Goal: Task Accomplishment & Management: Manage account settings

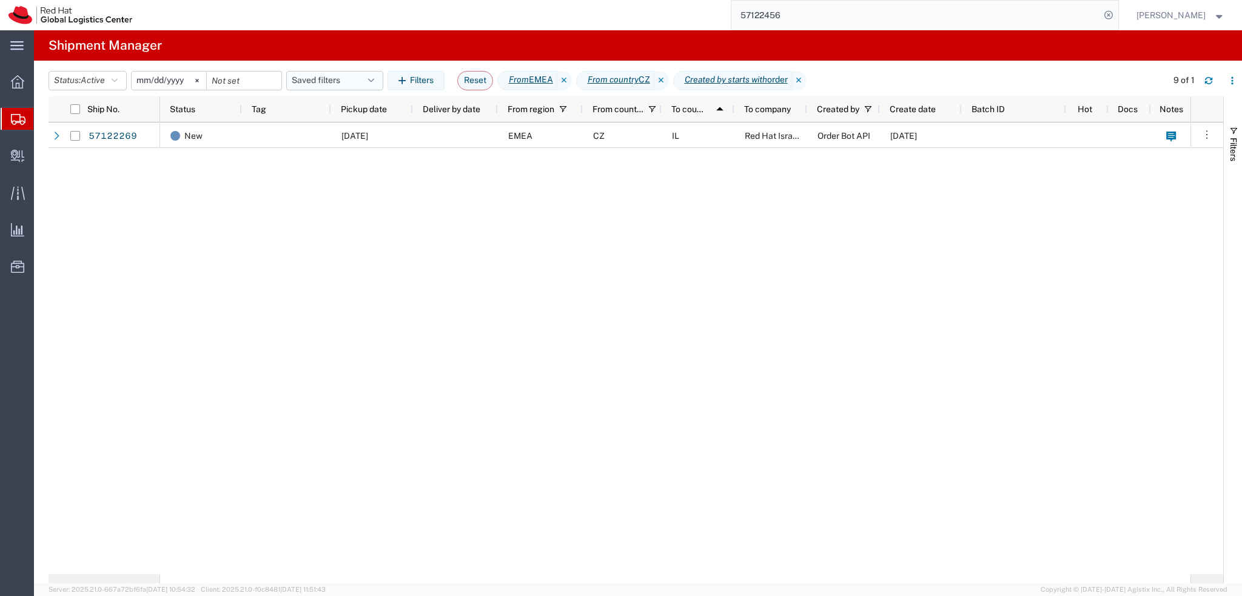
click at [336, 83] on button "Saved filters" at bounding box center [334, 80] width 97 height 19
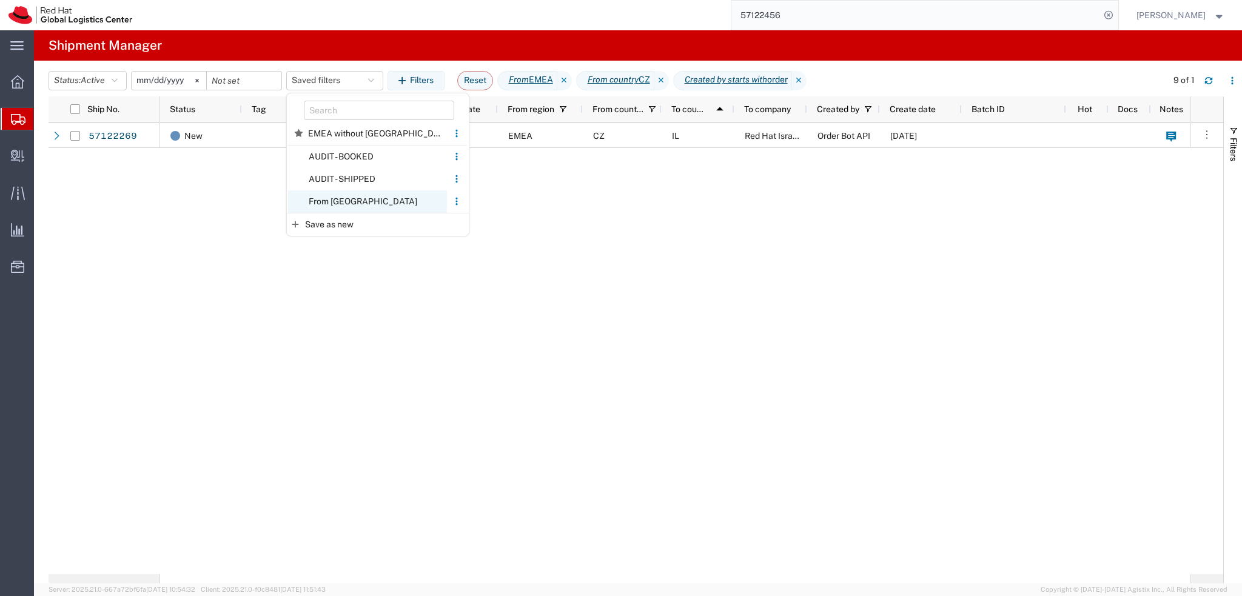
click at [354, 205] on span "From CZ" at bounding box center [367, 201] width 159 height 22
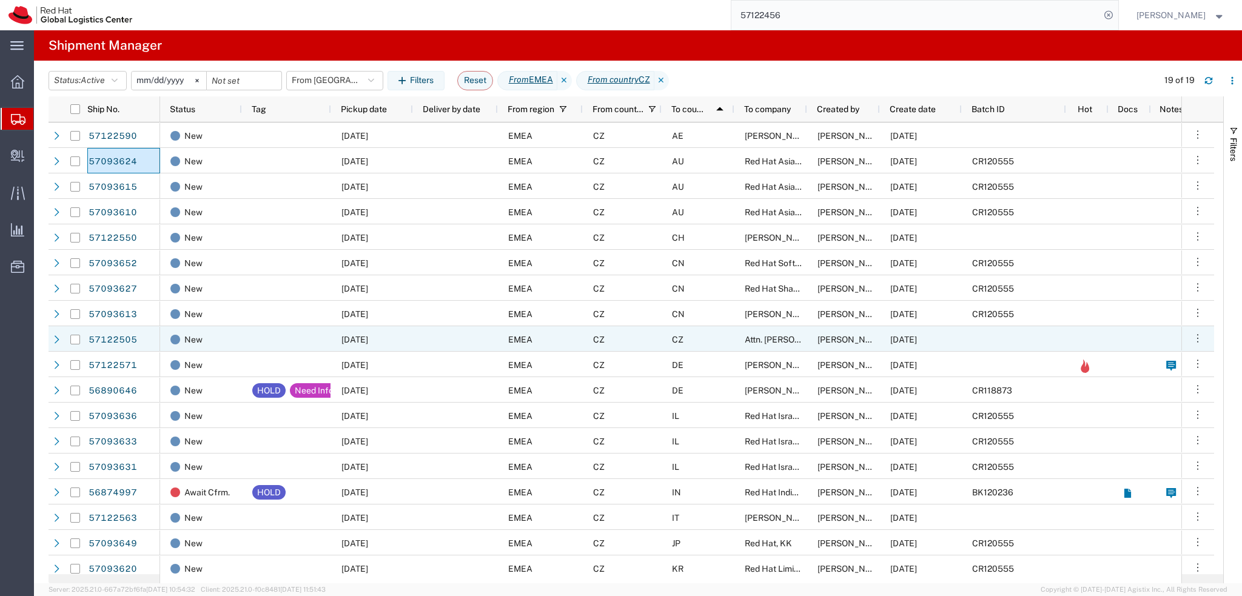
scroll to position [32, 0]
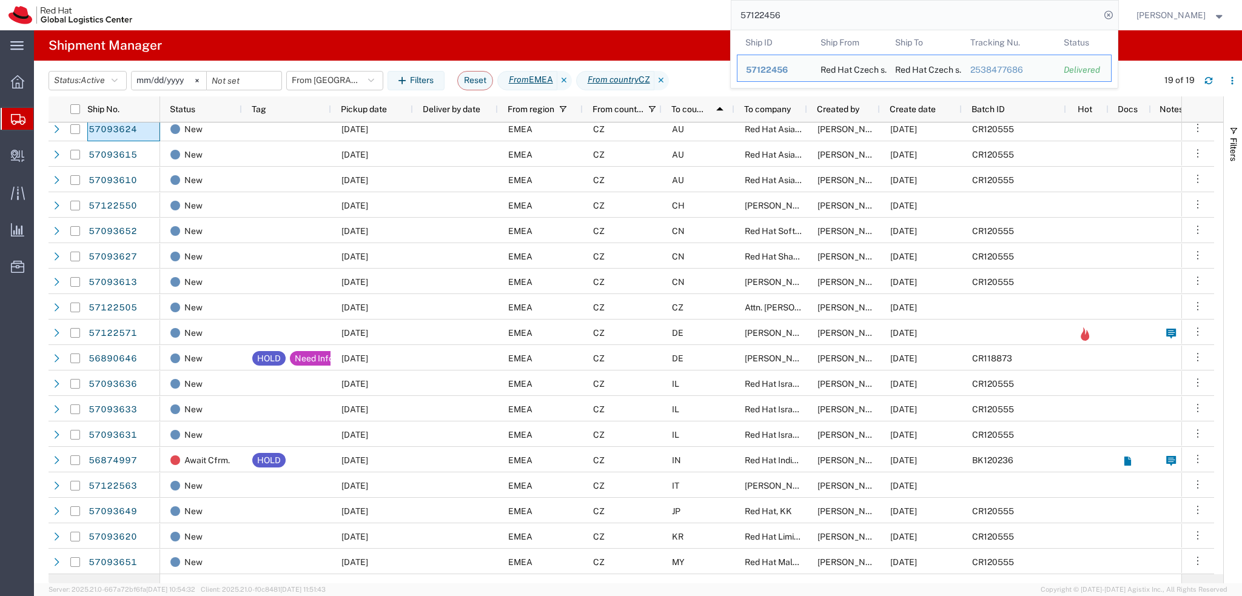
click at [821, 16] on input "57122456" at bounding box center [915, 15] width 369 height 29
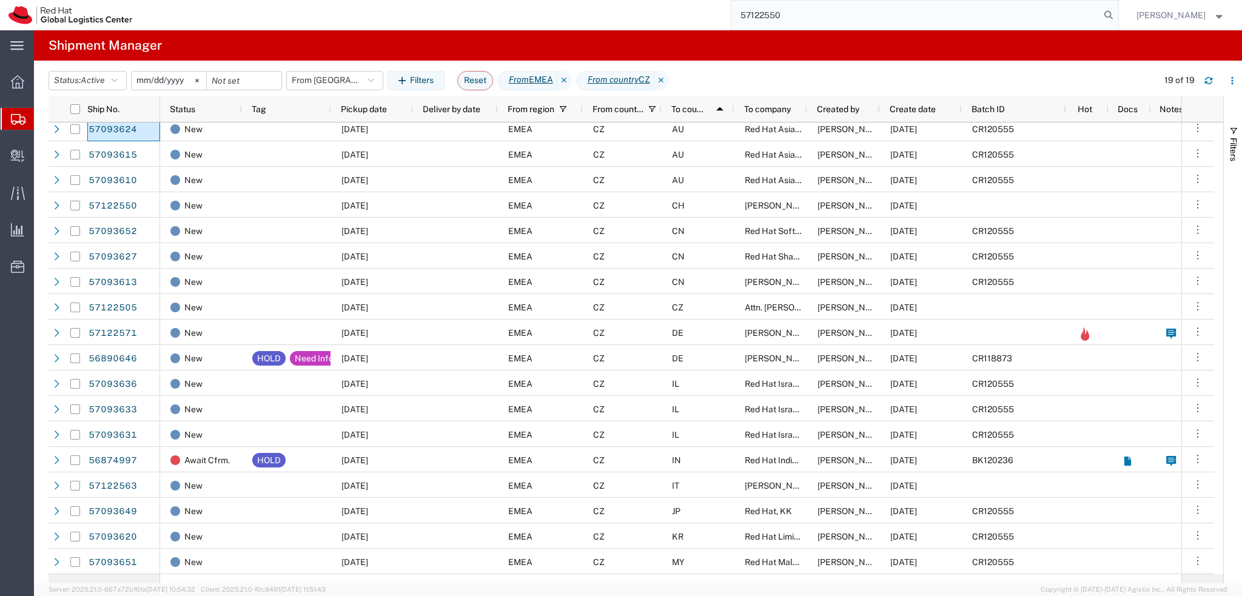
type input "57122550"
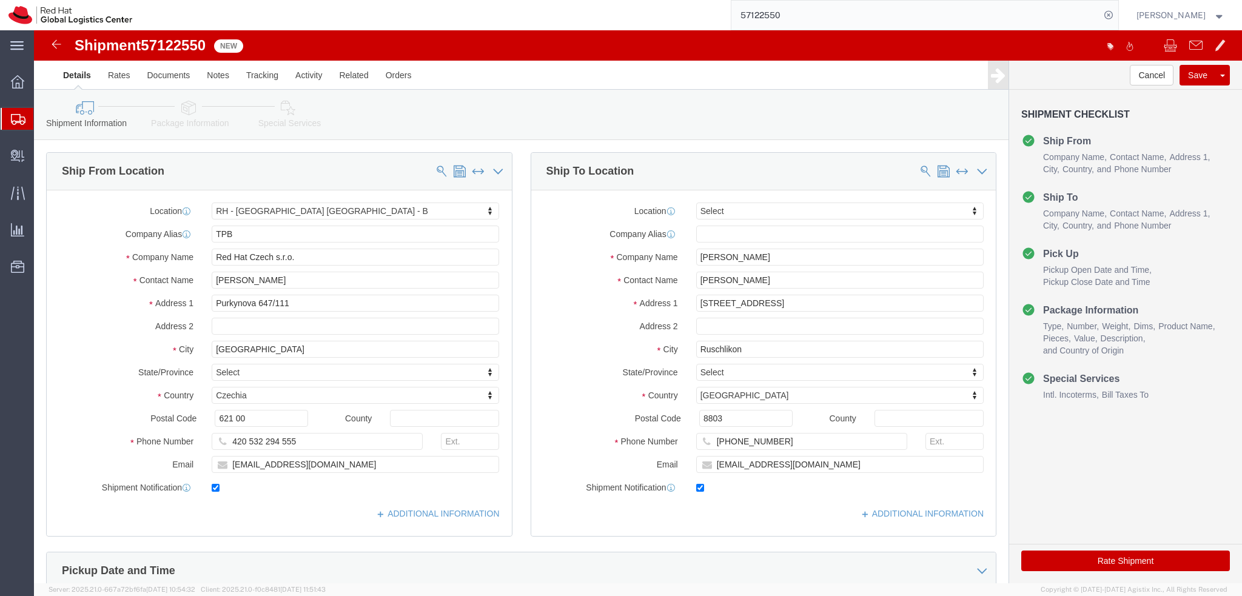
select select "38036"
select select
click icon
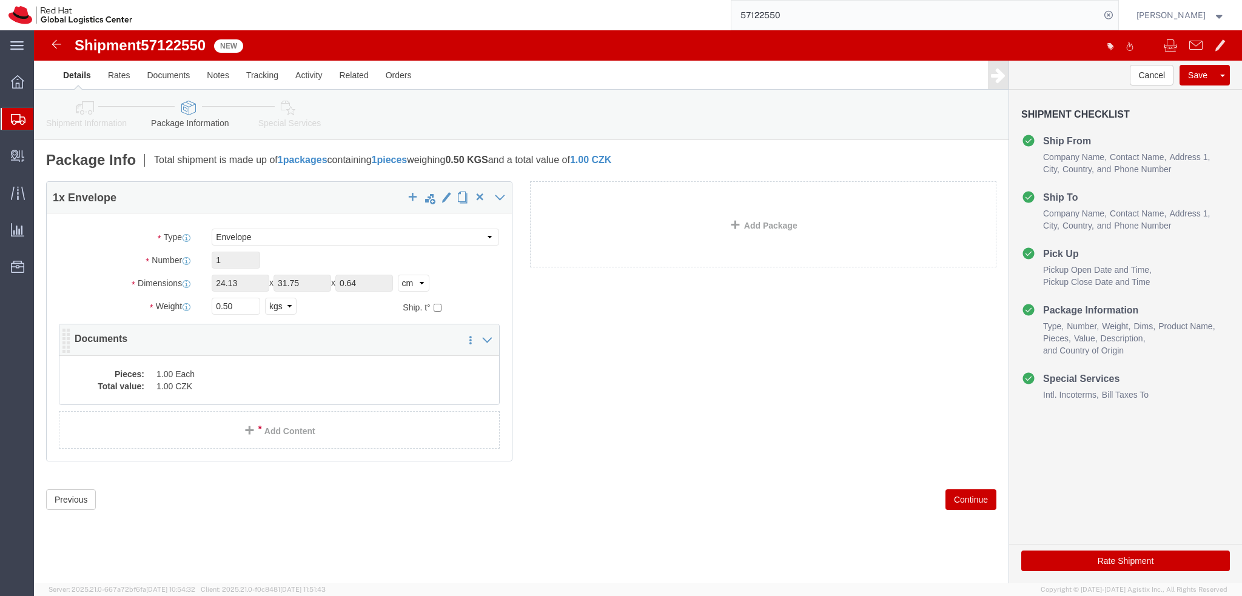
click dd "1.00 CZK"
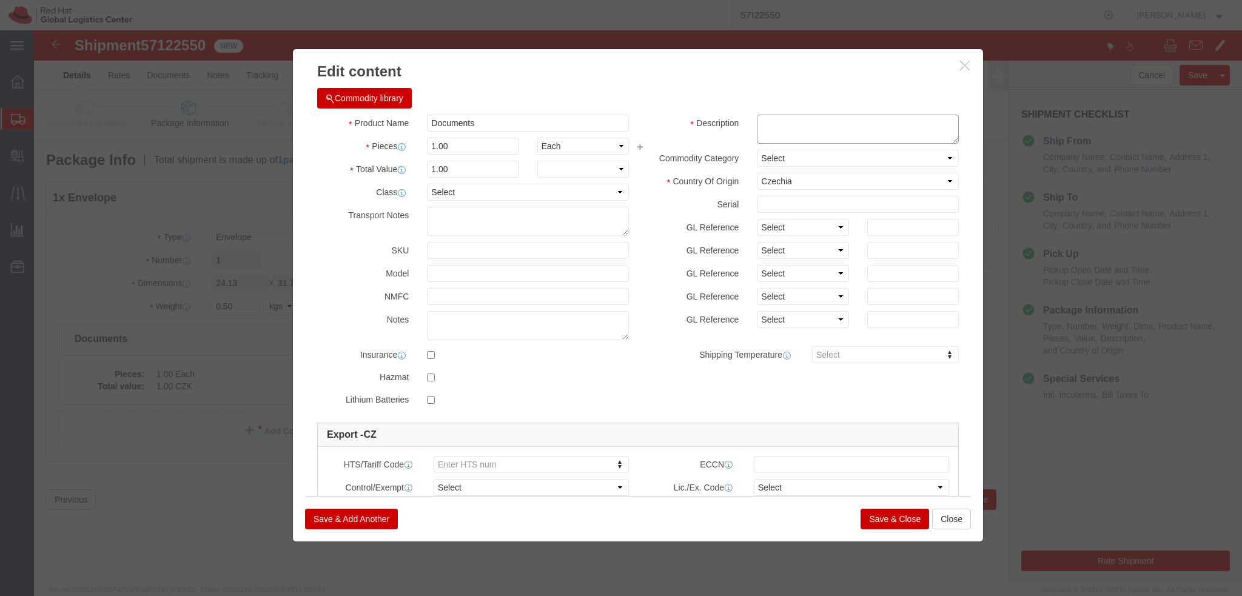
click textarea
type textarea "Documents"
click button "Save & Close"
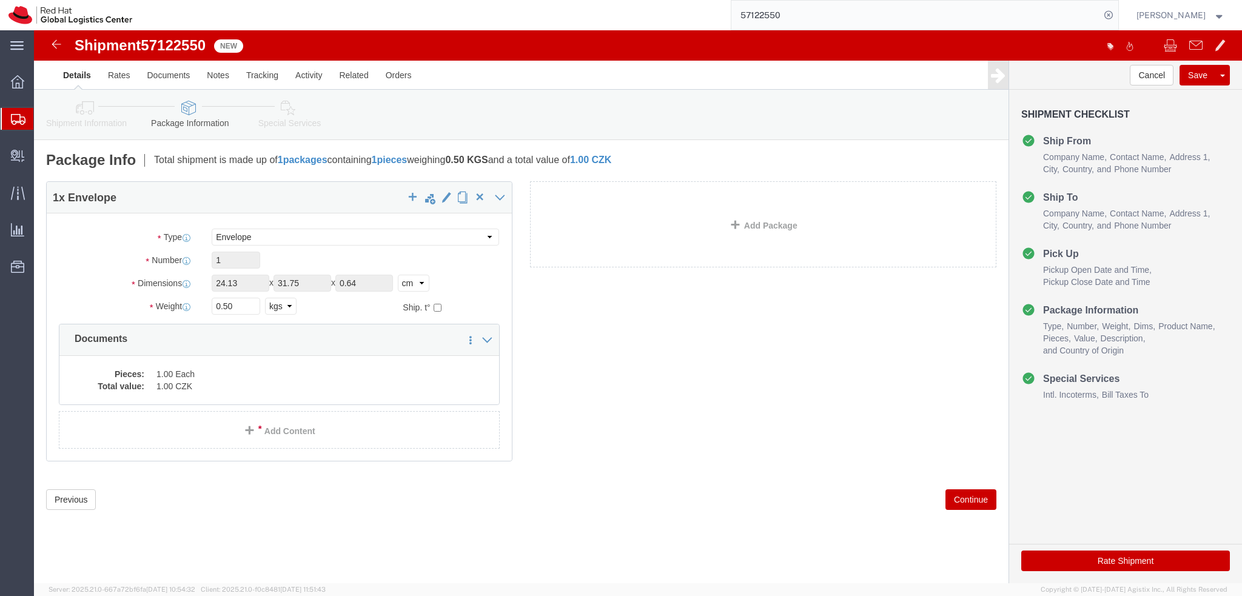
click icon
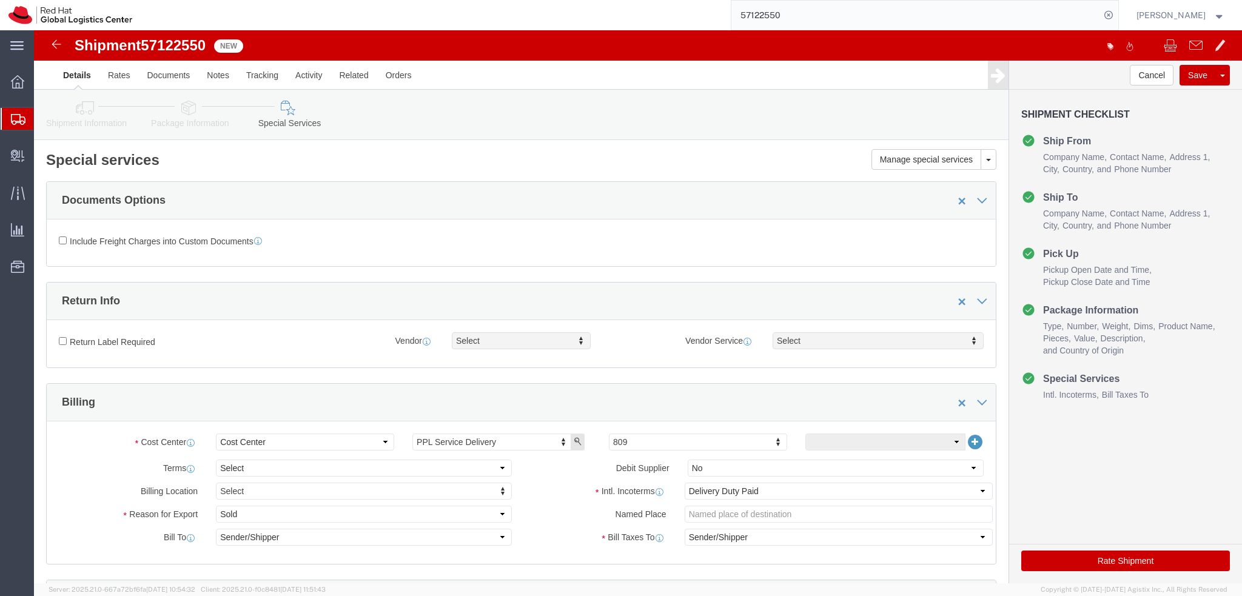
click button "Rate Shipment"
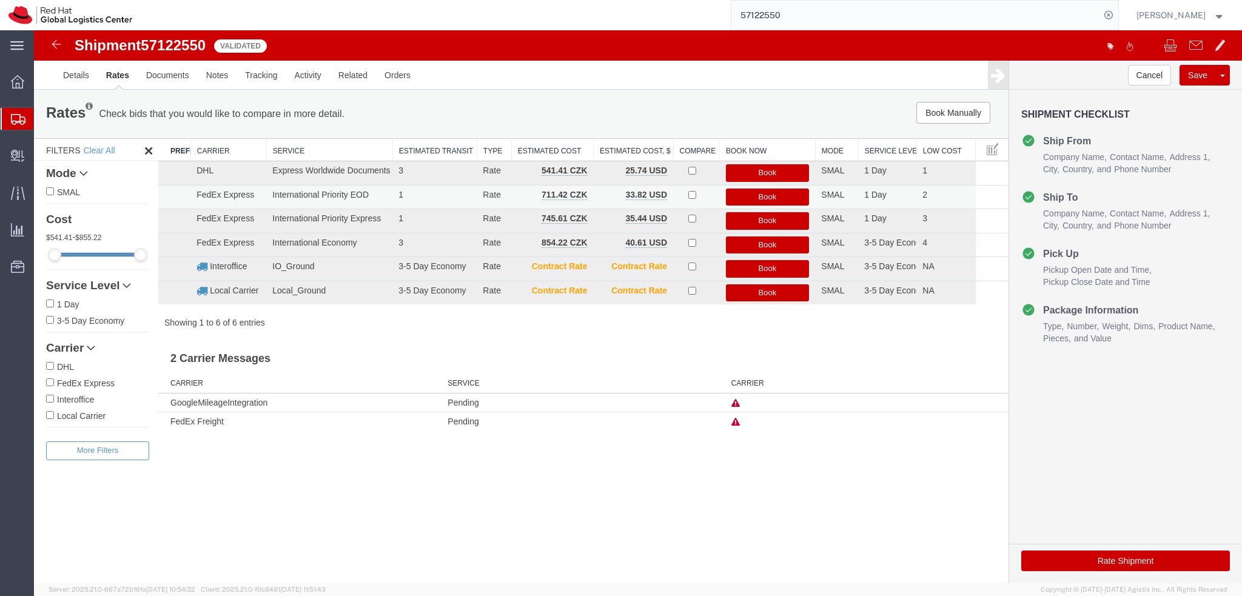
click at [784, 193] on button "Book" at bounding box center [768, 198] width 84 height 18
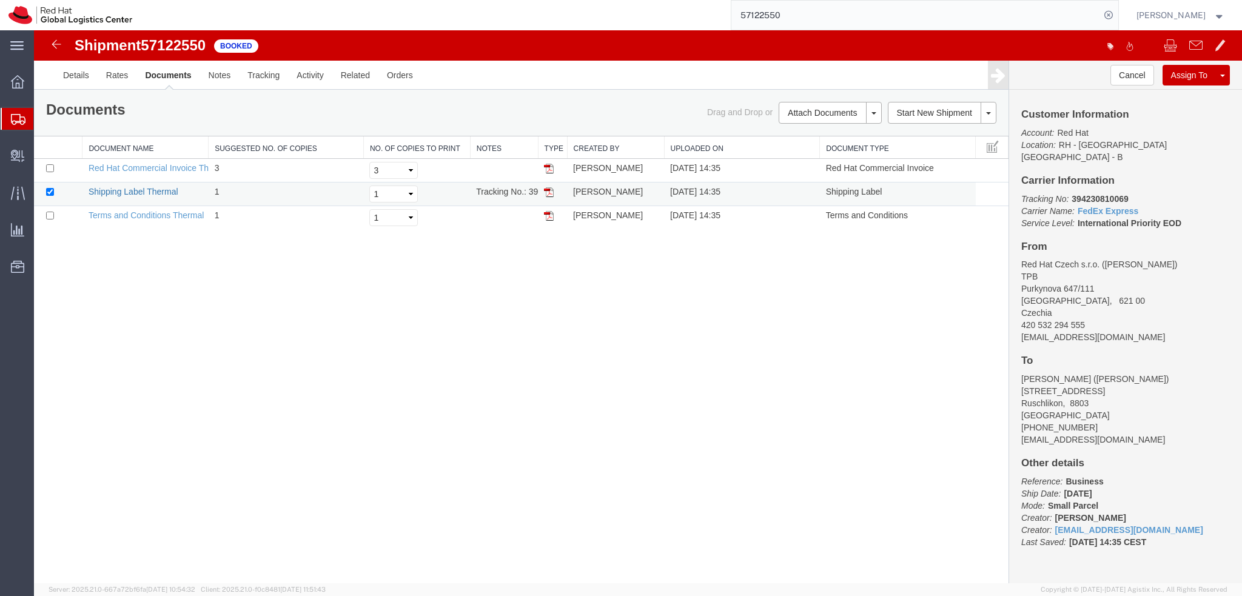
click at [150, 193] on link "Shipping Label Thermal" at bounding box center [134, 192] width 90 height 10
click at [836, 19] on input "57122550" at bounding box center [915, 15] width 369 height 29
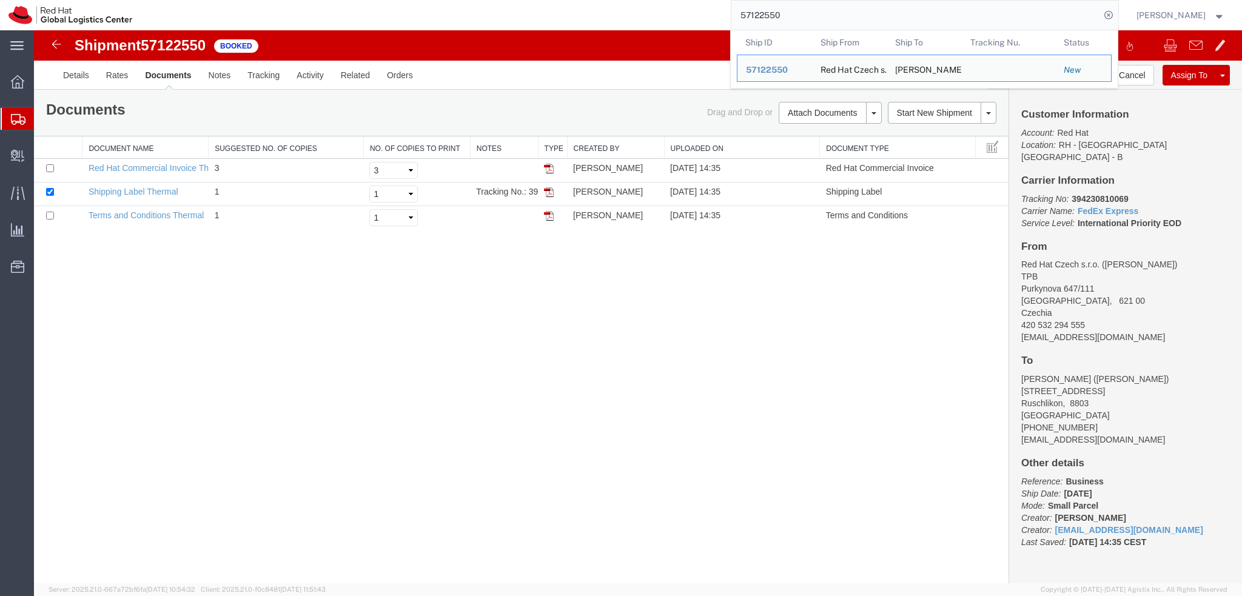
click at [836, 19] on input "57122550" at bounding box center [915, 15] width 369 height 29
click at [674, 324] on div "Shipment 57122550 3 of 3 Booked Details Rates Documents Notes Tracking Activity…" at bounding box center [638, 306] width 1208 height 553
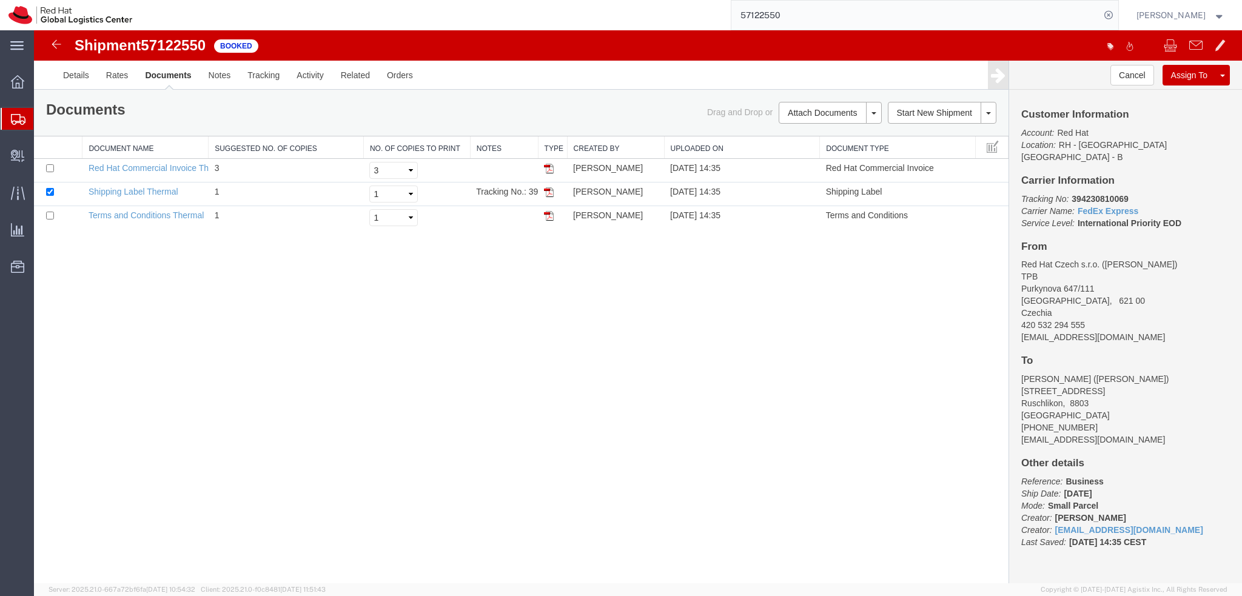
click at [819, 18] on input "57122550" at bounding box center [915, 15] width 369 height 29
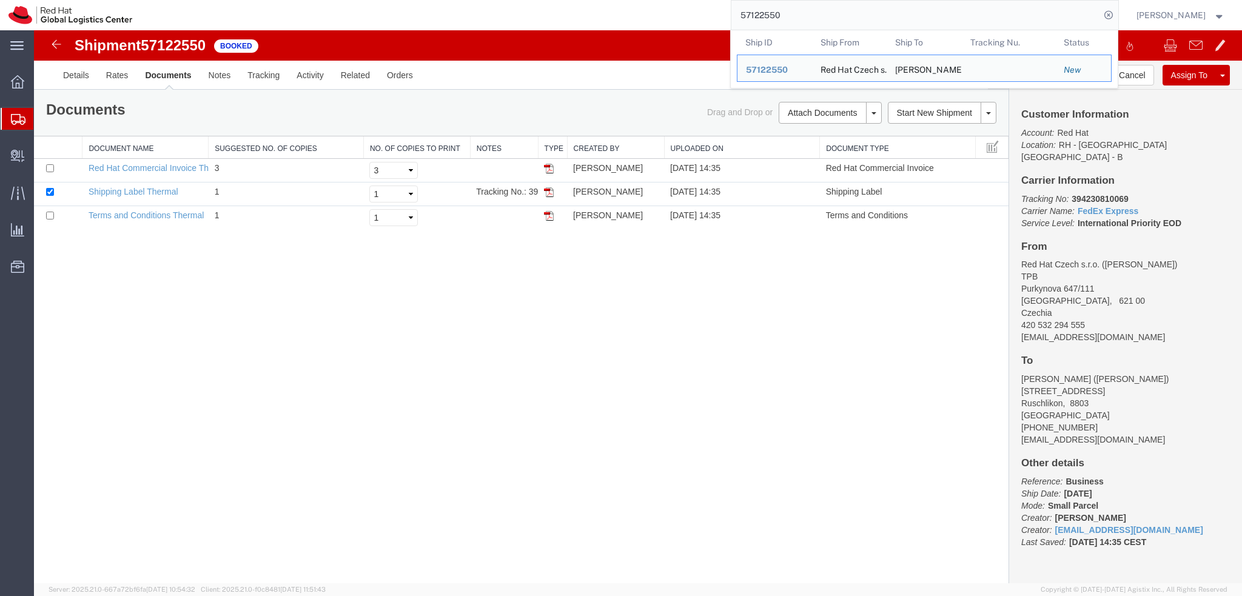
click at [819, 18] on input "57122550" at bounding box center [915, 15] width 369 height 29
paste input "1489"
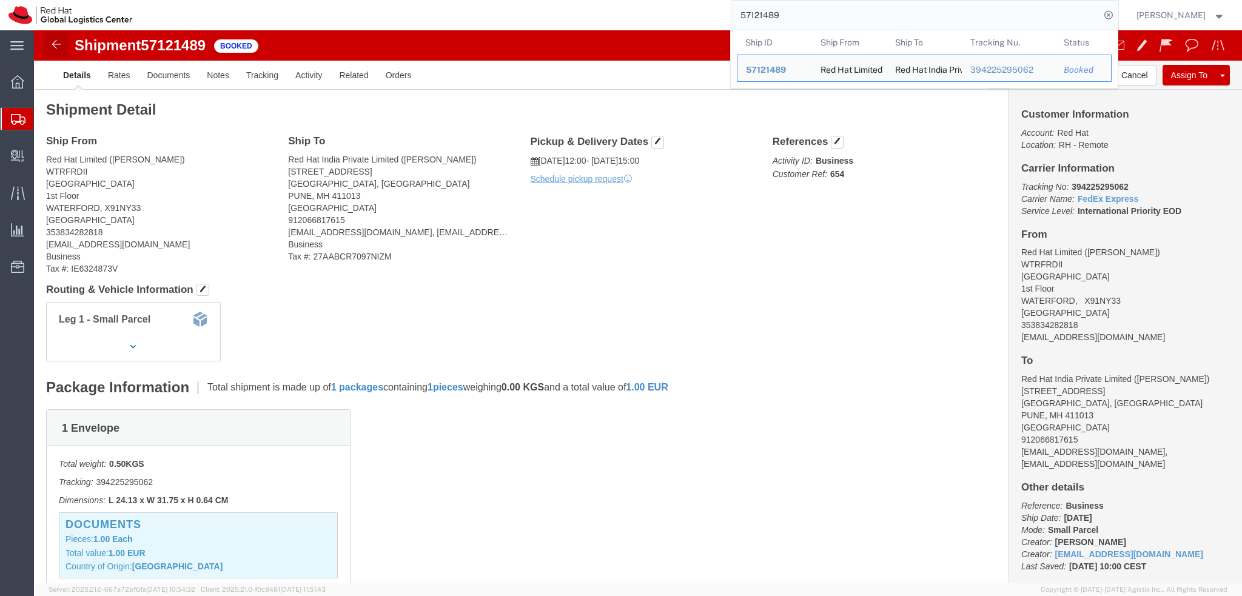
click link
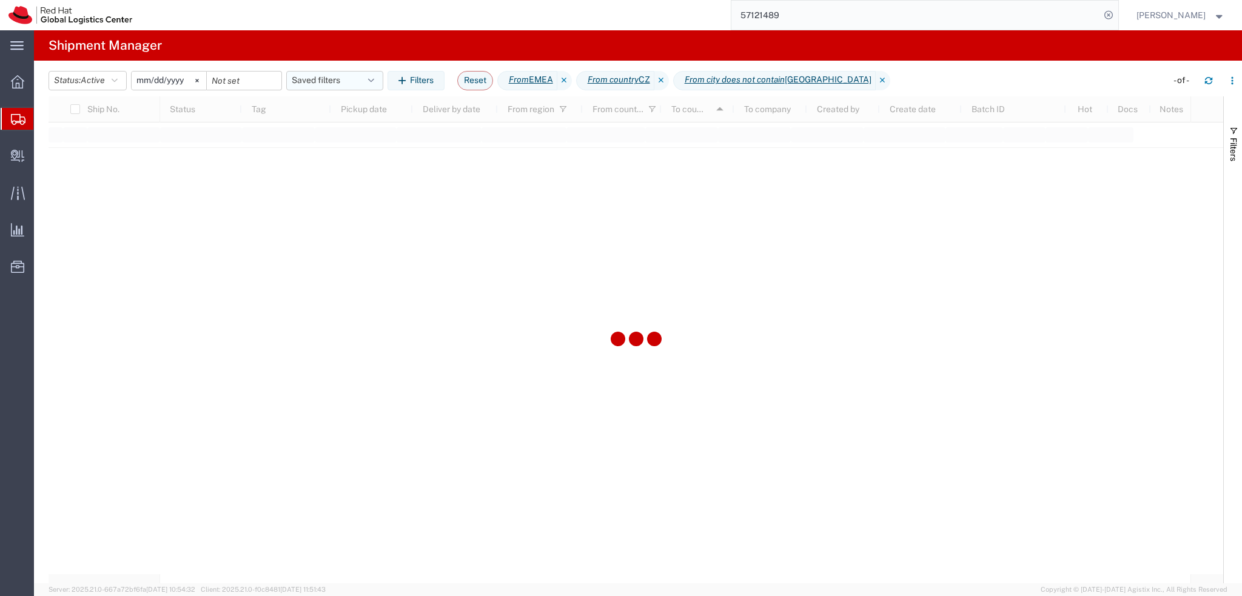
click at [329, 84] on button "Saved filters" at bounding box center [334, 80] width 97 height 19
click at [361, 134] on span "EMEA without Brno" at bounding box center [375, 134] width 144 height 22
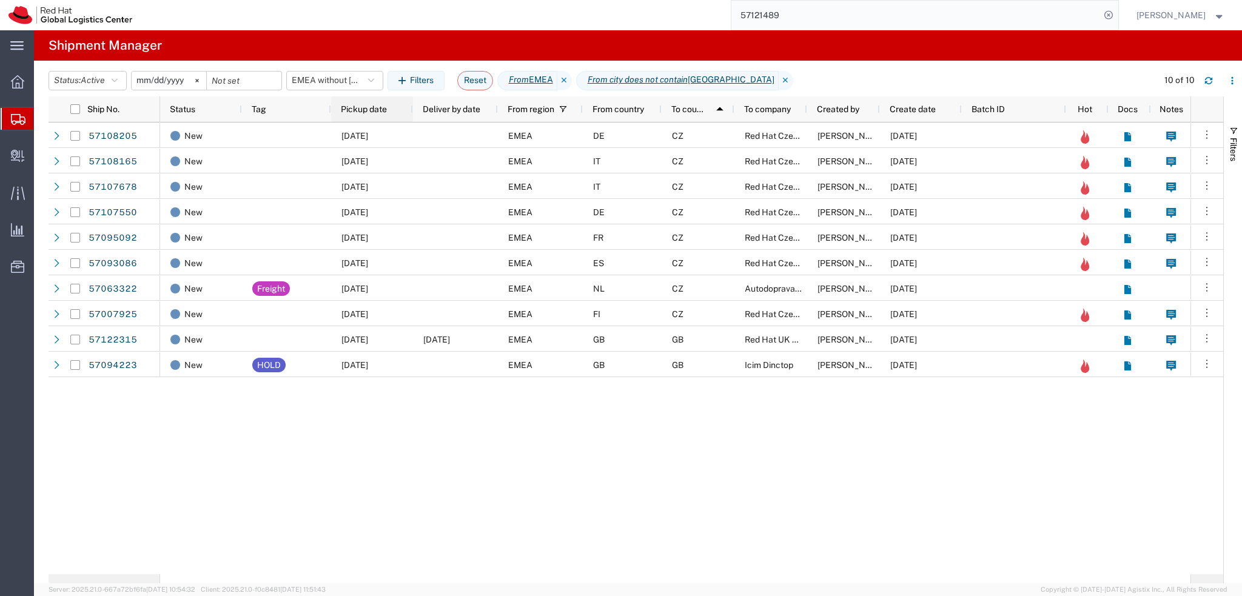
click at [369, 113] on span "Pickup date" at bounding box center [364, 109] width 46 height 10
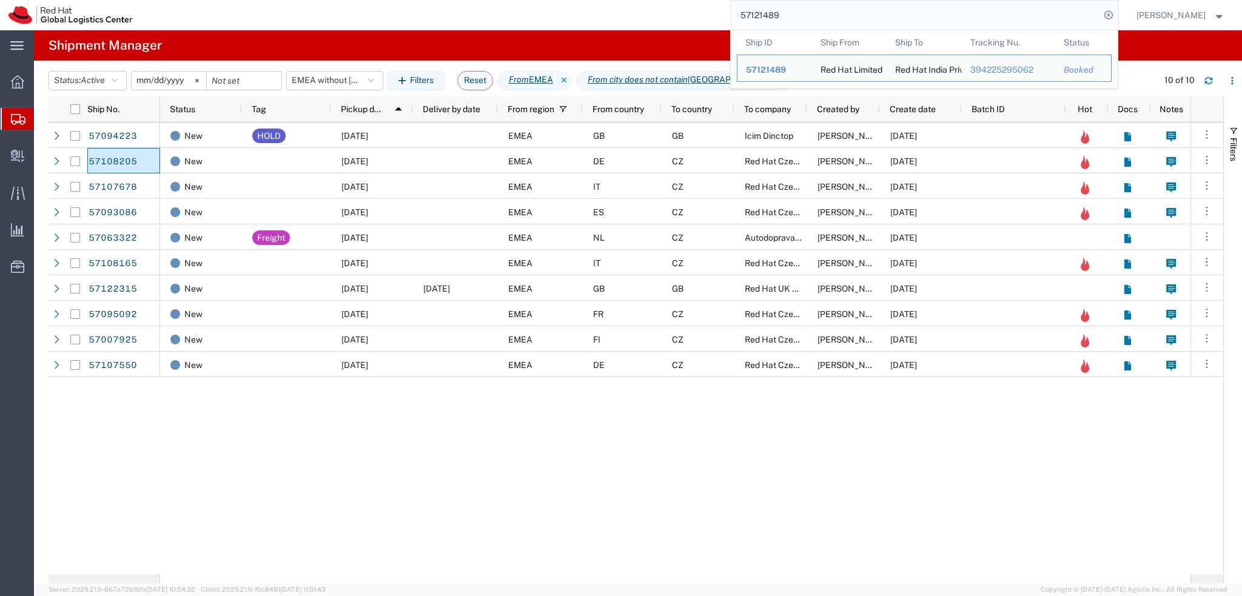
click at [842, 10] on input "57121489" at bounding box center [915, 15] width 369 height 29
click at [1208, 79] on icon "button" at bounding box center [1209, 80] width 8 height 8
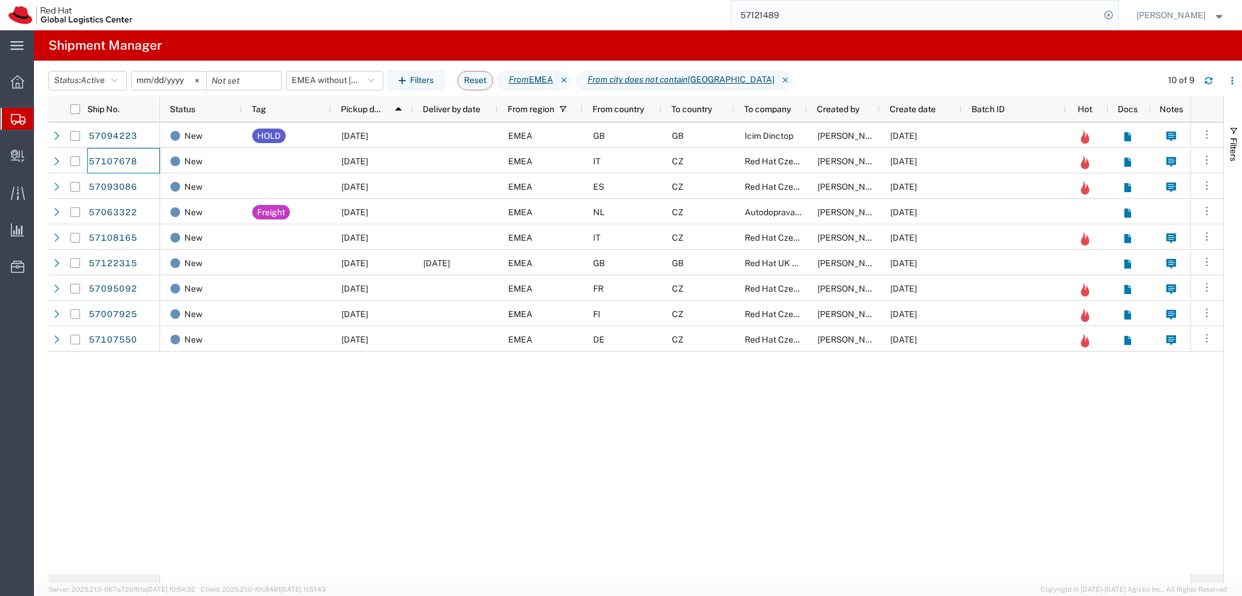
click at [819, 14] on input "57121489" at bounding box center [915, 15] width 369 height 29
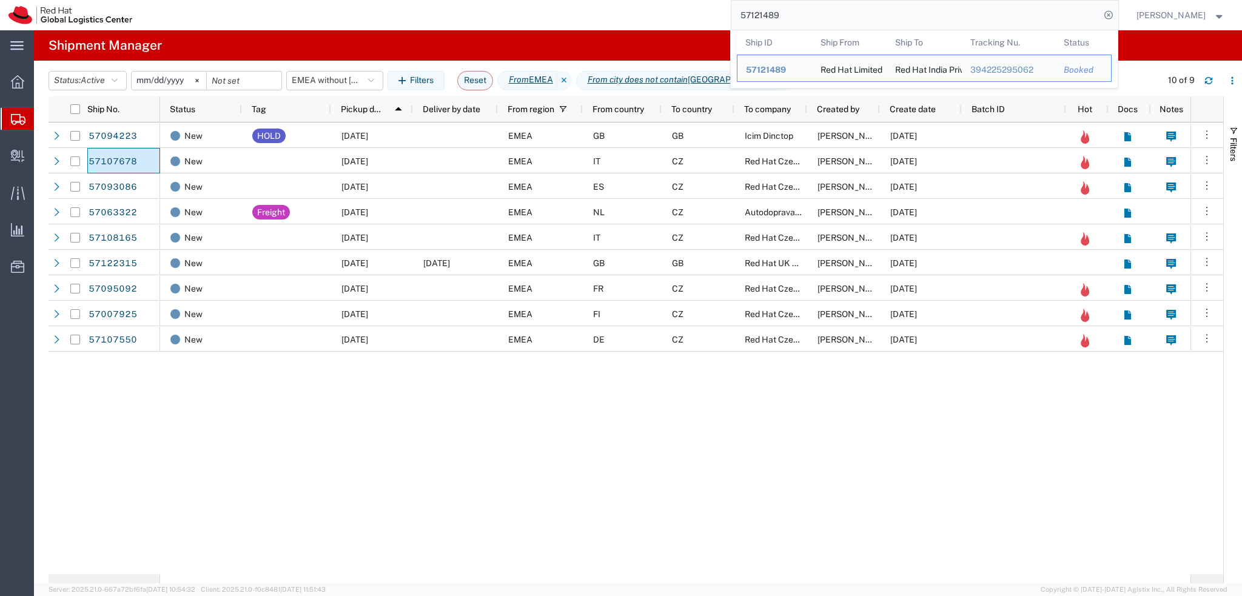
click at [819, 14] on input "57121489" at bounding box center [915, 15] width 369 height 29
paste input "09974"
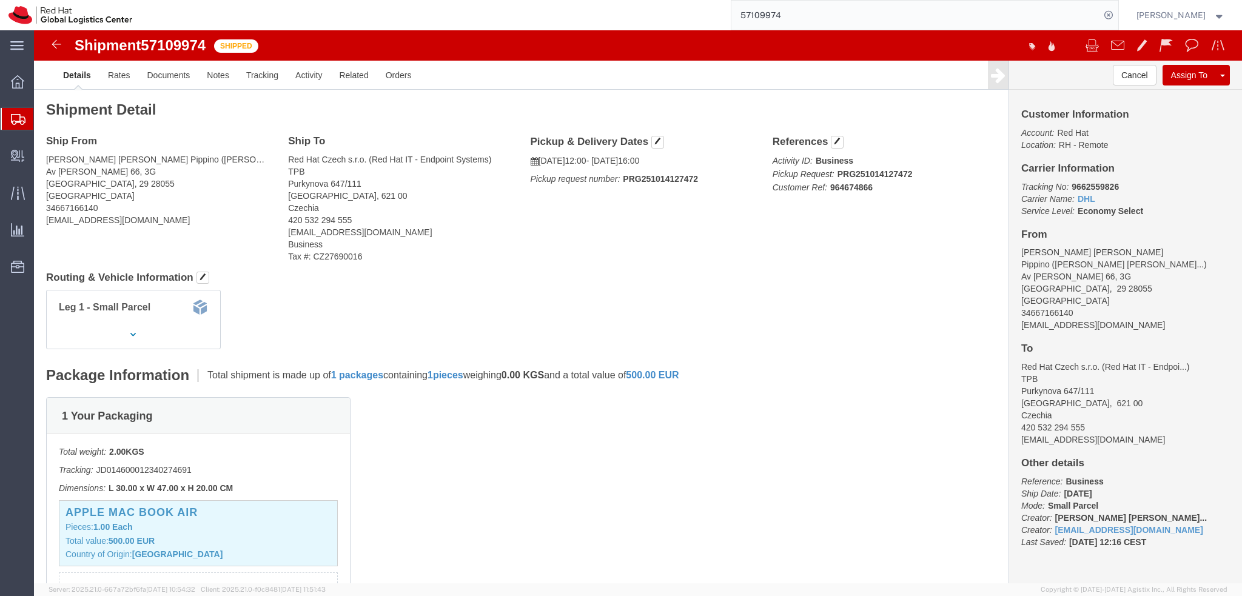
click b "9662559826"
copy b "9662559826"
click link
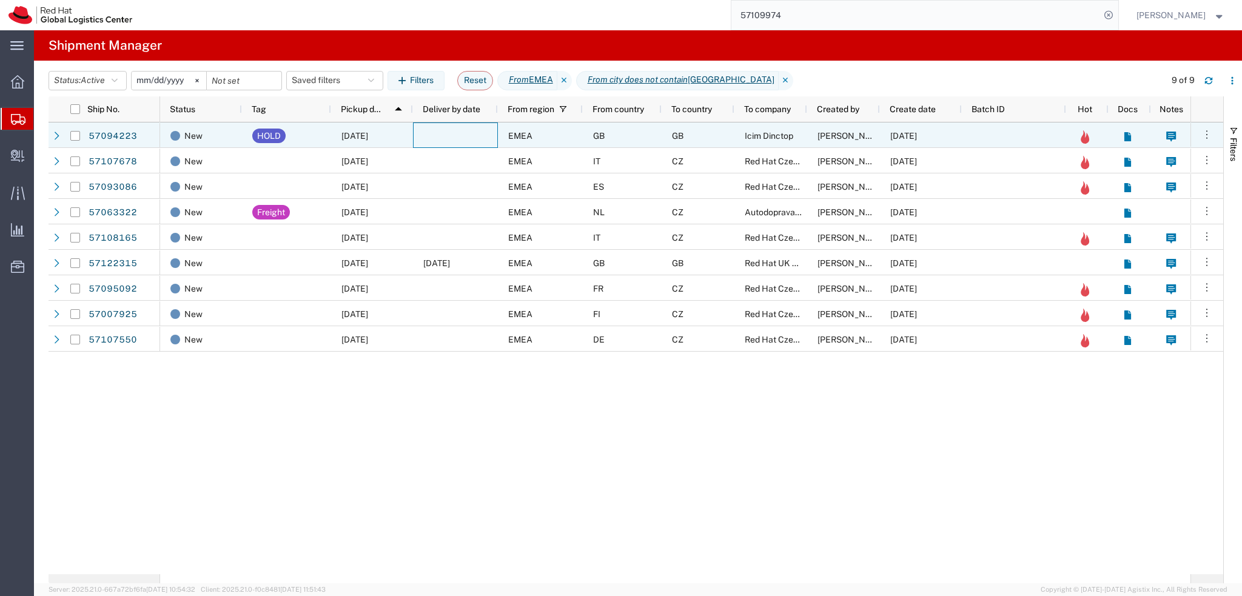
click at [489, 136] on div at bounding box center [455, 135] width 85 height 25
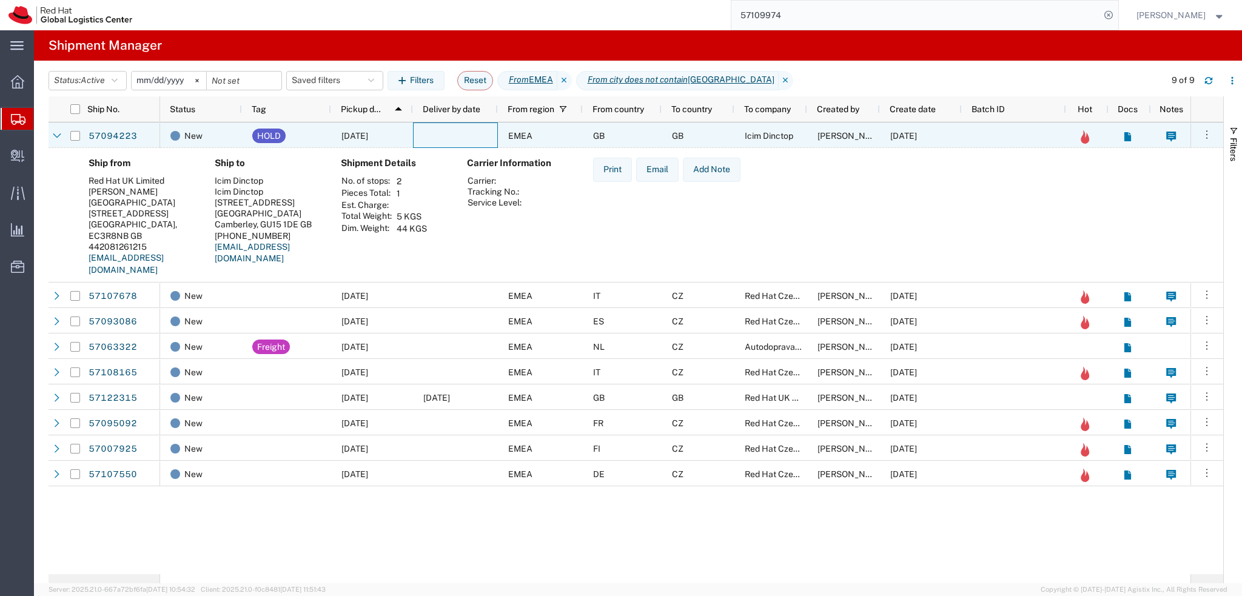
click at [489, 136] on div at bounding box center [455, 135] width 85 height 25
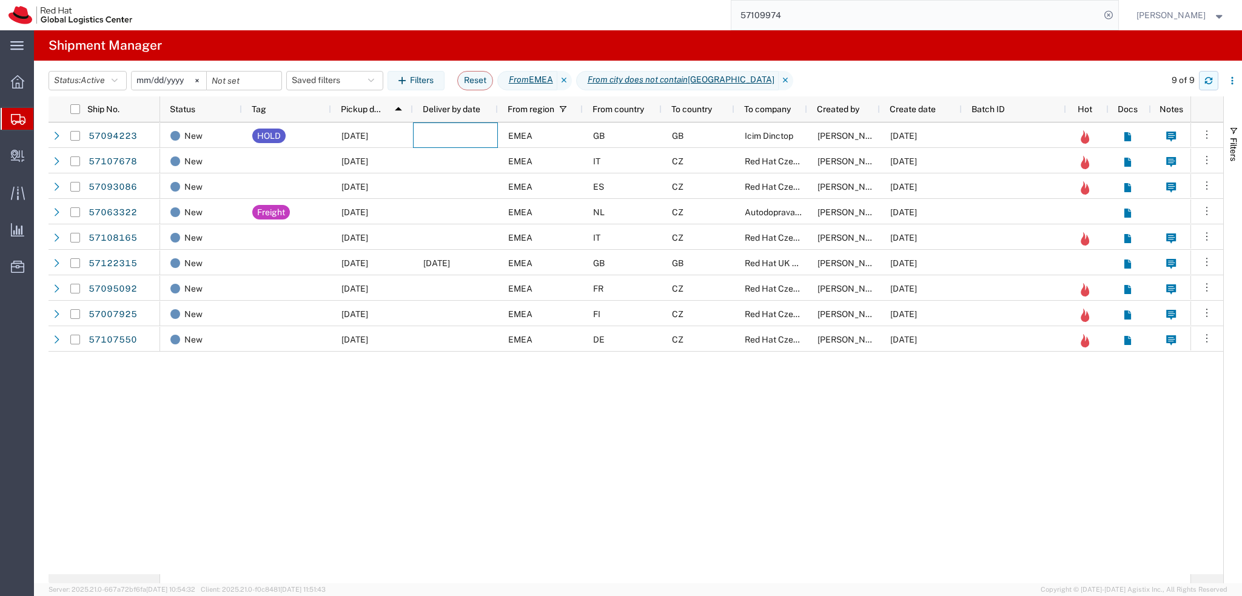
click at [1211, 82] on icon "button" at bounding box center [1208, 82] width 7 height 3
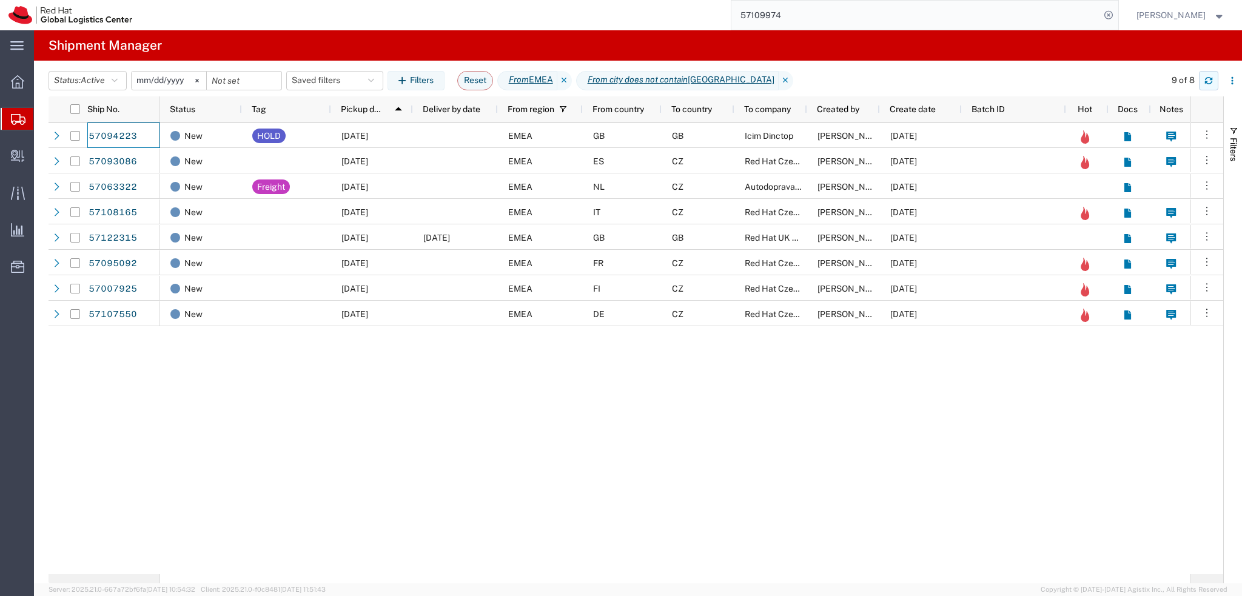
click at [1208, 78] on icon "button" at bounding box center [1209, 80] width 8 height 8
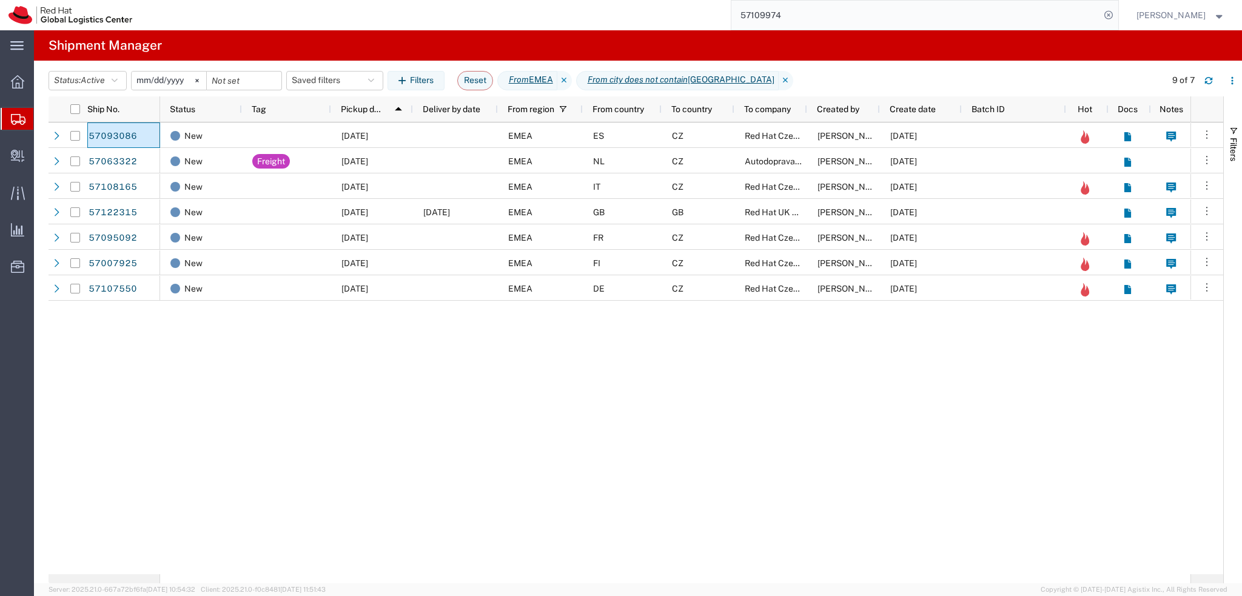
click at [827, 16] on input "57109974" at bounding box center [915, 15] width 369 height 29
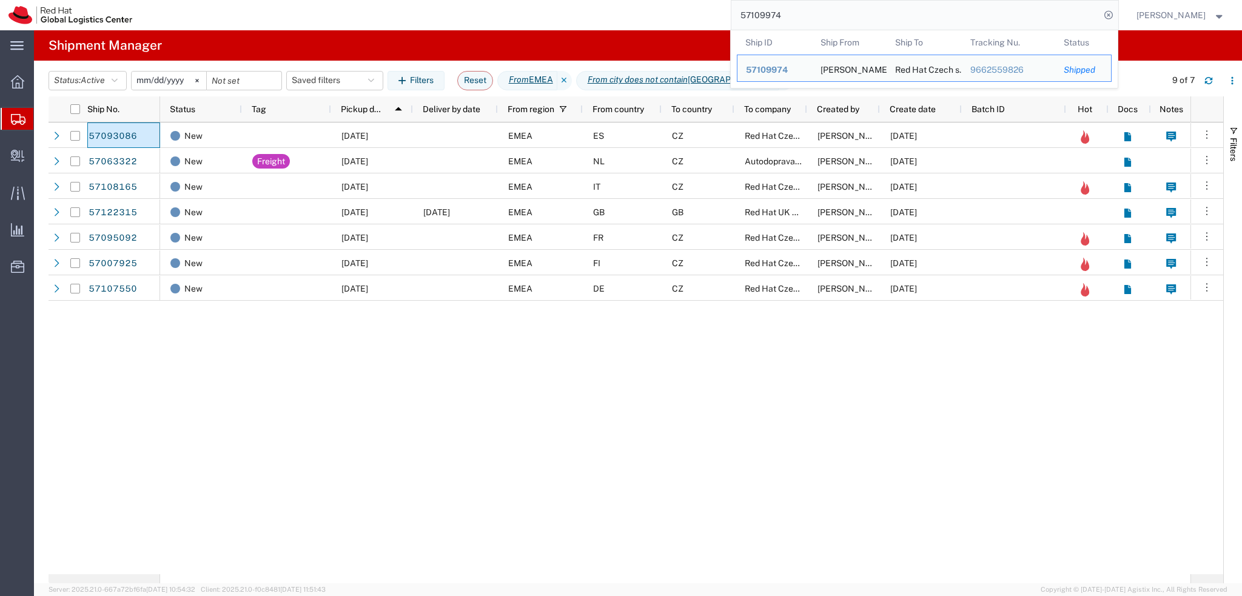
click at [827, 16] on input "57109974" at bounding box center [915, 15] width 369 height 29
paste input "094223"
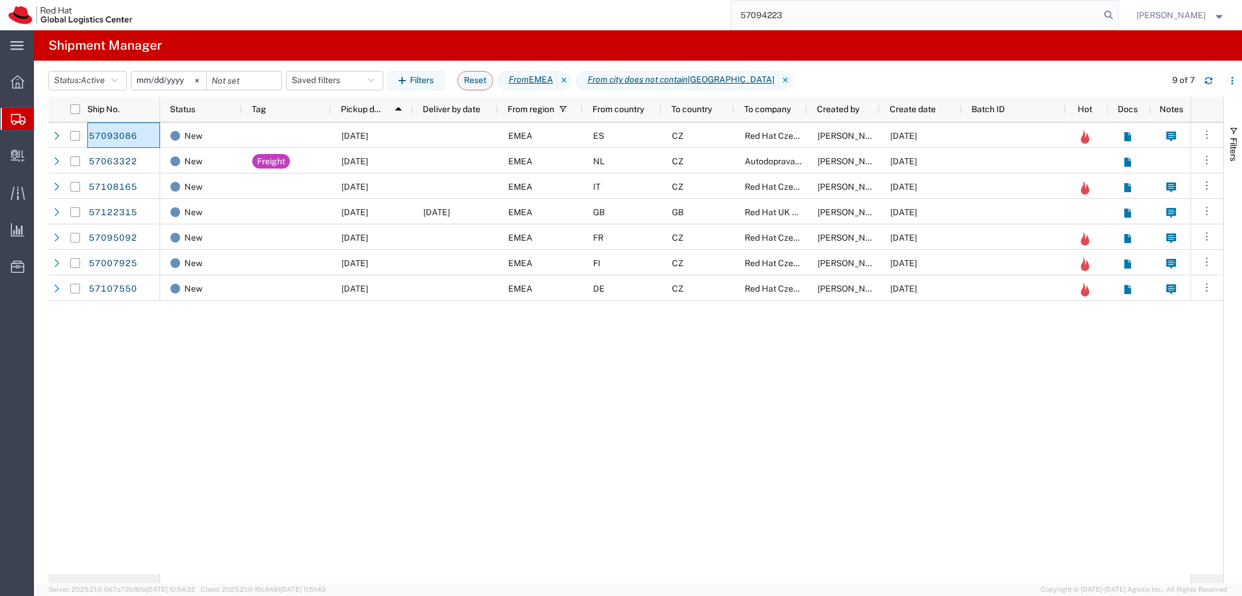
type input "57094223"
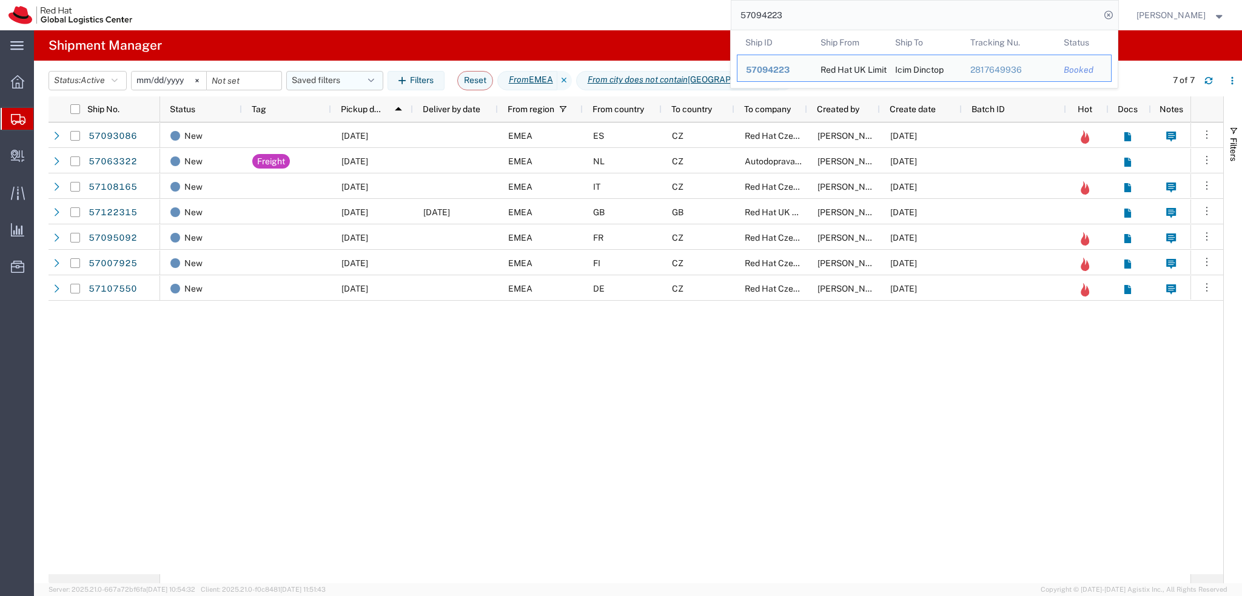
click at [341, 84] on button "Saved filters" at bounding box center [334, 80] width 97 height 19
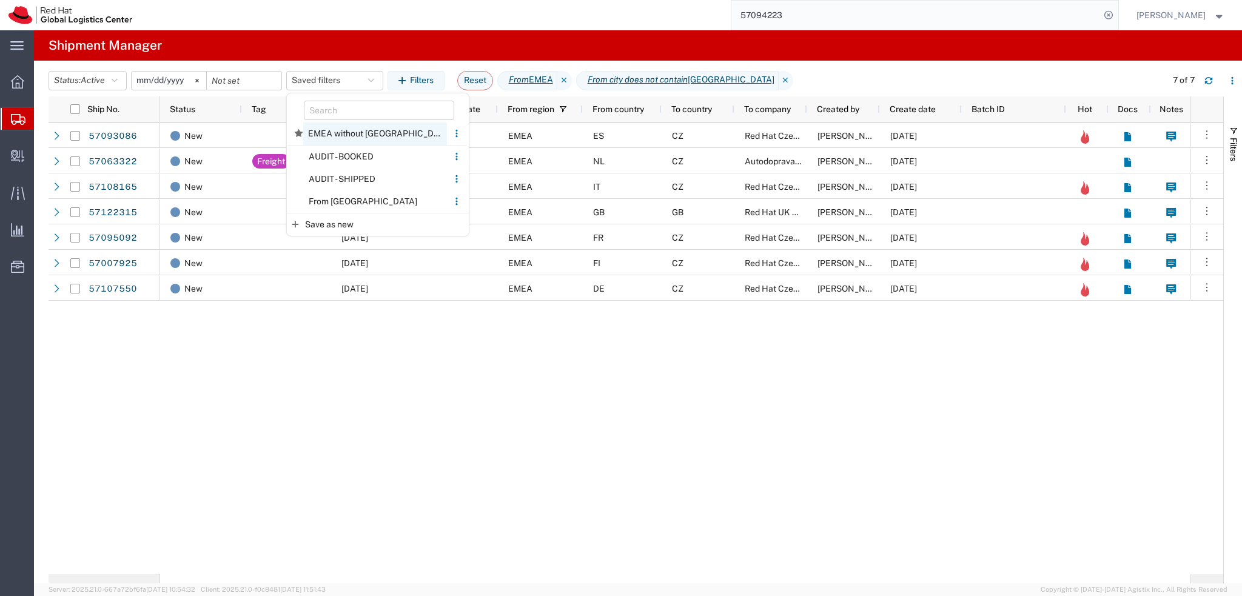
click at [375, 130] on span "EMEA without Brno" at bounding box center [375, 134] width 144 height 22
click at [1206, 84] on icon "button" at bounding box center [1209, 80] width 8 height 8
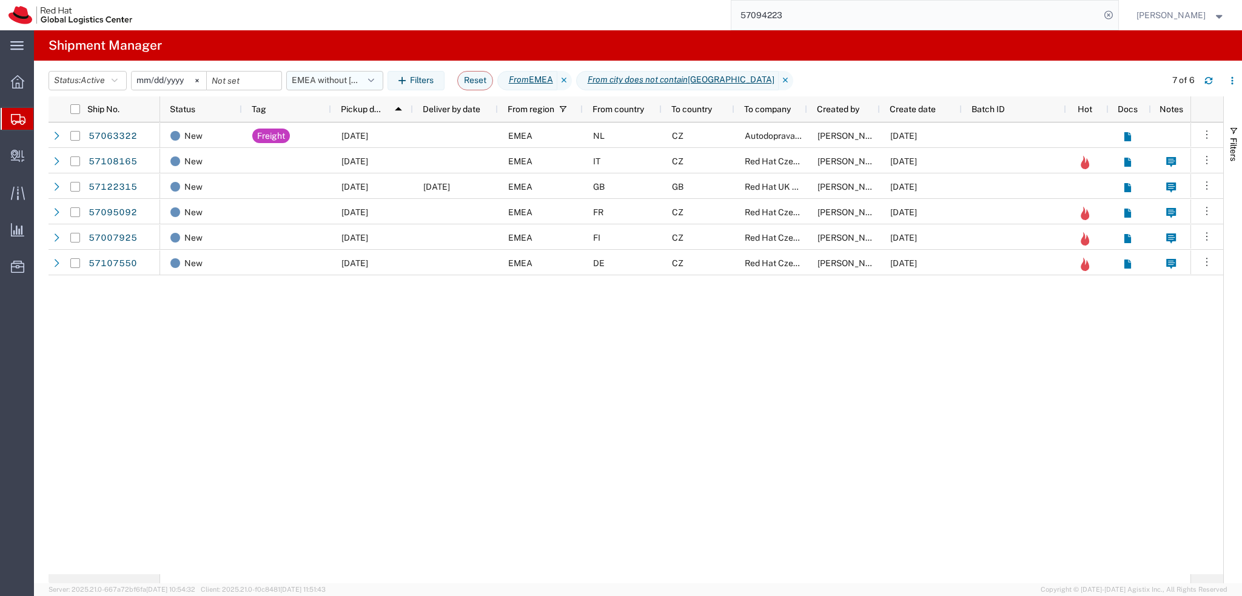
click at [342, 78] on button "EMEA without Brno" at bounding box center [334, 80] width 97 height 19
click at [373, 198] on span "From CZ" at bounding box center [367, 201] width 159 height 22
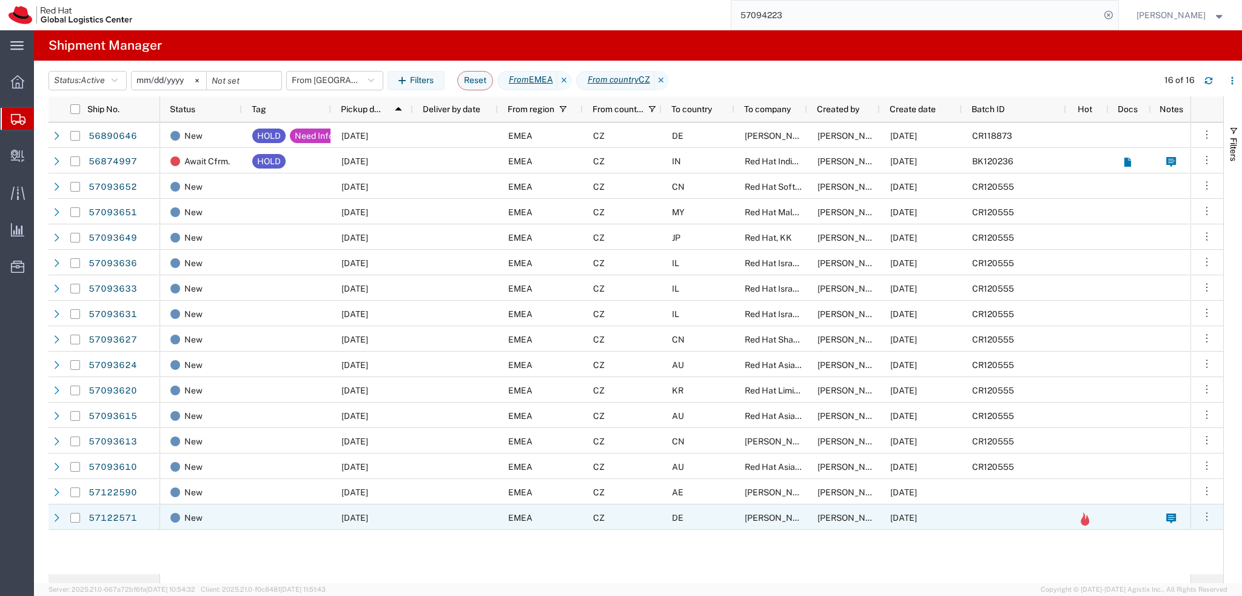
click at [715, 517] on div "DE" at bounding box center [698, 517] width 73 height 25
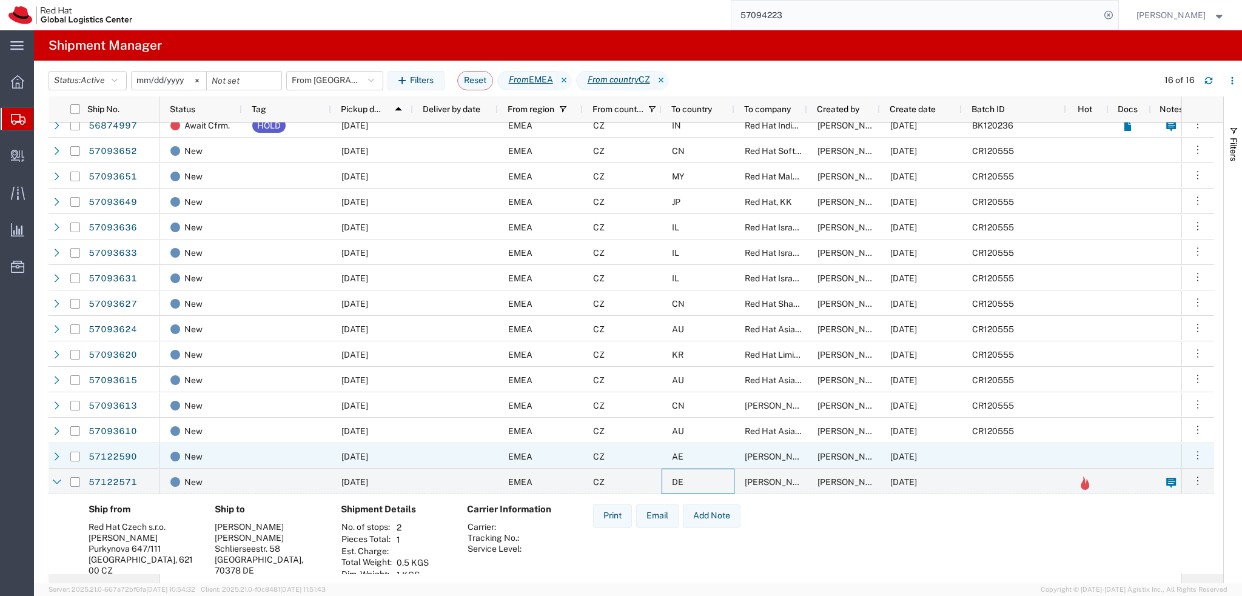
scroll to position [67, 0]
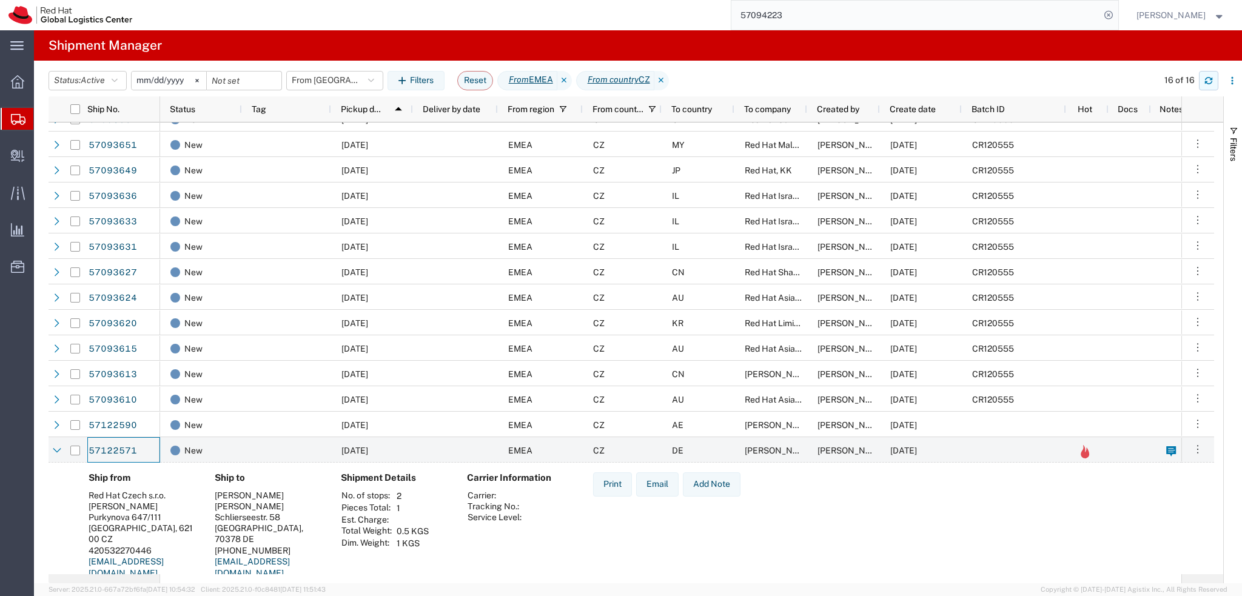
click at [1214, 83] on button "button" at bounding box center [1208, 80] width 19 height 19
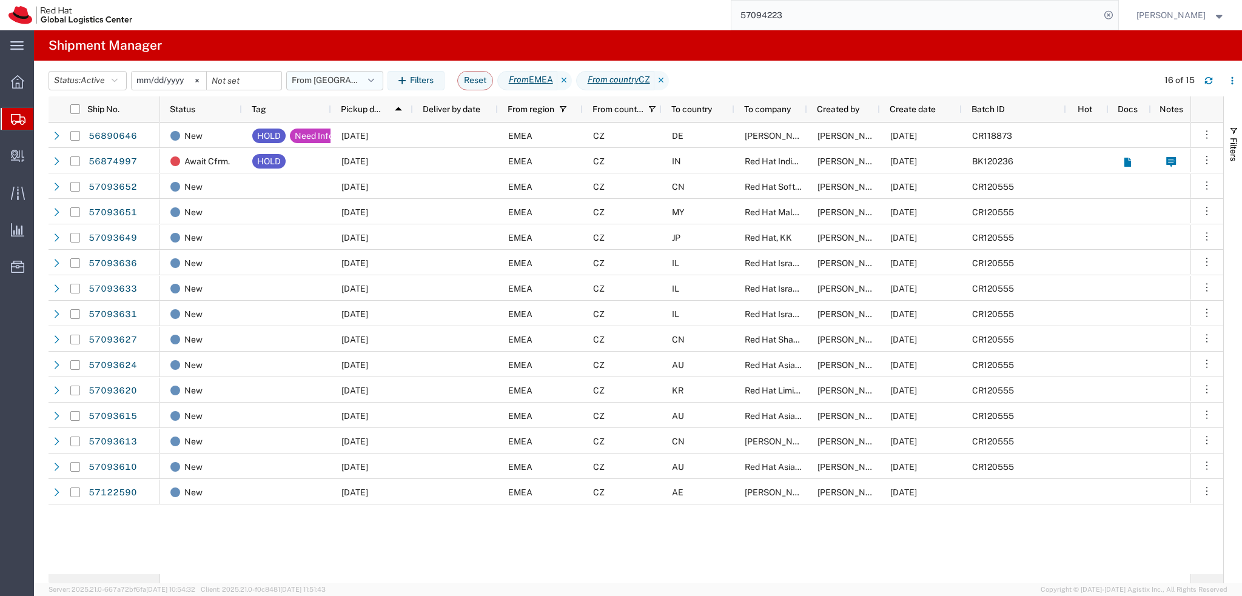
click at [349, 81] on button "From CZ" at bounding box center [334, 80] width 97 height 19
click at [358, 136] on span "EMEA without Brno" at bounding box center [375, 134] width 144 height 22
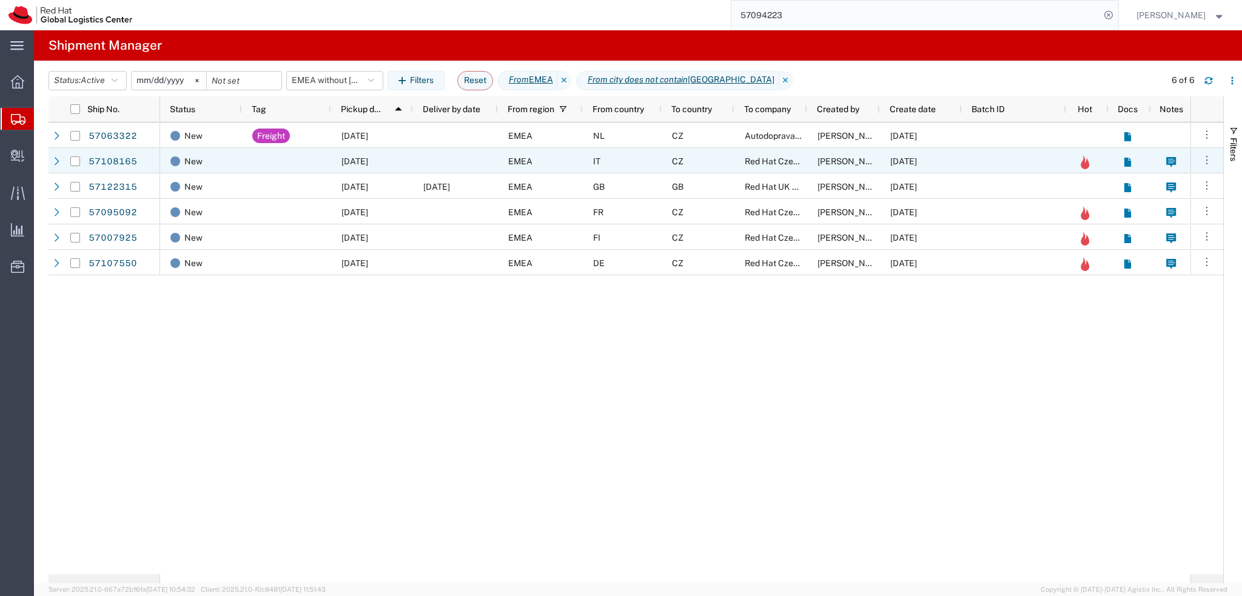
click at [558, 143] on div "EMEA" at bounding box center [540, 135] width 85 height 25
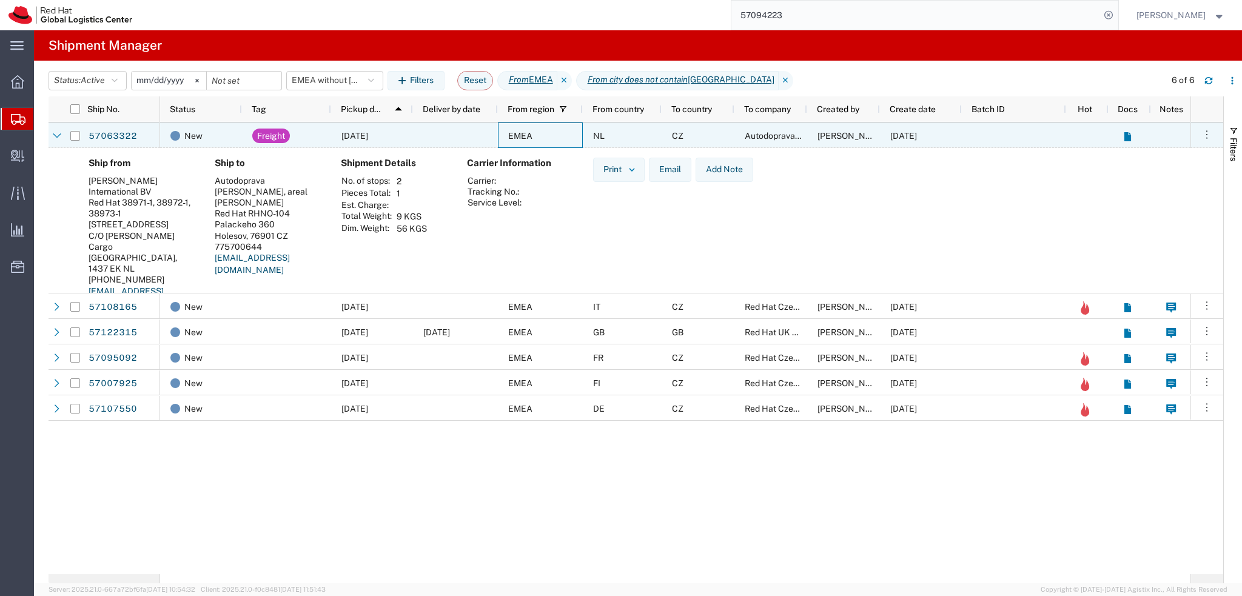
click at [558, 143] on div "EMEA" at bounding box center [540, 135] width 85 height 25
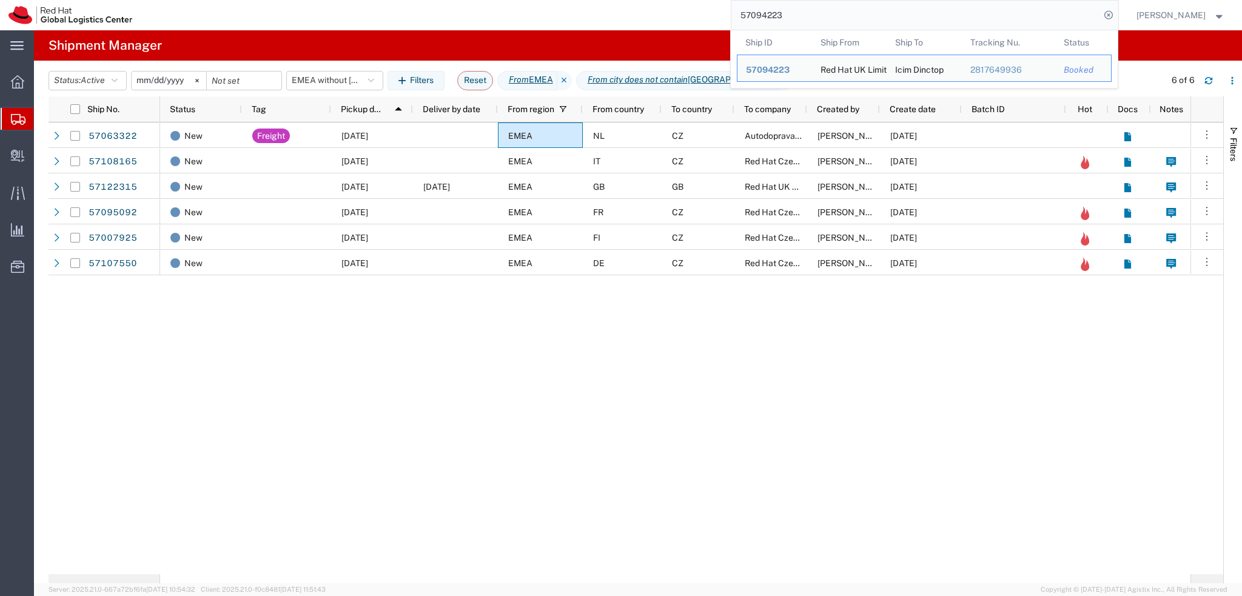
click at [852, 10] on input "57094223" at bounding box center [915, 15] width 369 height 29
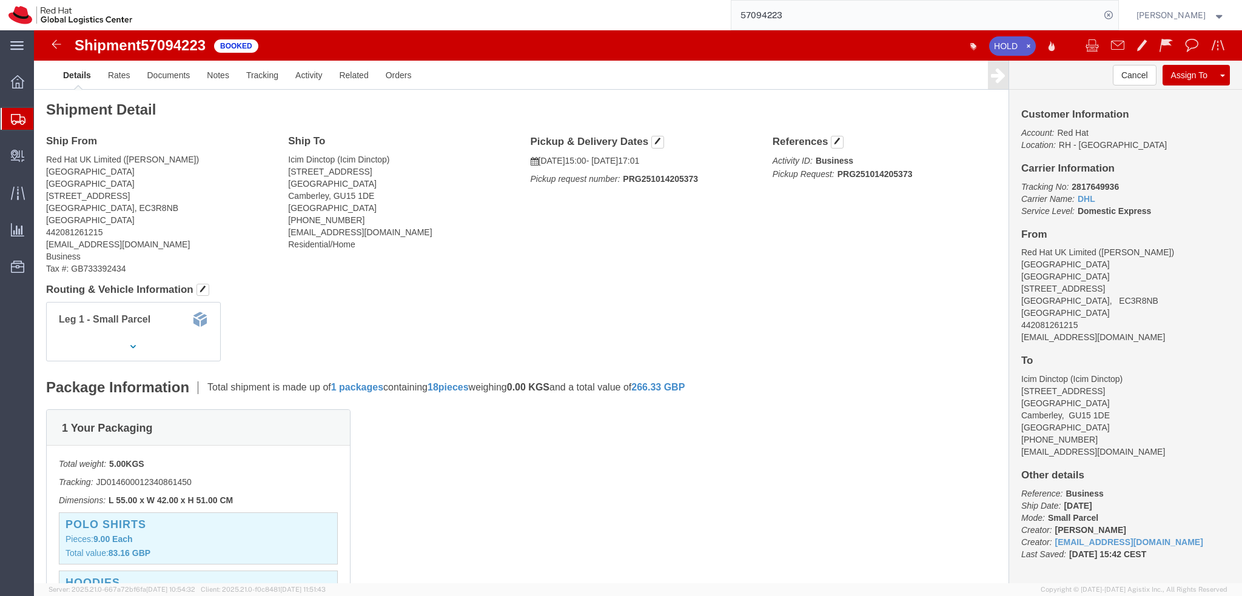
click b "2817649936"
copy b "2817649936"
click img
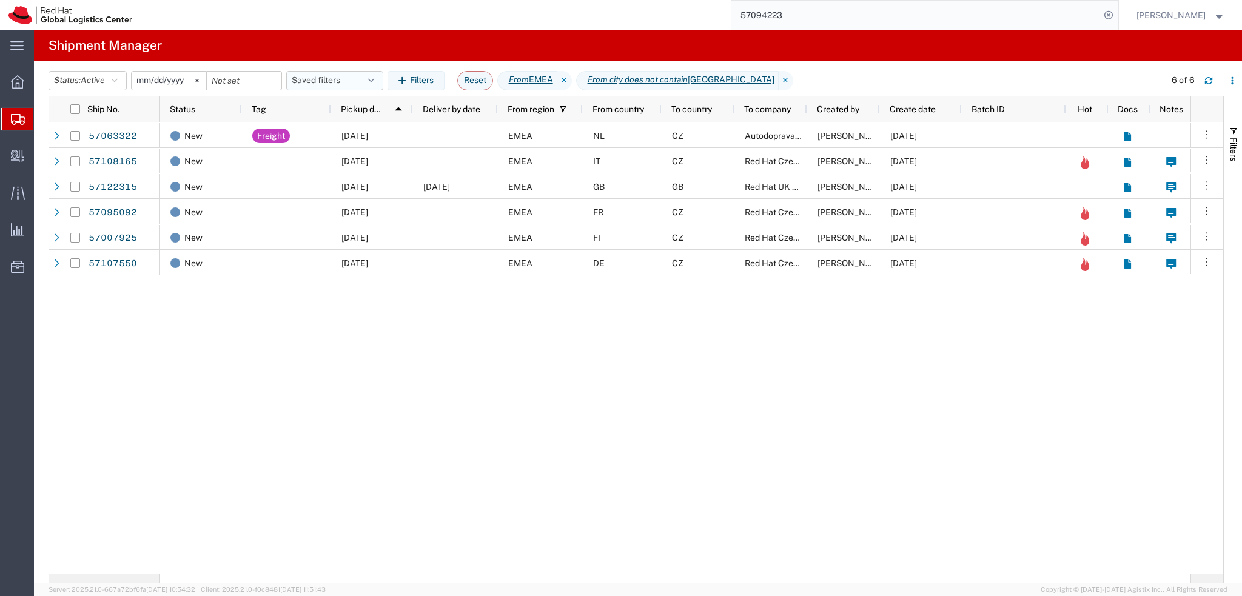
click at [334, 83] on button "Saved filters" at bounding box center [334, 80] width 97 height 19
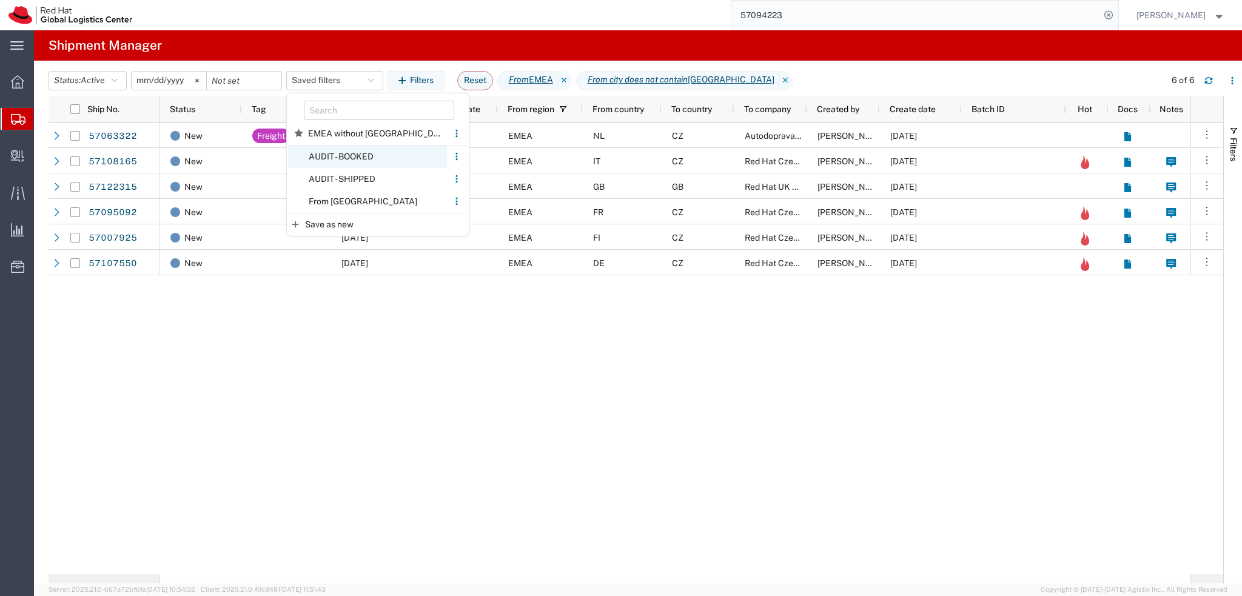
click at [375, 162] on span "AUDIT - BOOKED" at bounding box center [367, 157] width 159 height 22
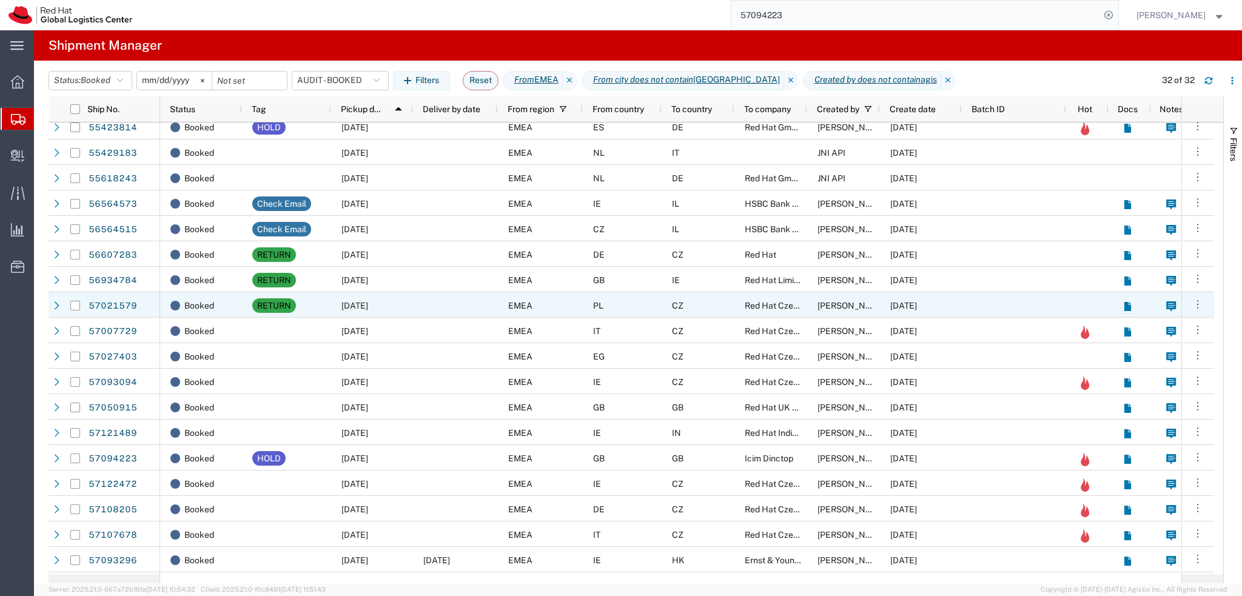
scroll to position [242, 0]
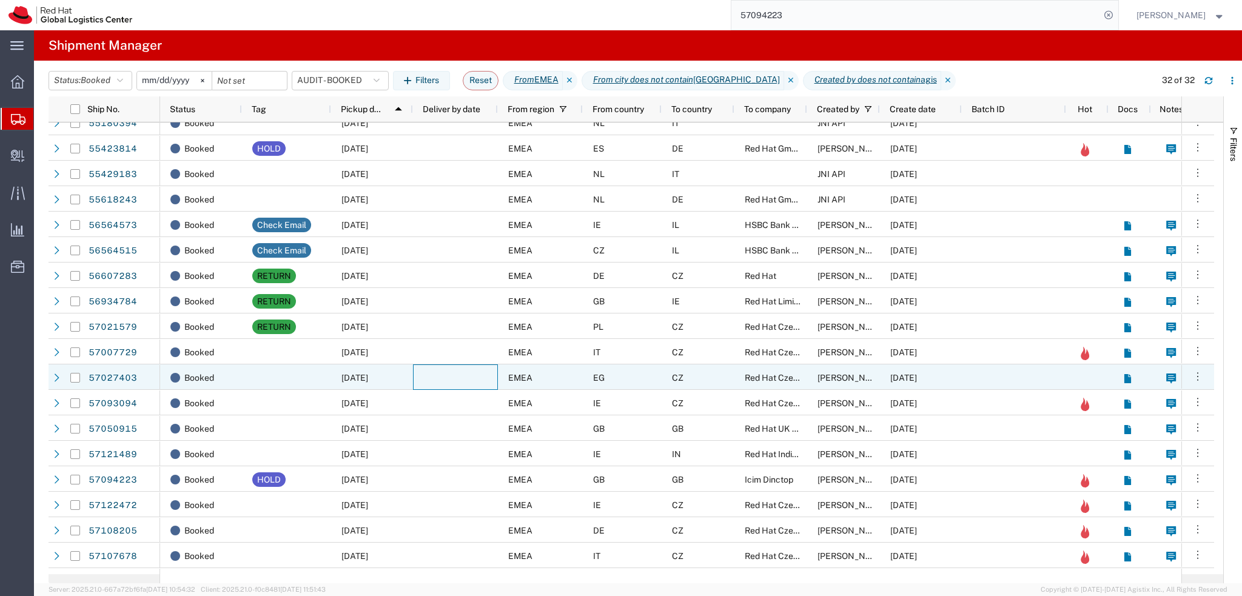
click at [468, 379] on div at bounding box center [455, 377] width 85 height 25
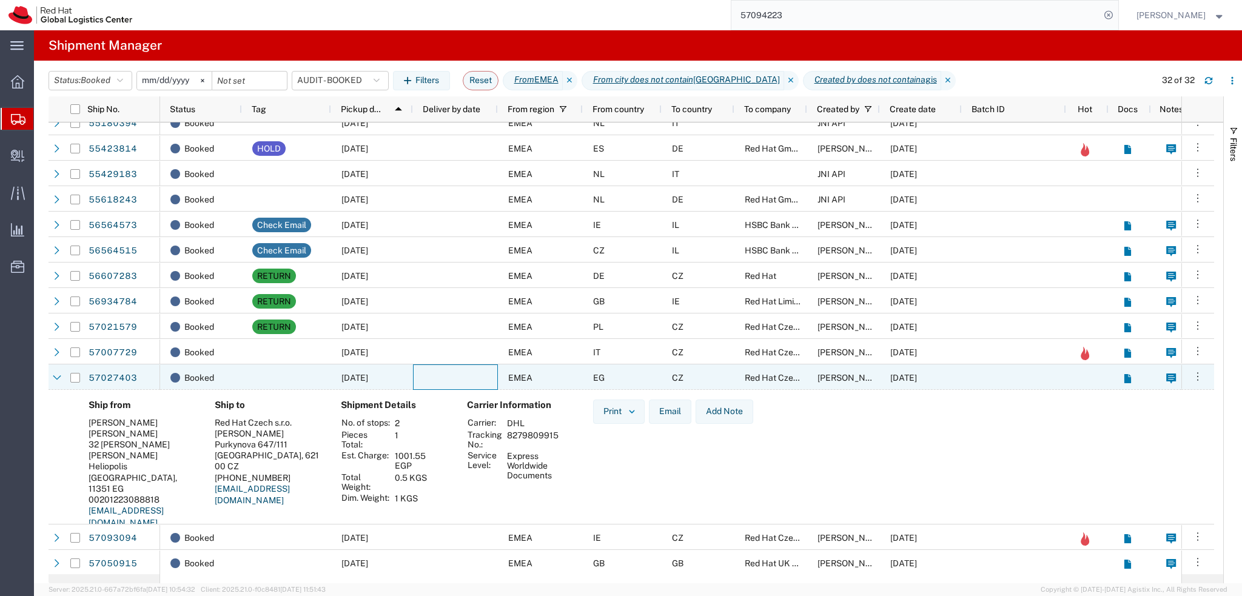
click at [466, 377] on div at bounding box center [455, 377] width 85 height 25
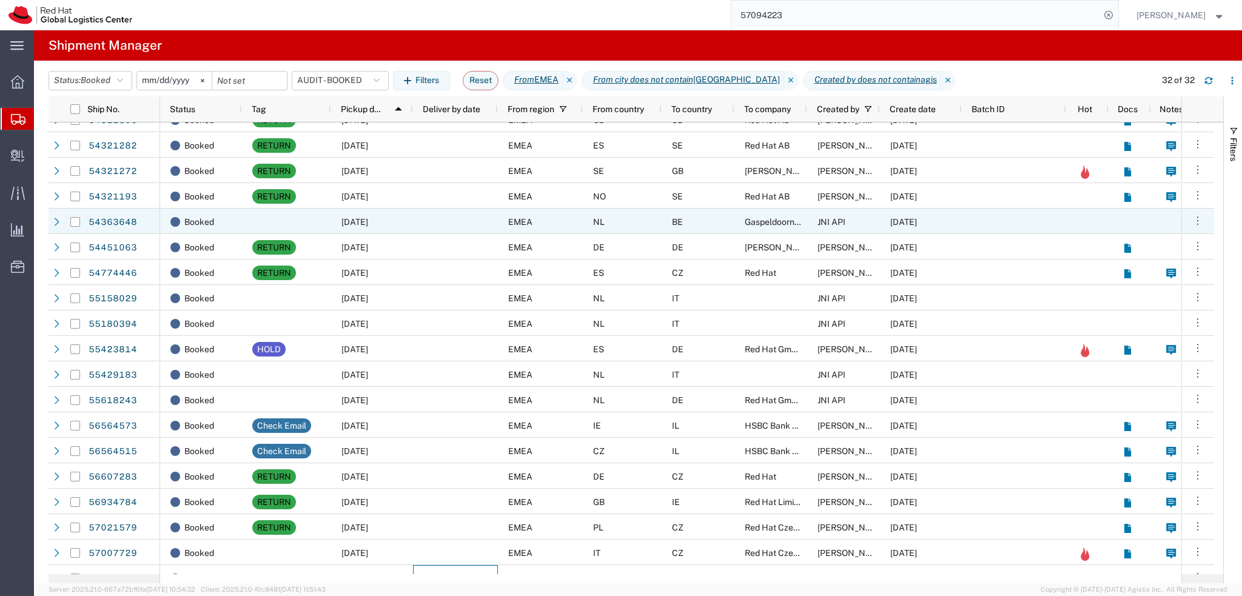
scroll to position [0, 0]
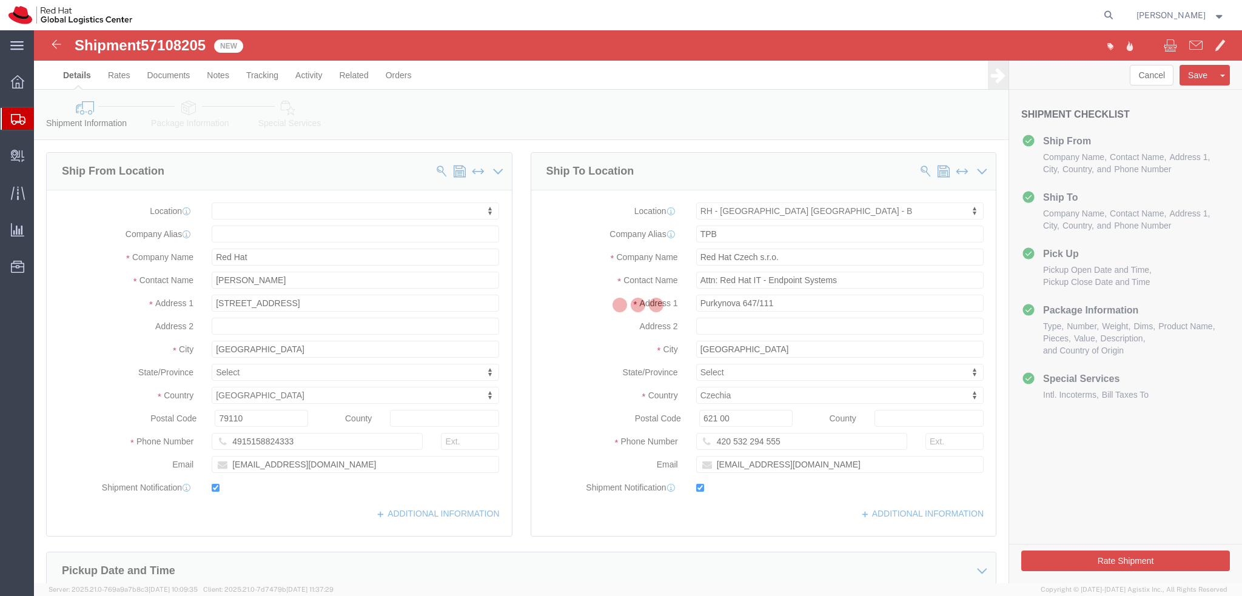
select select
select select "38036"
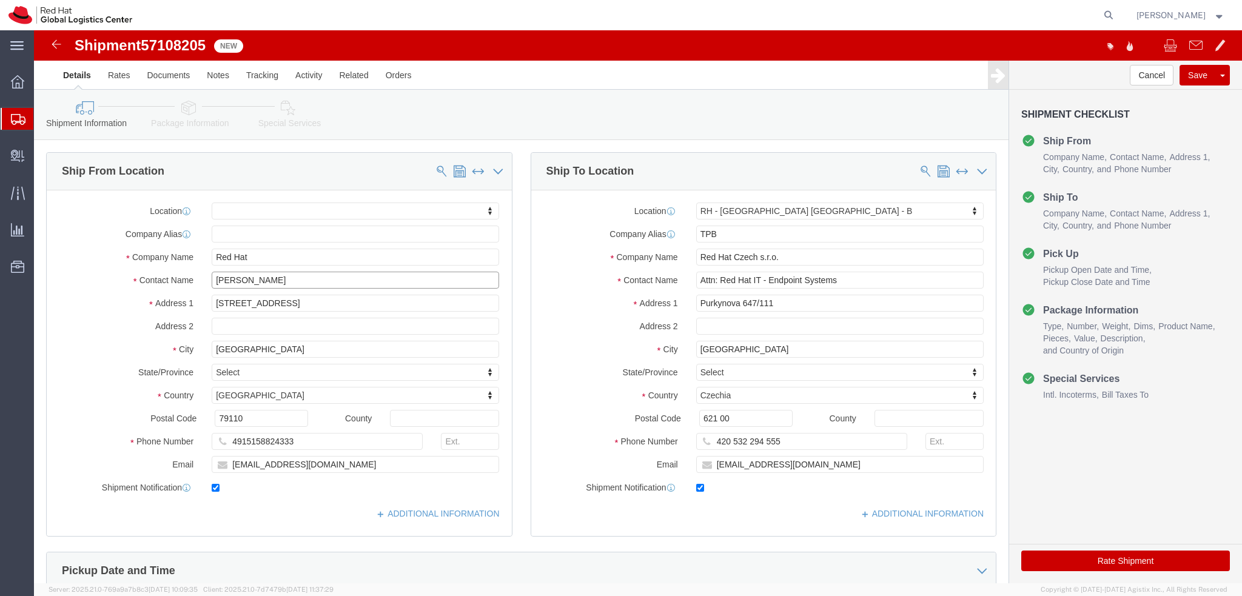
drag, startPoint x: 264, startPoint y: 248, endPoint x: 167, endPoint y: 252, distance: 97.1
click div "Rick Webster"
drag, startPoint x: 241, startPoint y: 231, endPoint x: 152, endPoint y: 237, distance: 89.3
click div "Location My Profile Location [GEOGRAPHIC_DATA] - [GEOGRAPHIC_DATA] - [GEOGRAPHI…"
paste input "ick Webster"
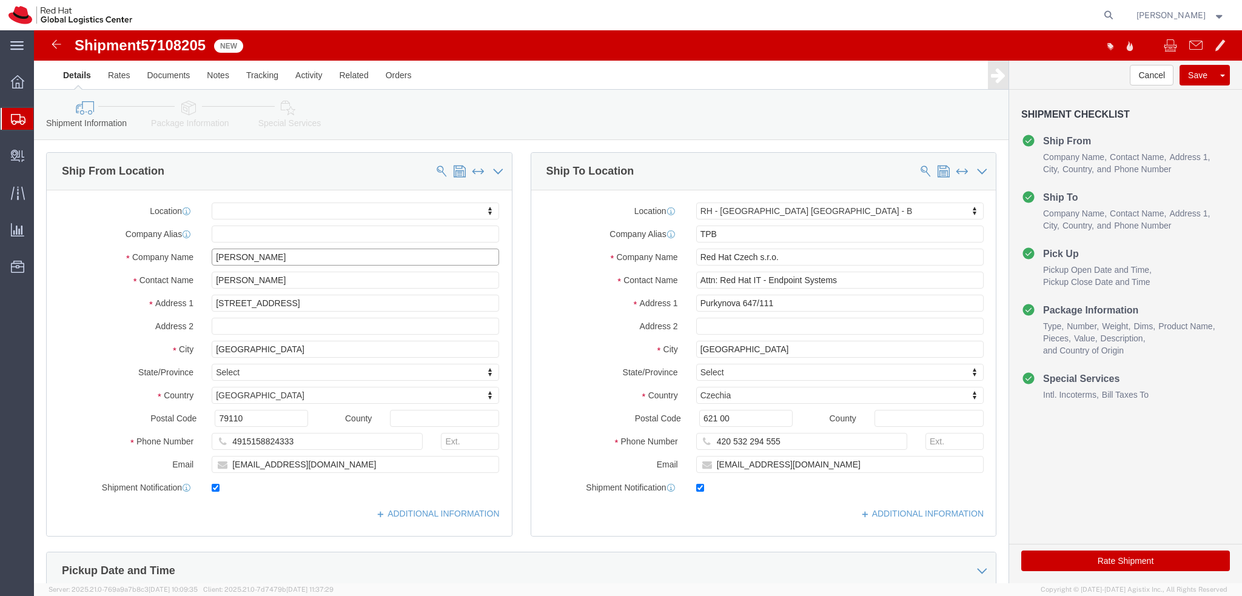
type input "Rick Webster"
click input "Rick Webster"
click div "Location My Profile Location [GEOGRAPHIC_DATA] - [GEOGRAPHIC_DATA] - [GEOGRAPHI…"
click link "Package Information"
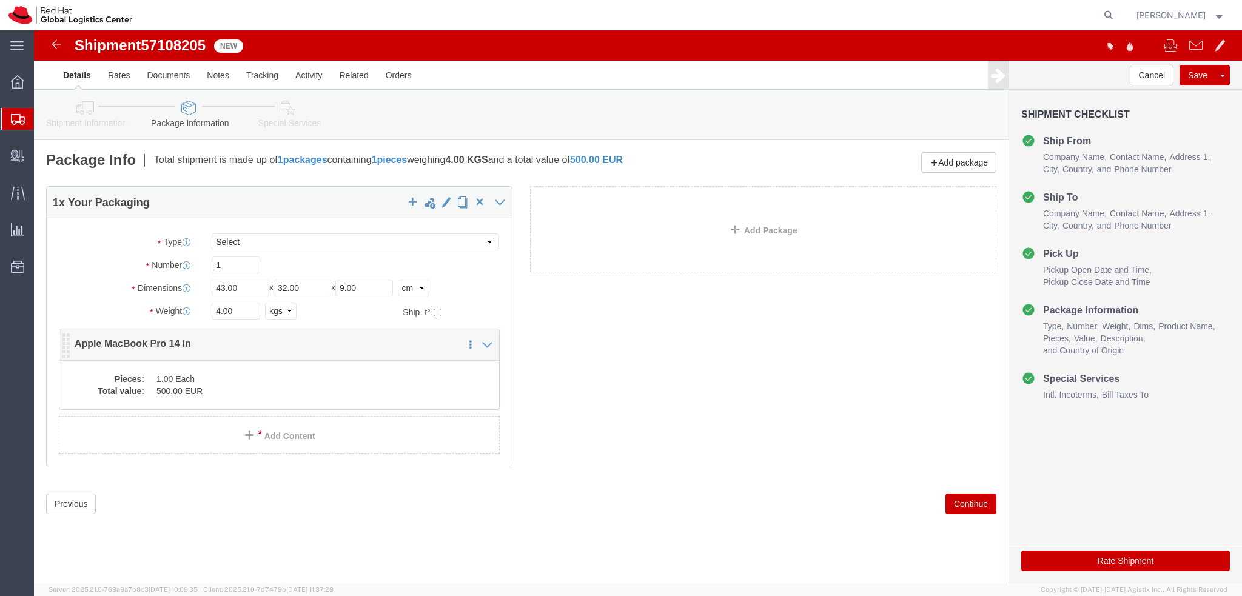
click dd "1.00 Each"
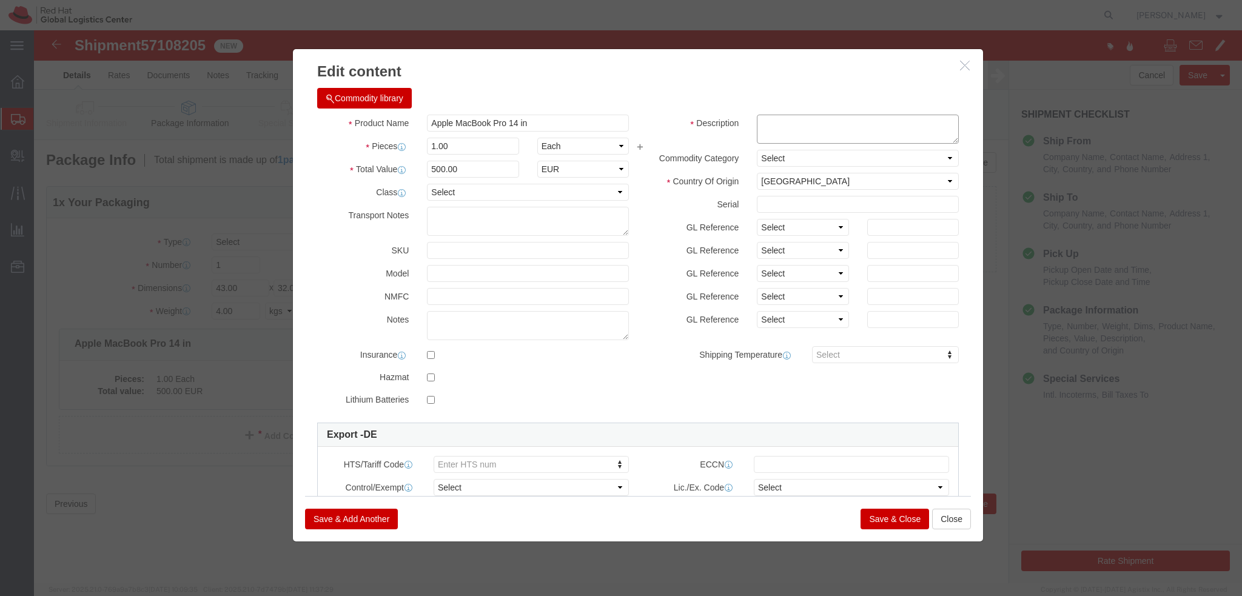
click textarea
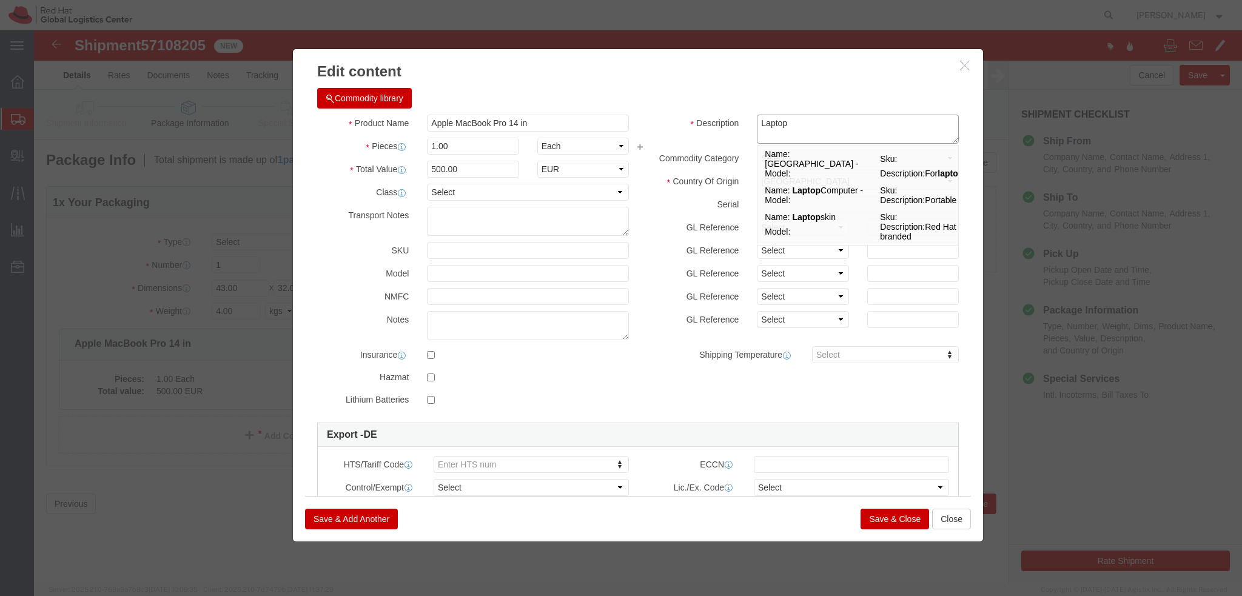
type textarea "Laptop"
click button "Save & Close"
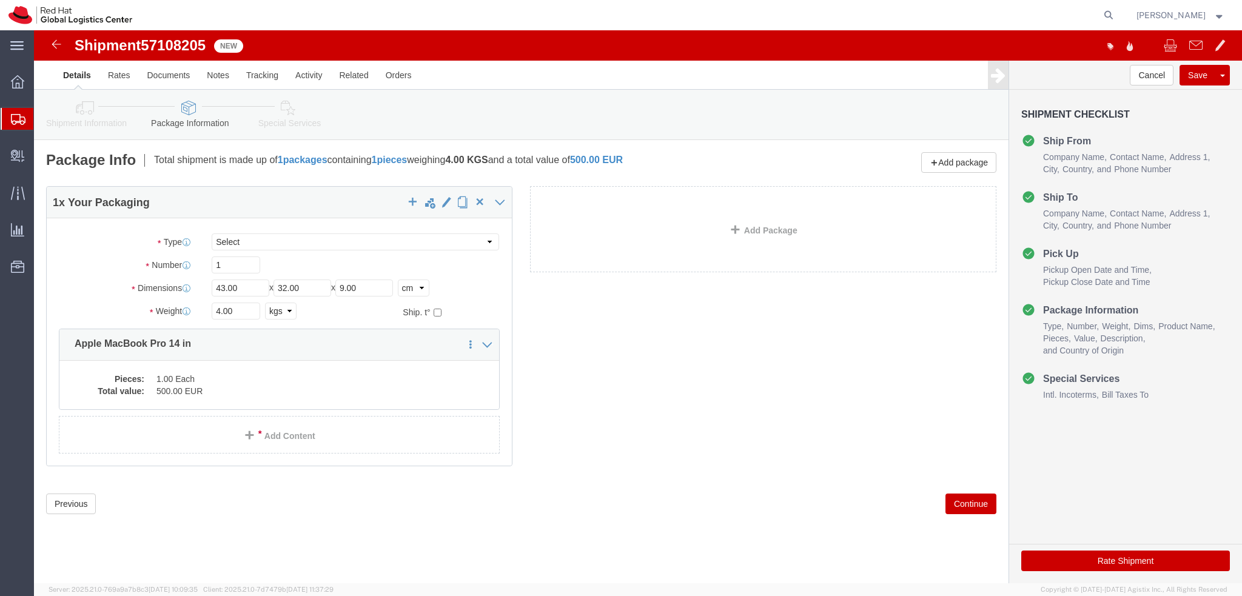
click icon
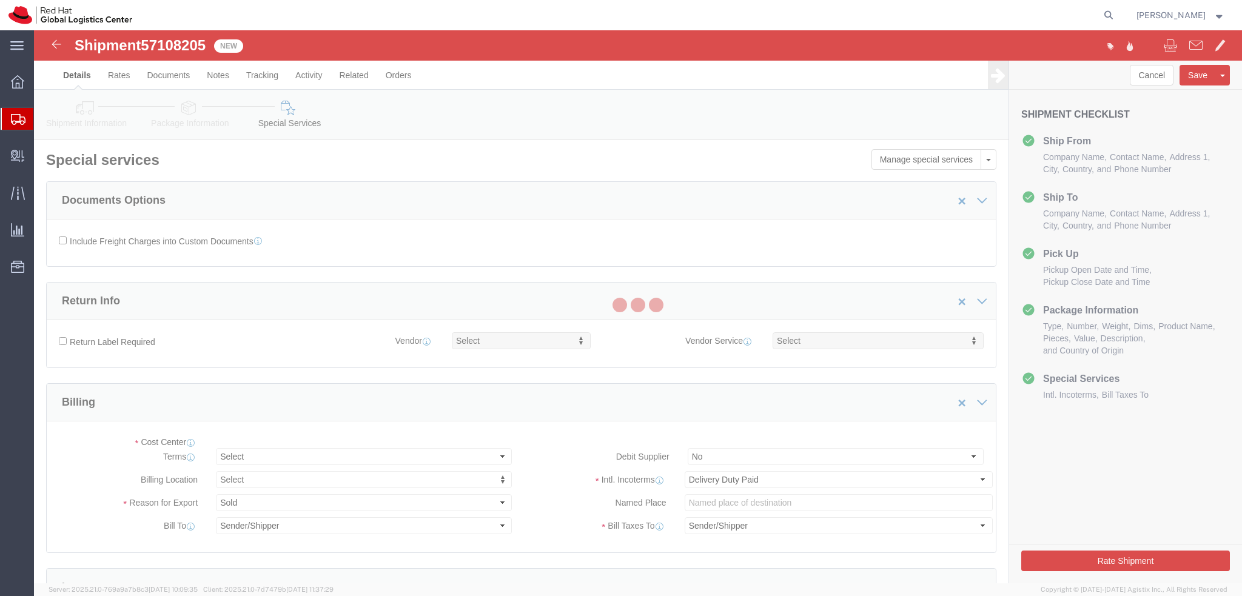
select select "COSTCENTER"
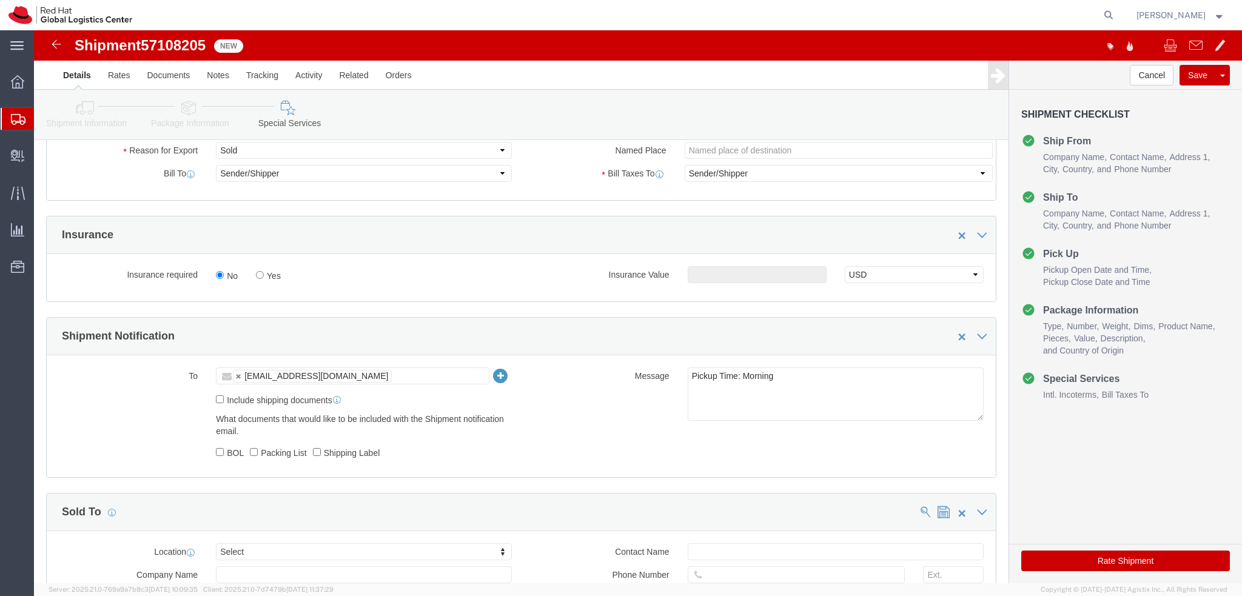
scroll to position [560, 0]
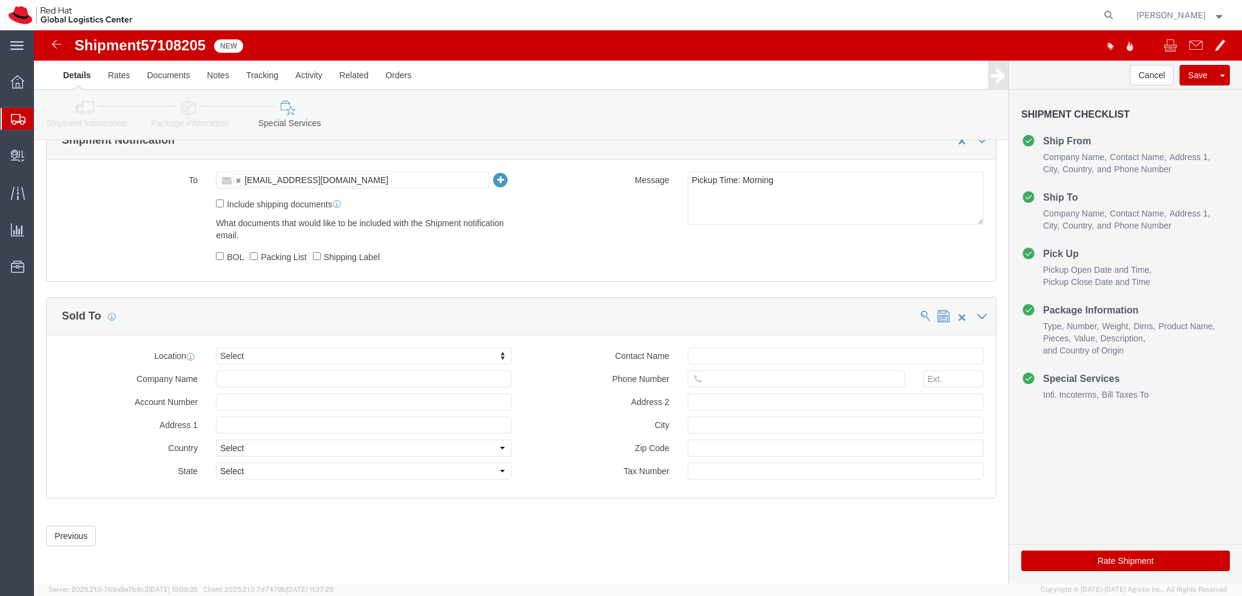
click button "Rate Shipment"
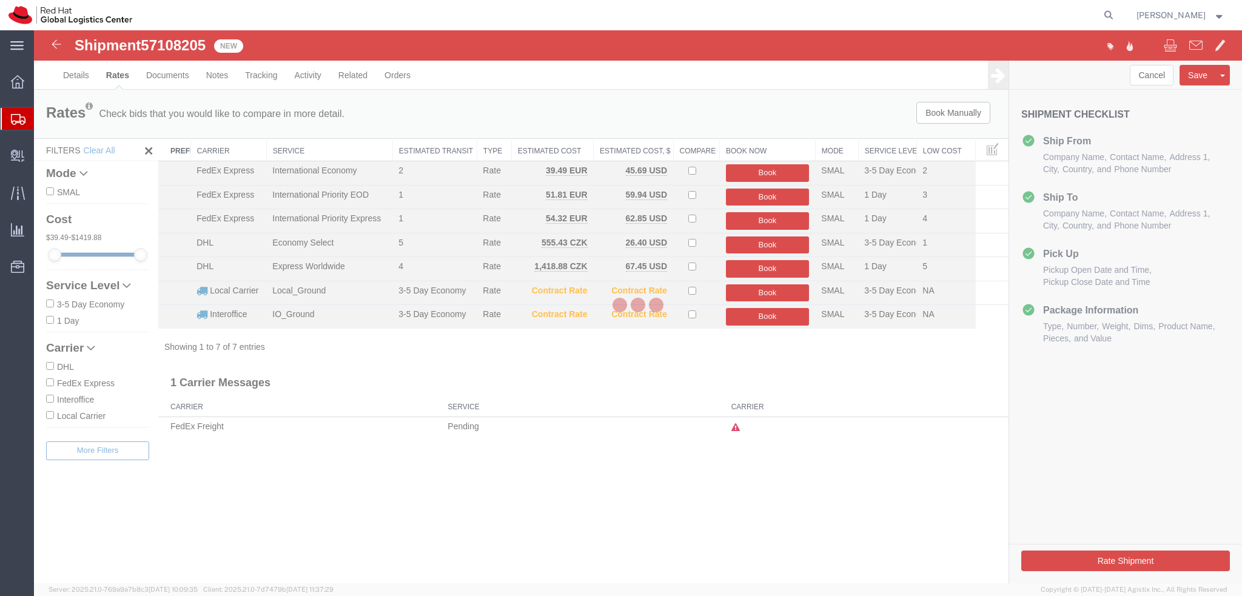
scroll to position [0, 0]
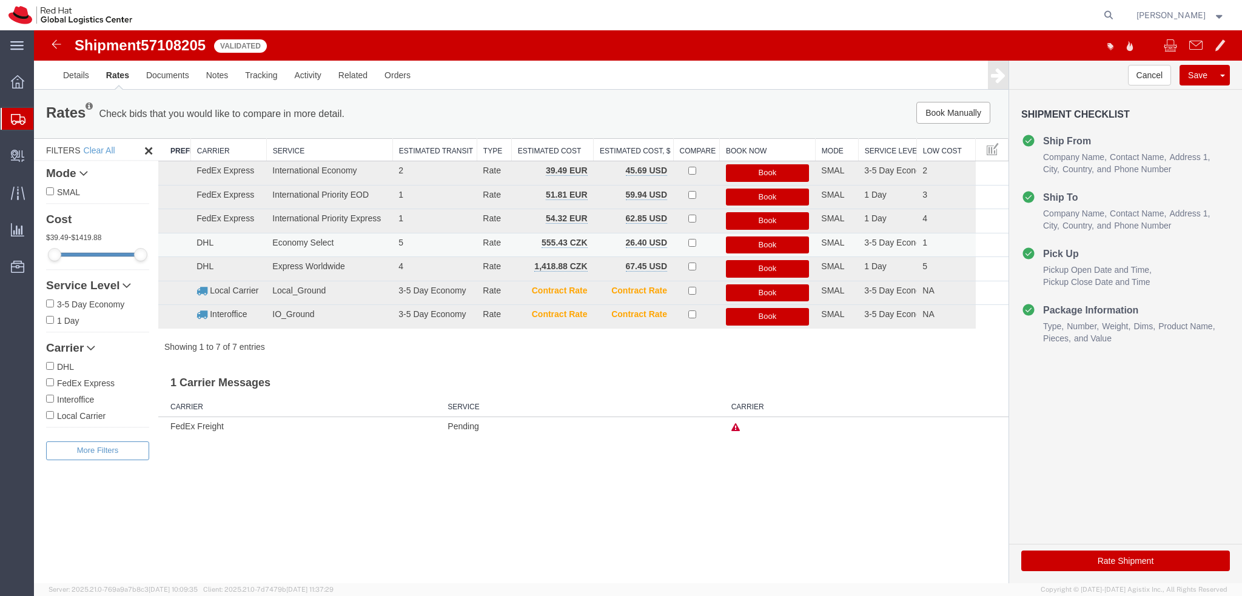
click at [748, 246] on button "Book" at bounding box center [768, 246] width 84 height 18
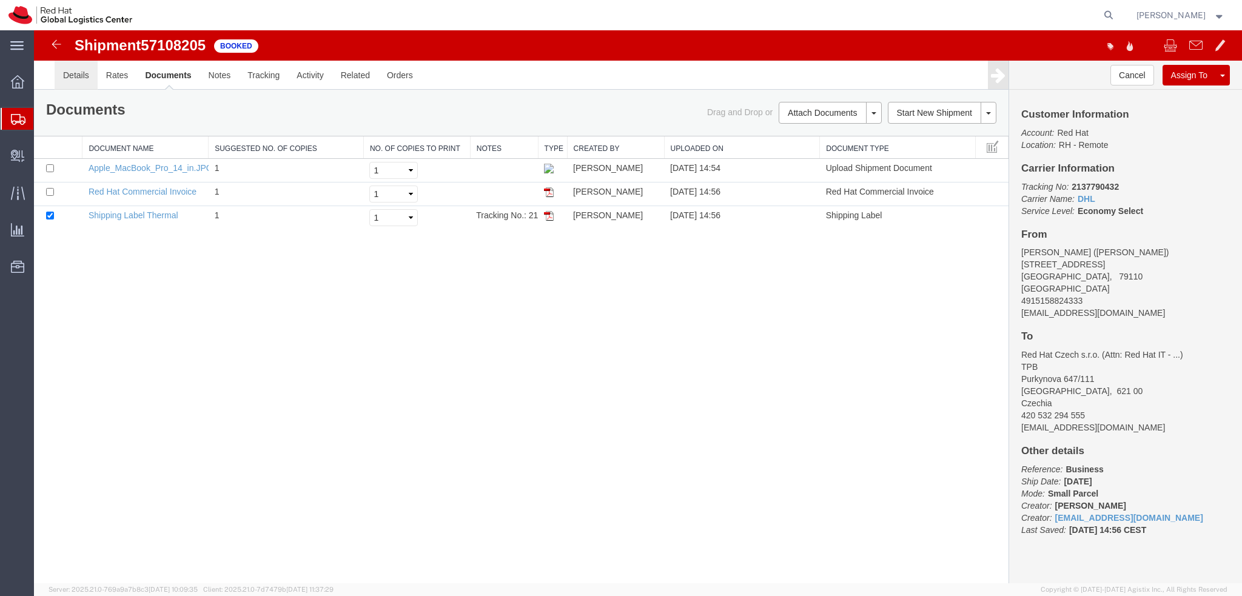
click at [78, 81] on link "Details" at bounding box center [76, 75] width 43 height 29
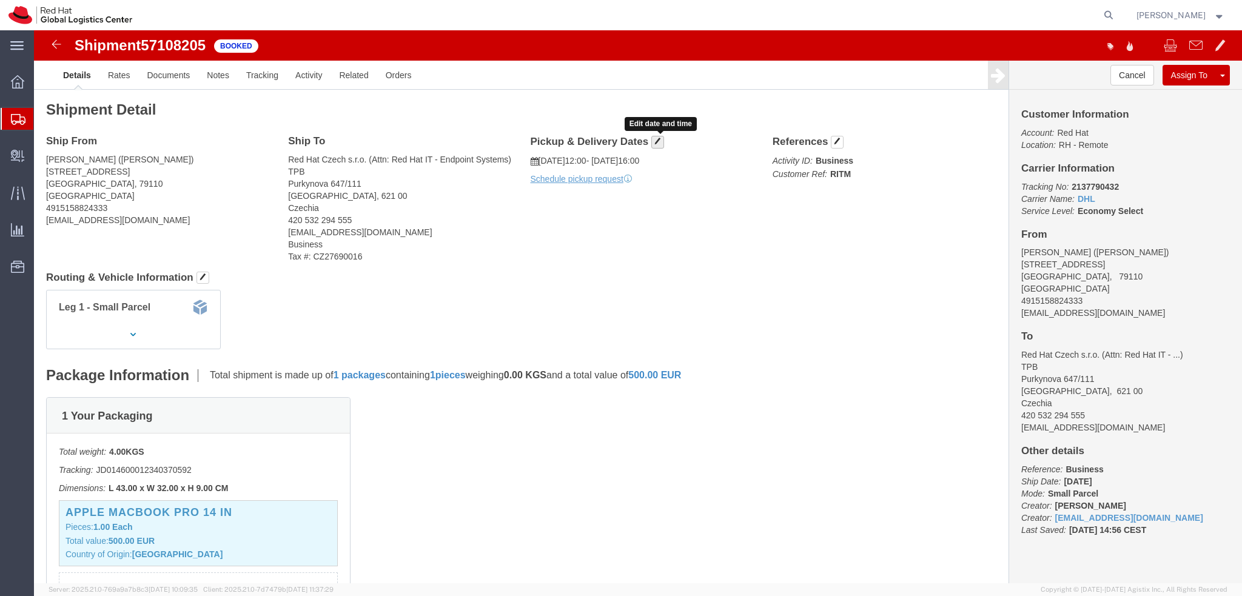
click span "button"
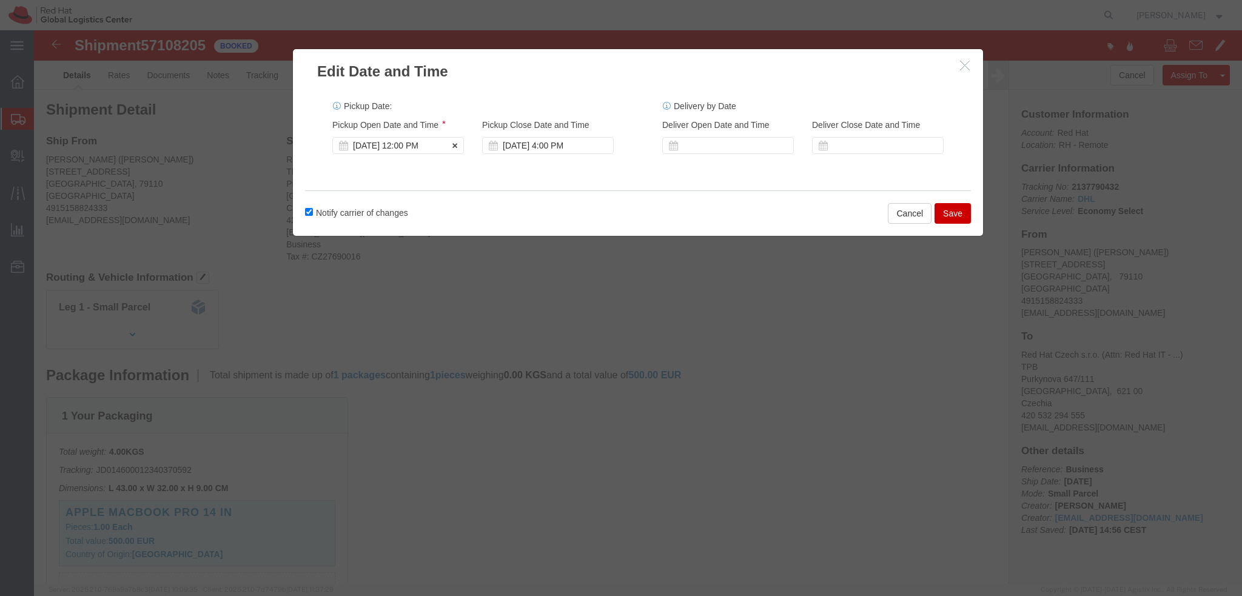
click div "Oct 15 2025 12:00 PM"
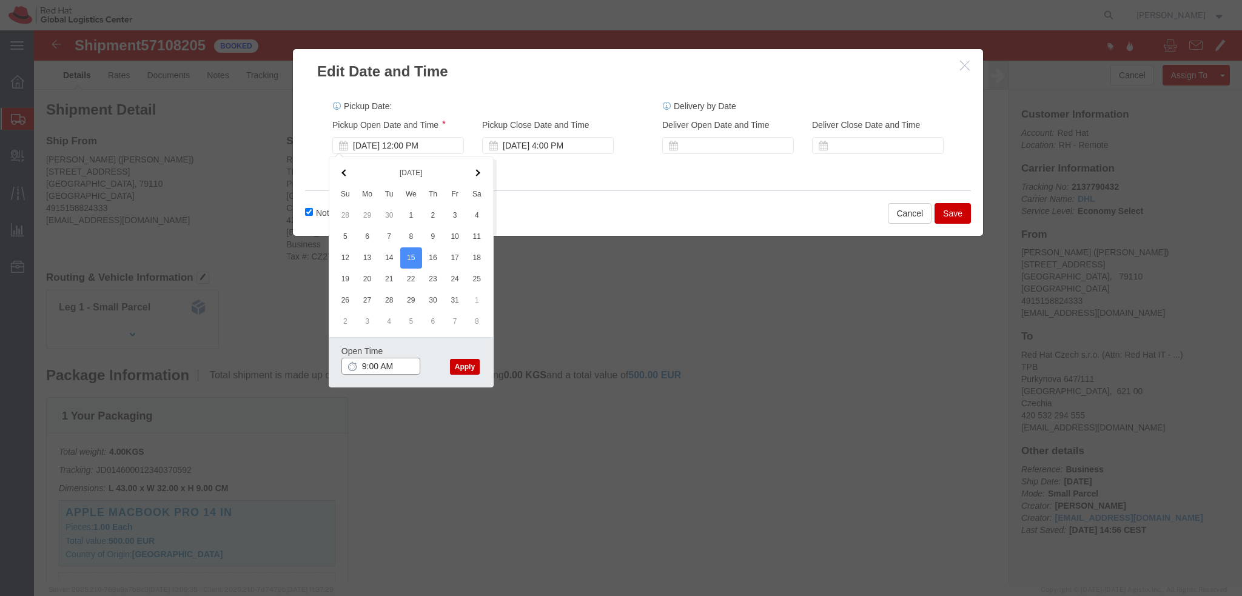
type input "9:00 AM"
click button "Apply"
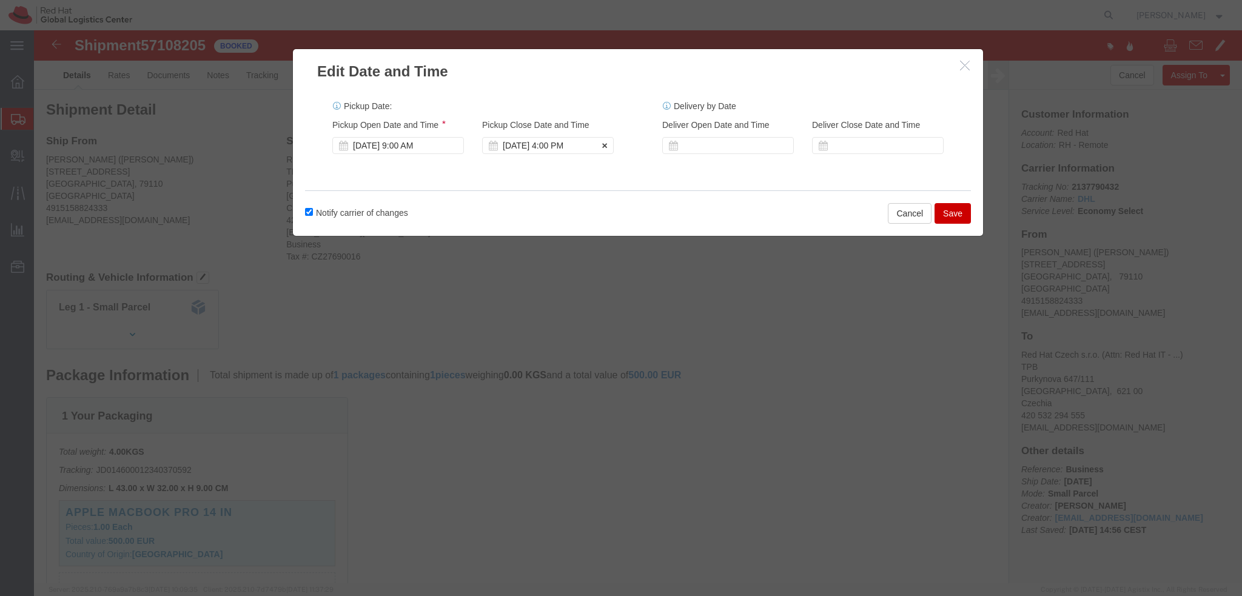
click div "[DATE] 4:00 PM"
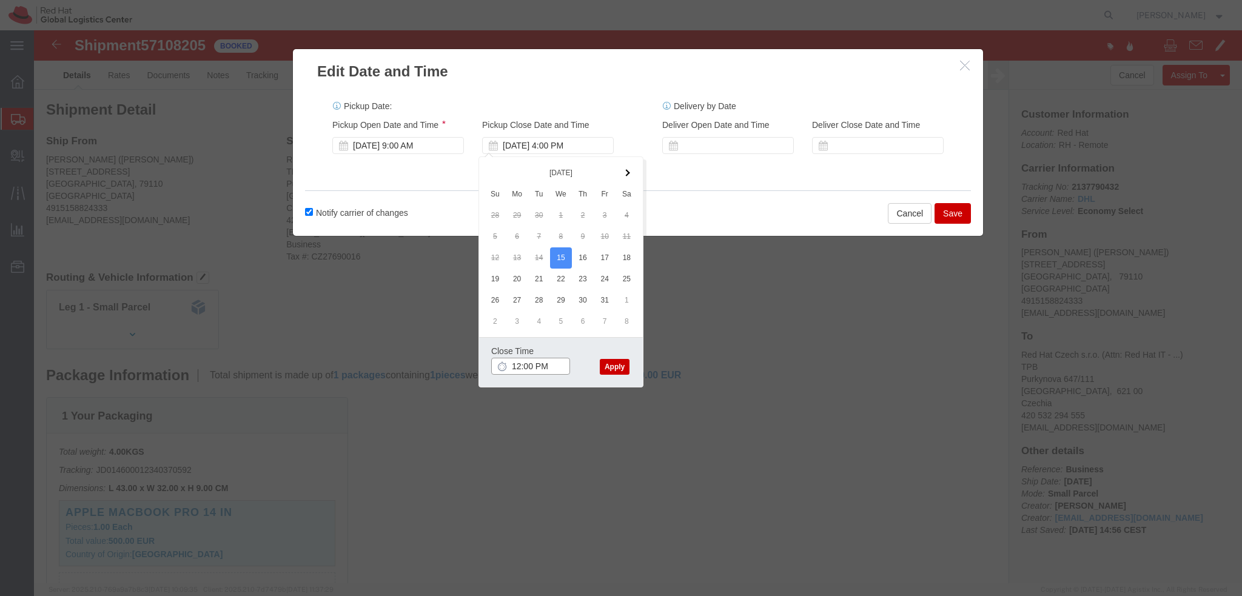
type input "12:00 PM"
click button "Apply"
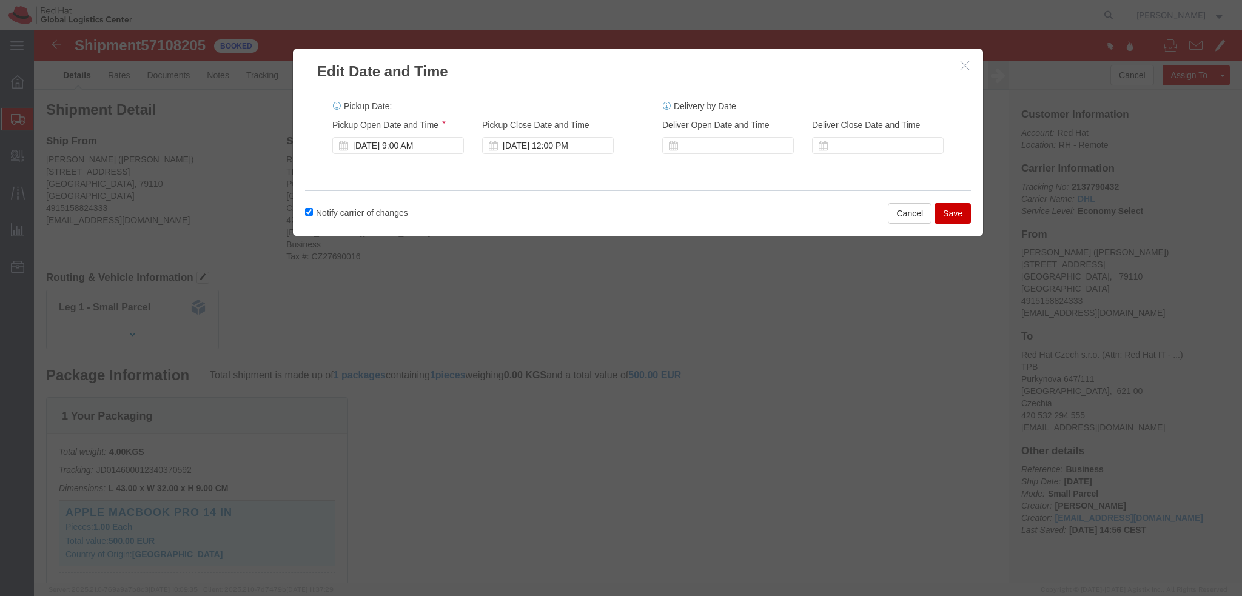
click button "Save"
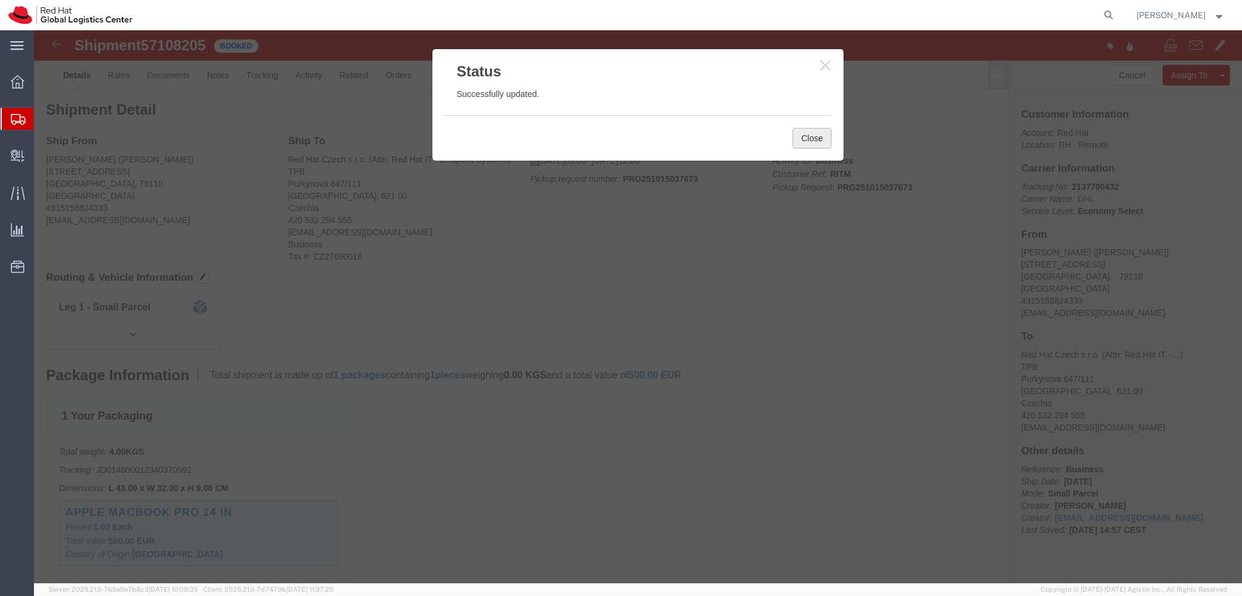
click button "Close"
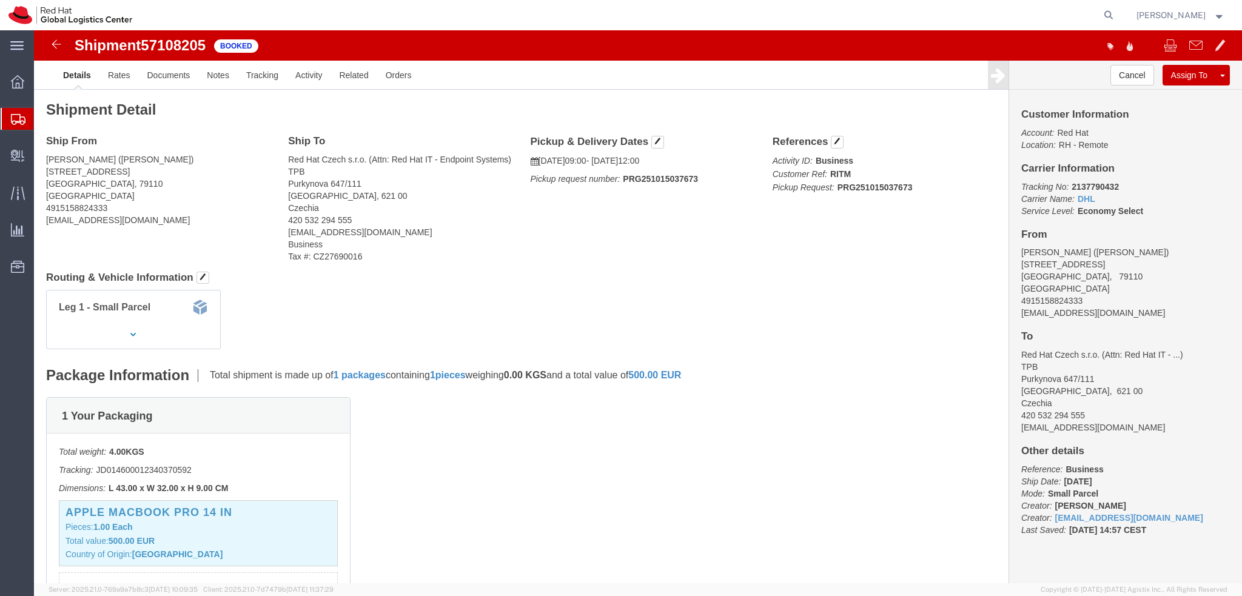
click address "Rick Webster (Rick Webster) Ziegelhofstrasse 156 Freiburg im Breisgau, 79110 Ge…"
copy div "rwebster@redhat.com"
click link "Documents"
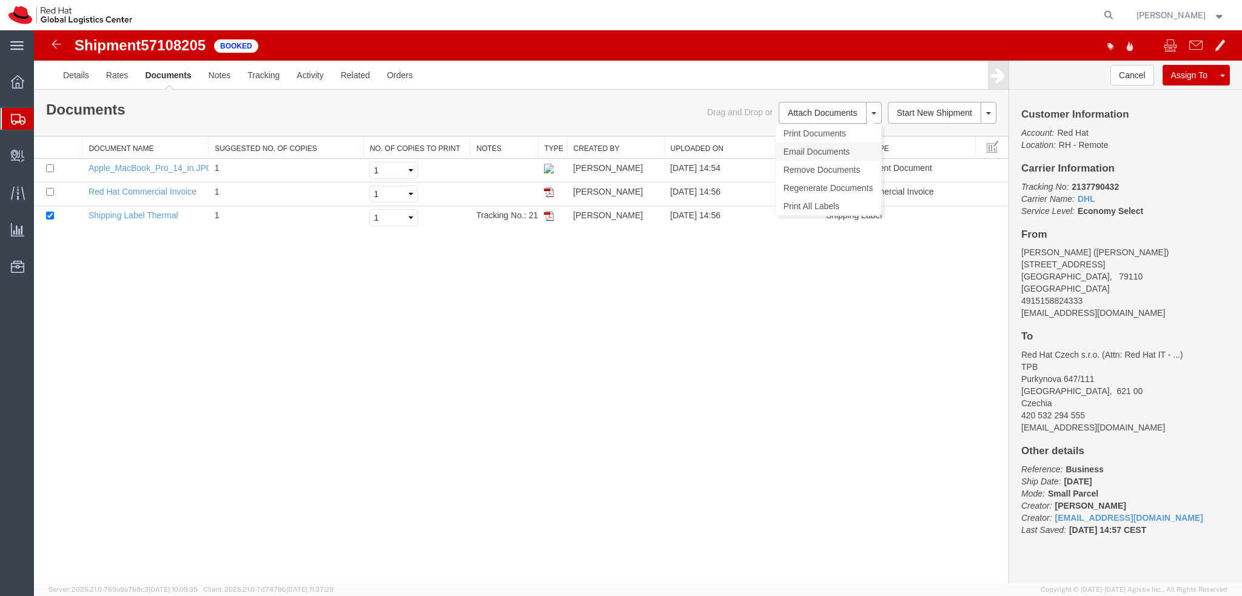
click at [801, 150] on link "Email Documents" at bounding box center [829, 152] width 106 height 18
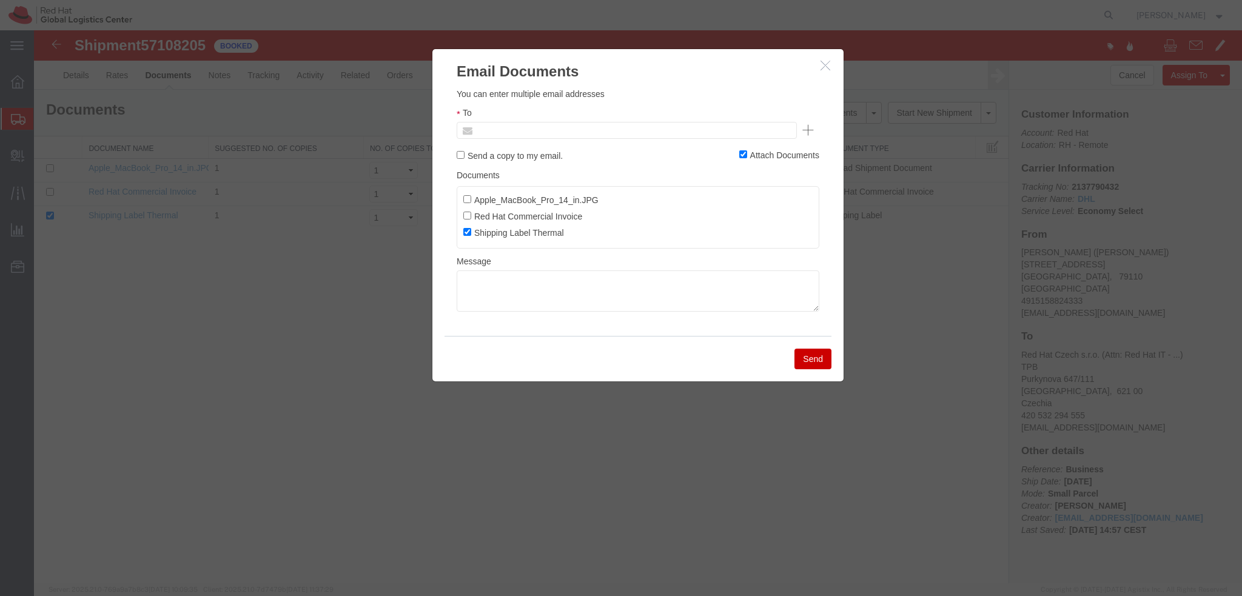
click at [591, 130] on input "text" at bounding box center [545, 131] width 142 height 16
paste input "rwebster@redhat.com"
type input "rwebster@redhat.com"
click at [659, 294] on textarea at bounding box center [638, 290] width 363 height 41
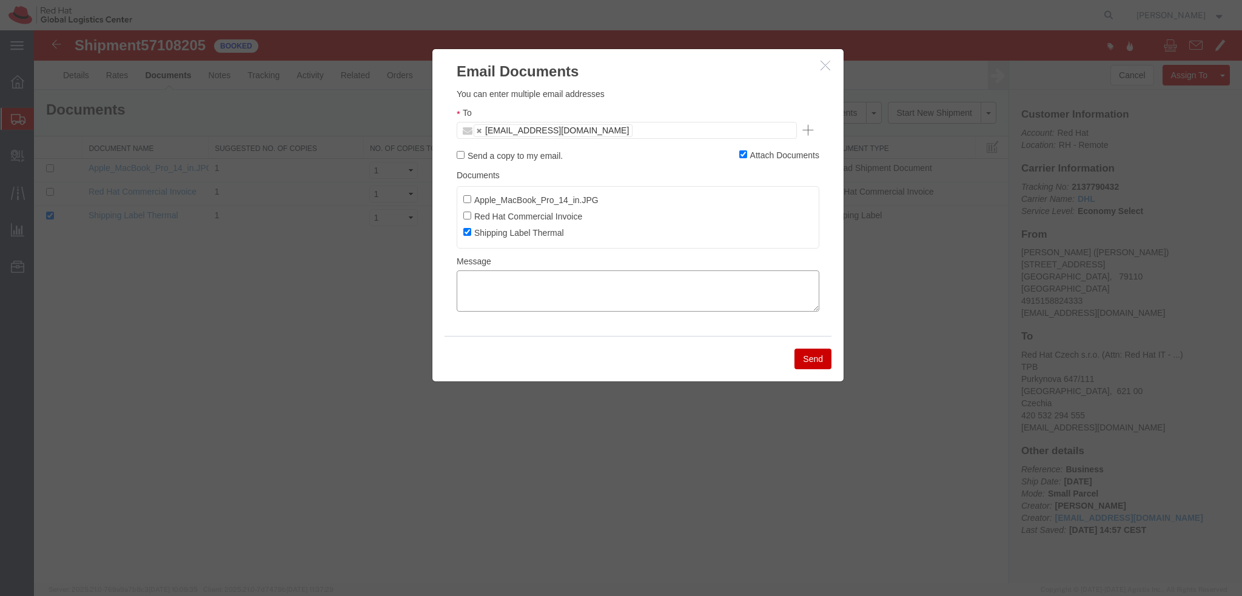
paste textarea "Hi A, please find the label for your shipment to B attached to this email. Plea…"
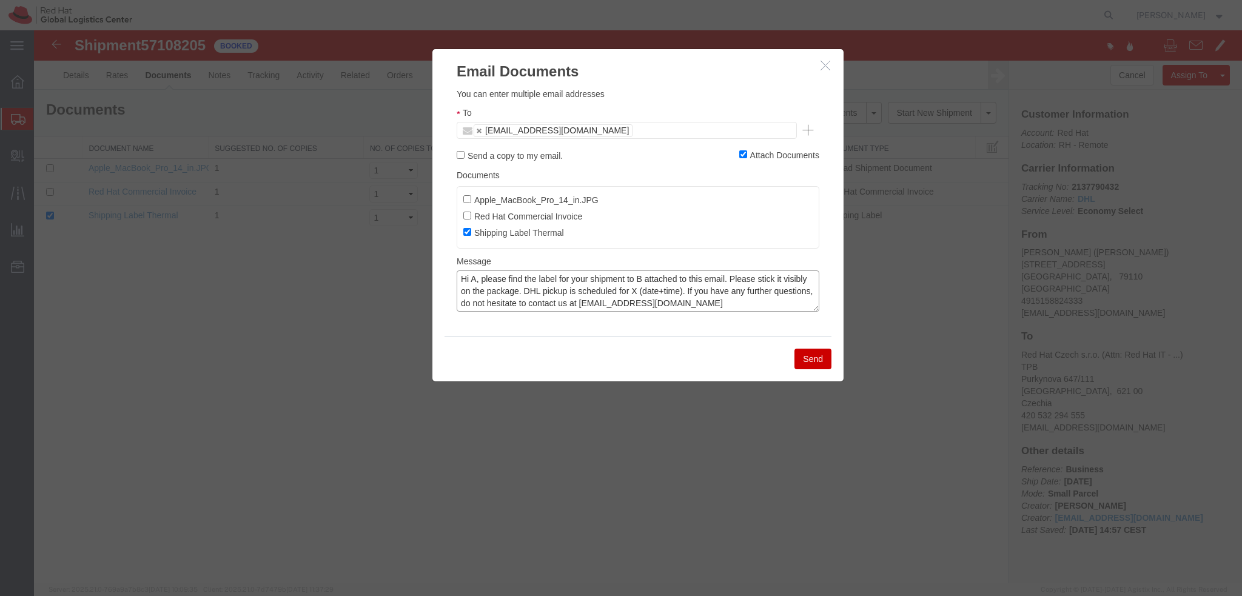
click at [478, 280] on textarea "Hi A, please find the label for your shipment to B attached to this email. Plea…" at bounding box center [638, 290] width 363 height 41
click at [650, 279] on textarea "Hi Rick, please find the label for your shipment to B attached to this email. P…" at bounding box center [638, 290] width 363 height 41
click at [597, 291] on textarea "Hi Rick, please find the label for your shipment to Brno attached to this email…" at bounding box center [638, 290] width 363 height 41
click at [620, 294] on textarea "Hi Rick, please find the label for your shipment to Brno attached to this email…" at bounding box center [638, 290] width 363 height 41
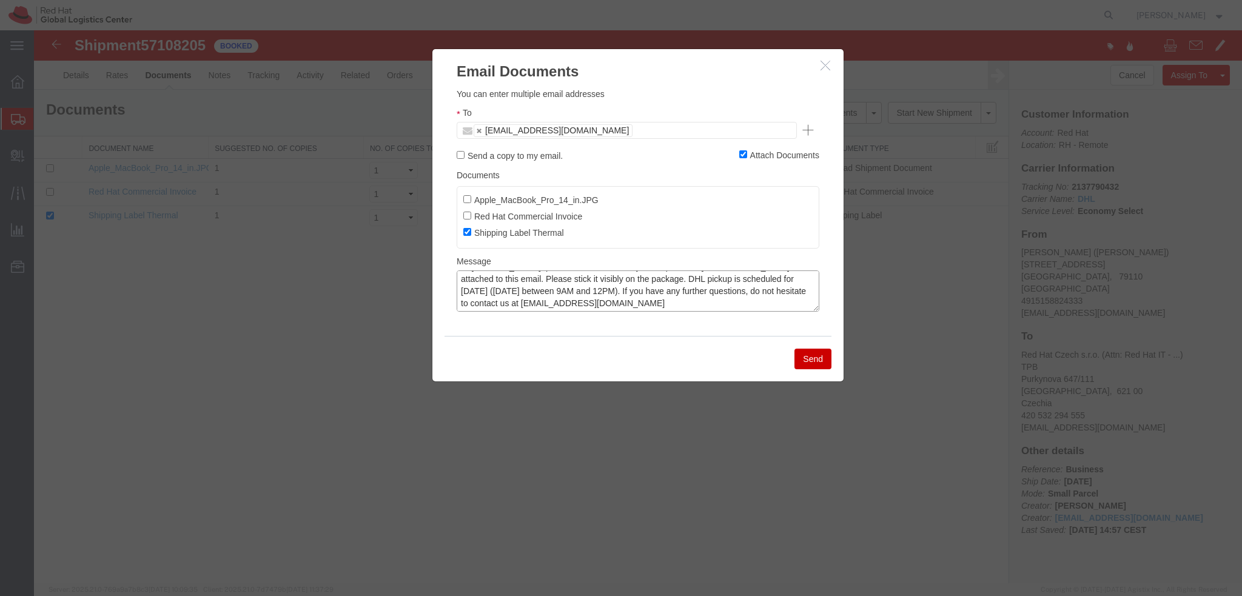
type textarea "Hi Rick, please find the label for your shipment to Brno attached to this email…"
click at [808, 365] on button "Send" at bounding box center [813, 359] width 37 height 21
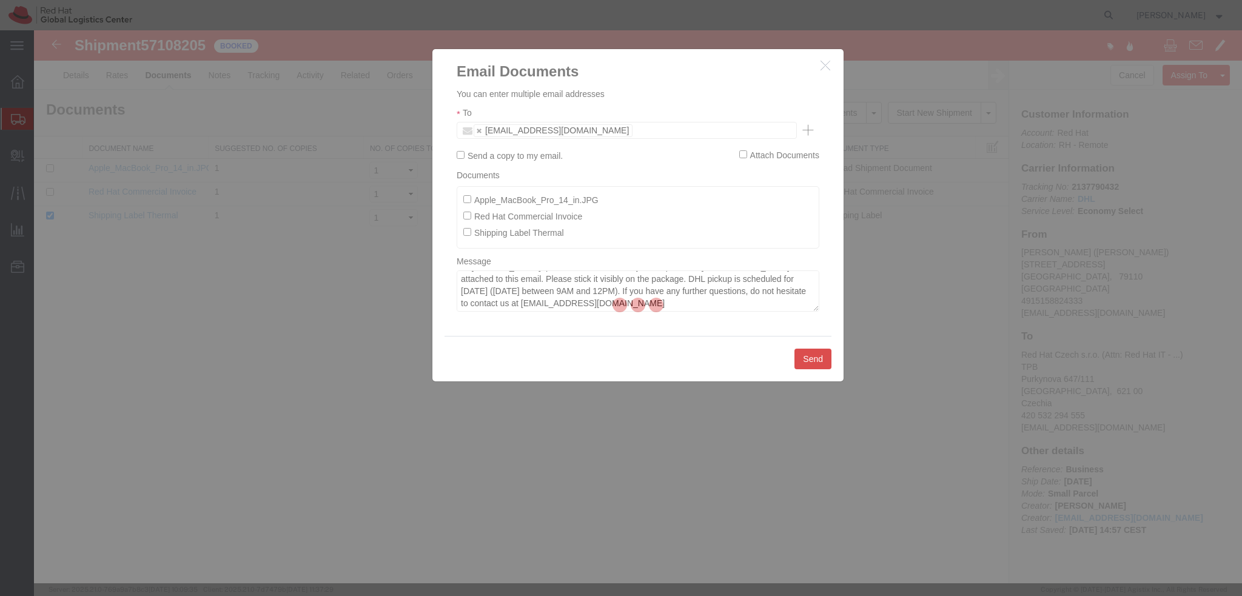
checkbox input "false"
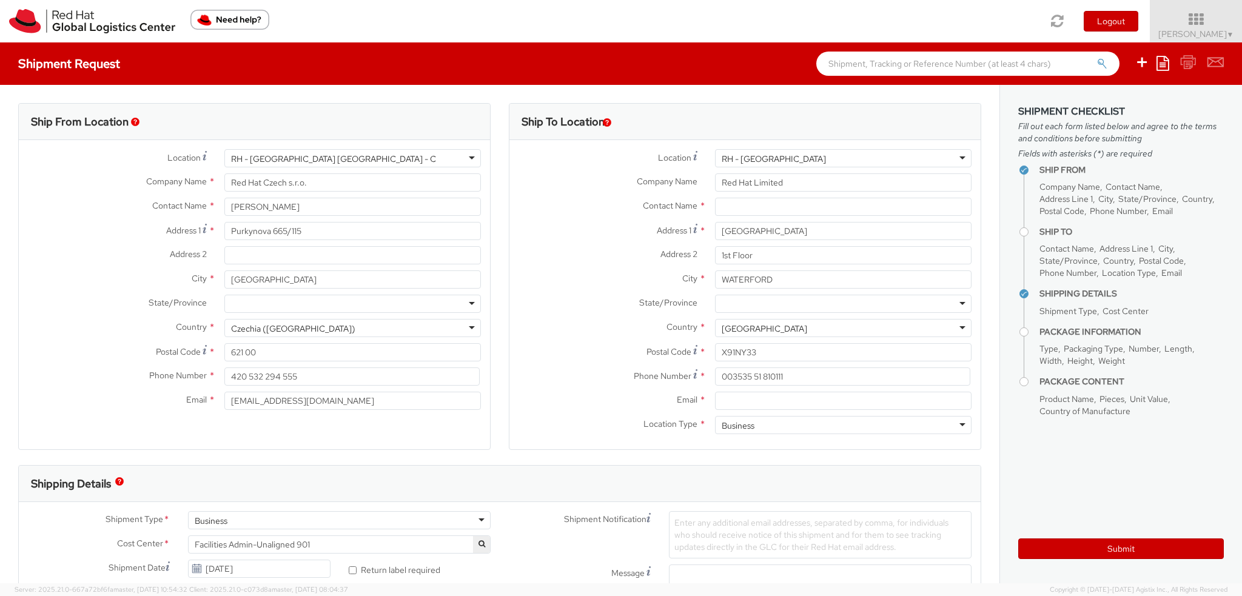
select select
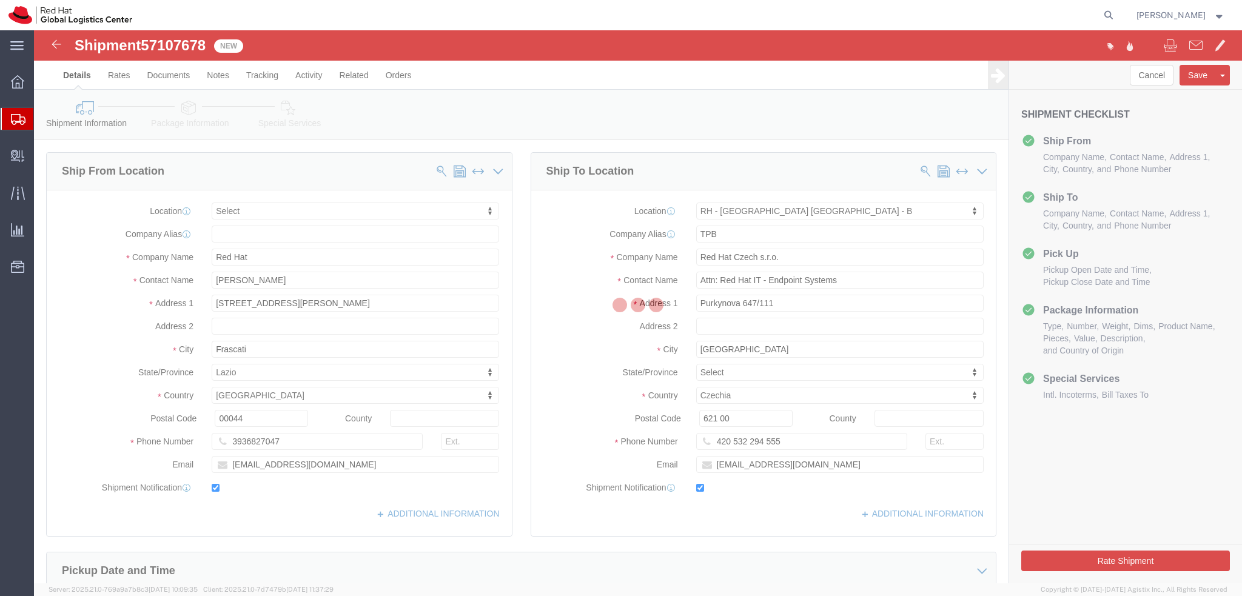
select select
select select "38036"
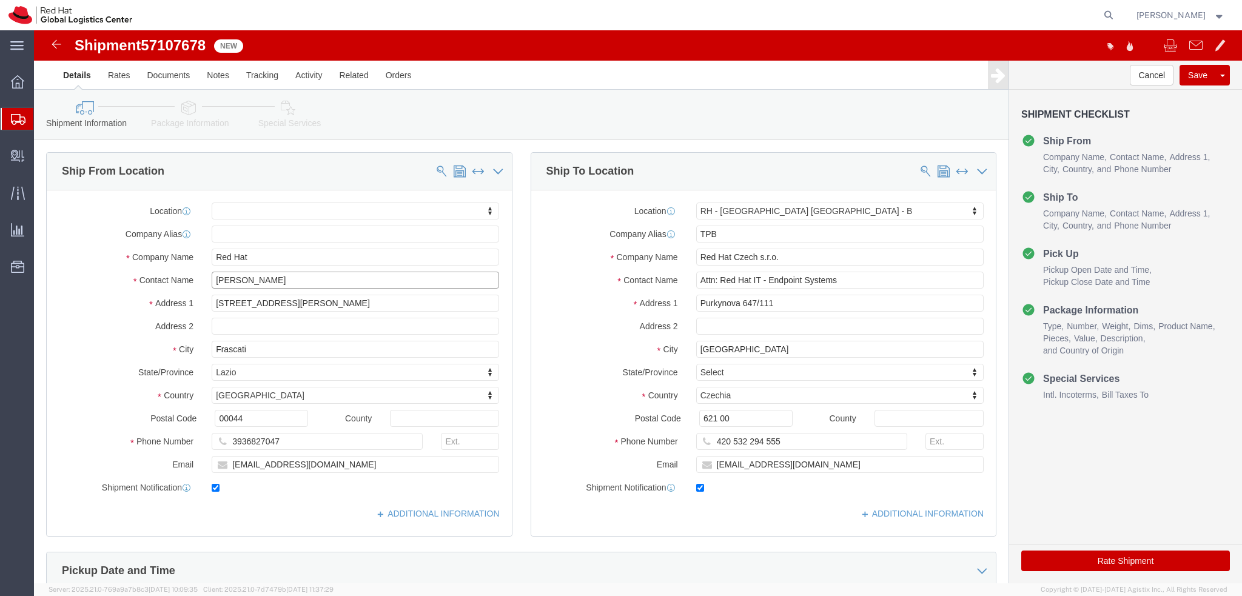
drag, startPoint x: 257, startPoint y: 250, endPoint x: 177, endPoint y: 256, distance: 79.6
click input "Daniele Nessilli"
drag, startPoint x: 166, startPoint y: 226, endPoint x: 129, endPoint y: 232, distance: 36.8
click div "Company Name Red Hat"
paste input "Daniele Nessilli"
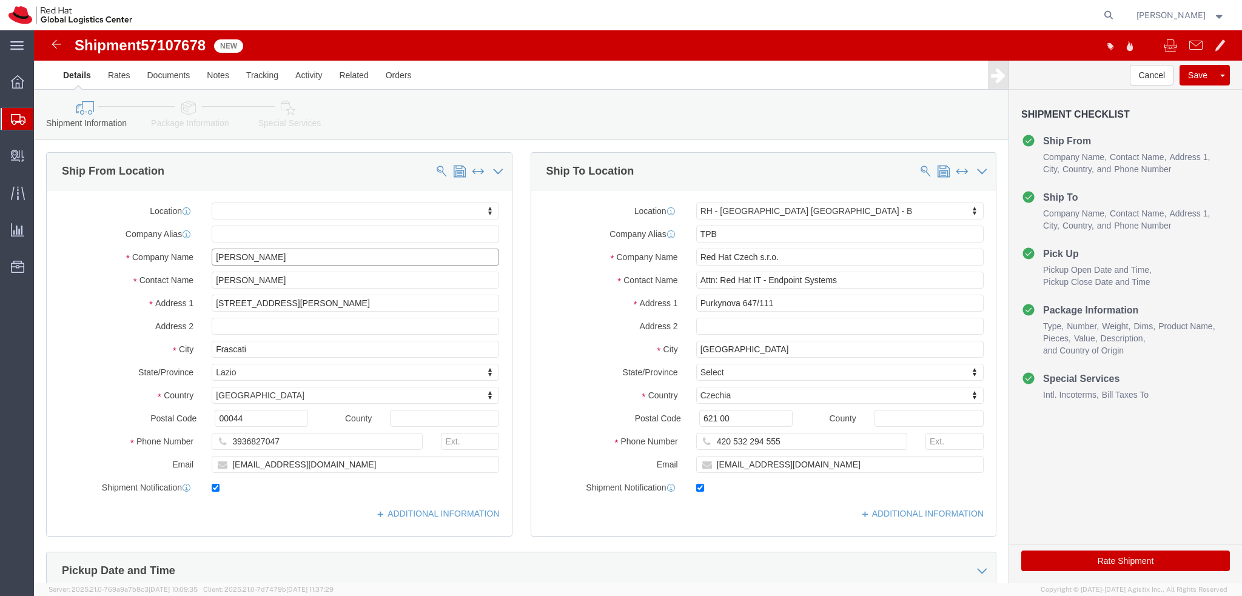
type input "Daniele Nessilli"
click div "Location My Profile Location [GEOGRAPHIC_DATA] - [GEOGRAPHIC_DATA] - [GEOGRAPHI…"
click icon
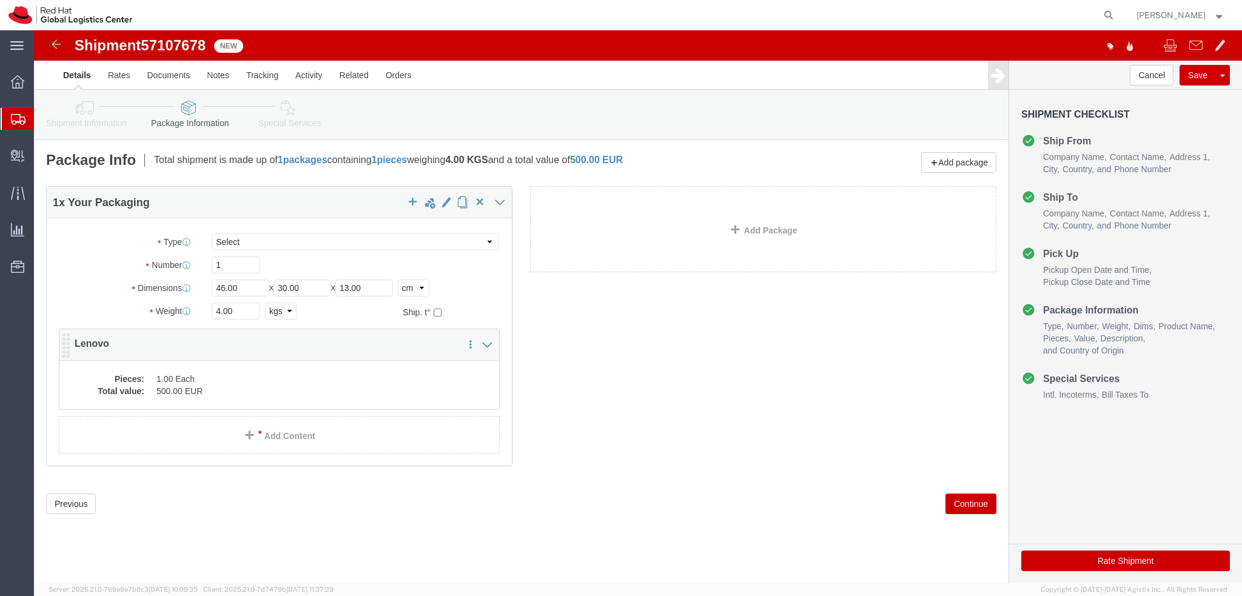
click dd "1.00 Each"
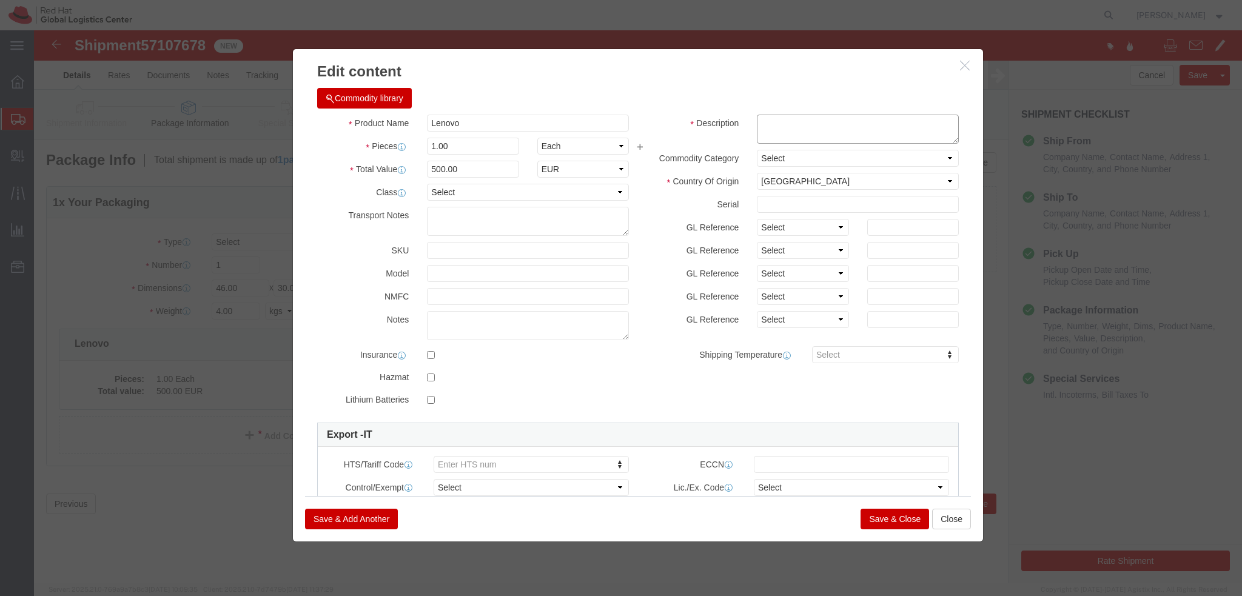
click textarea
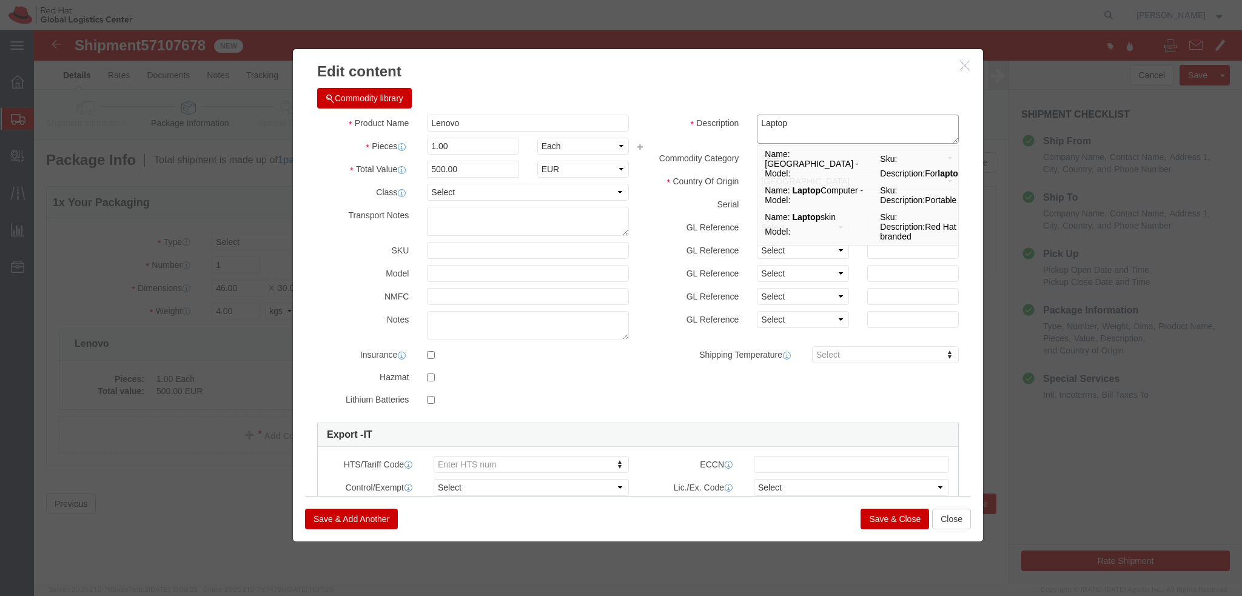
type textarea "Laptop"
click div "Product Name Lenovo Pieces 1.00 Select Bag Barrels 100Board Feet Bottle Box Bli…"
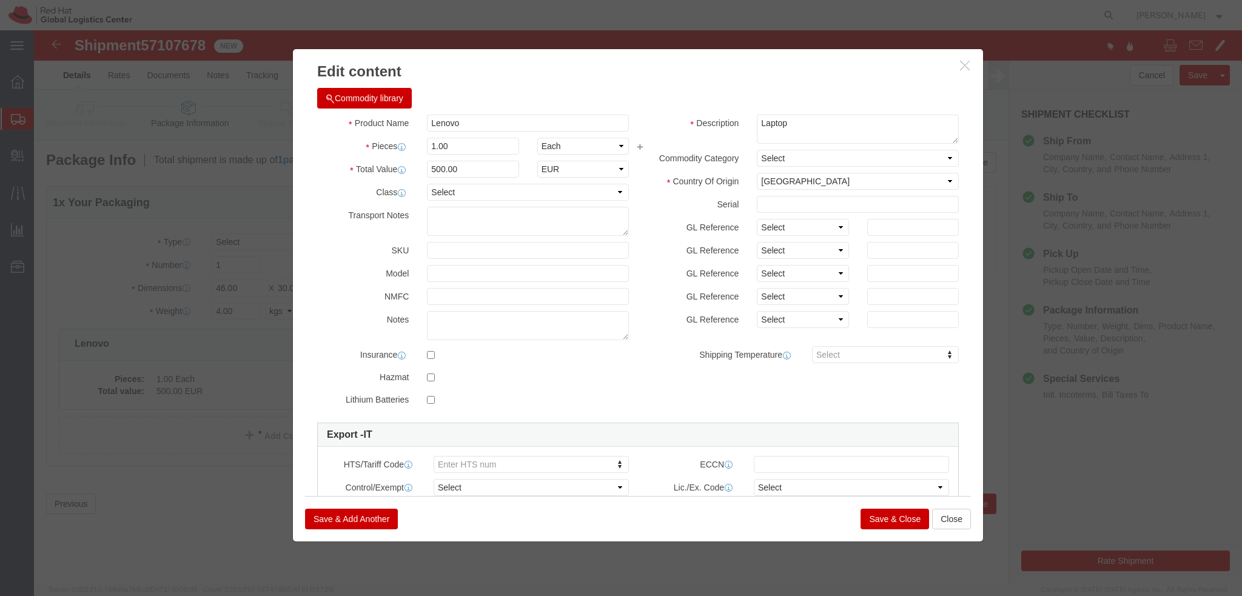
click button "Save & Close"
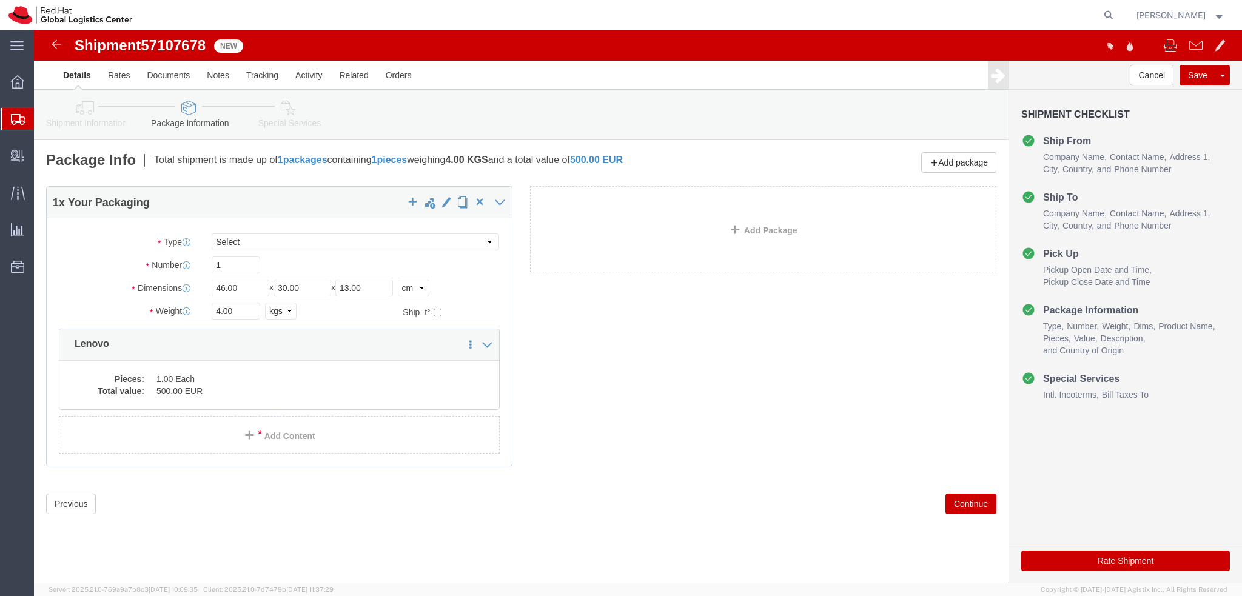
click icon
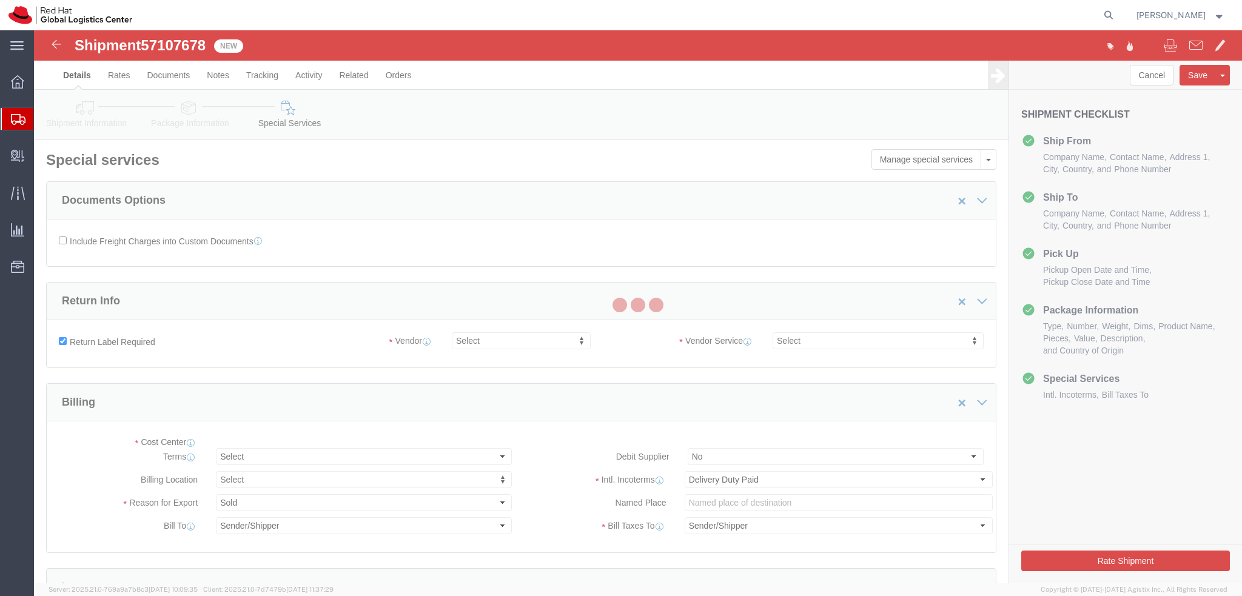
select select "COSTCENTER"
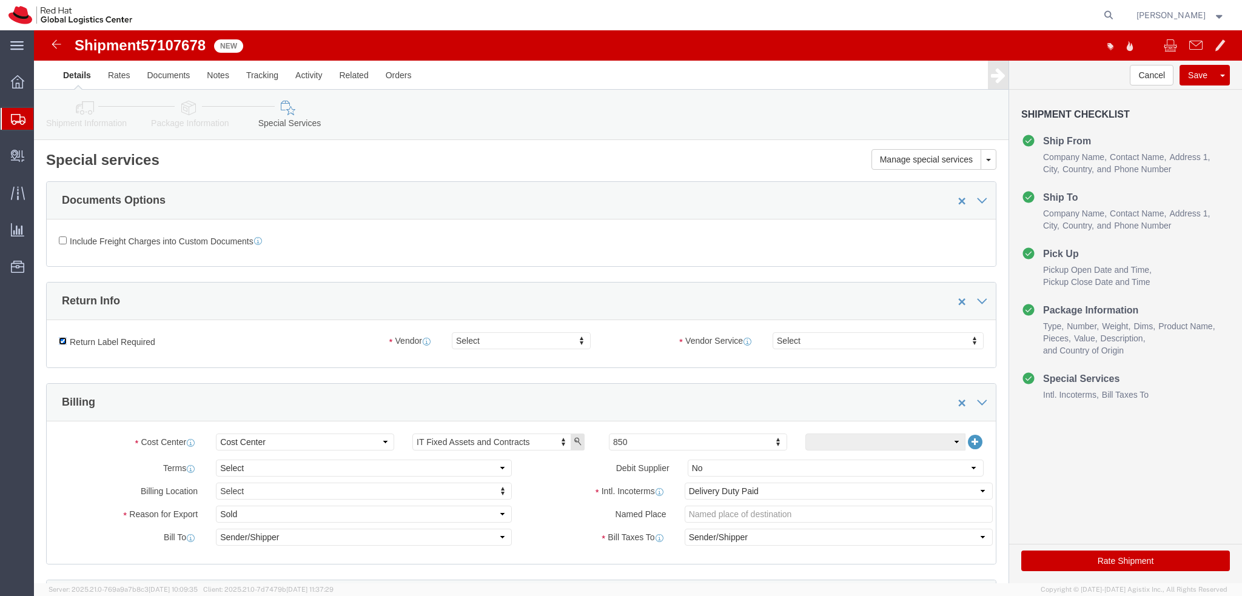
click input "Return Label Required"
checkbox input "false"
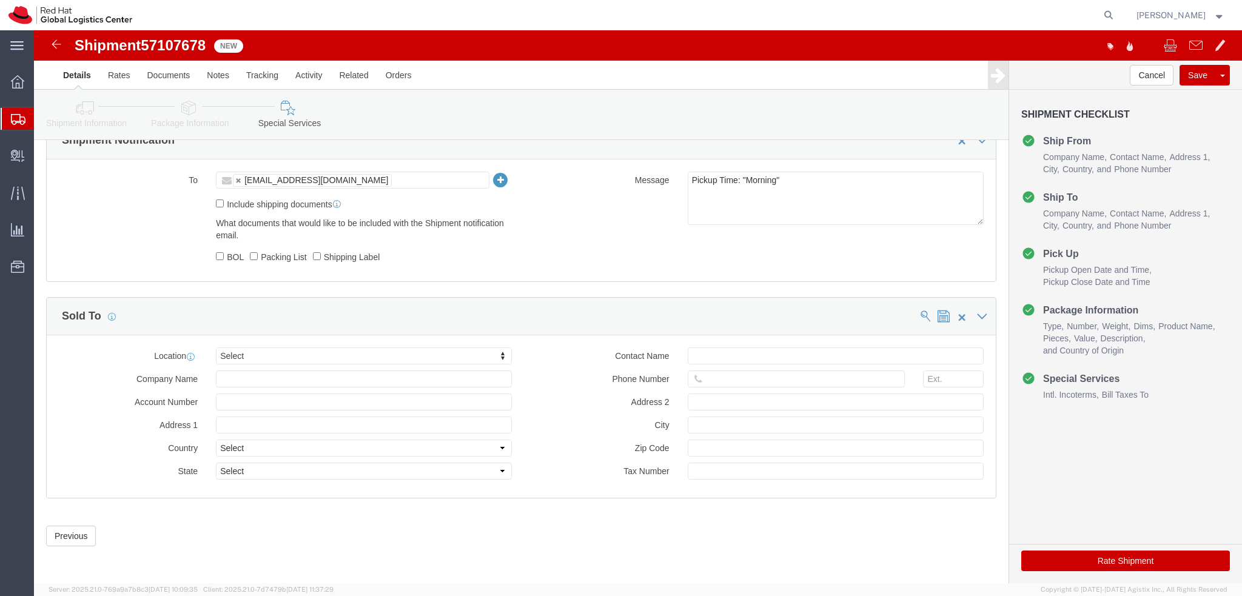
scroll to position [318, 0]
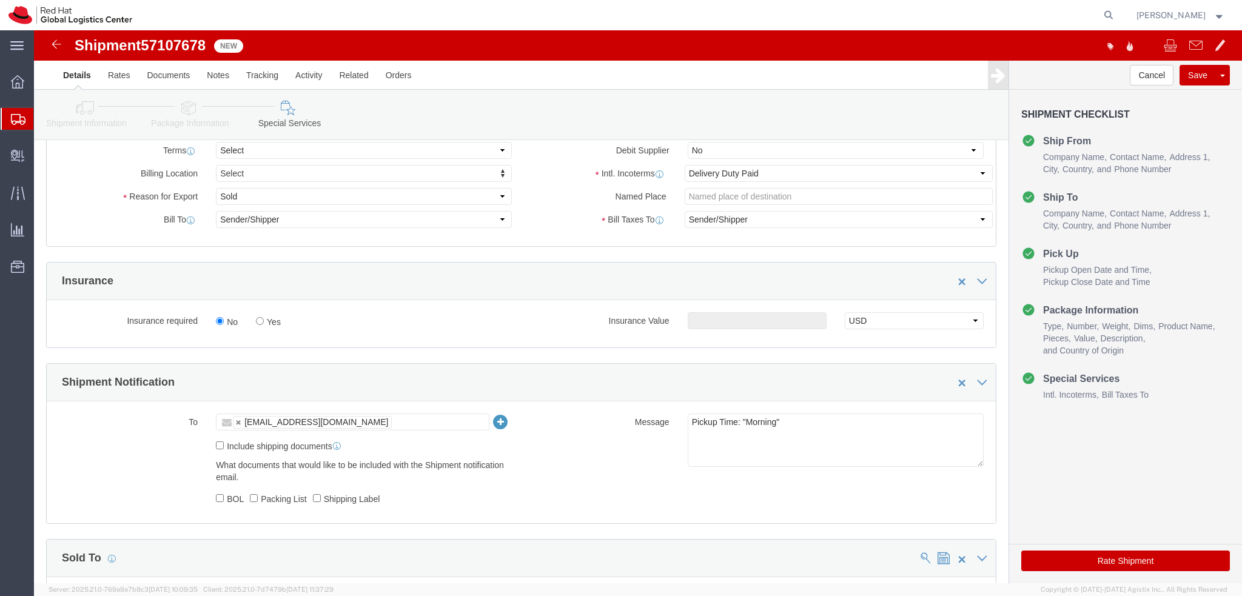
click button "Rate Shipment"
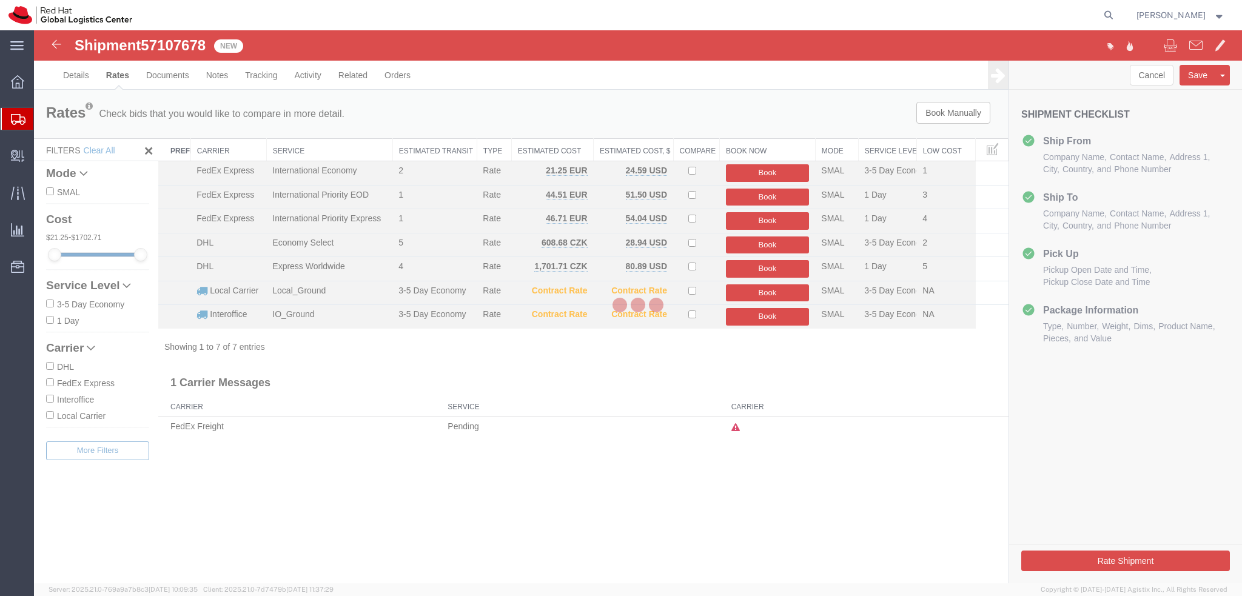
scroll to position [0, 0]
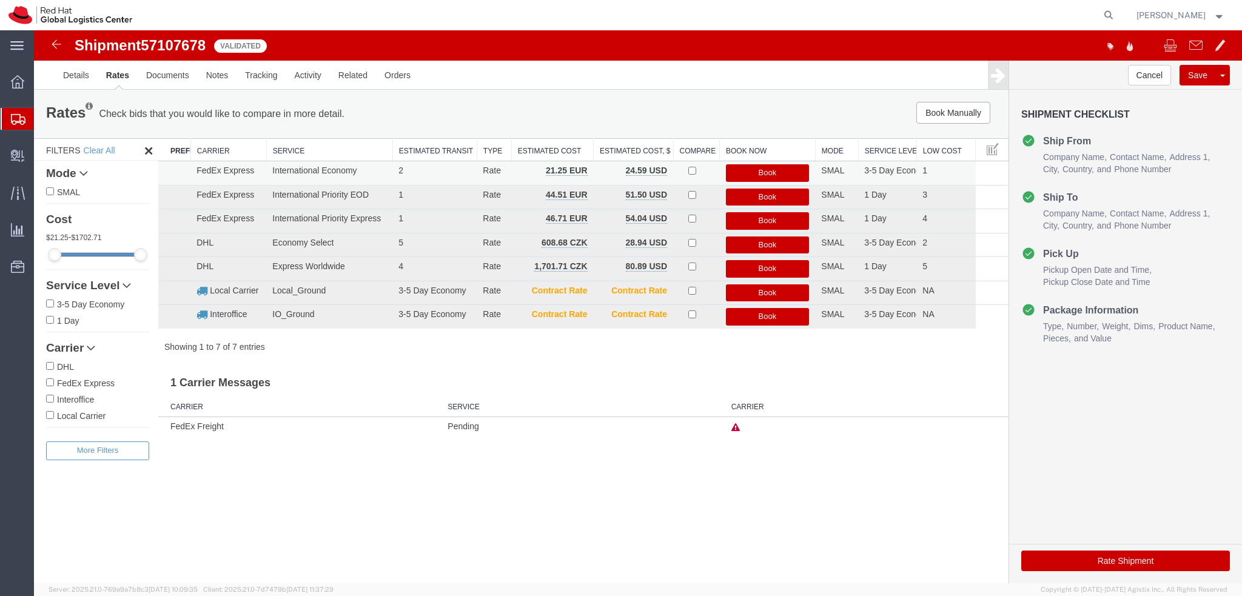
click at [765, 173] on button "Book" at bounding box center [768, 173] width 84 height 18
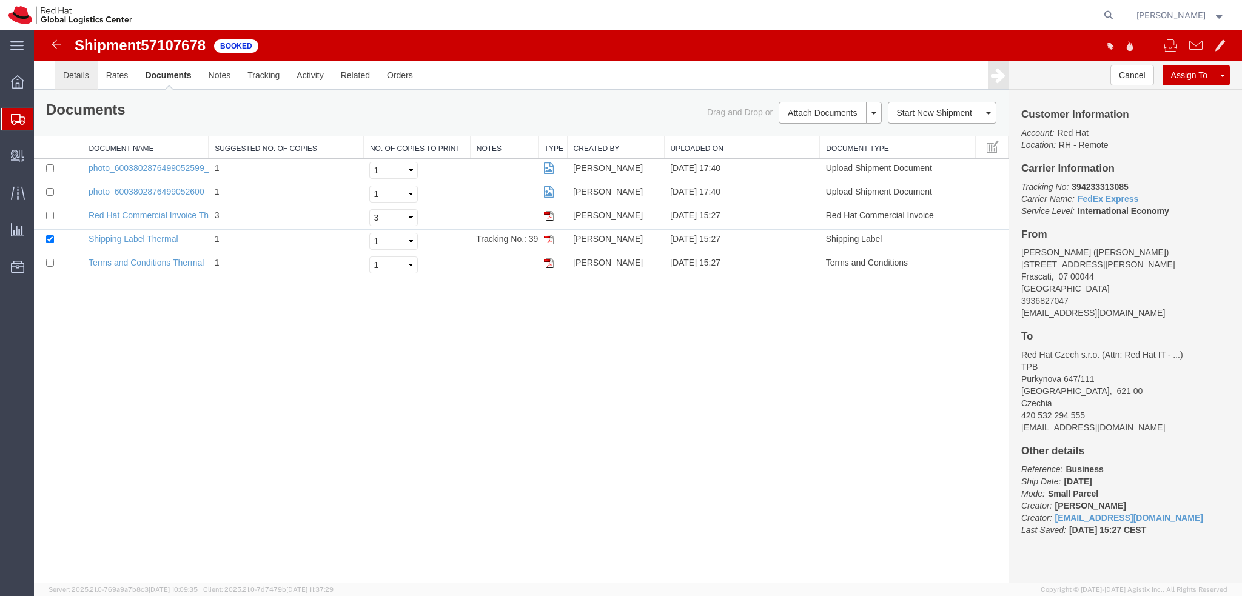
click at [72, 79] on link "Details" at bounding box center [76, 75] width 43 height 29
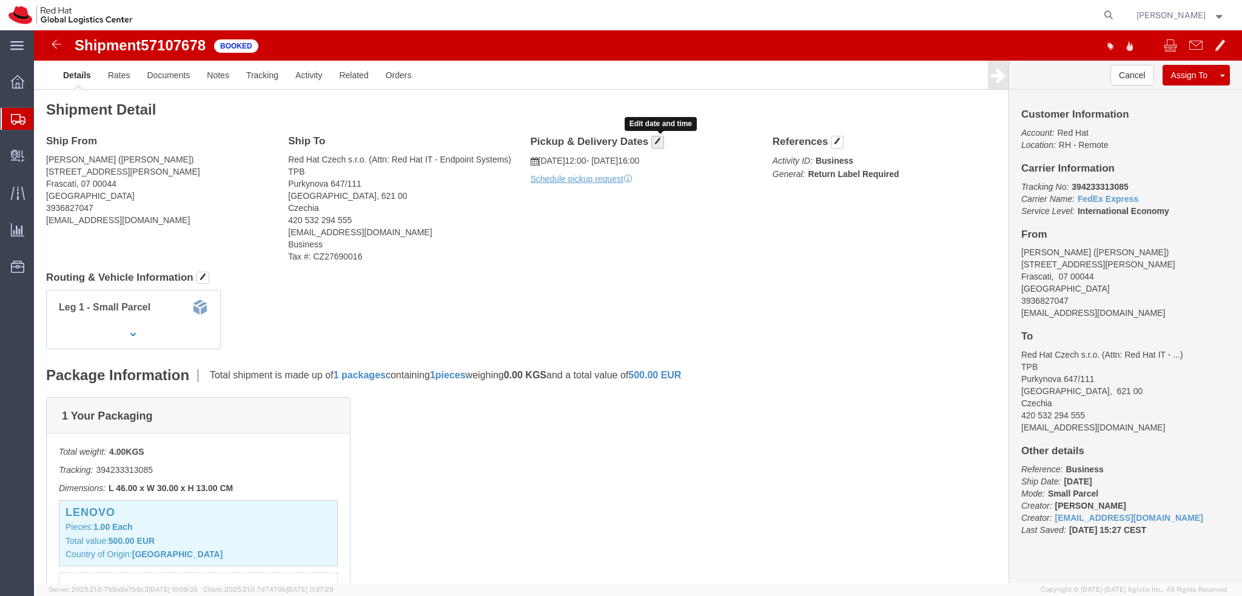
click span "button"
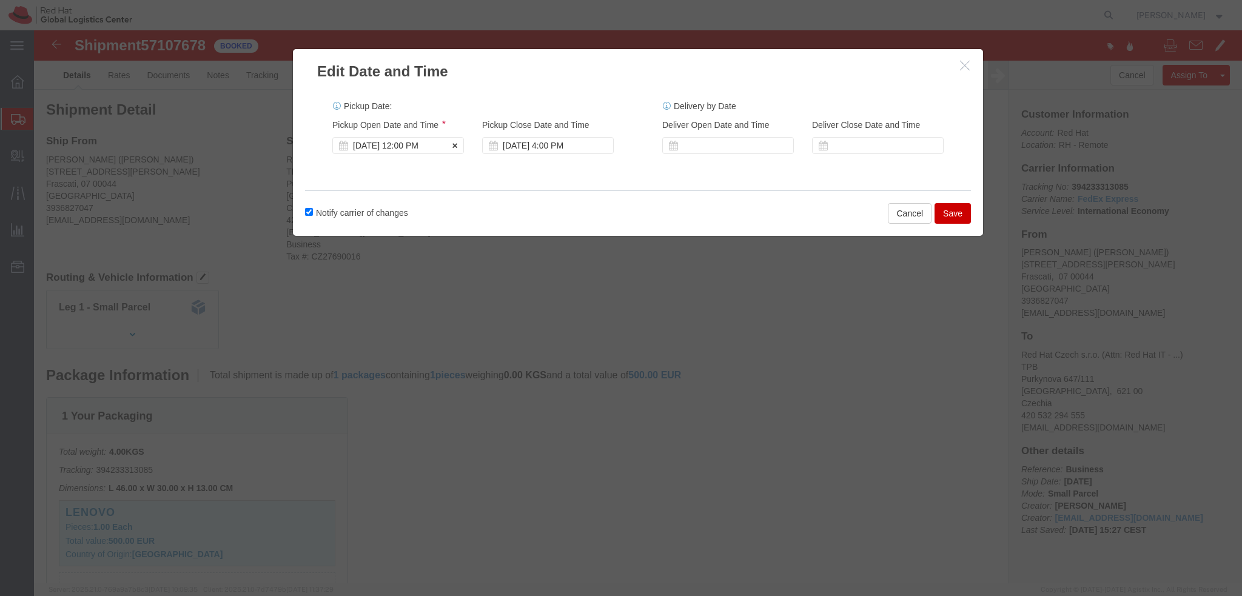
click div "[DATE] 12:00 PM"
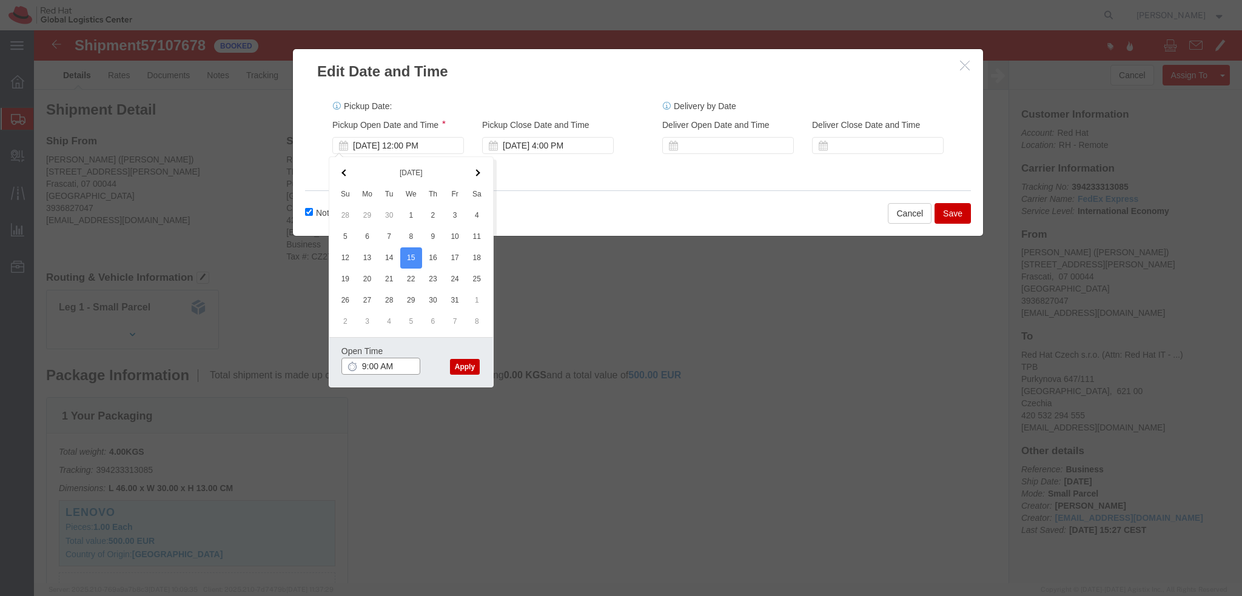
type input "9:00 AM"
click button "Apply"
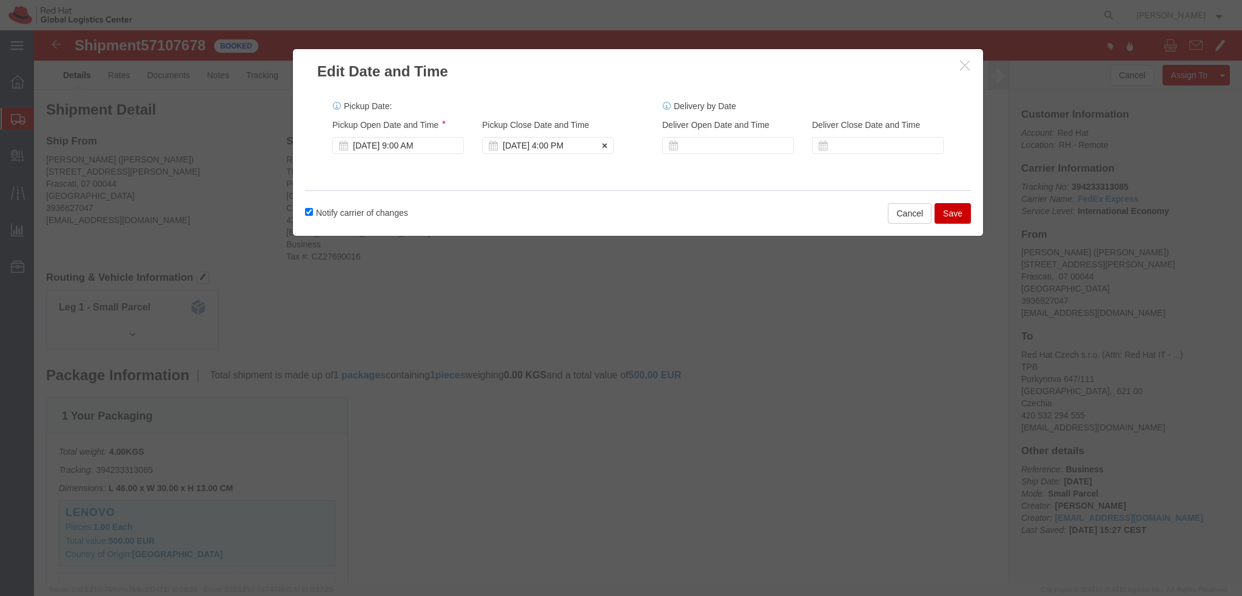
click div "[DATE] 4:00 PM"
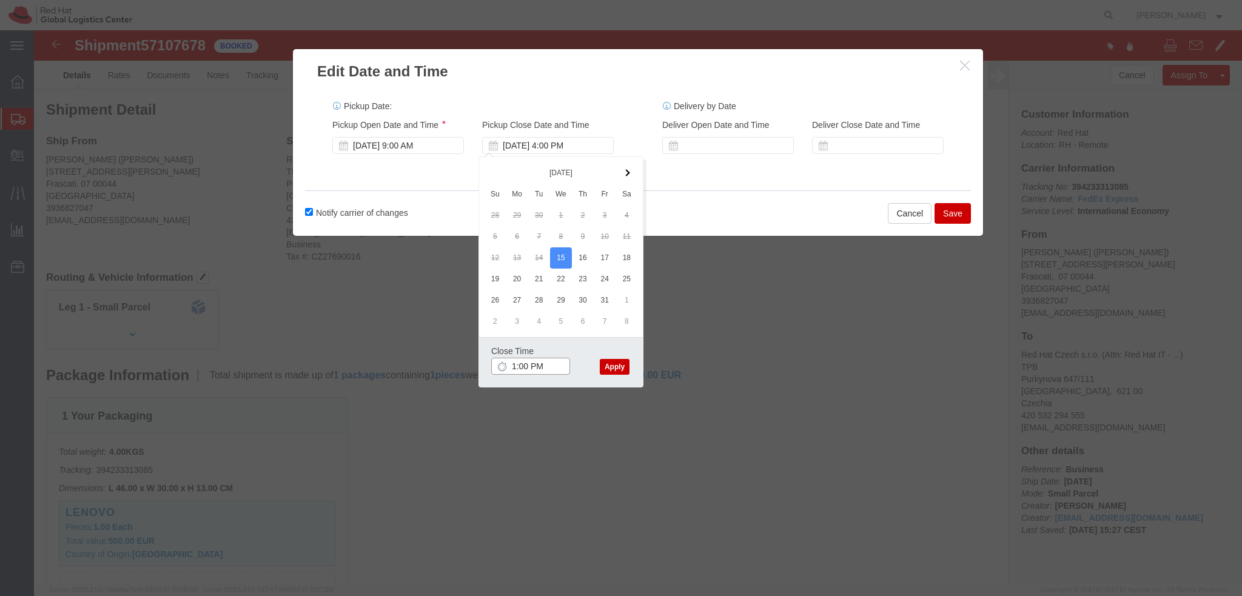
type input "12:00 PM"
click button "Apply"
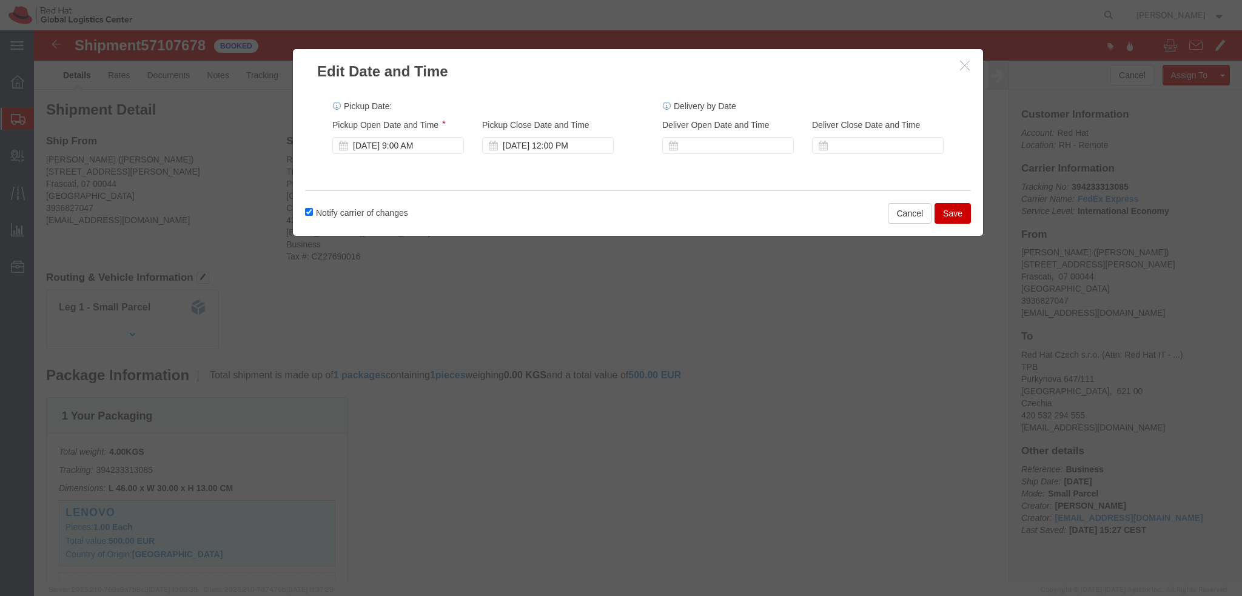
click button "Save"
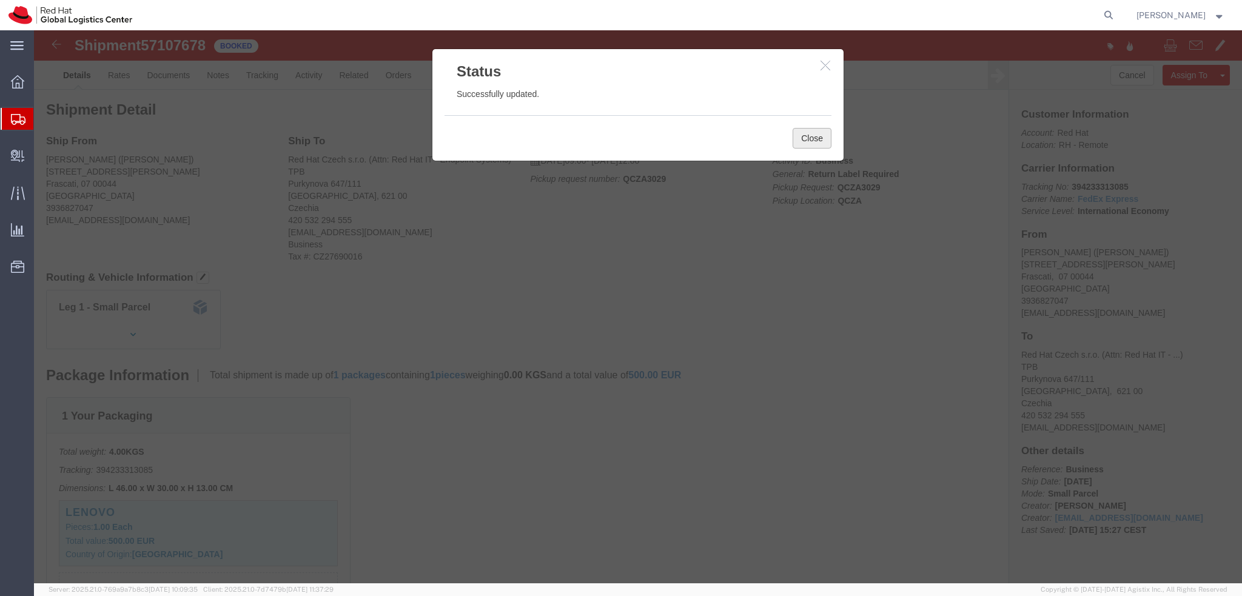
click button "Close"
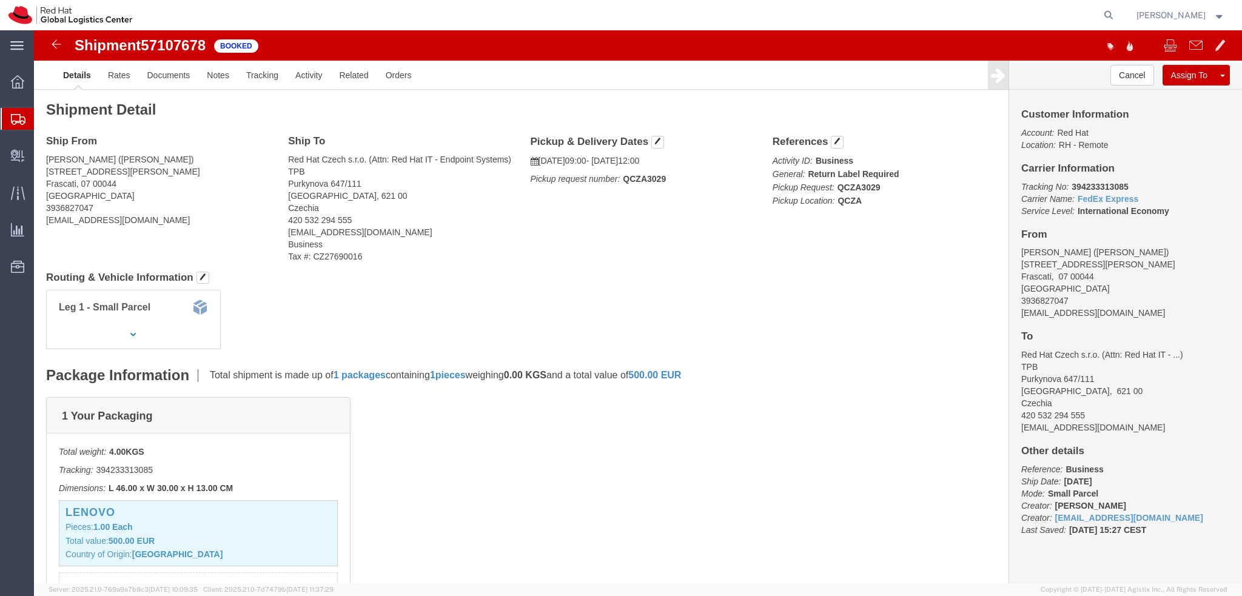
click address "Daniele Nessilli (Daniele Nessilli) Via di Colle Pizzuto 49 Frascati, 07 00044 …"
copy div "dnessill@redhat.com"
click link "Documents"
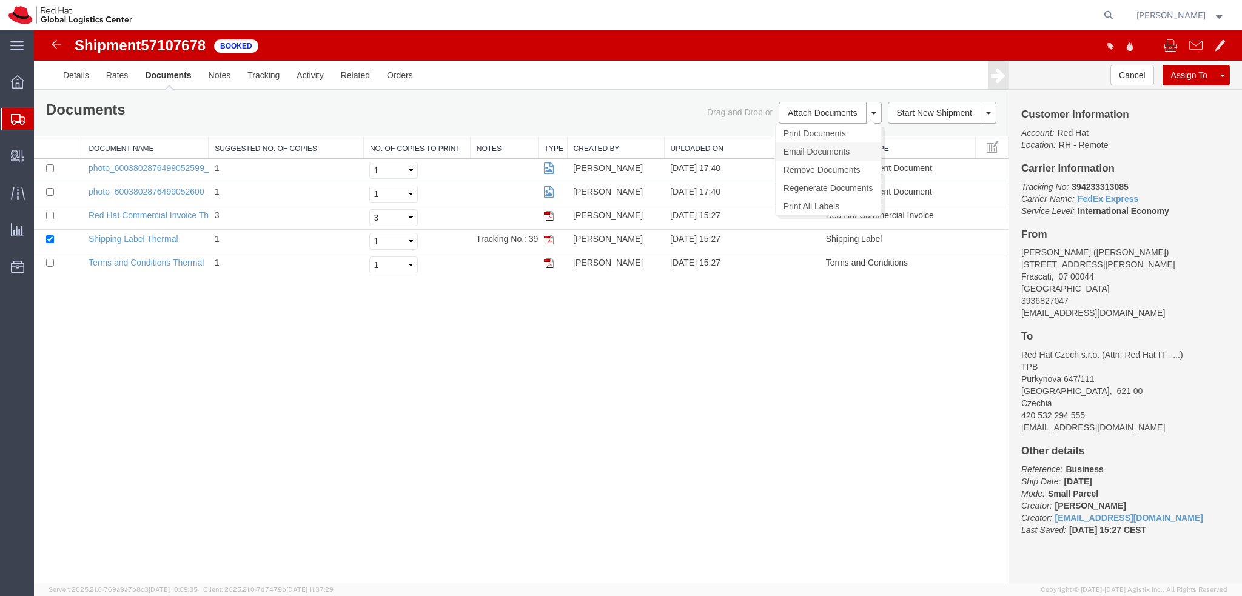
click at [810, 147] on link "Email Documents" at bounding box center [829, 152] width 106 height 18
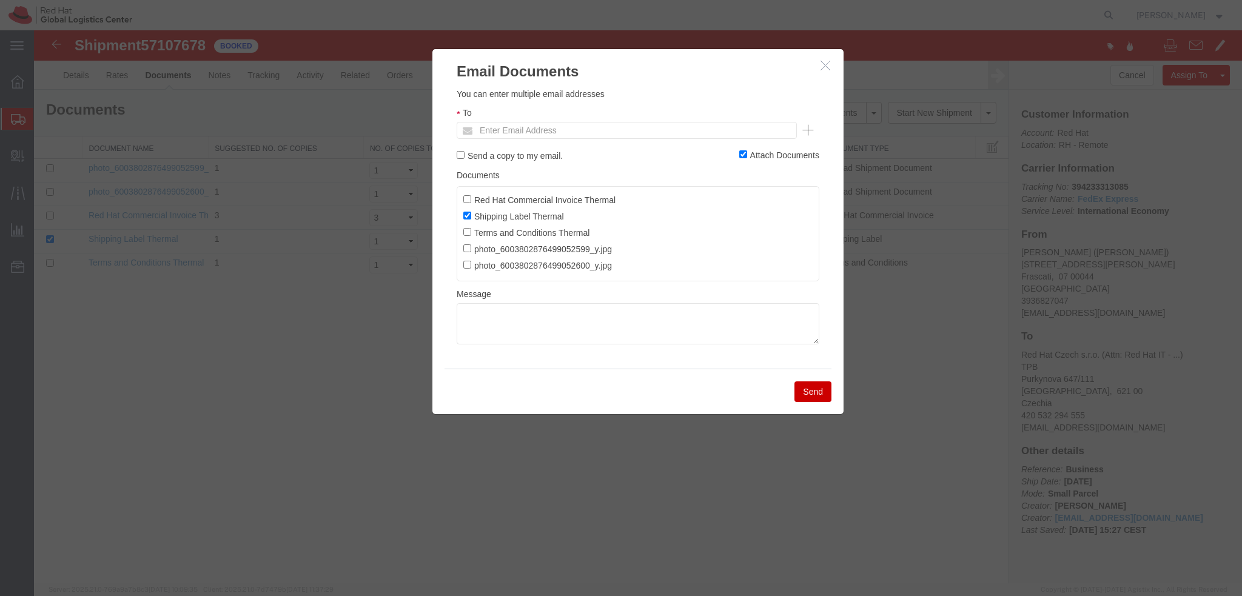
click at [655, 134] on ul "Enter Email Address" at bounding box center [627, 130] width 340 height 17
paste input "dnessill@redhat.com"
type input "dnessill@redhat.com"
click at [529, 322] on textarea at bounding box center [638, 323] width 363 height 41
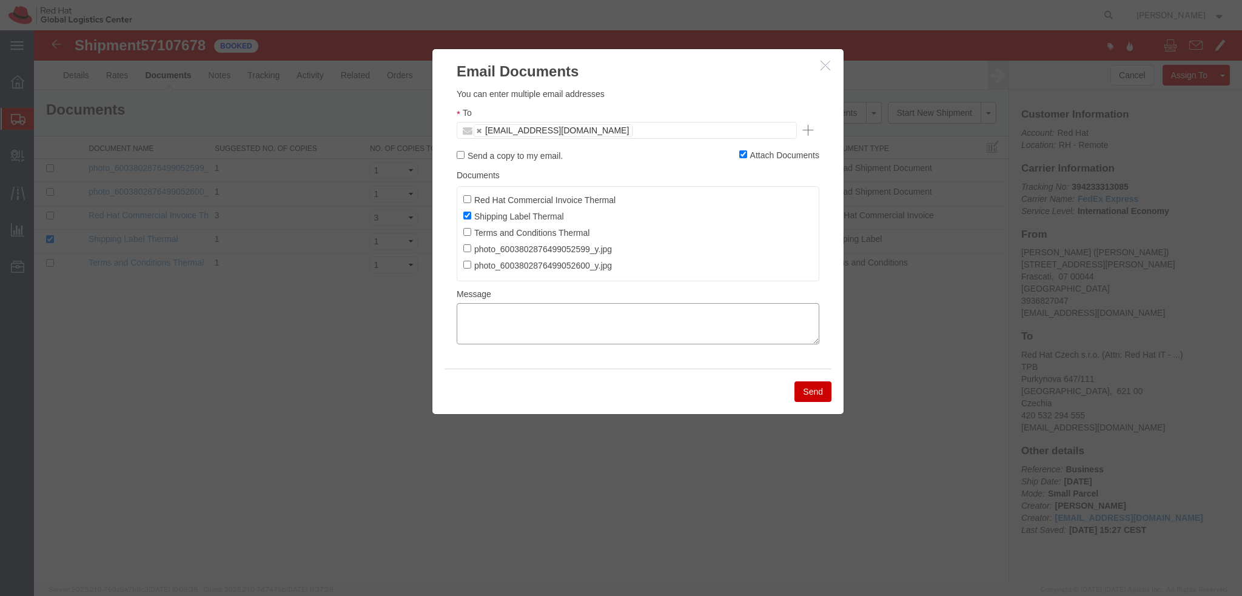
click at [597, 323] on textarea at bounding box center [638, 323] width 363 height 41
paste textarea "Hi [PERSON_NAME], please find the label for your shipment to [GEOGRAPHIC_DATA] …"
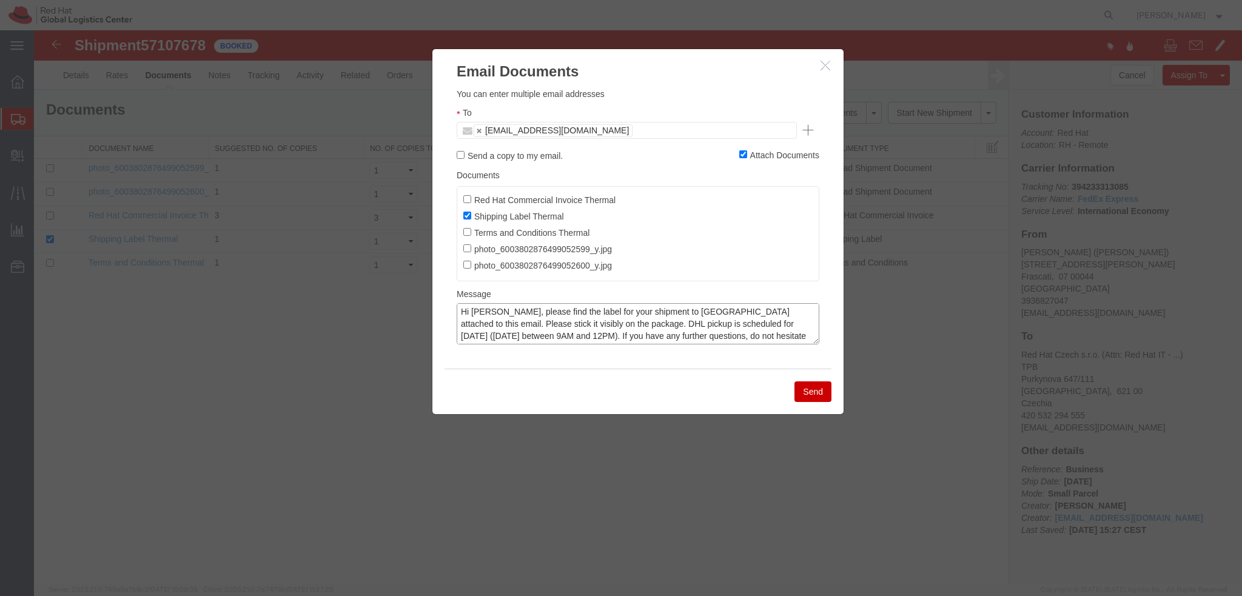
click at [551, 326] on textarea "Hi [PERSON_NAME], please find the label for your shipment to [GEOGRAPHIC_DATA] …" at bounding box center [638, 323] width 363 height 41
click at [478, 313] on textarea "Hi Rick, please find the label for your shipment to Brno attached to this email…" at bounding box center [638, 323] width 363 height 41
click at [616, 324] on textarea "Hi Daniele, please find the label for your shipment to Brno attached to this em…" at bounding box center [638, 323] width 363 height 41
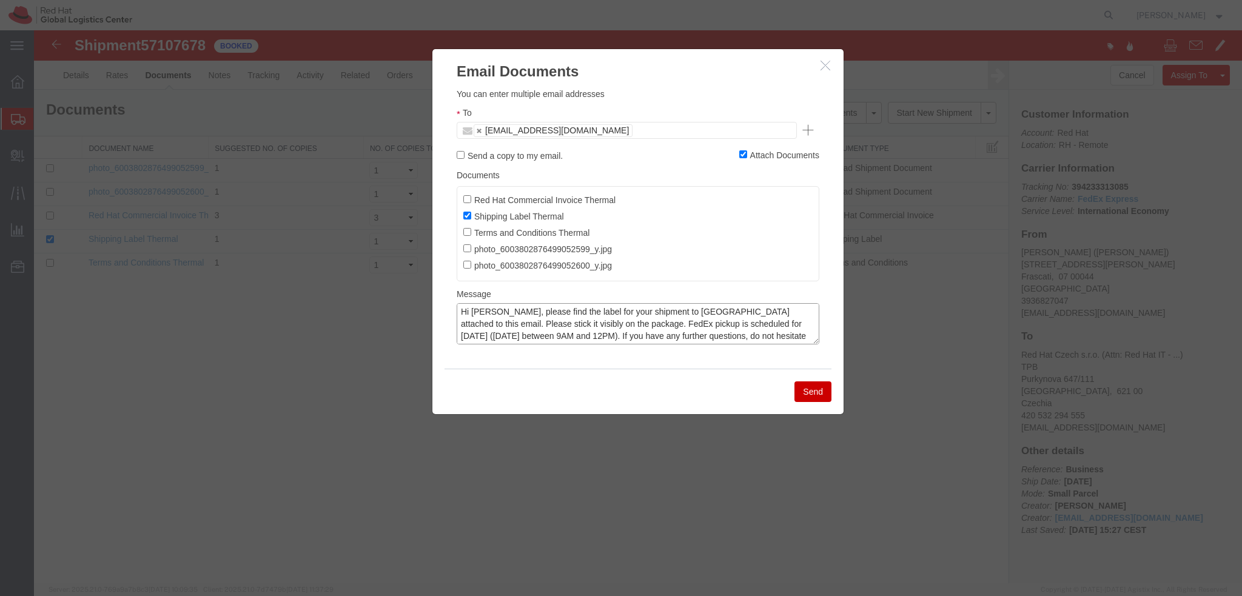
click at [683, 328] on textarea "Hi Daniele, please find the label for your shipment to Brno attached to this em…" at bounding box center [638, 323] width 363 height 41
type textarea "Hi Daniele, please find the label for your shipment to Brno attached to this em…"
click at [818, 394] on button "Send" at bounding box center [813, 391] width 37 height 21
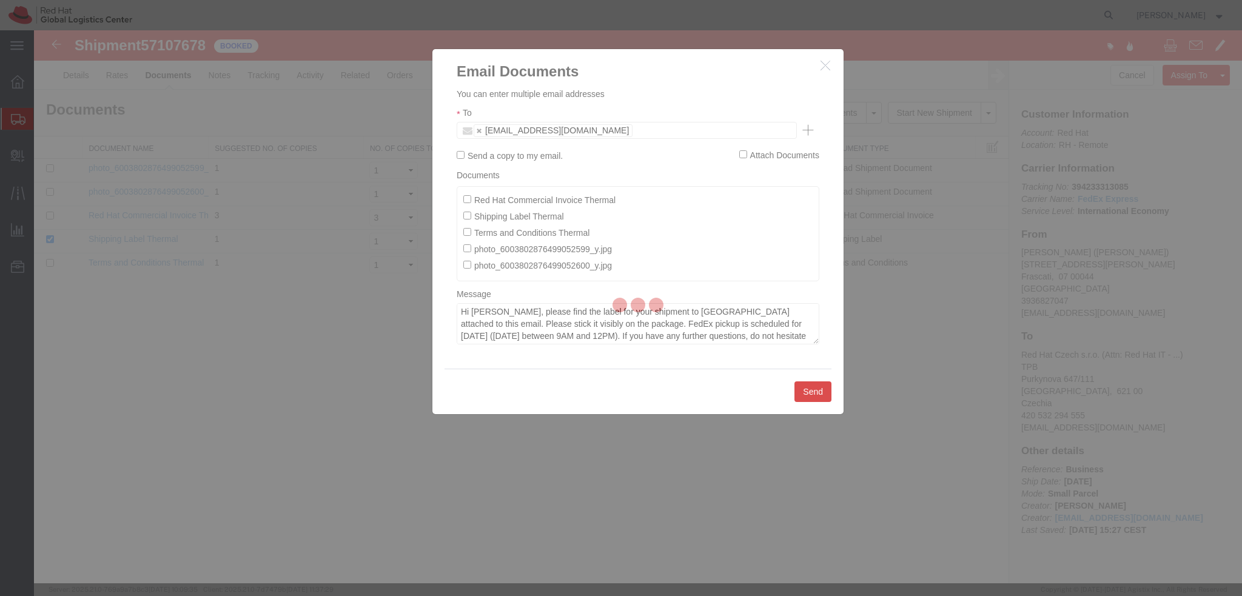
checkbox input "false"
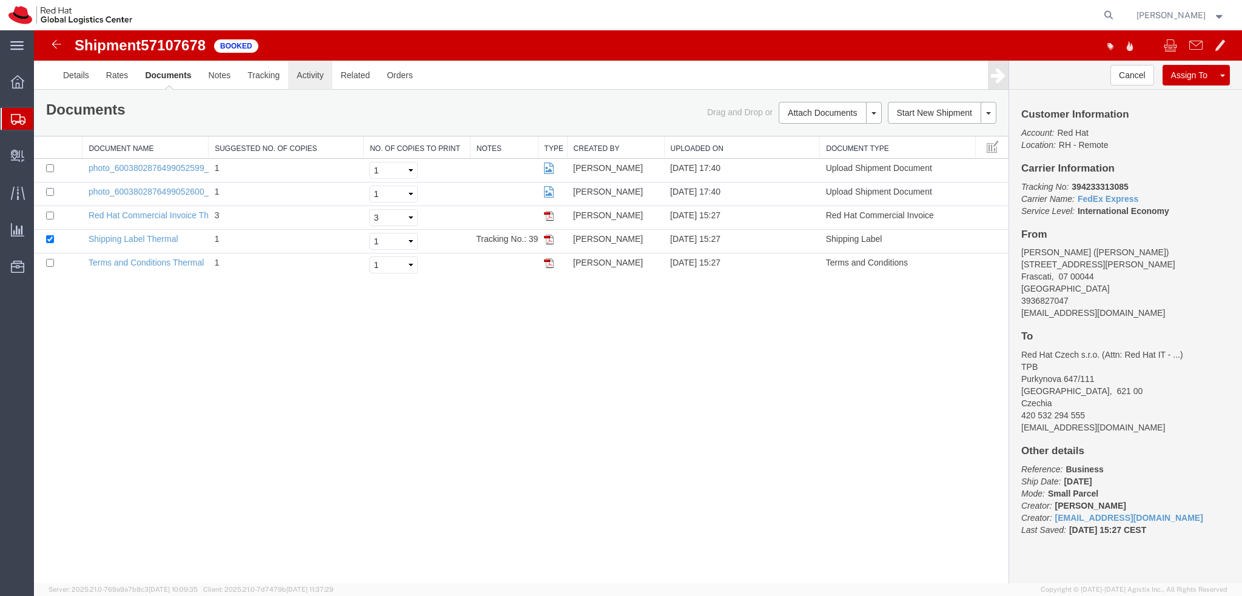
click at [315, 75] on link "Activity" at bounding box center [310, 75] width 44 height 29
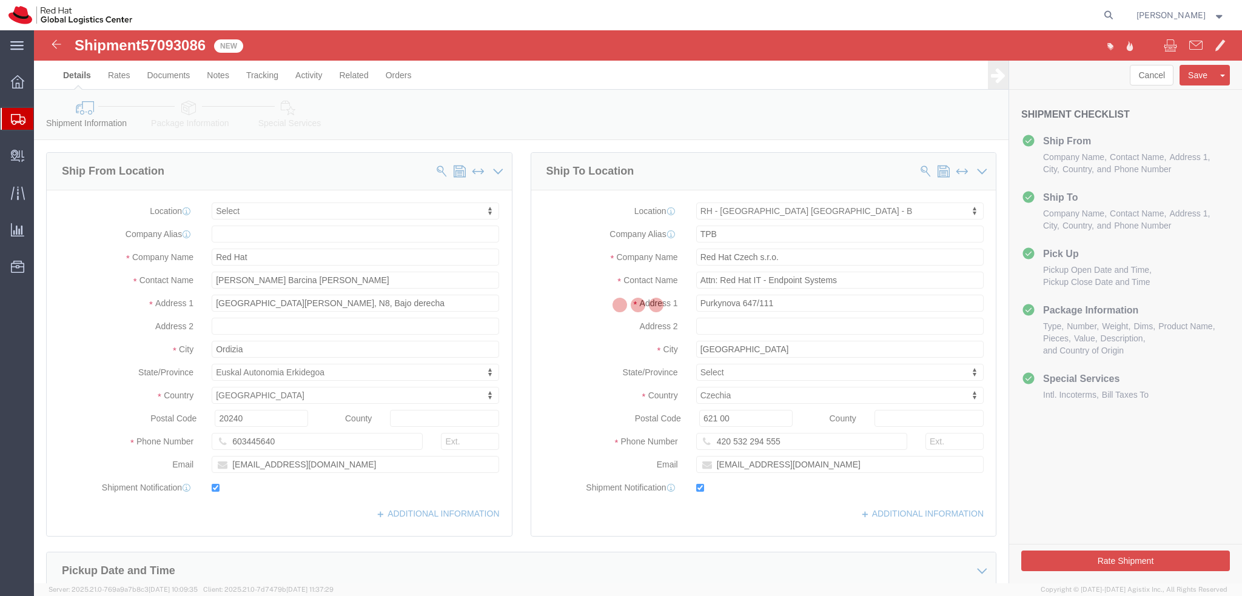
select select
select select "38036"
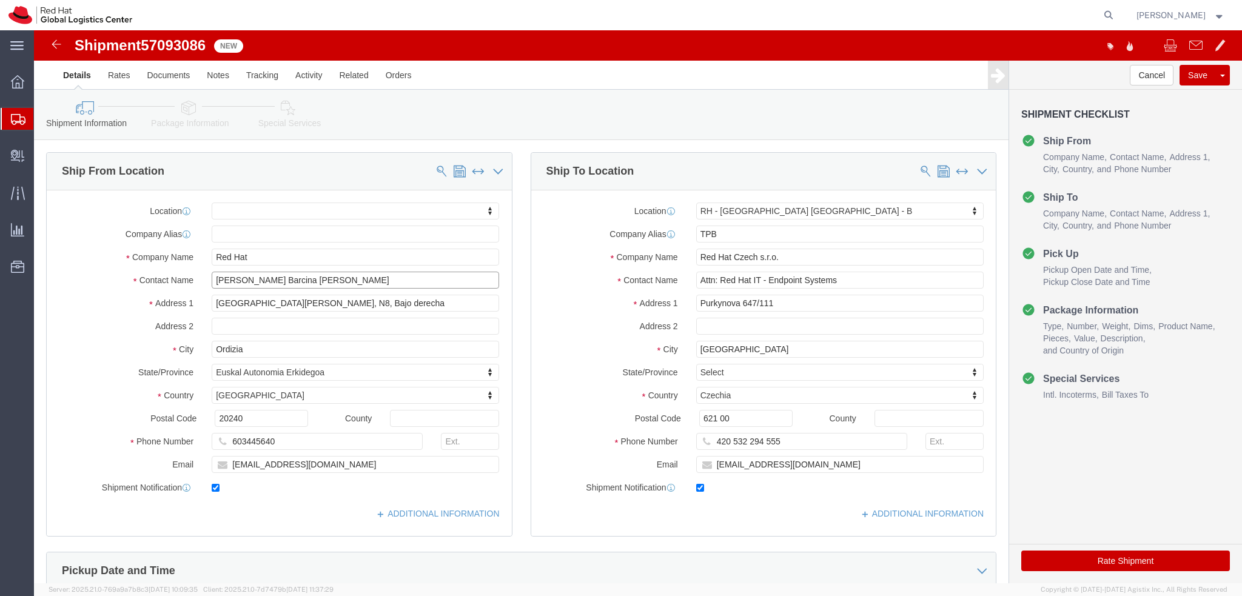
drag, startPoint x: 301, startPoint y: 249, endPoint x: 178, endPoint y: 255, distance: 123.2
click input "[PERSON_NAME] Barcina [PERSON_NAME]"
drag, startPoint x: 244, startPoint y: 233, endPoint x: 113, endPoint y: 237, distance: 131.1
click div "Location My Profile Location [GEOGRAPHIC_DATA] - [GEOGRAPHIC_DATA] - [GEOGRAPHI…"
paste input "[PERSON_NAME] Barcina [PERSON_NAME]"
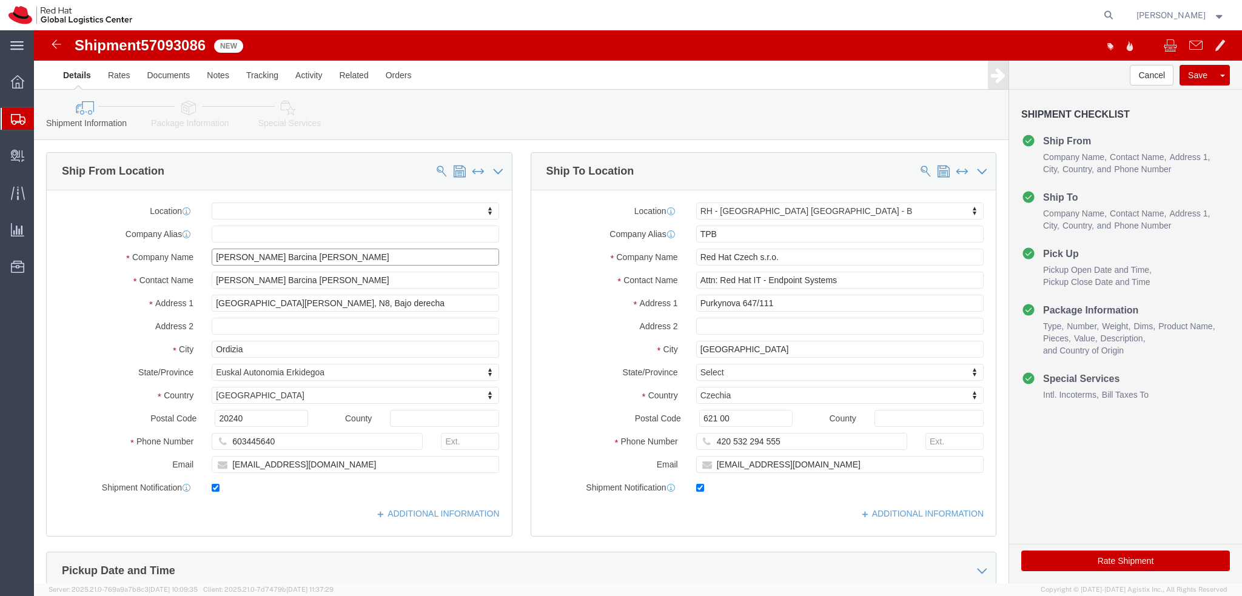
type input "[PERSON_NAME] Barcina [PERSON_NAME]"
click label "Contact Name"
drag, startPoint x: 333, startPoint y: 274, endPoint x: 123, endPoint y: 283, distance: 210.7
click div "Location My Profile Location [GEOGRAPHIC_DATA] - [GEOGRAPHIC_DATA] - [GEOGRAPHI…"
drag, startPoint x: 235, startPoint y: 318, endPoint x: 173, endPoint y: 323, distance: 61.4
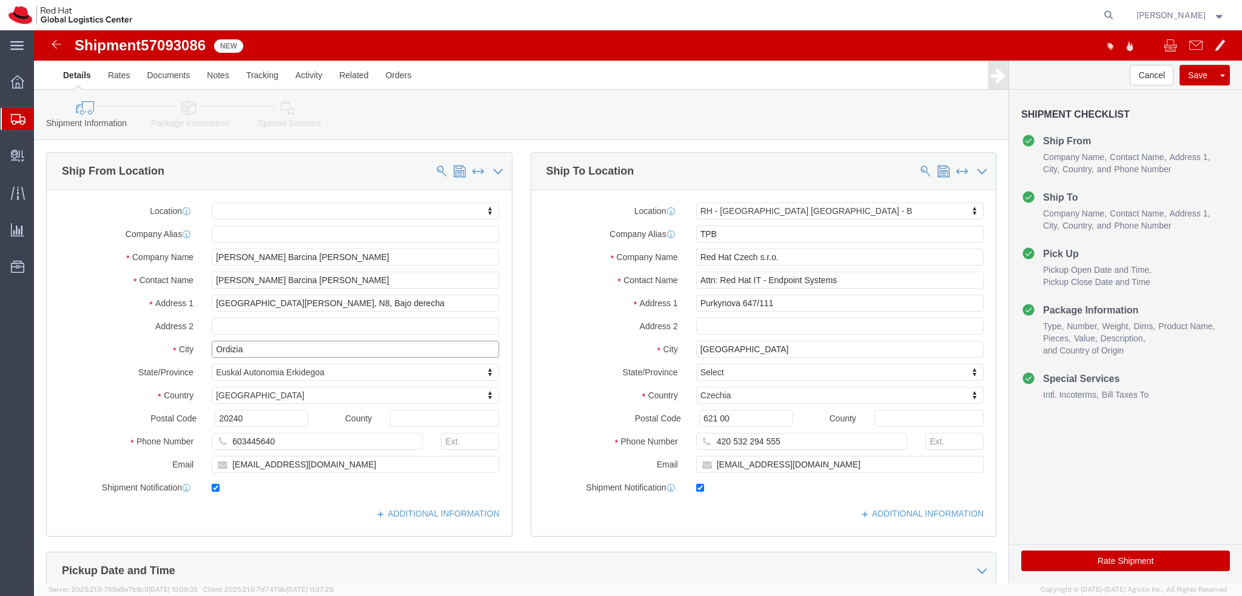
click div "Ordizia"
drag, startPoint x: 223, startPoint y: 389, endPoint x: 153, endPoint y: 388, distance: 69.8
click div "Postal Code 20240"
drag, startPoint x: 227, startPoint y: 315, endPoint x: 44, endPoint y: 323, distance: 183.9
click div "City Ordizia"
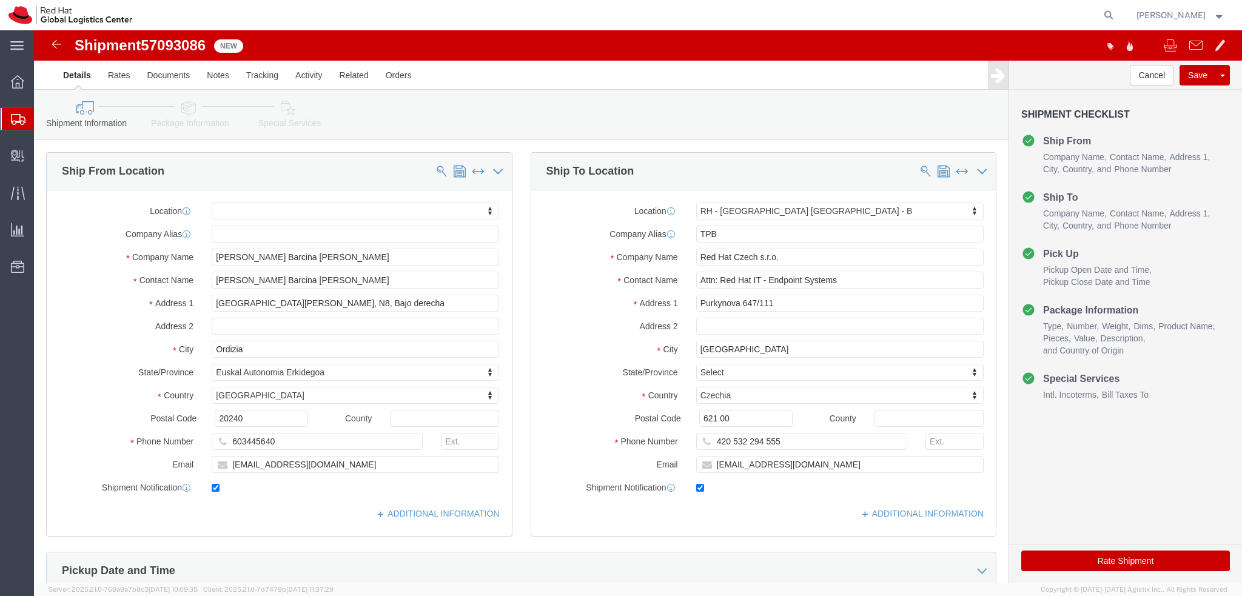
click label "Address 1"
drag, startPoint x: 255, startPoint y: 273, endPoint x: 146, endPoint y: 273, distance: 109.8
click div "Address [STREET_ADDRESS][PERSON_NAME]"
drag, startPoint x: 229, startPoint y: 314, endPoint x: 133, endPoint y: 314, distance: 95.8
click div "City Ordizia"
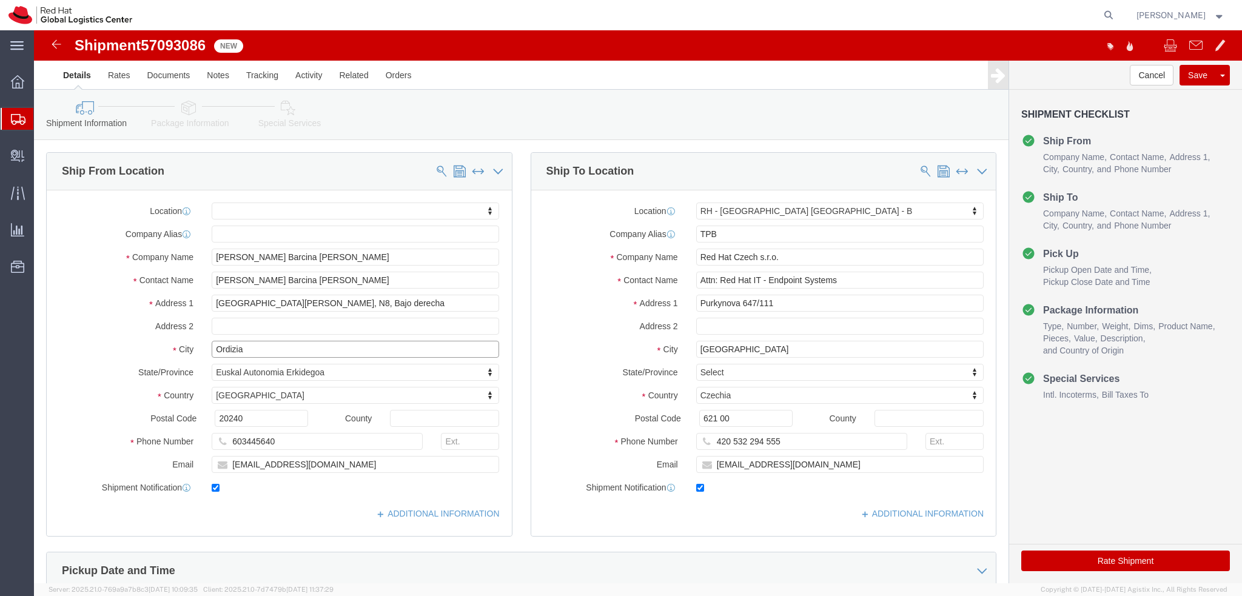
click input "Ordizia"
click label "Address 1"
click link "Package Information"
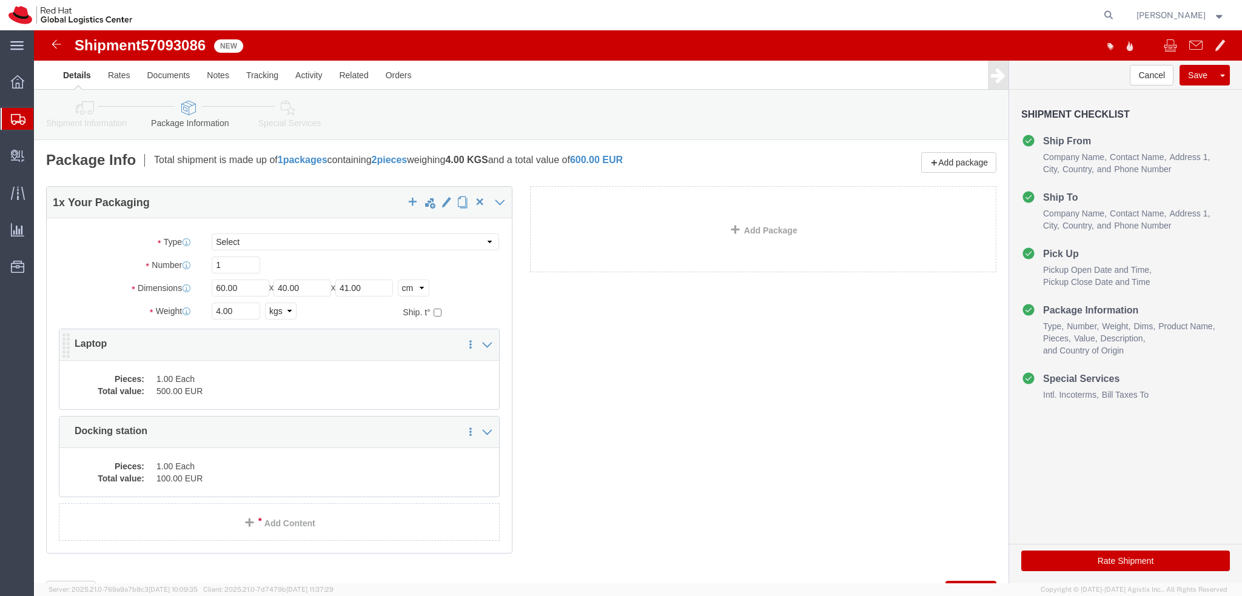
click dd "500.00 EUR"
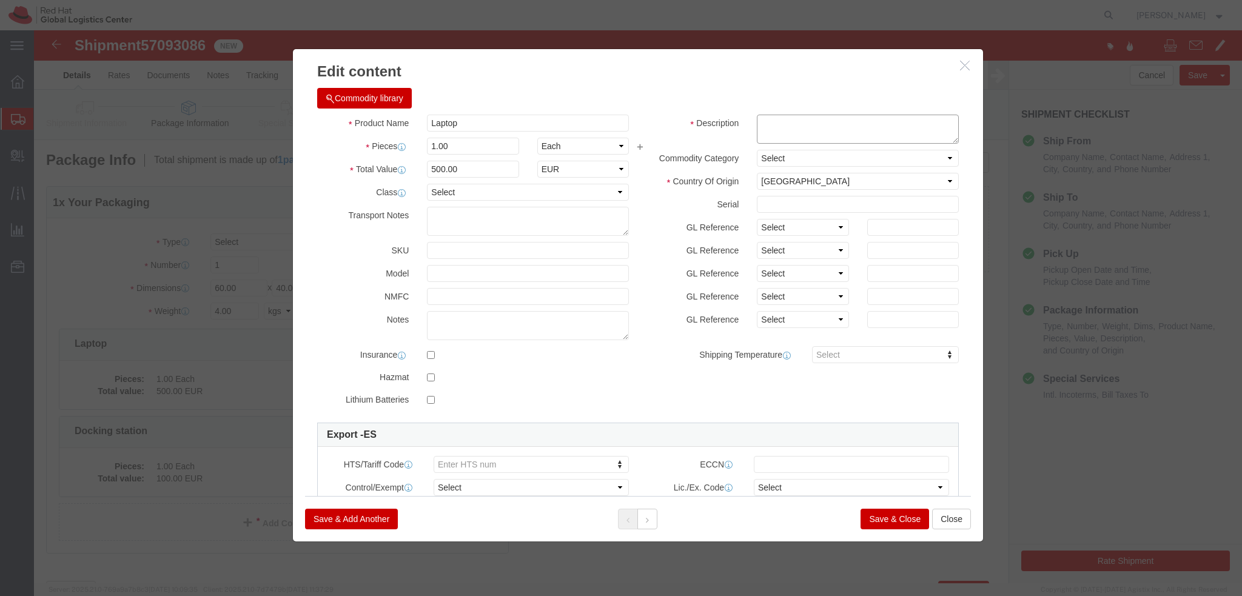
click textarea
type textarea "lAPTOP"
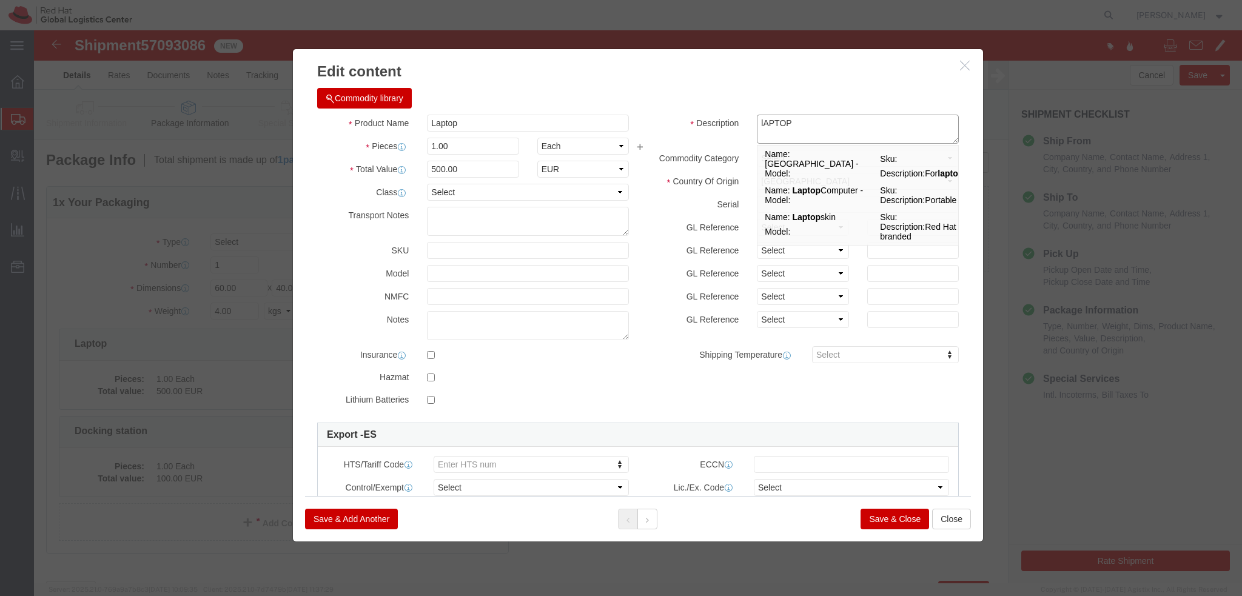
drag, startPoint x: 759, startPoint y: 90, endPoint x: 699, endPoint y: 91, distance: 60.0
click div "Description lAPTOP lAPTOP Name: Docking Station - Sku: Model: Description: For …"
type textarea "Laptop"
click button
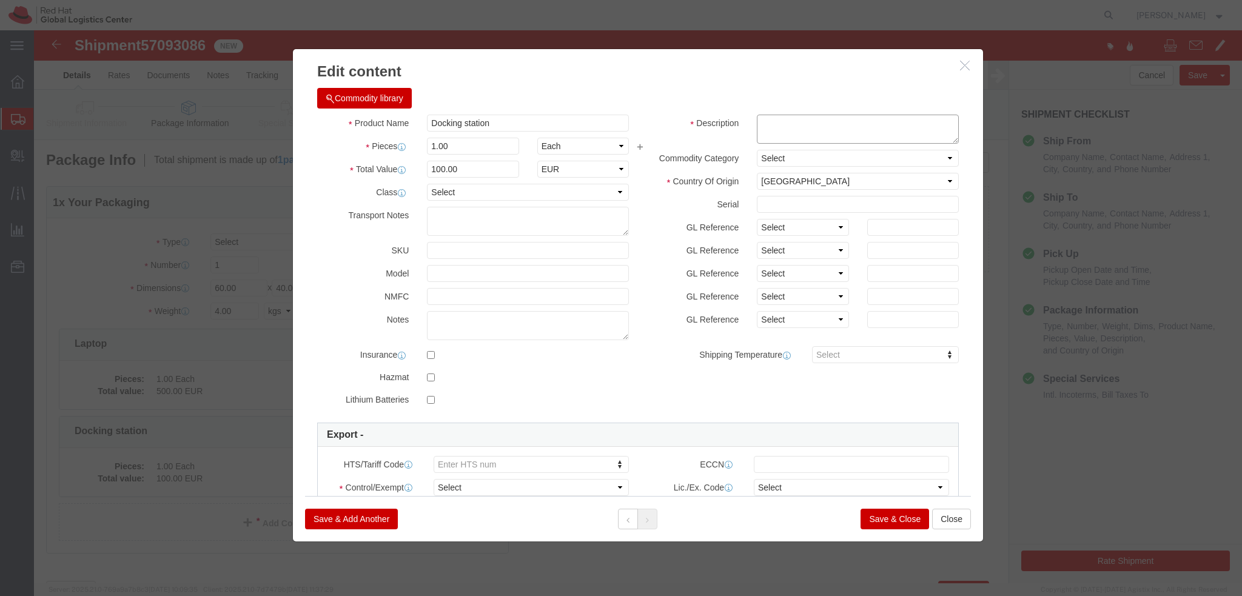
click textarea
type textarea "Docking station"
click button "Save & Close"
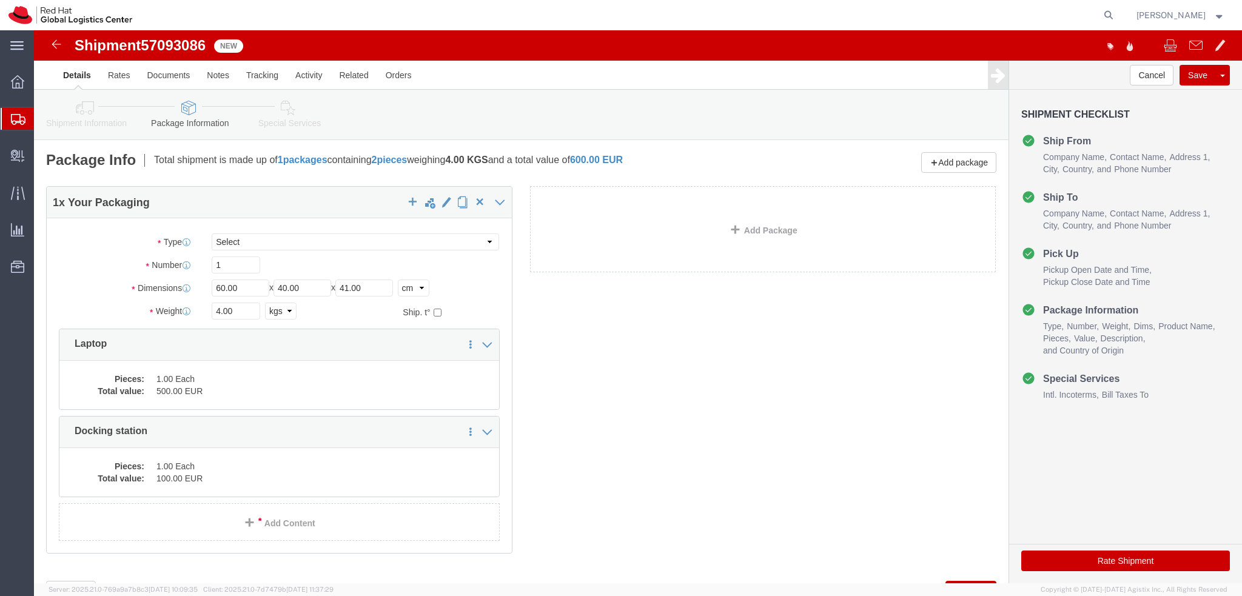
click icon
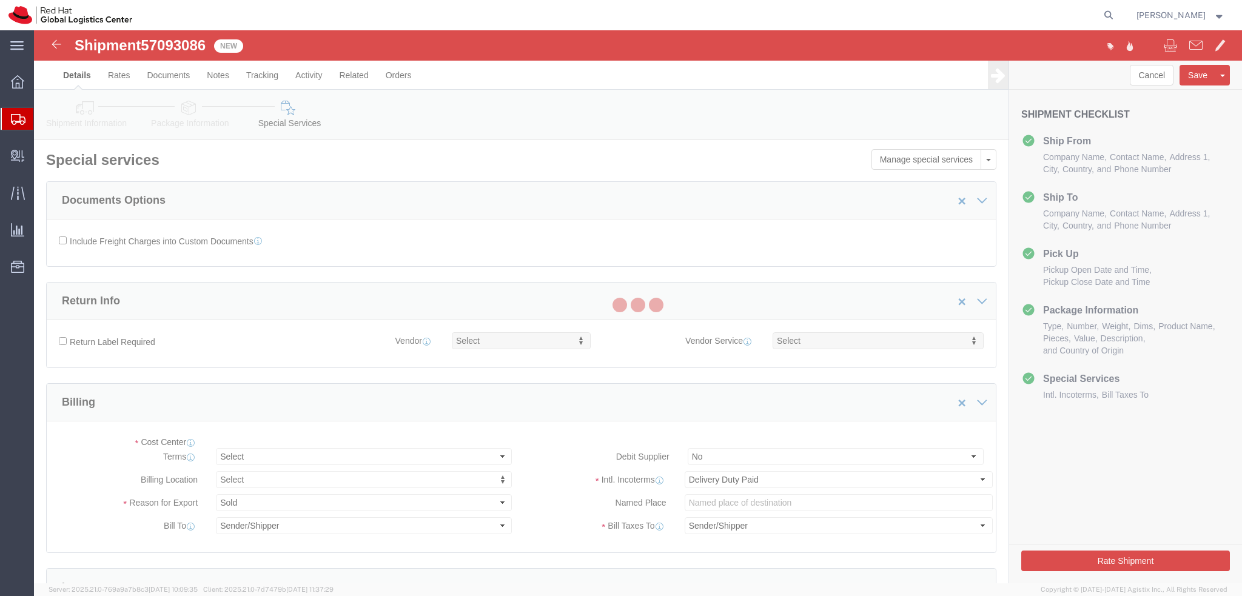
select select "COSTCENTER"
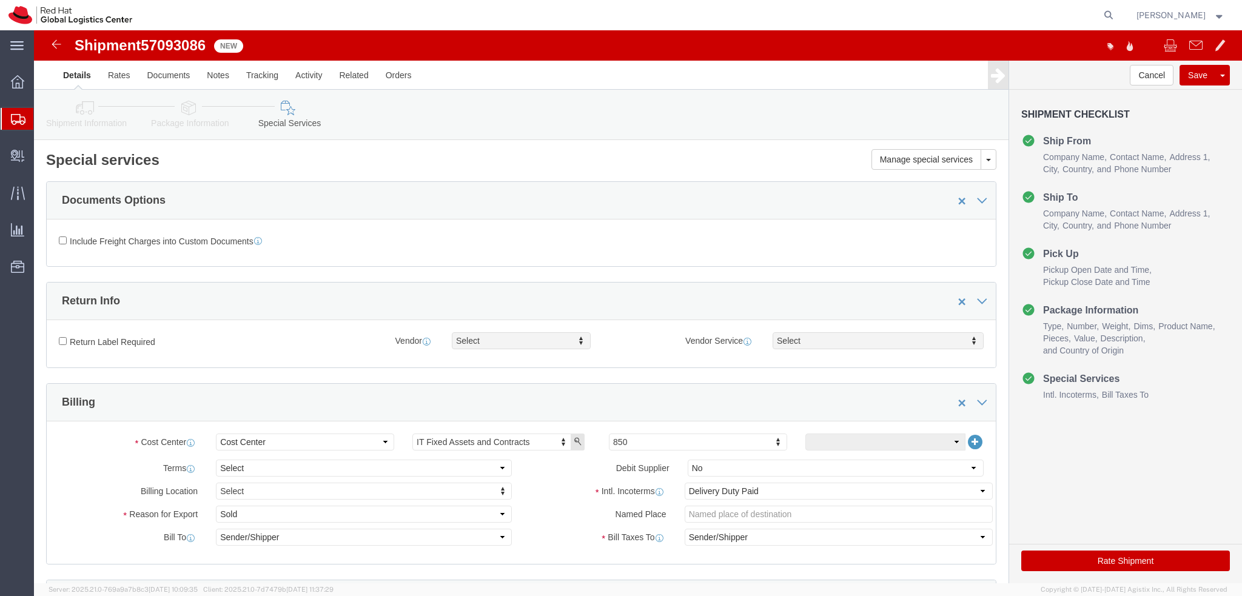
click button "Rate Shipment"
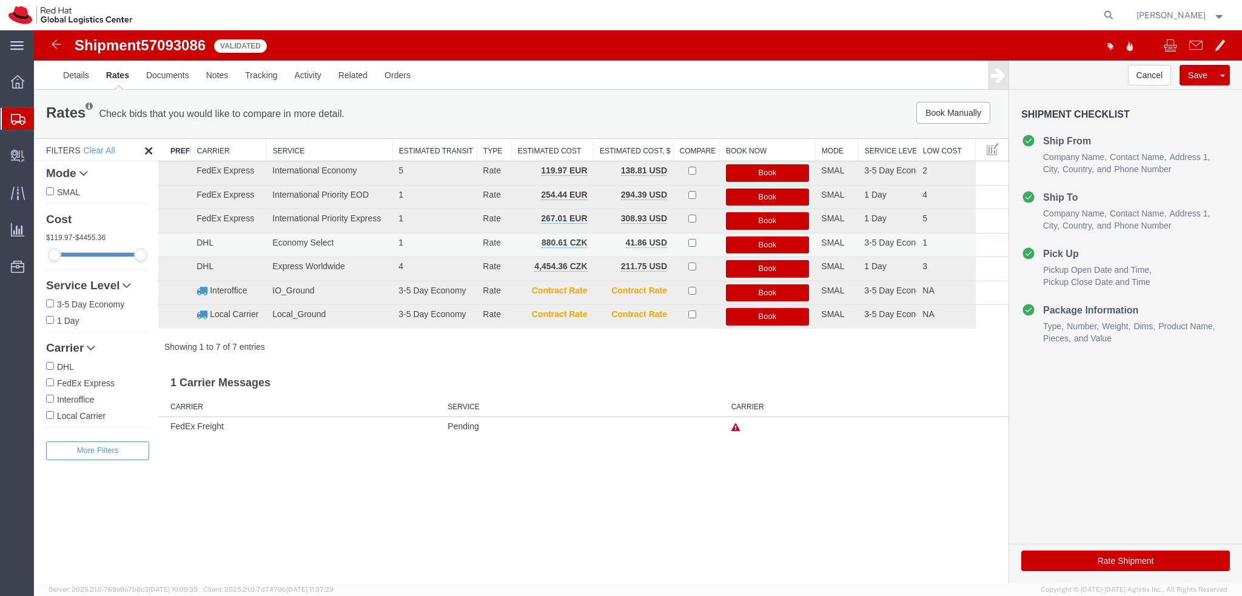
click at [779, 241] on button "Book" at bounding box center [768, 246] width 84 height 18
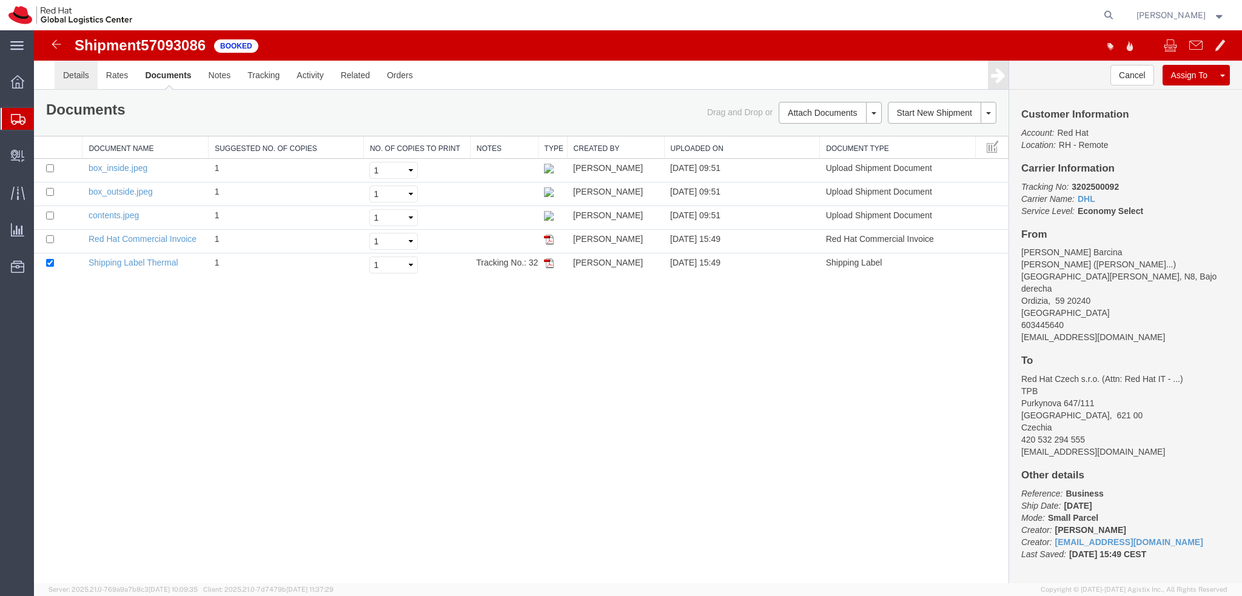
click at [70, 79] on link "Details" at bounding box center [76, 75] width 43 height 29
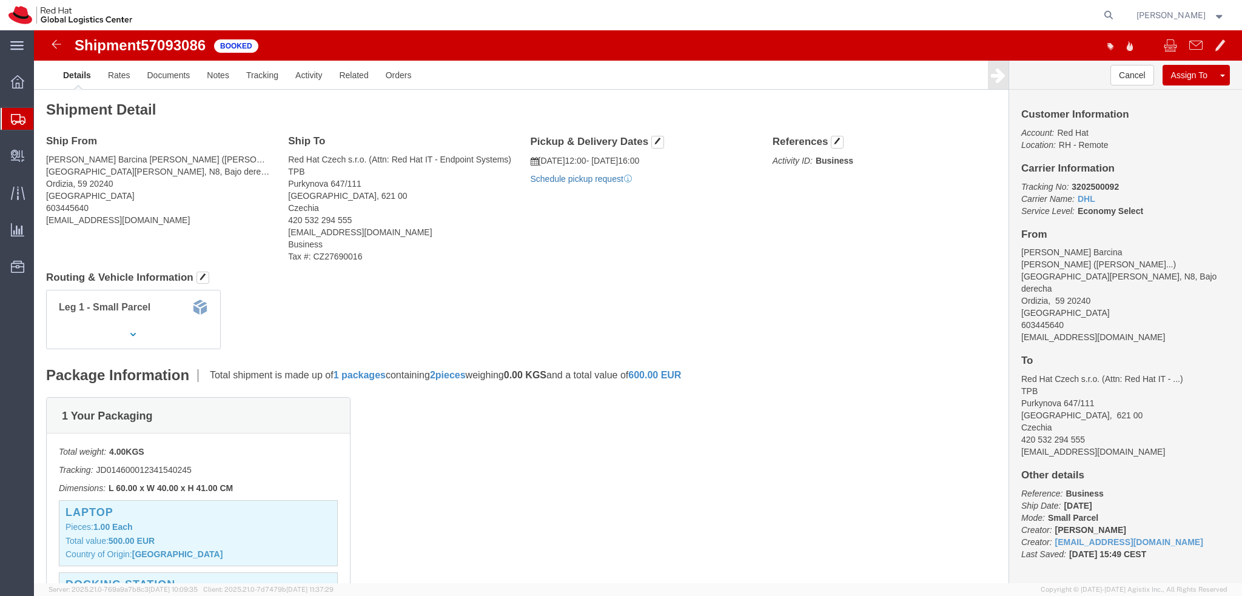
click link "Schedule pickup request"
click address "[PERSON_NAME] Barcina [PERSON_NAME] ( [PERSON_NAME]... ) [GEOGRAPHIC_DATA][PERS…"
click address "Mikel Alejo Barcina Ribera ( Mikel Alejo Barcina... ) Barrio San Joan, N8, Bajo…"
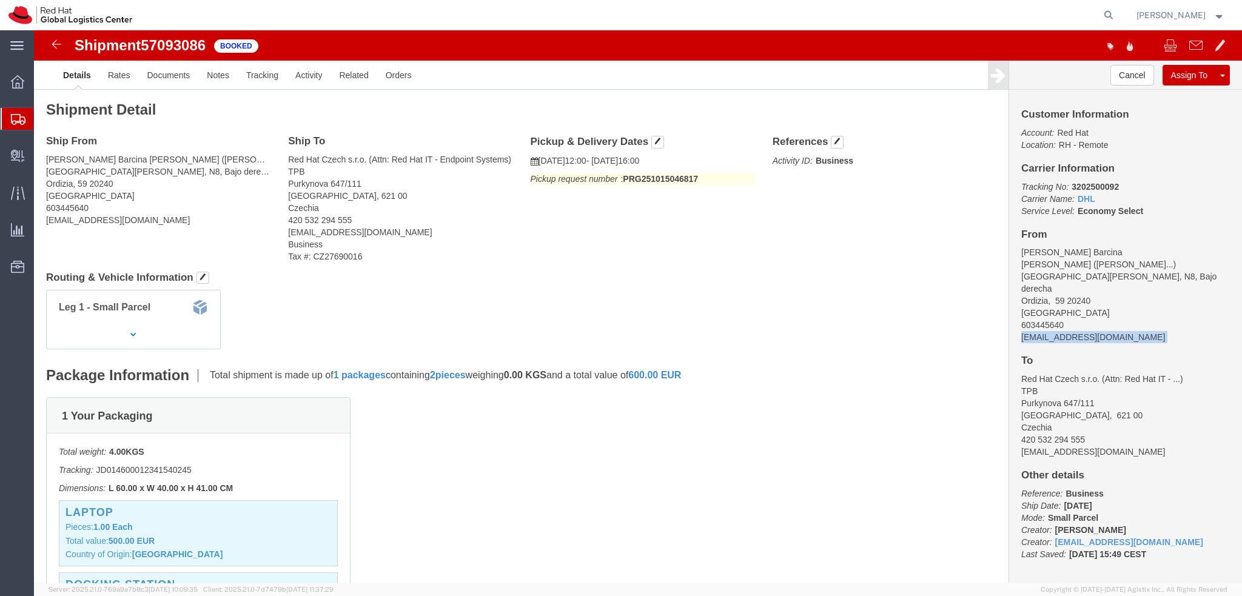
copy div "mbarcina@redhat.com"
click link "Documents"
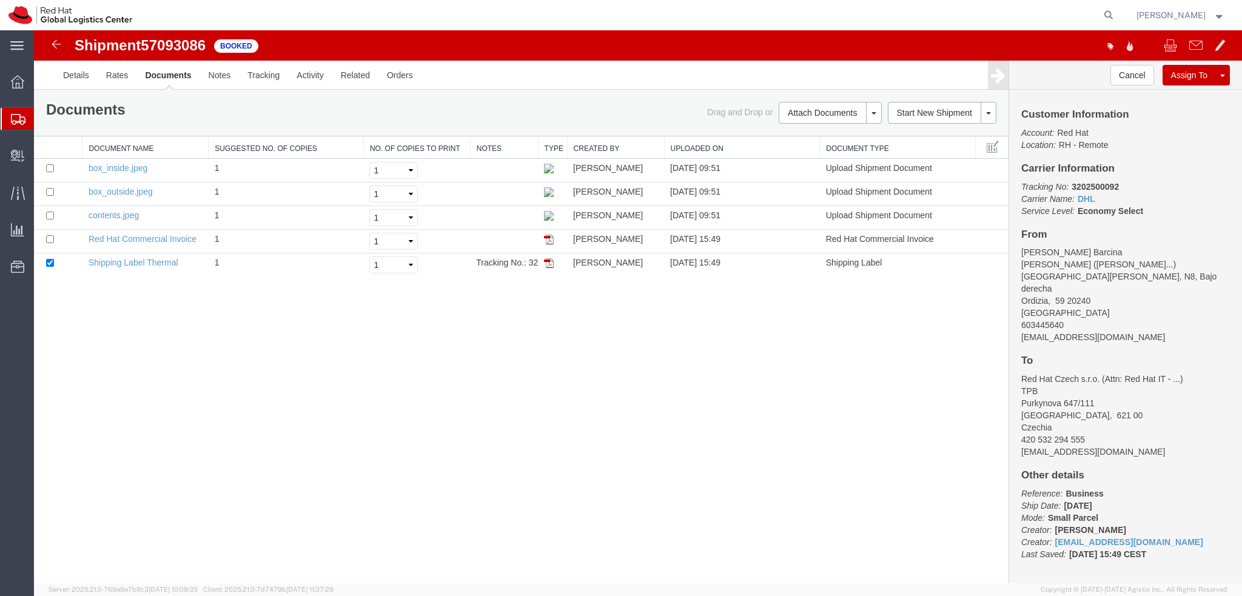
click at [34, 30] on link "Email Documents" at bounding box center [34, 30] width 0 height 0
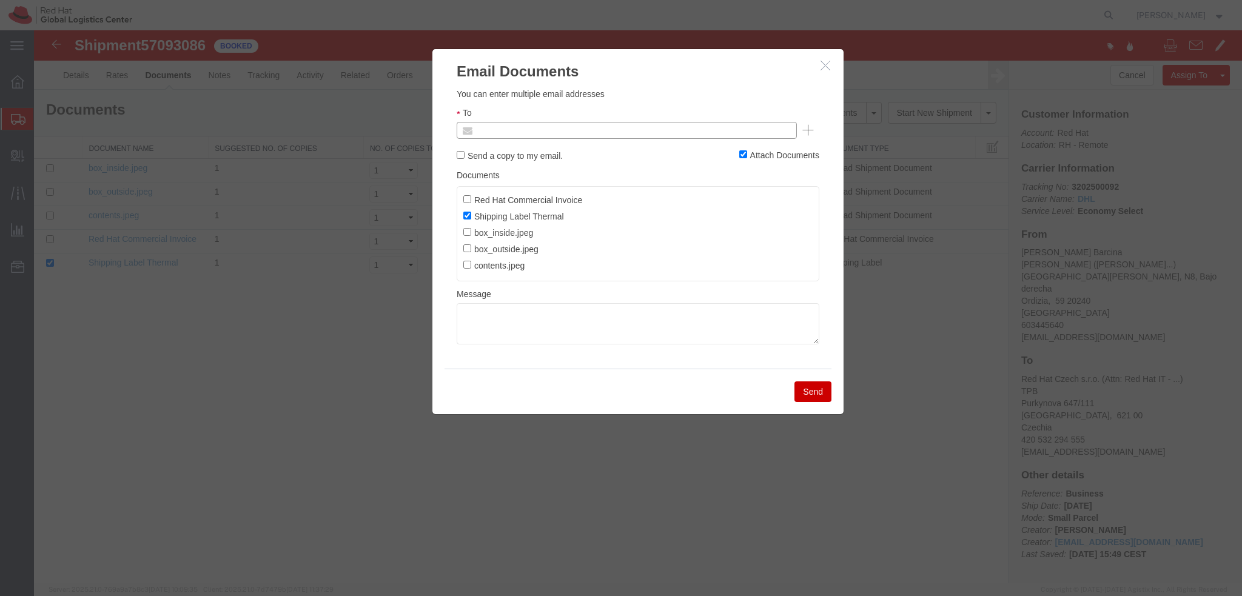
click at [587, 130] on input "text" at bounding box center [545, 131] width 142 height 16
paste input "mbarcina@redhat.com"
type input "mbarcina@redhat.com"
click at [529, 321] on textarea at bounding box center [638, 323] width 363 height 41
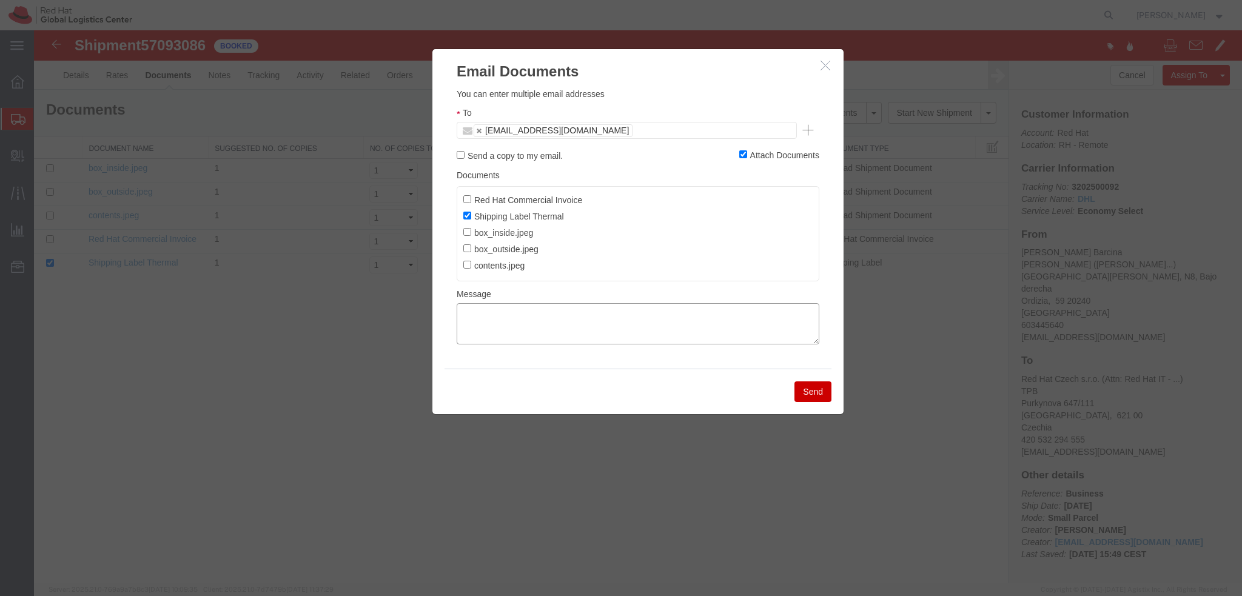
paste textarea "Hi Rick, please find the label for your shipment to Brno attached to this email…"
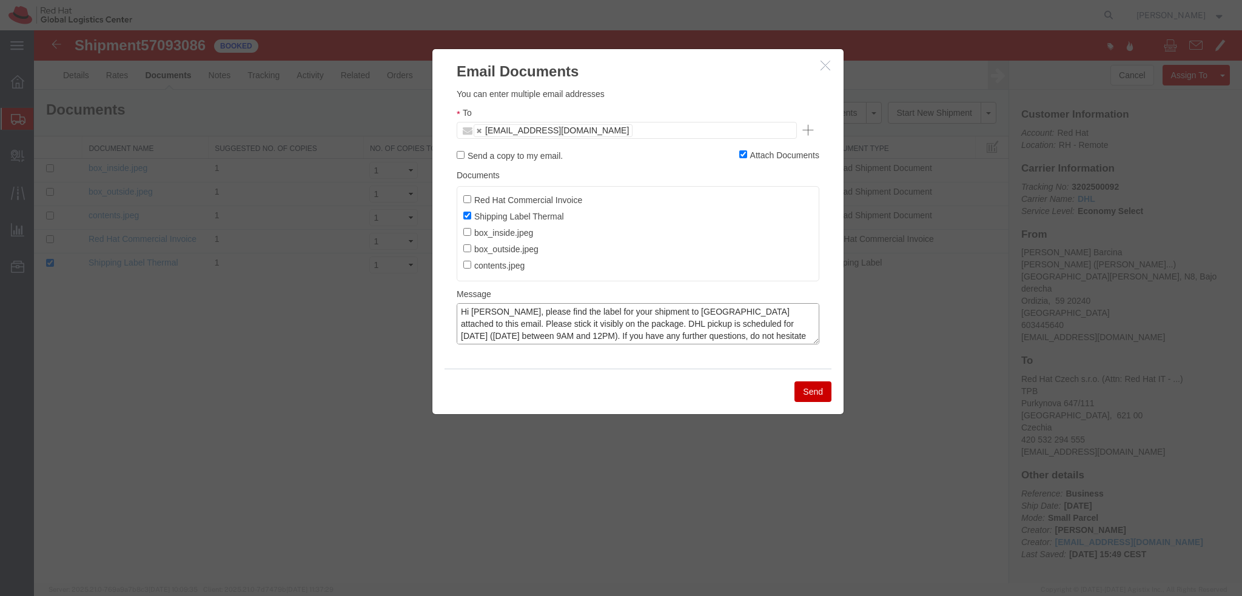
scroll to position [9, 0]
click at [795, 315] on textarea "Hi Rick, please find the label for your shipment to Brno attached to this email…" at bounding box center [638, 323] width 363 height 41
click at [482, 311] on textarea "Hi Rick, please find the label for your shipment to Brno attached to this email…" at bounding box center [638, 323] width 363 height 41
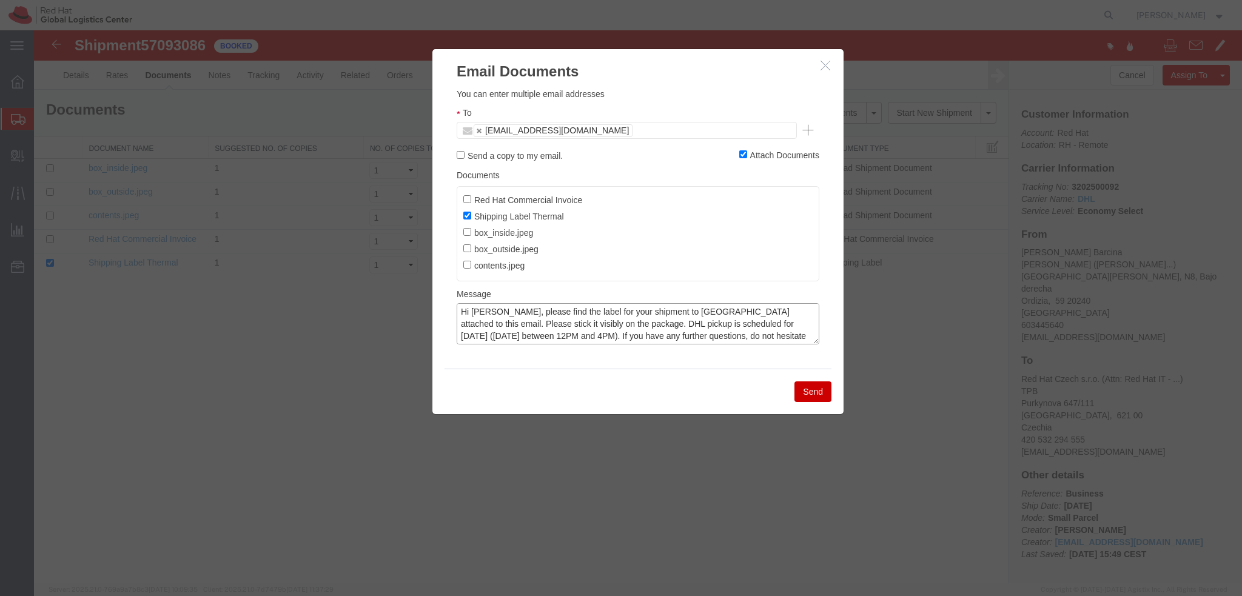
type textarea "Hi Mikel, please find the label for your shipment to Brno attached to this emai…"
click at [808, 386] on button "Send" at bounding box center [813, 391] width 37 height 21
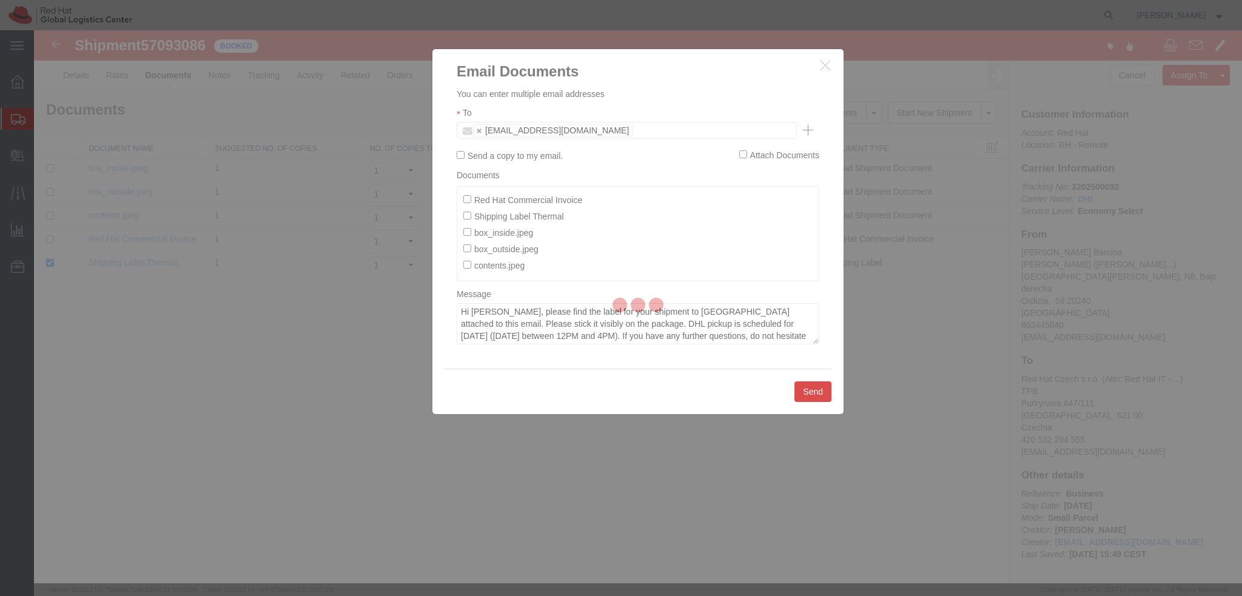
checkbox input "false"
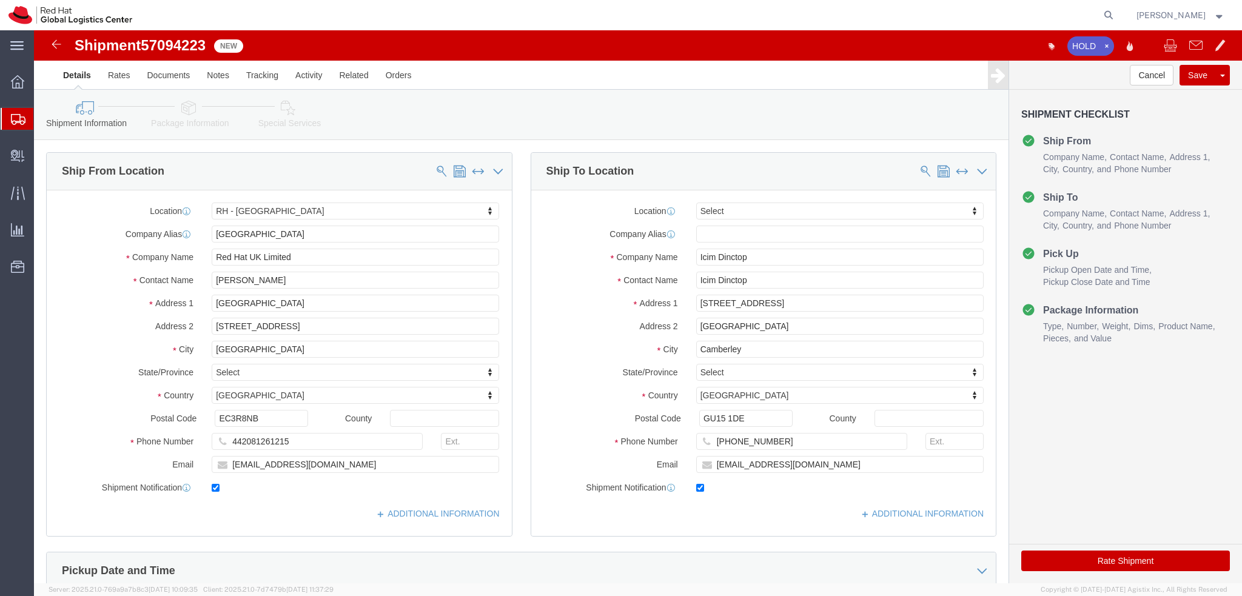
select select "37974"
select select
click icon
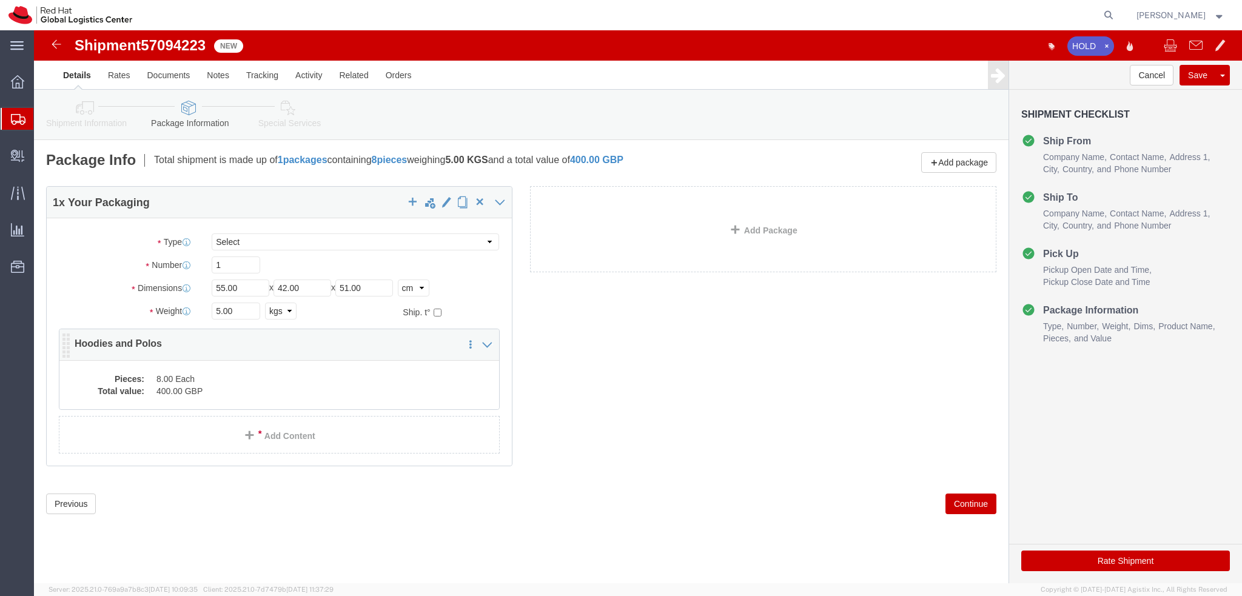
click dd "8.00 Each"
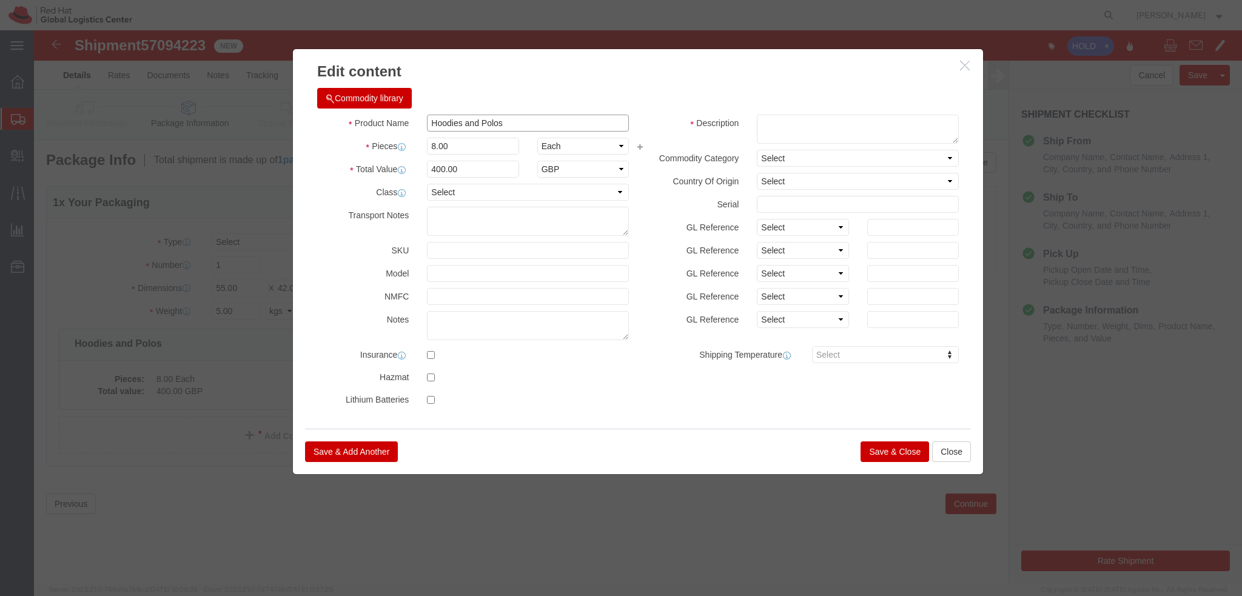
click input "Hoodies and Polos"
drag, startPoint x: 492, startPoint y: 94, endPoint x: 355, endPoint y: 95, distance: 137.1
click div "Product Name Hoodies and Polos"
paste input "Polo Shirt"
type input "Polo Shirts"
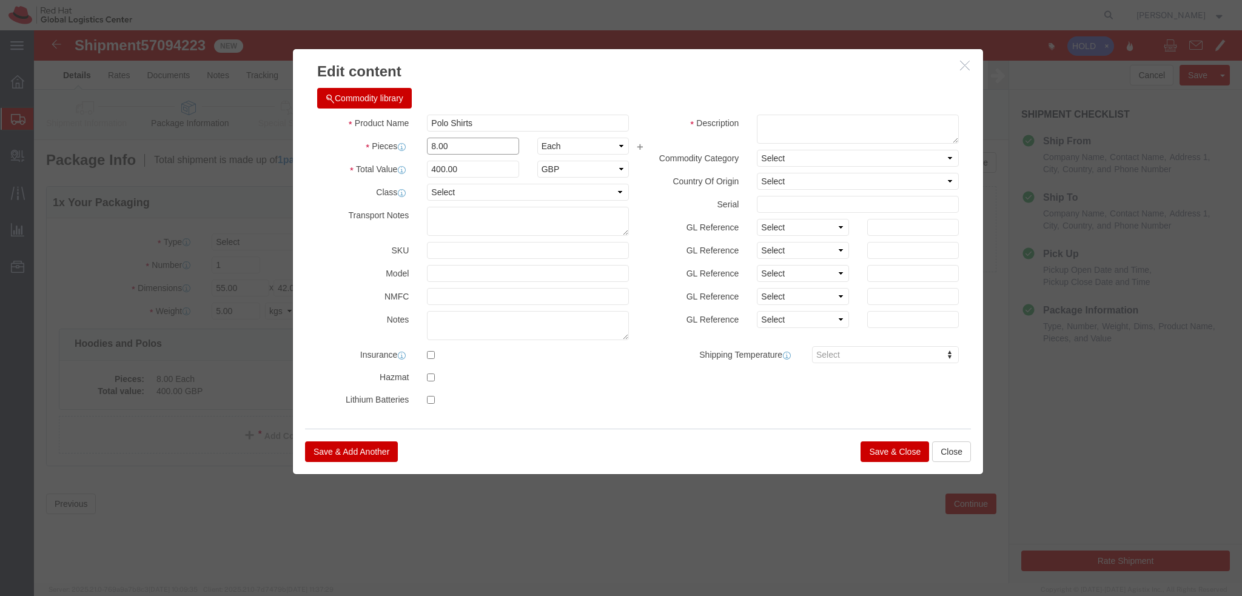
click input "8.00"
type input "9"
click input "450"
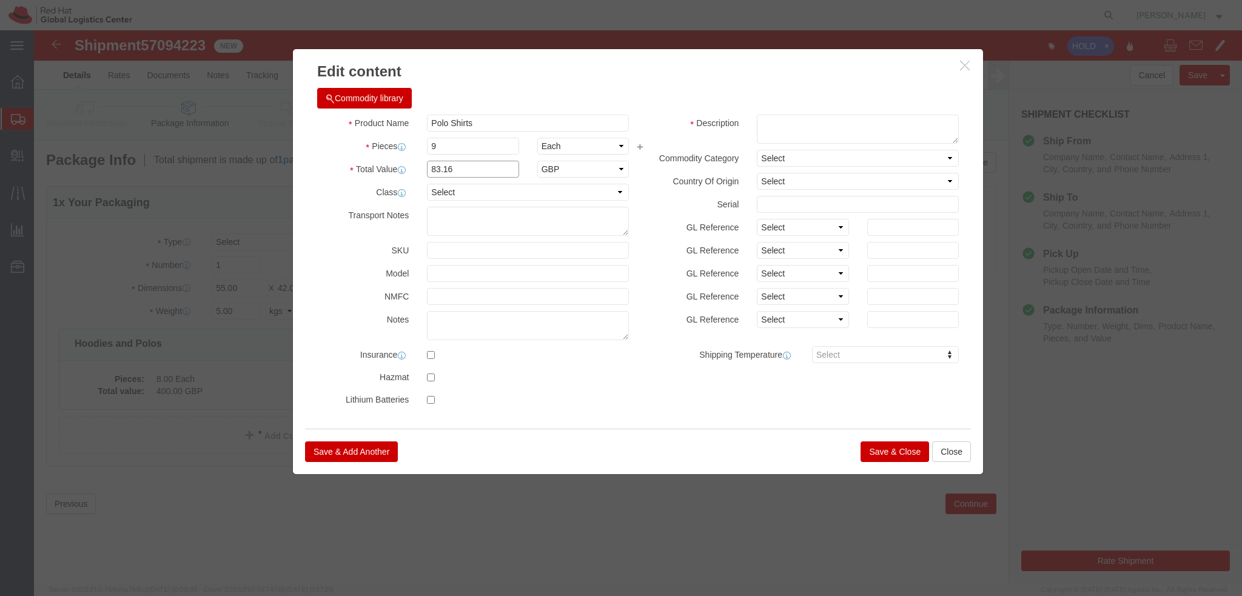
type input "83.16"
click textarea
type textarea "RedHat branded t-shirts"
click button "Save & Close"
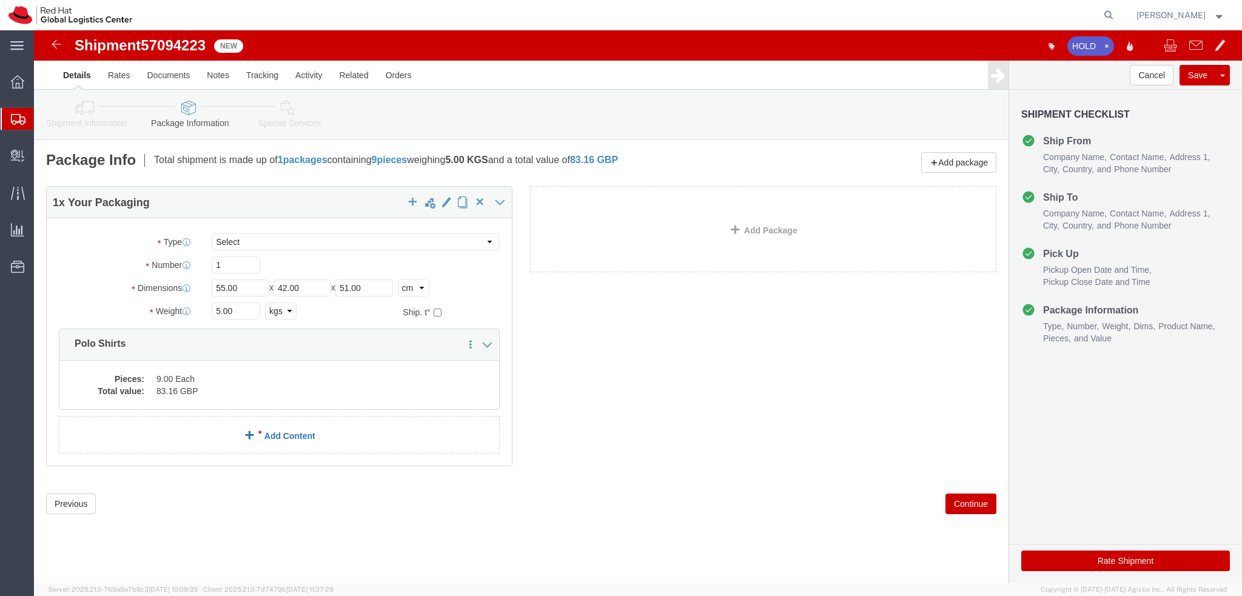
click link "Add Content"
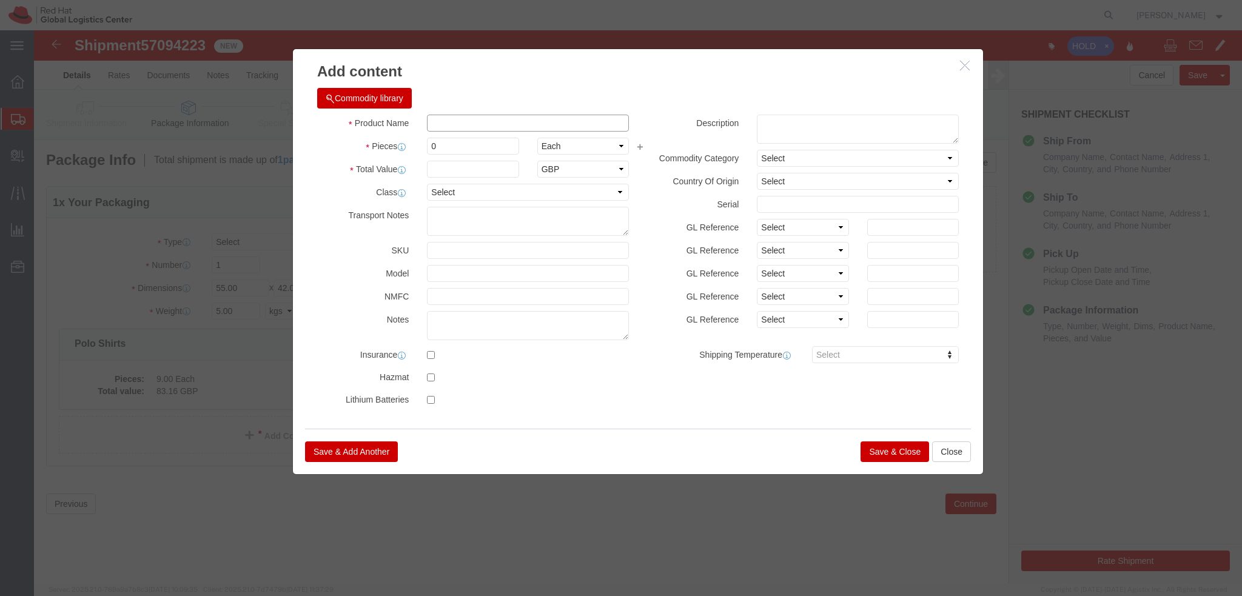
click input "text"
paste input "Hoodies"
type input "Hoodies"
click input "0"
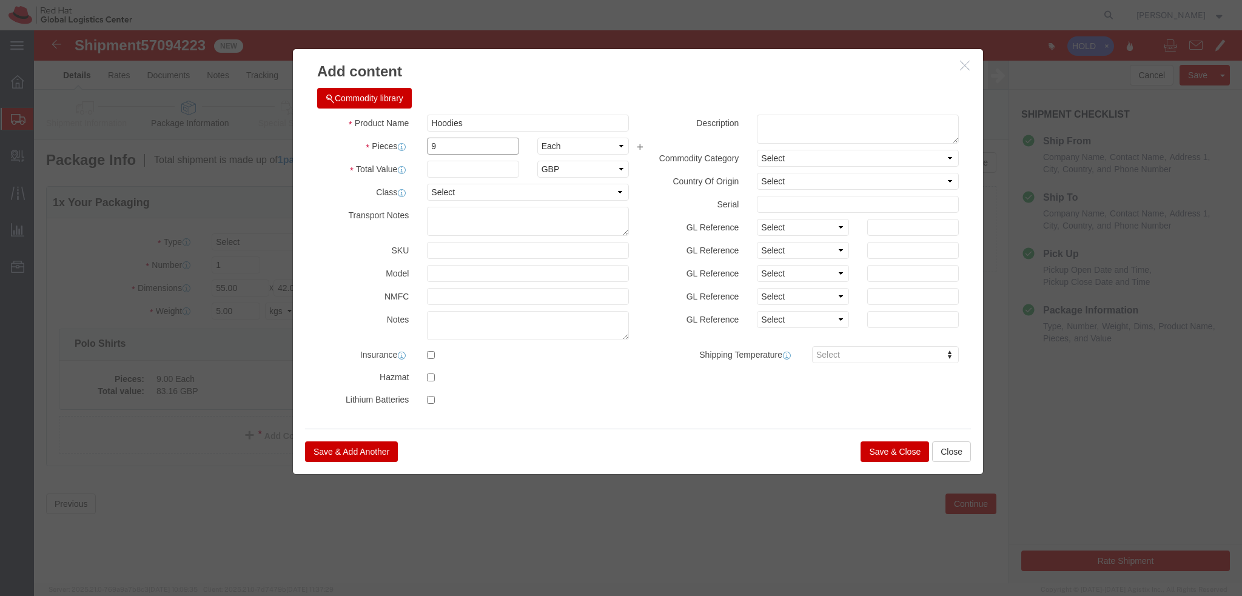
type input "9"
click input "text"
type input "183.17"
click textarea
click textarea "RedHat branded hoddies"
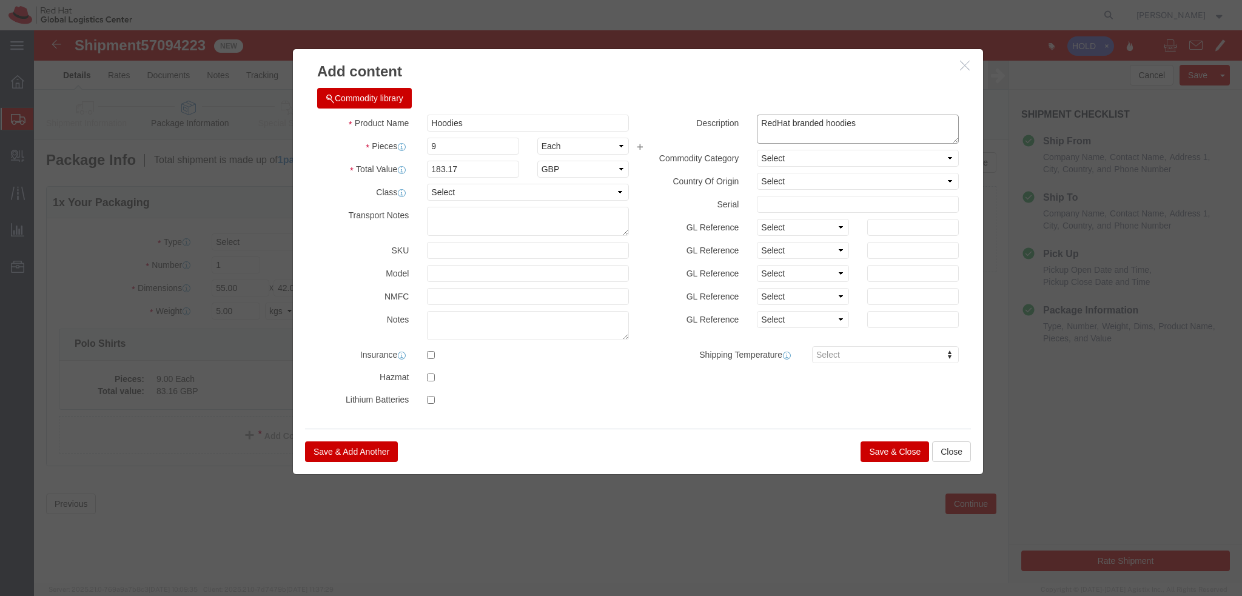
click textarea "RedHat branded hoodies"
type textarea "RedHat branded hoodies"
click button "Save & Close"
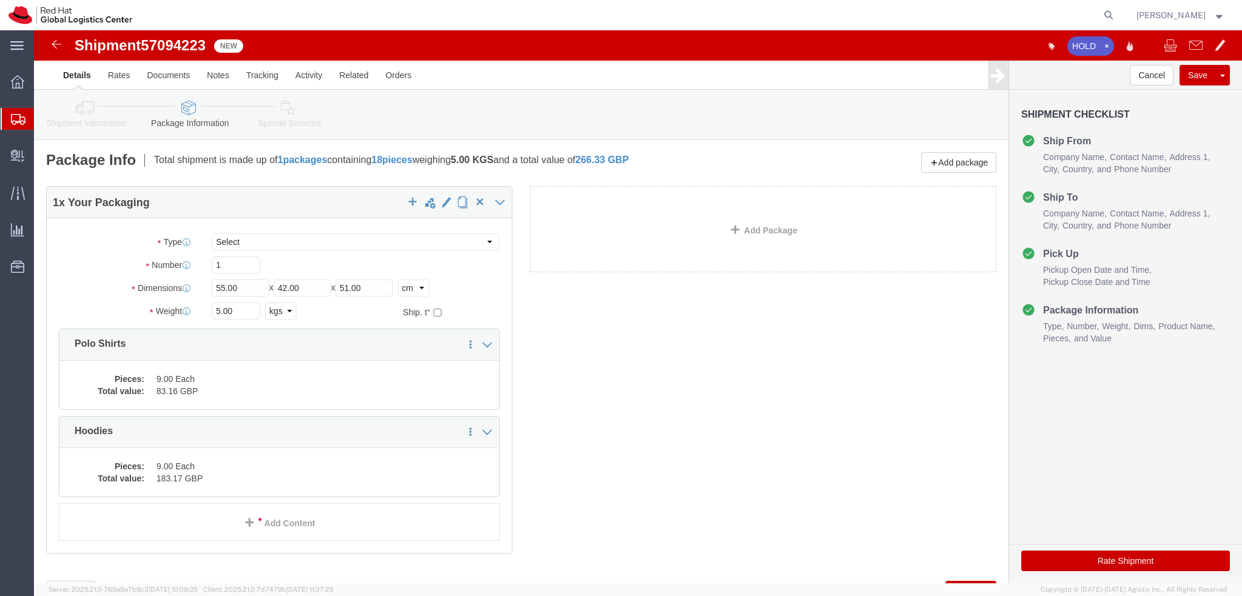
click icon
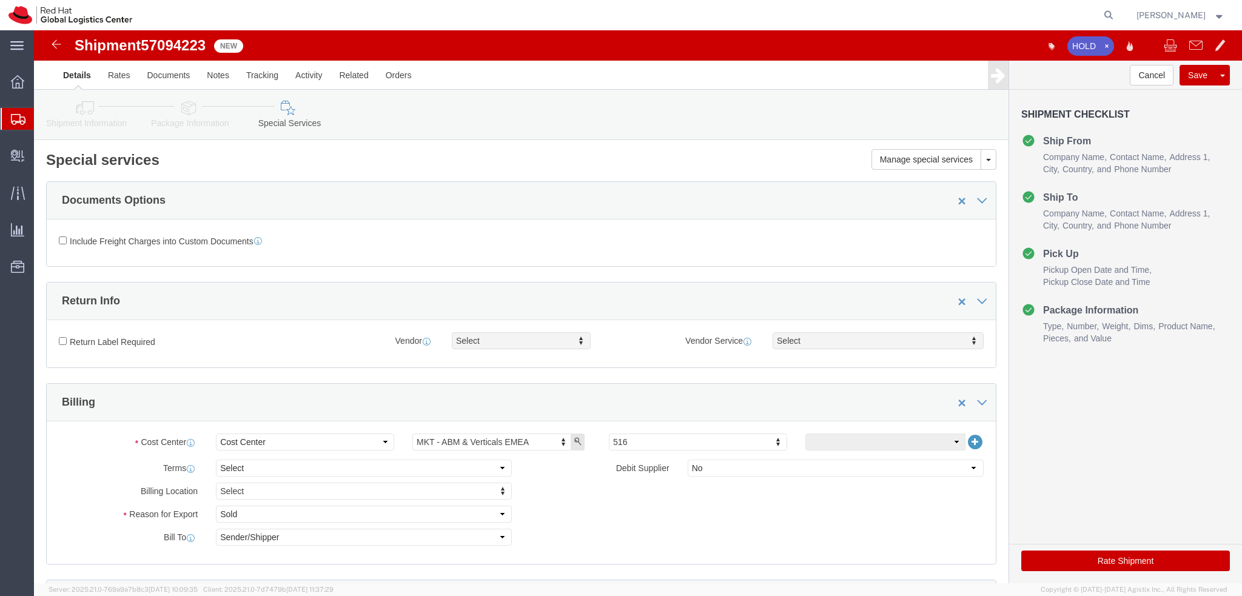
click icon
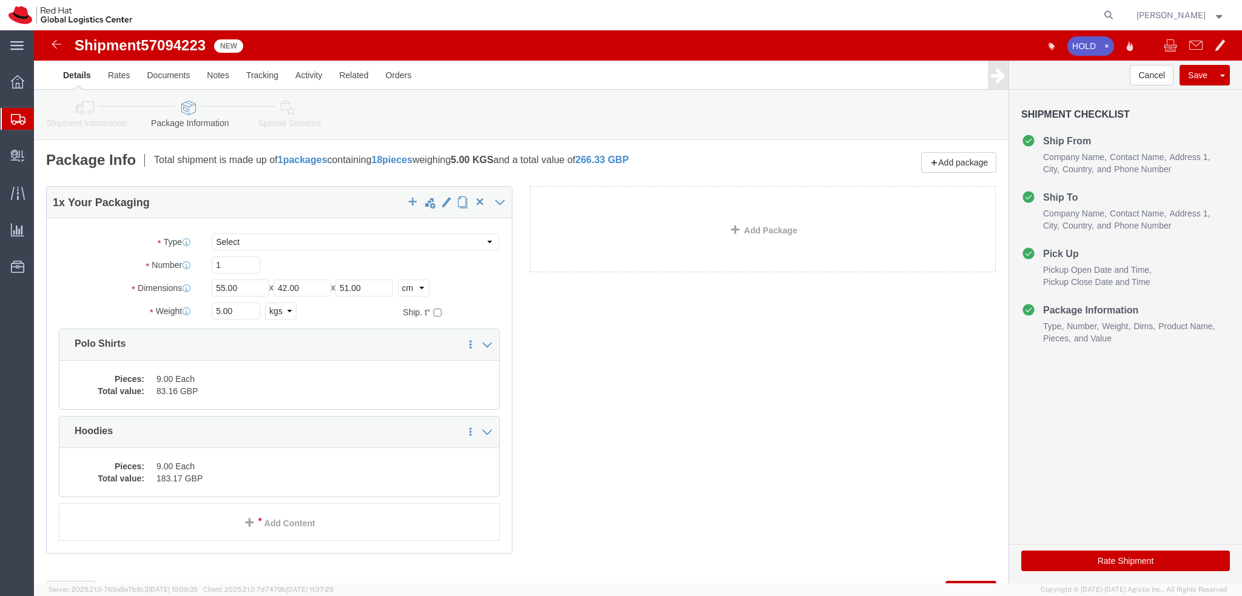
click icon
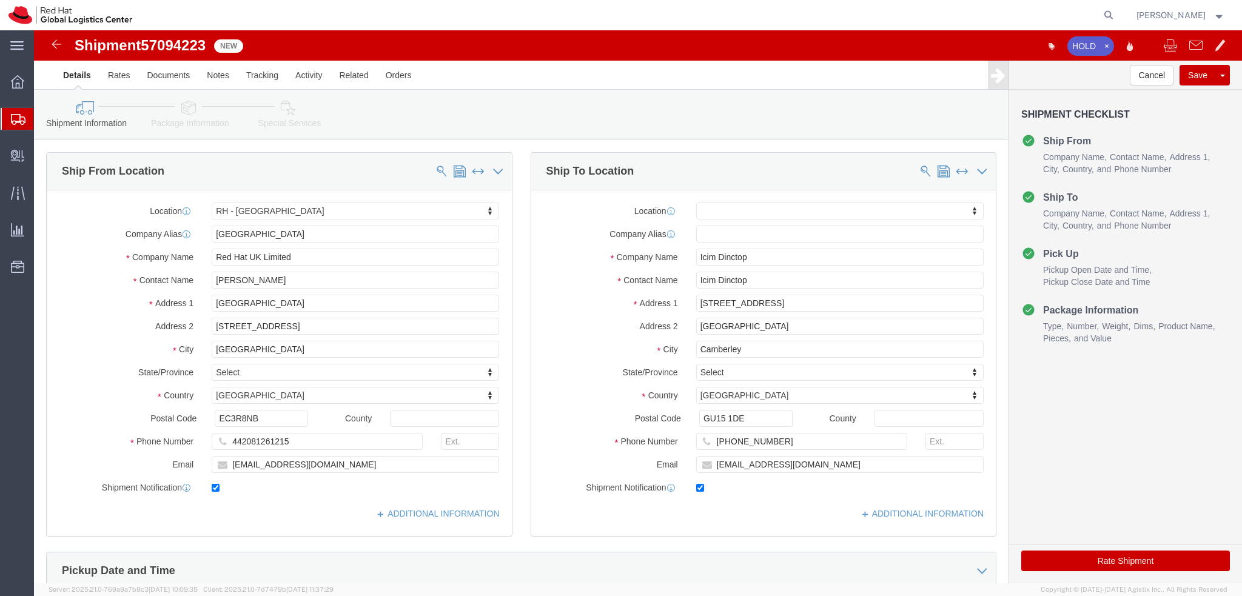
click icon
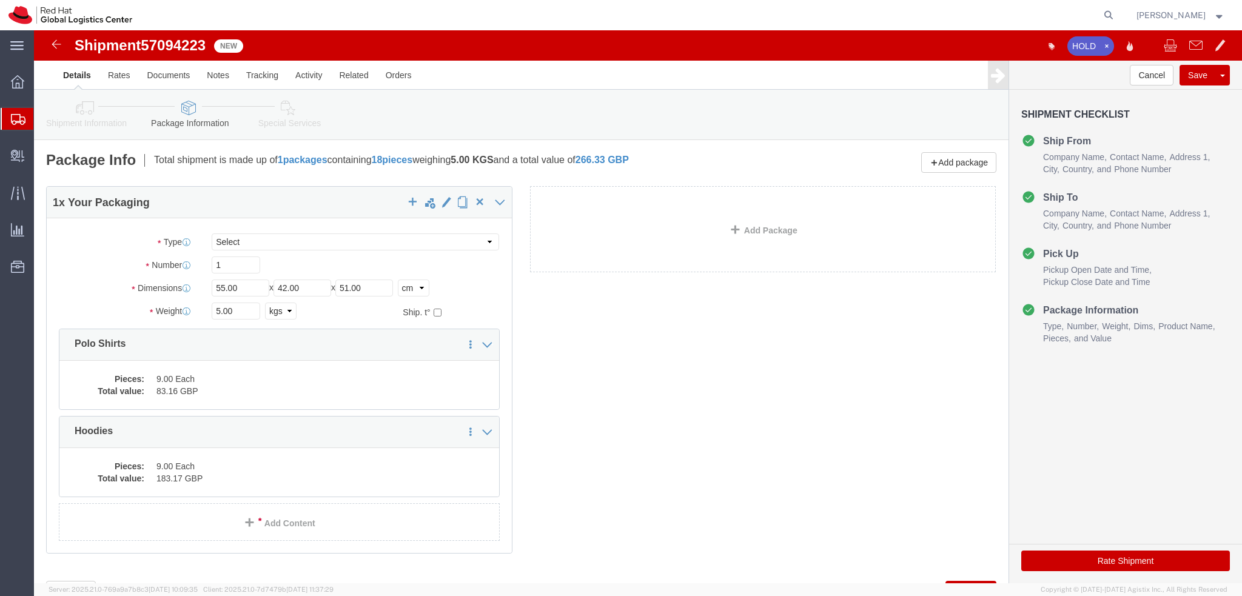
click icon
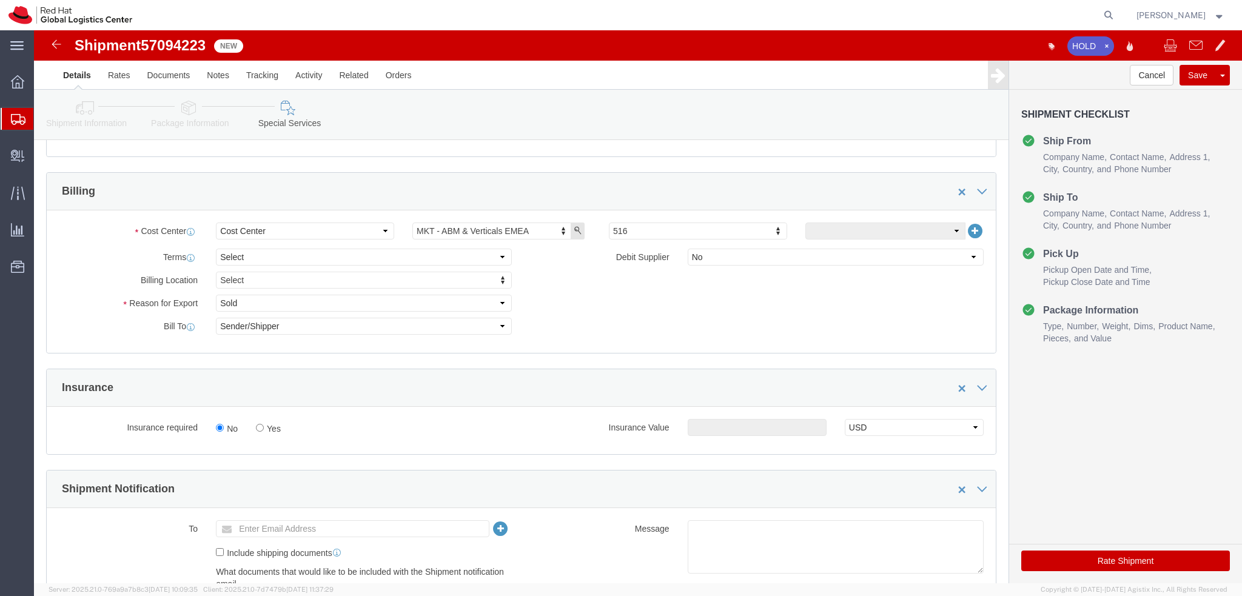
scroll to position [364, 0]
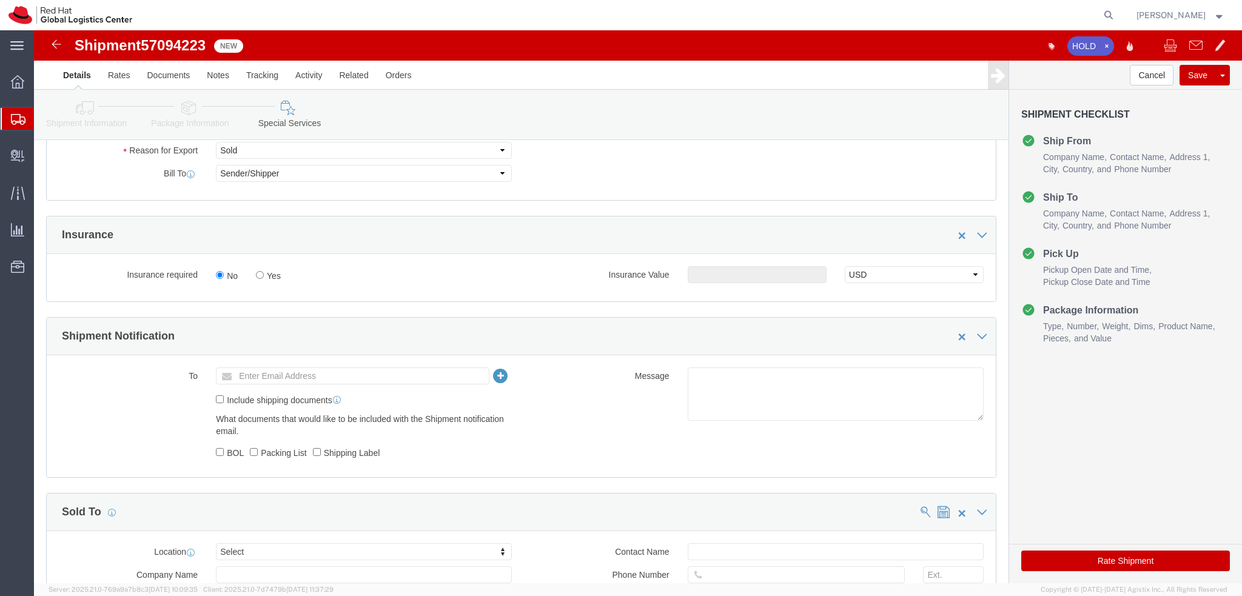
click button "Rate Shipment"
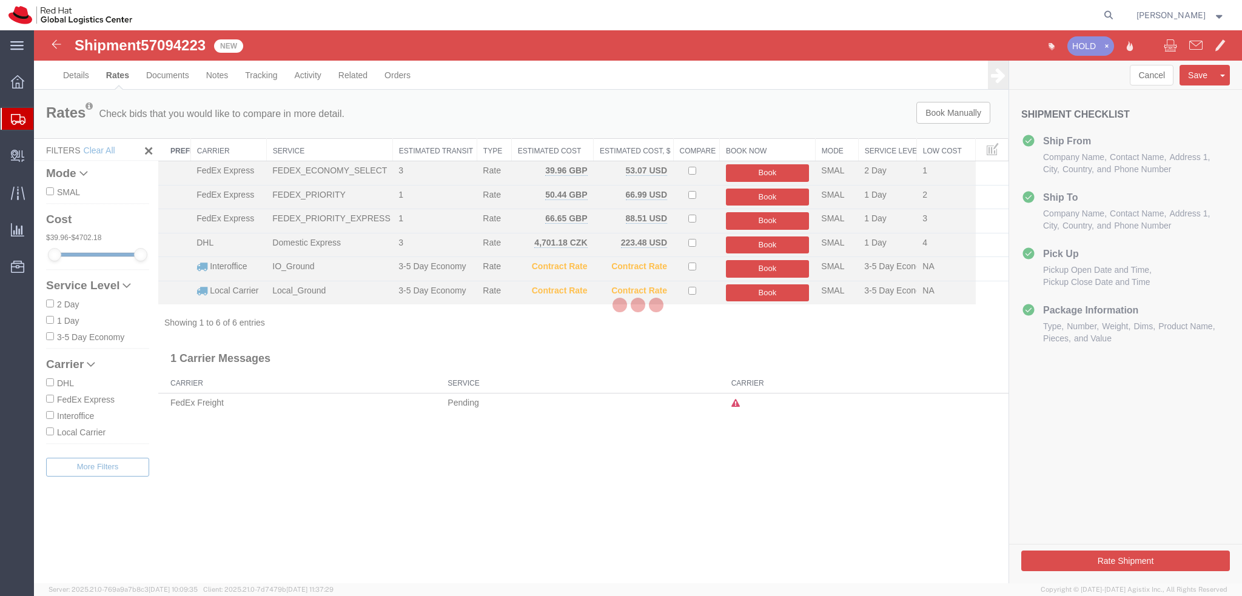
scroll to position [0, 0]
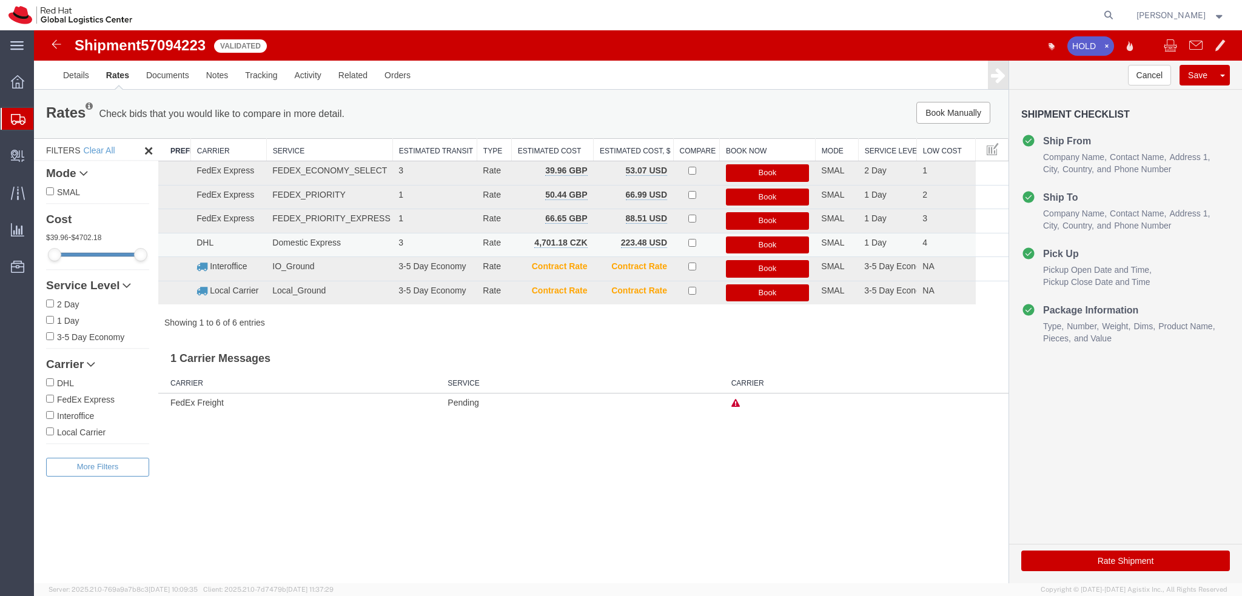
click at [762, 242] on button "Book" at bounding box center [768, 246] width 84 height 18
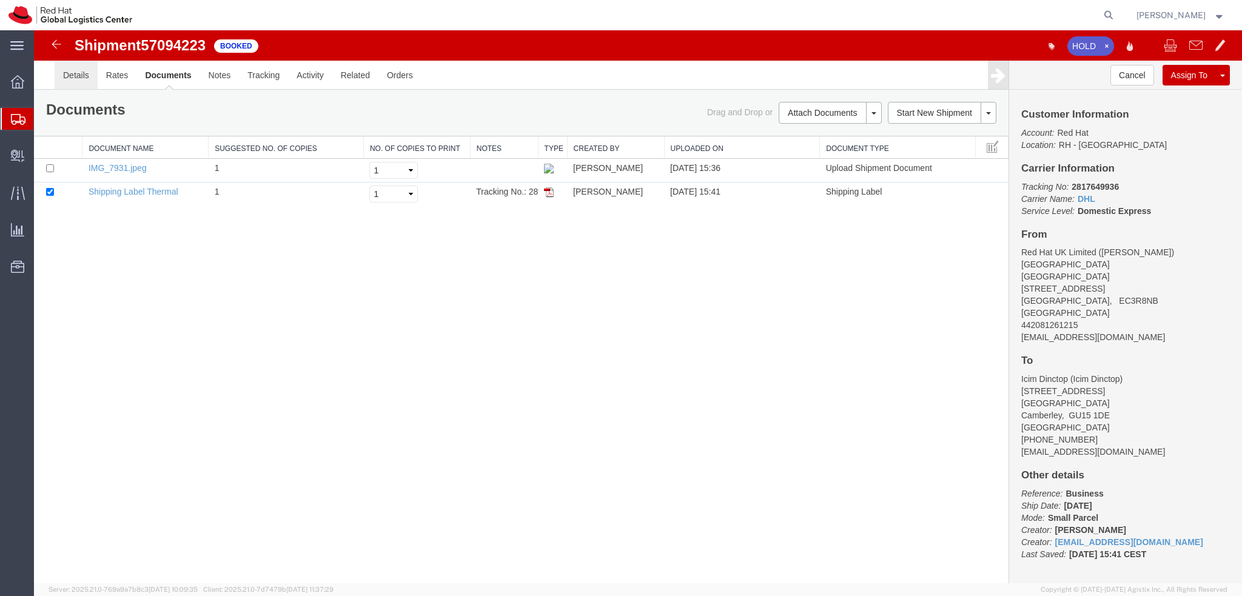
click at [73, 79] on link "Details" at bounding box center [76, 75] width 43 height 29
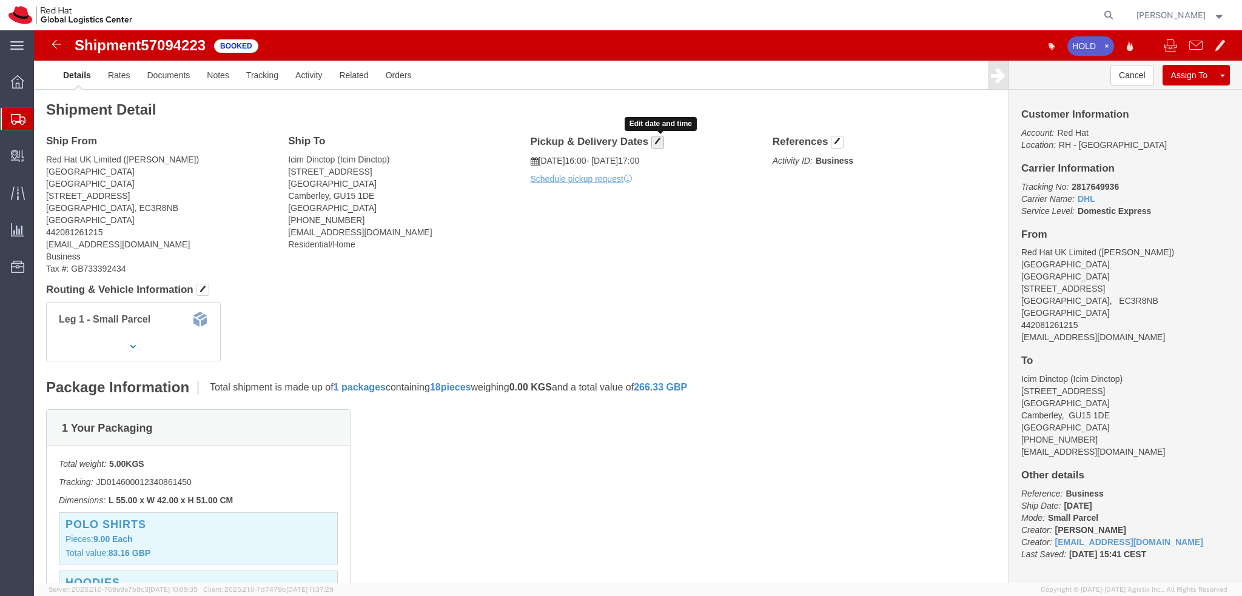
click button "button"
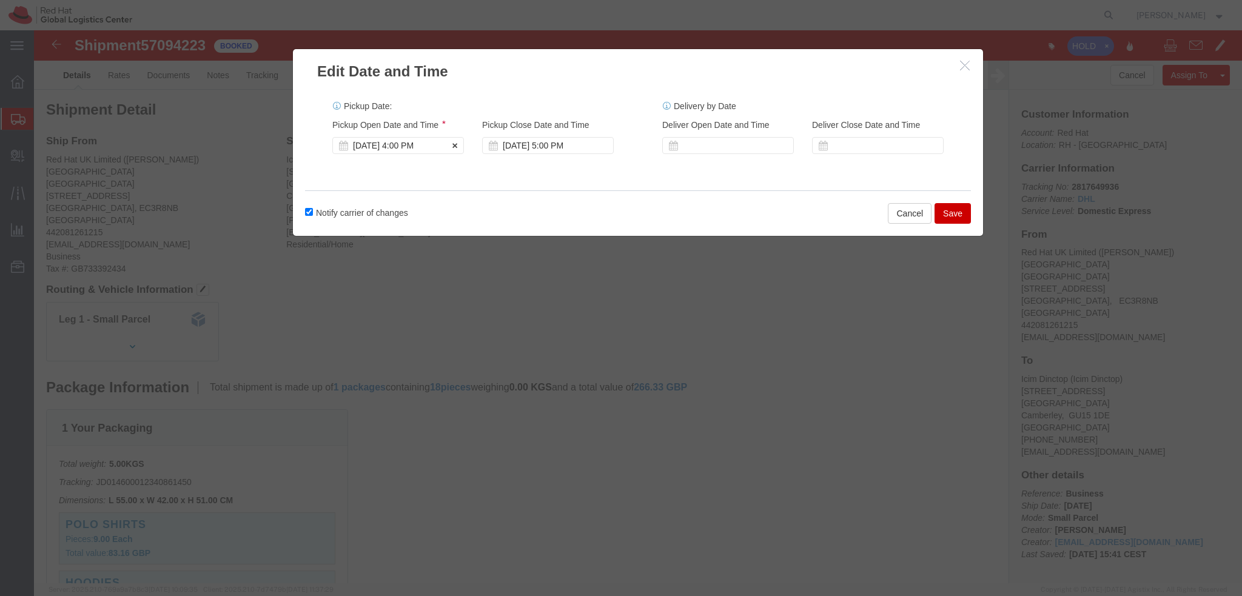
click div "Oct 14 2025 4:00 PM"
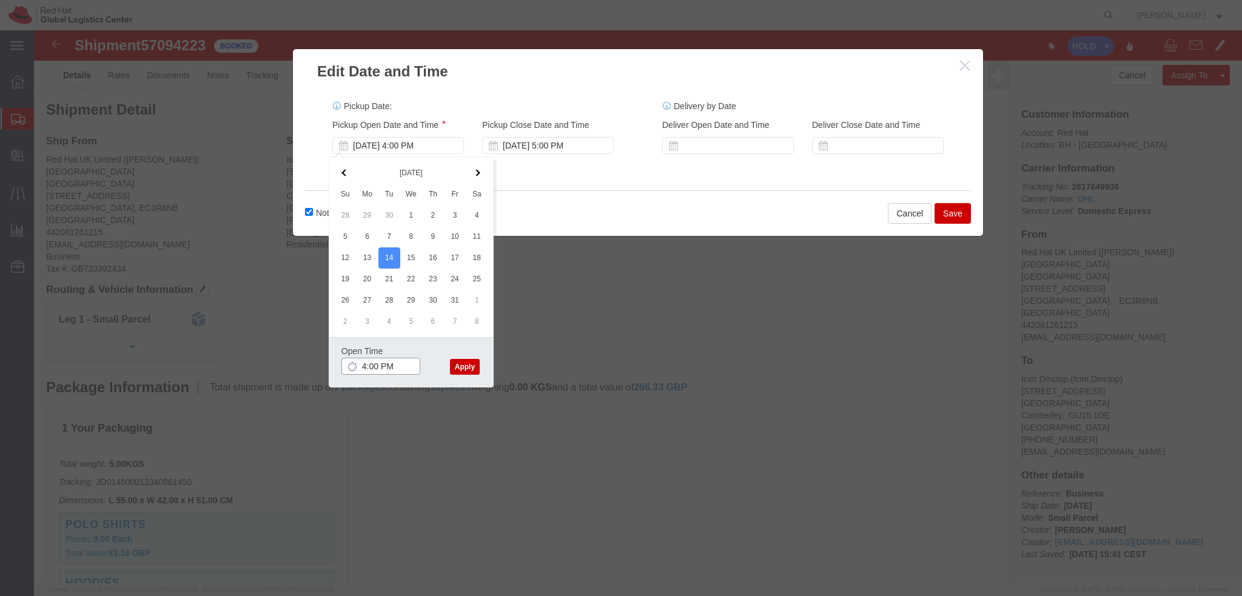
type input "3:00 PM"
drag, startPoint x: 431, startPoint y: 335, endPoint x: 440, endPoint y: 303, distance: 33.4
click button "Apply"
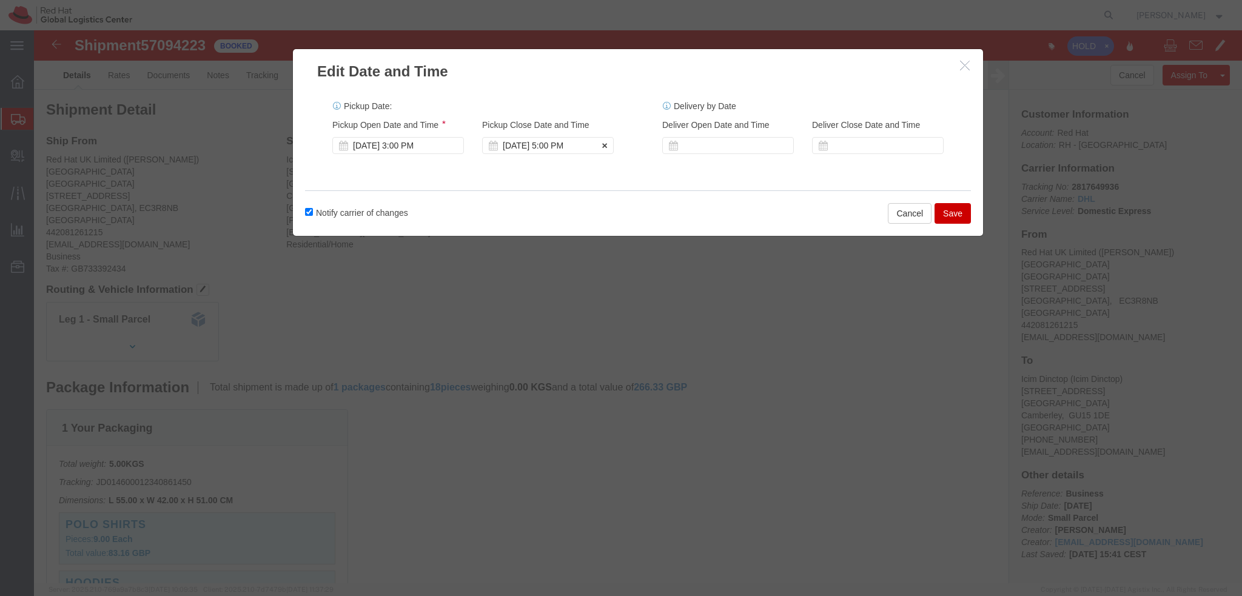
click div "Oct 14 2025 5:00 PM"
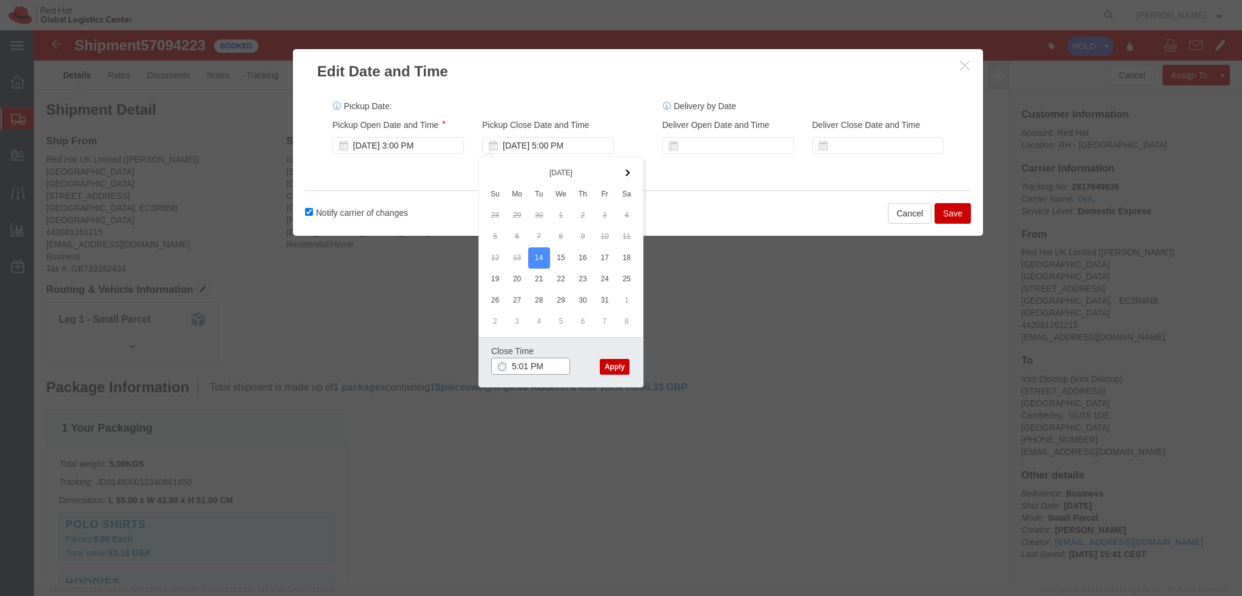
type input "5:01 PM"
click button "Apply"
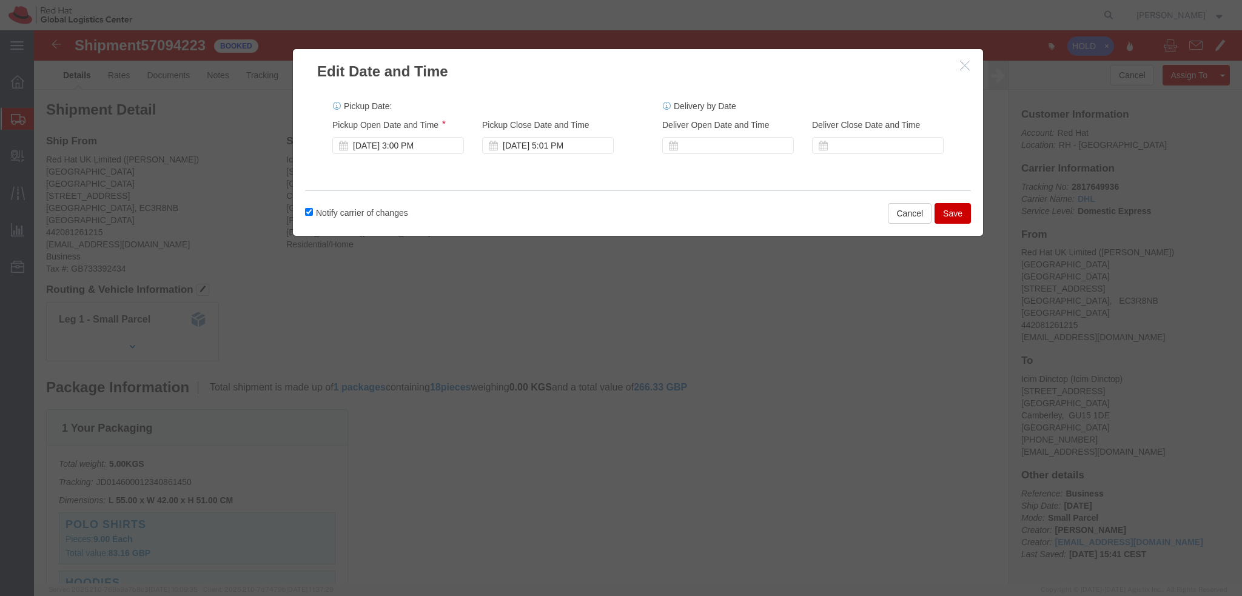
click button "Save"
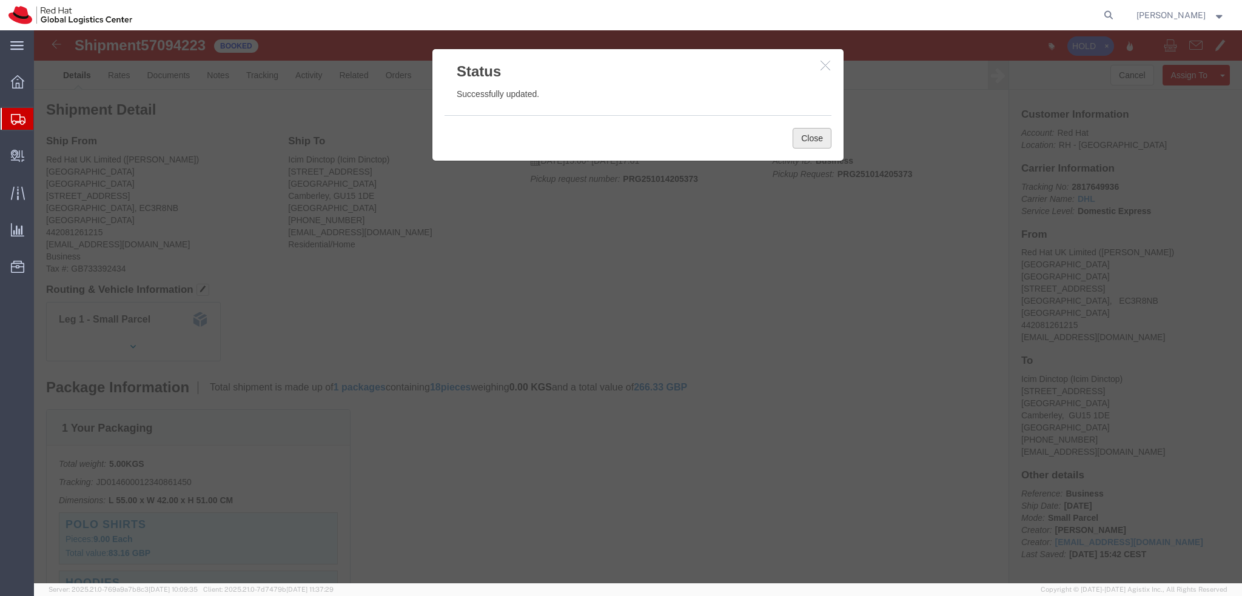
click button "Close"
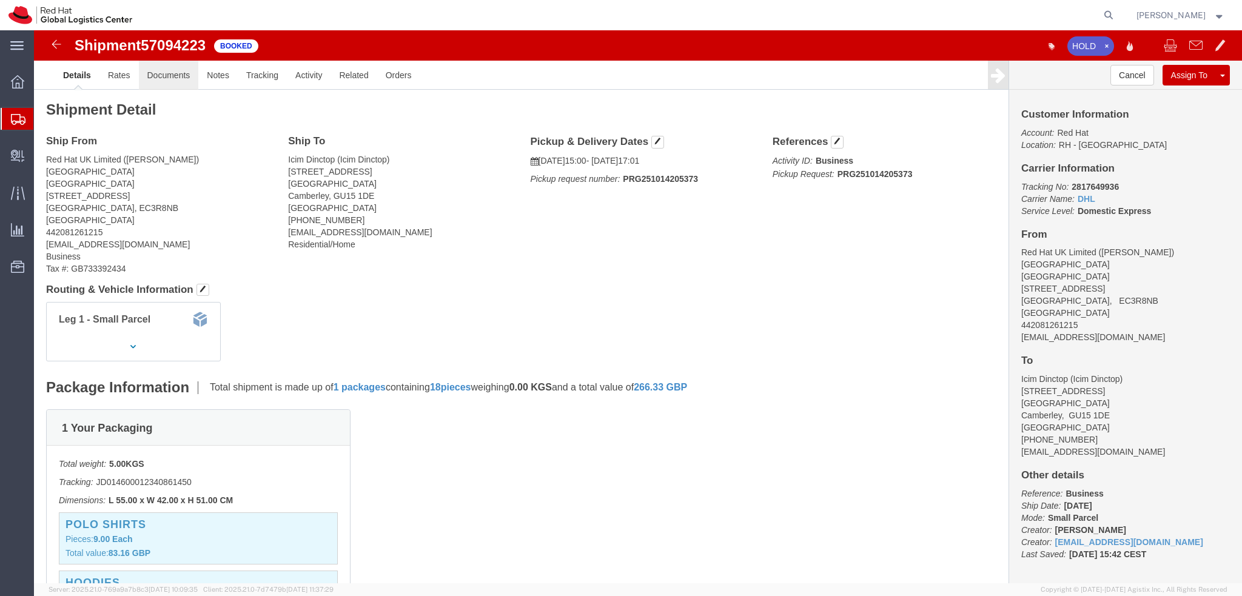
click link "Documents"
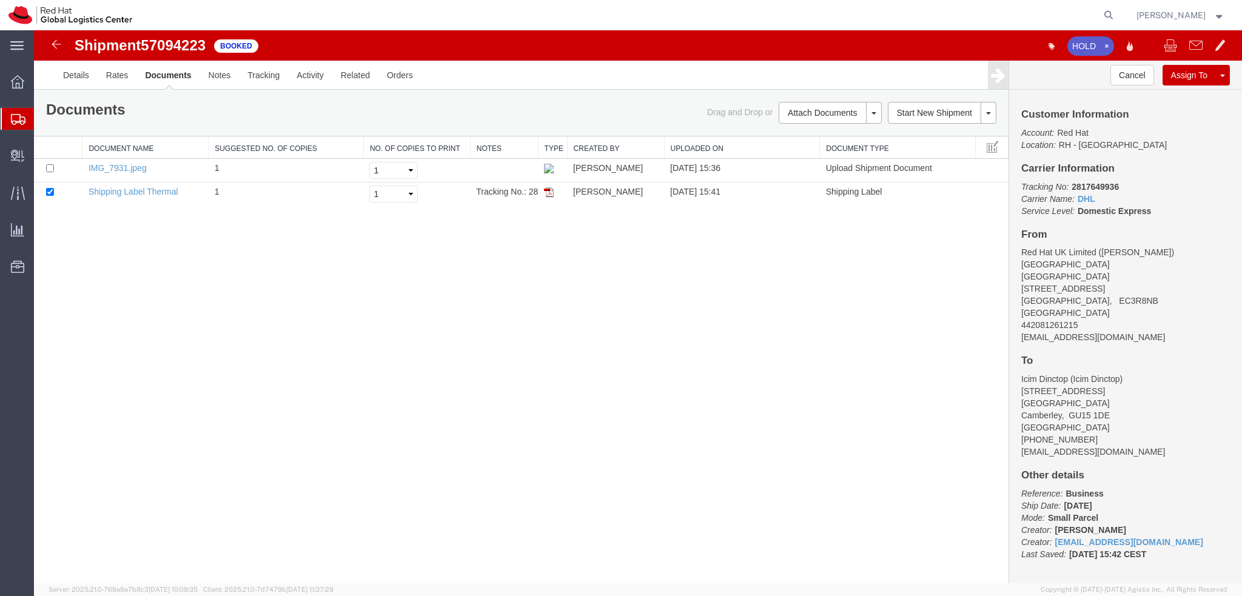
click at [1050, 339] on address "Red Hat UK Limited (Michael Davies) LONDON Peninsular House 30-36 Monument Stre…" at bounding box center [1125, 294] width 209 height 97
copy div "micdavie@redhat.com"
click at [828, 154] on link "Email Documents" at bounding box center [829, 152] width 106 height 18
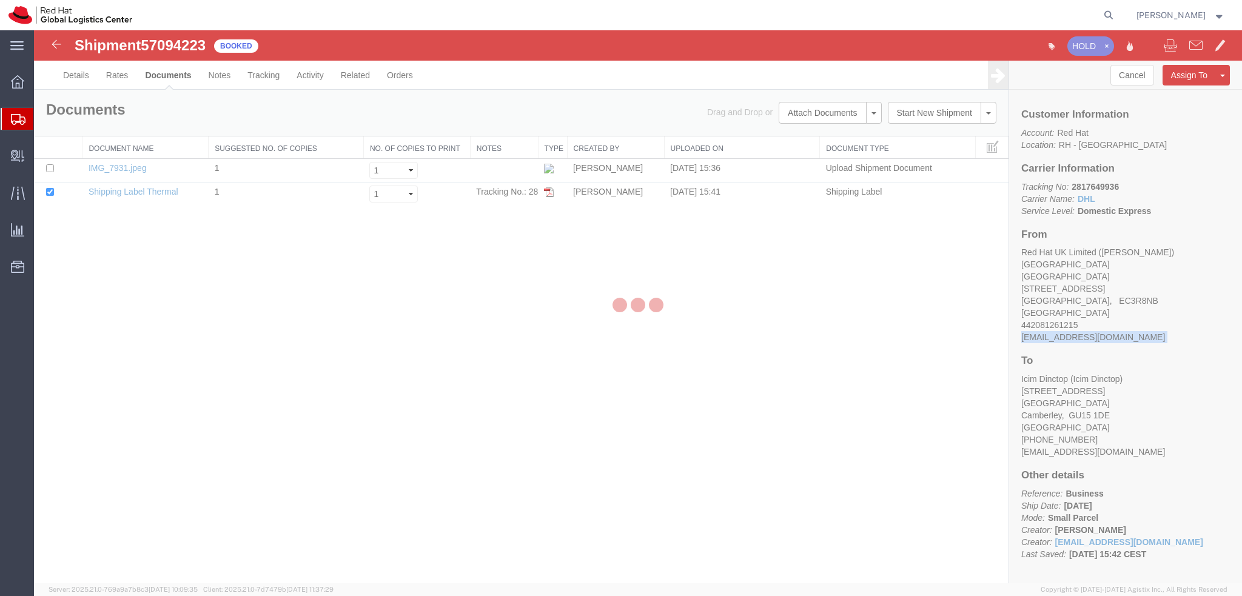
checkbox input "true"
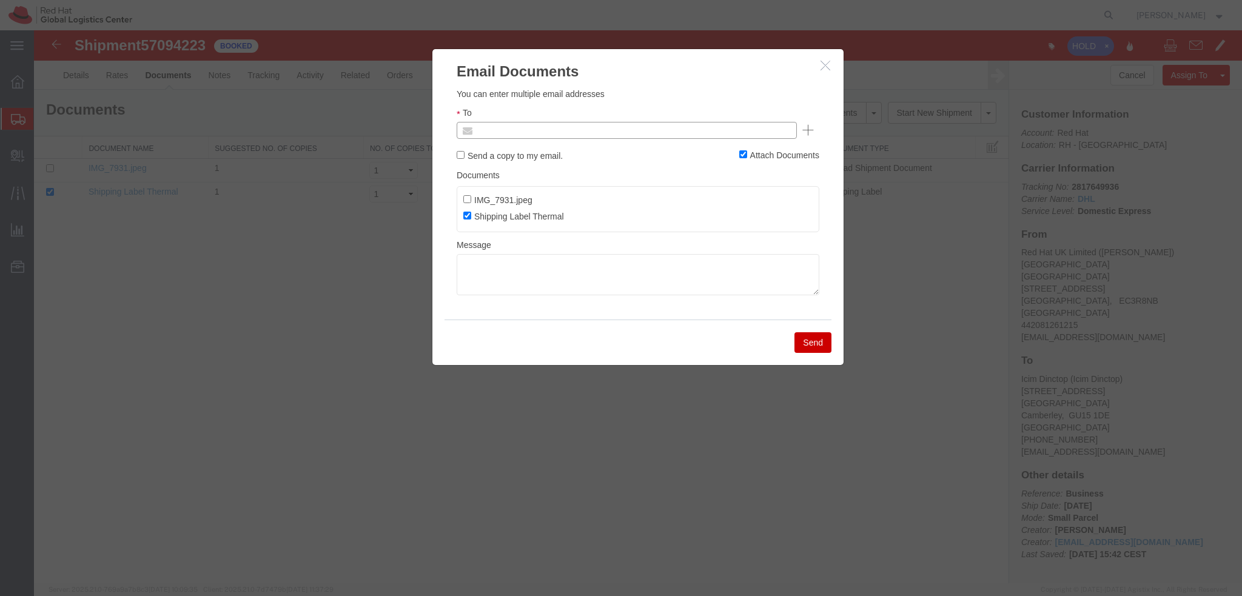
click at [545, 130] on input "text" at bounding box center [545, 131] width 142 height 16
paste input "micdavie@redhat.com"
type input "micdavie@redhat.com"
click at [701, 132] on ul "micdavie@redhat.com" at bounding box center [627, 130] width 340 height 17
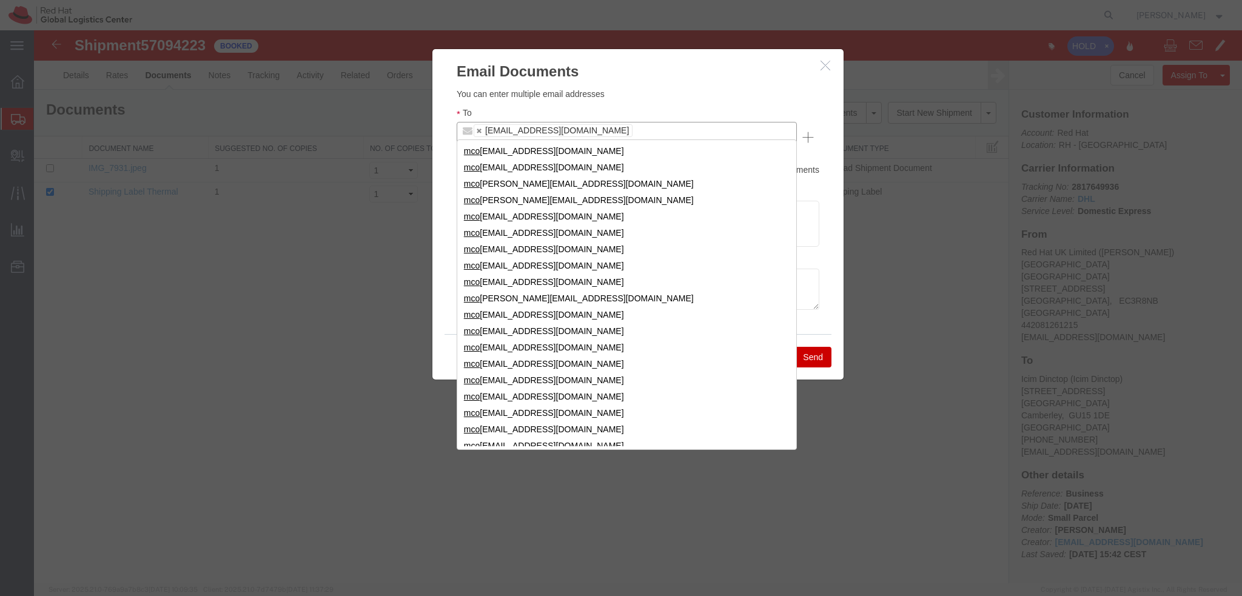
type input "m"
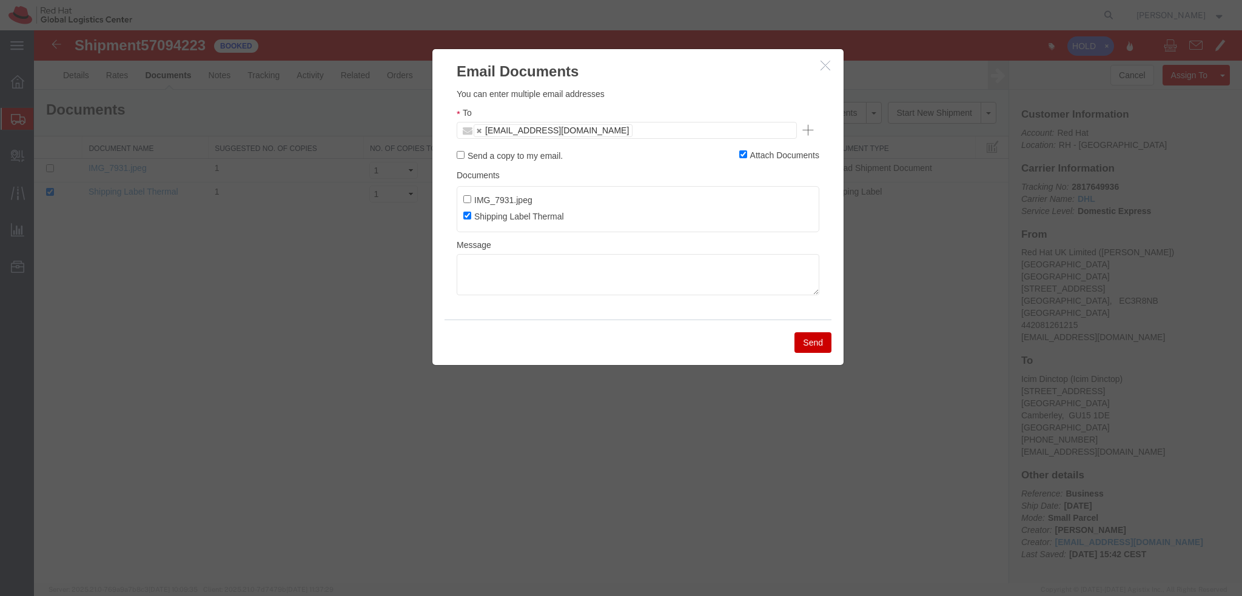
paste input "asargean@redhat.com"
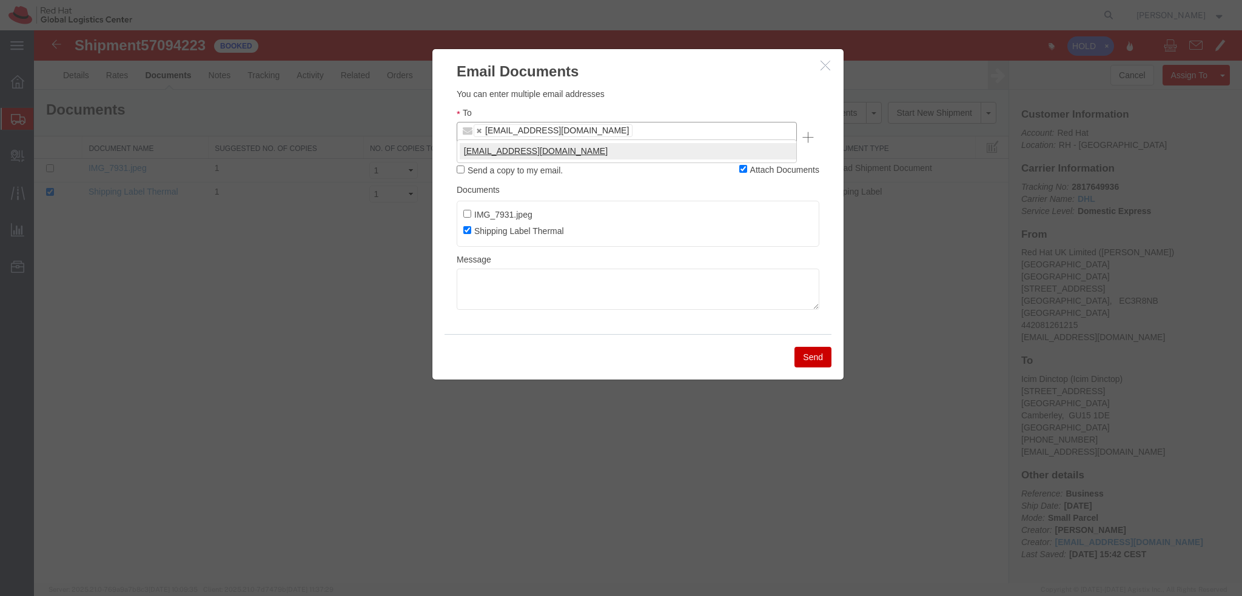
type input "asargean@redhat.com"
type input "micdavie@redhat.com,asargean@redhat.com"
click at [708, 130] on ul "micdavie@redhat.com asargean@redhat.com" at bounding box center [627, 138] width 340 height 32
paste input "ciaposto@redhat.com"
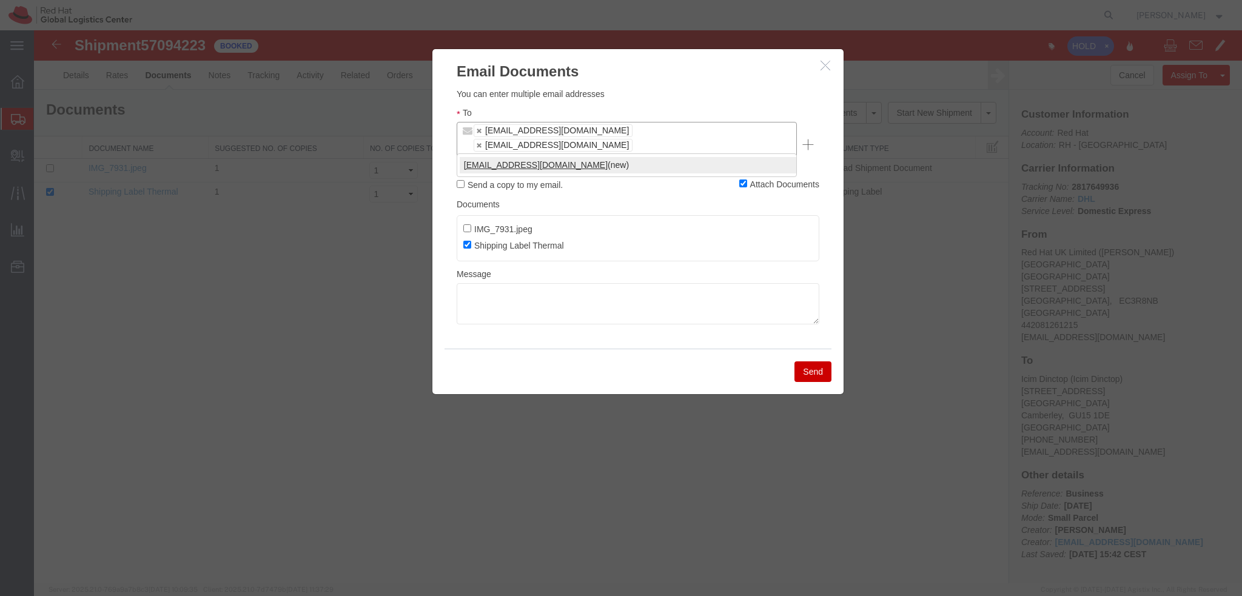
type input "ciaposto@redhat.com"
type input "micdavie@redhat.com,asargean@redhat.com,ciaposto@redhat.com"
click at [534, 286] on textarea at bounding box center [638, 303] width 363 height 41
click at [592, 286] on textarea at bounding box center [638, 303] width 363 height 41
paste textarea "Hi Daniele, please find the label for your shipment to Brno attached to this em…"
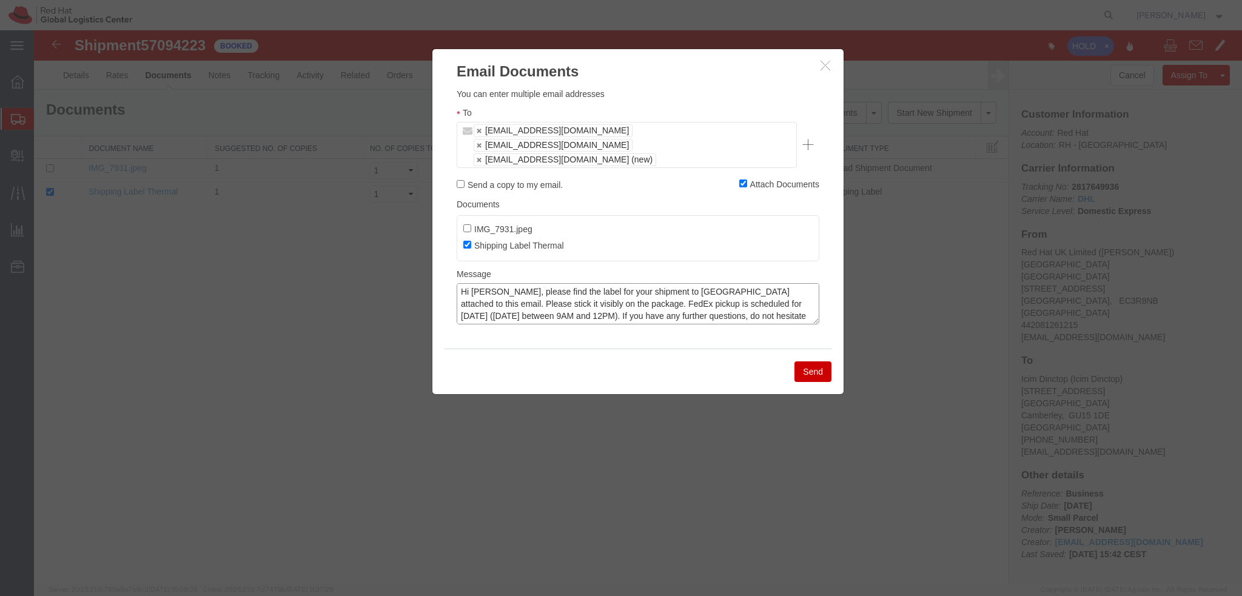
click at [585, 291] on textarea "Hi Daniele, please find the label for your shipment to Brno attached to this em…" at bounding box center [638, 303] width 363 height 41
type textarea "Hi Daniele, please find the label for your shipment to Brno attached to this em…"
drag, startPoint x: 480, startPoint y: 146, endPoint x: 486, endPoint y: 146, distance: 6.7
click at [480, 156] on link at bounding box center [479, 160] width 7 height 8
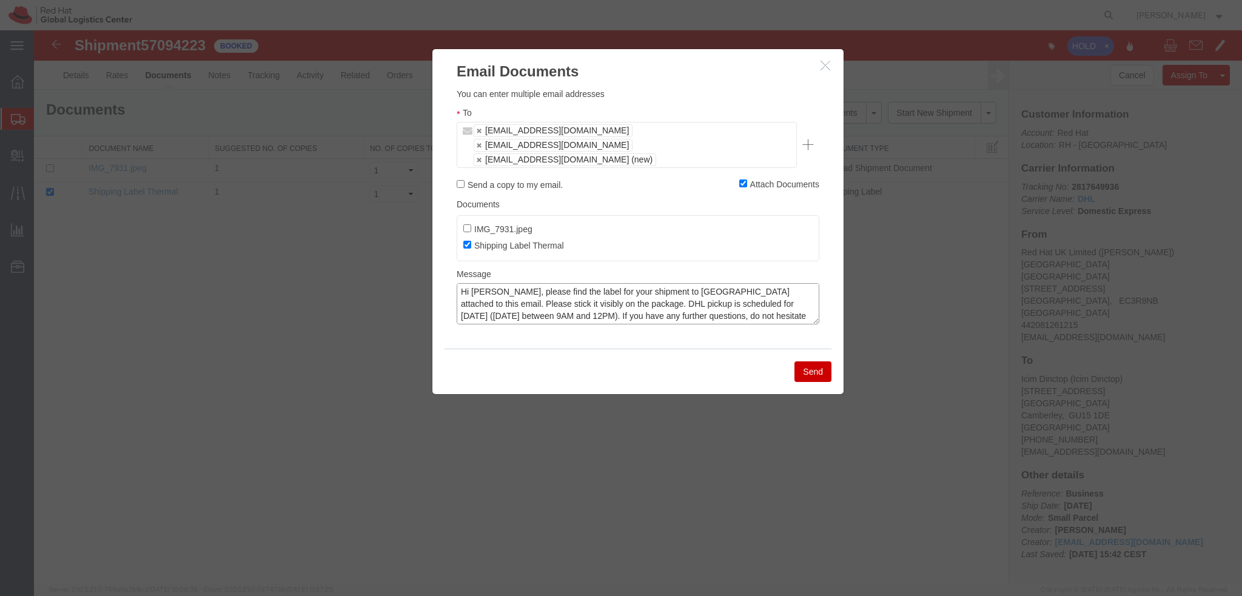
type input "micdavie@redhat.com,asargean@redhat.com"
type textarea "Hi Daniele, please find the label for your shipment to Brno attached to this em…"
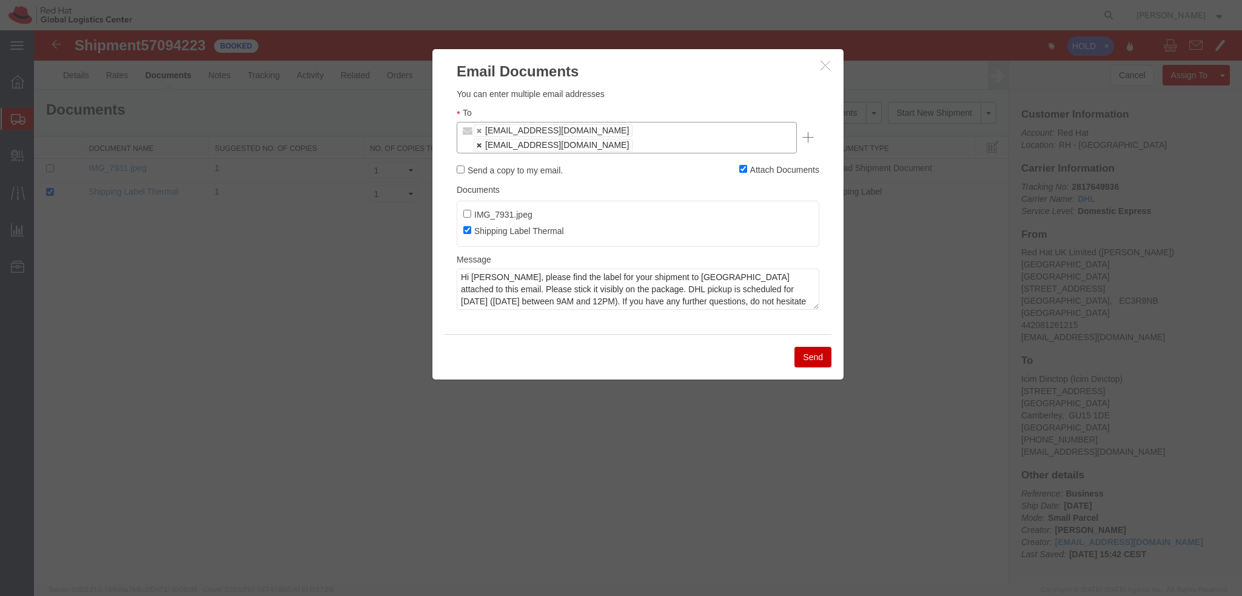
click at [483, 141] on link at bounding box center [479, 145] width 7 height 8
type input "micdavie@redhat.com"
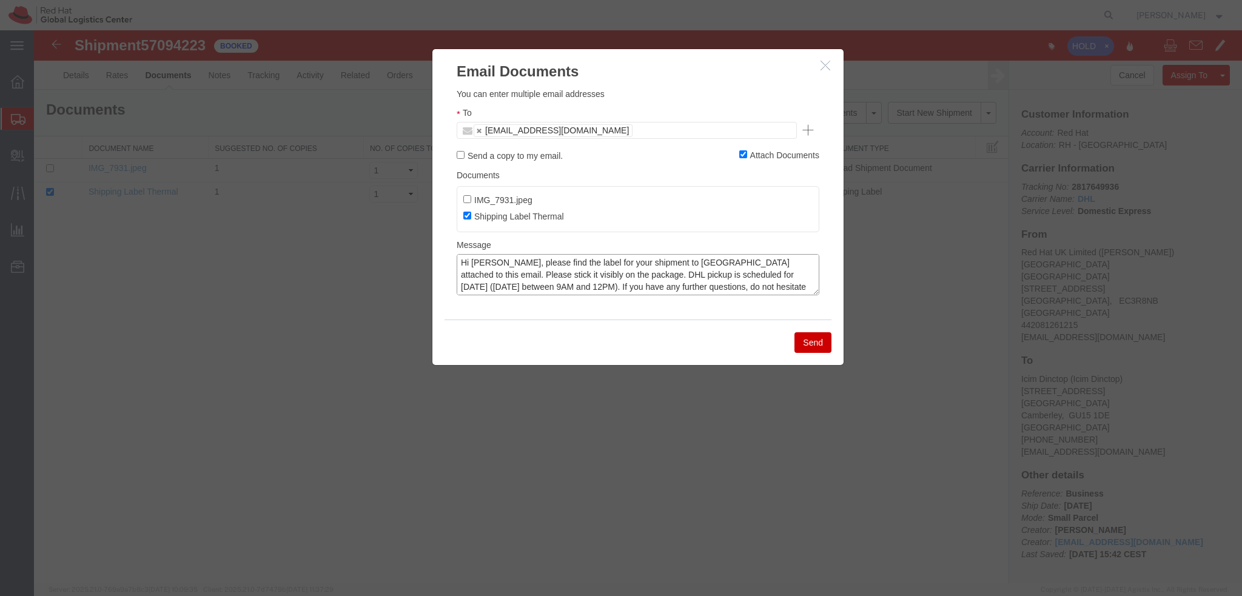
click at [489, 266] on textarea "Hi Daniele, please find the label for your shipment to Brno attached to this em…" at bounding box center [638, 274] width 363 height 41
click at [667, 262] on textarea "Hi Michael, please find the label for your shipment to Brno attached to this em…" at bounding box center [638, 274] width 363 height 41
click at [719, 276] on textarea "Hi Michael, please find the label for your shipment to Camberley attached to th…" at bounding box center [638, 274] width 363 height 41
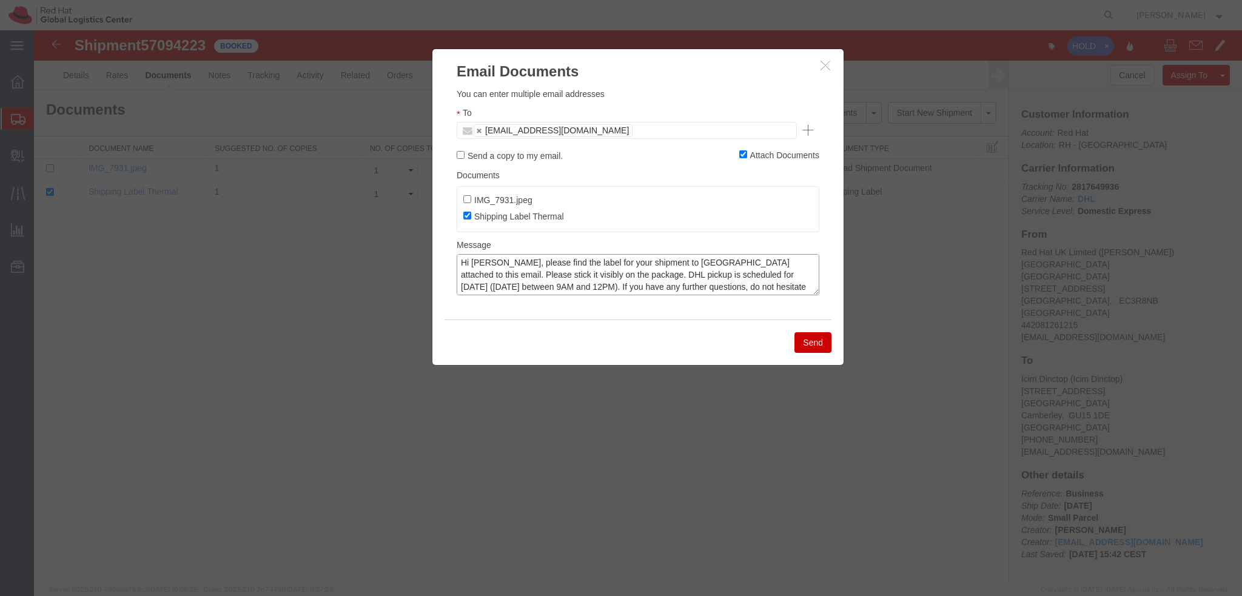
click at [719, 276] on textarea "Hi Michael, please find the label for your shipment to Camberley attached to th…" at bounding box center [638, 274] width 363 height 41
click at [774, 275] on textarea "Hi Michael, please find the label for your shipment to Camberley attached to th…" at bounding box center [638, 274] width 363 height 41
click at [502, 286] on textarea "Hi Michael, please find the label for your shipment to Camberley attached to th…" at bounding box center [638, 274] width 363 height 41
click at [577, 286] on textarea "Hi Michael, please find the label for your shipment to Camberley attached to th…" at bounding box center [638, 274] width 363 height 41
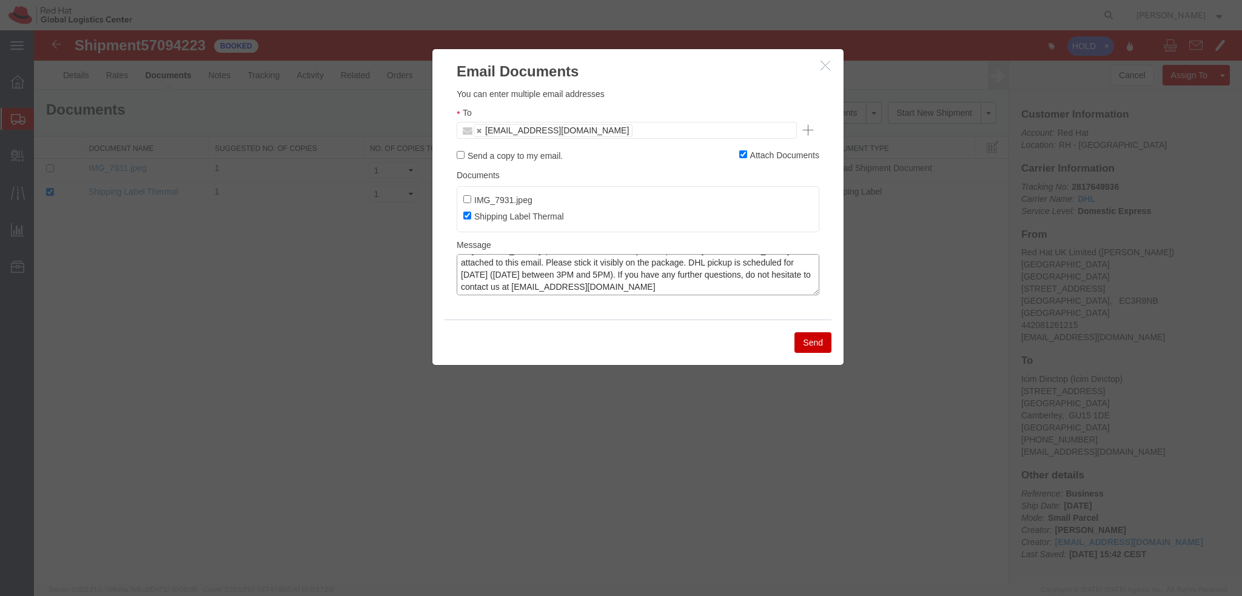
scroll to position [0, 0]
type textarea "Hi Michael, please find the label for your shipment to Camberley attached to th…"
click at [813, 343] on button "Send" at bounding box center [813, 342] width 37 height 21
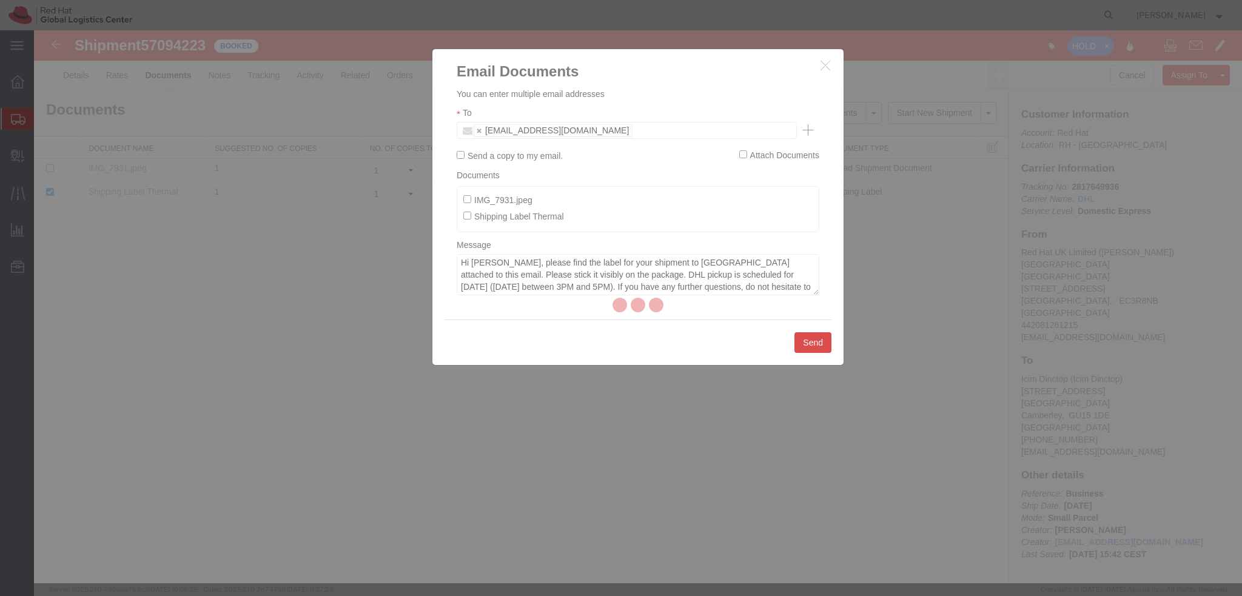
checkbox input "false"
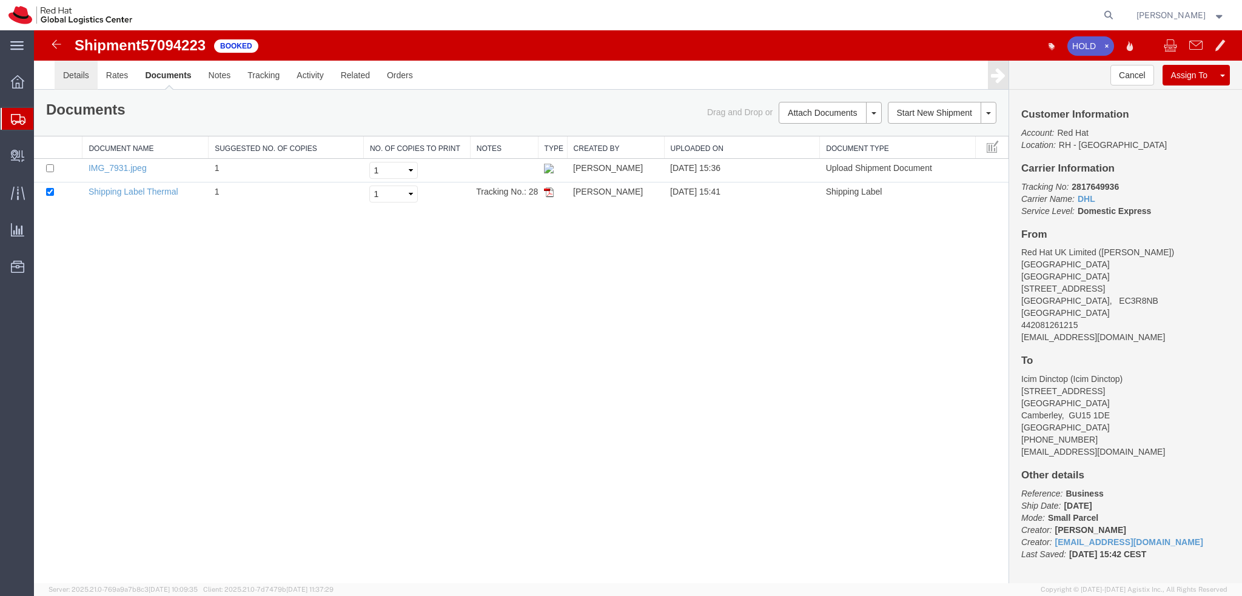
click at [68, 75] on link "Details" at bounding box center [76, 75] width 43 height 29
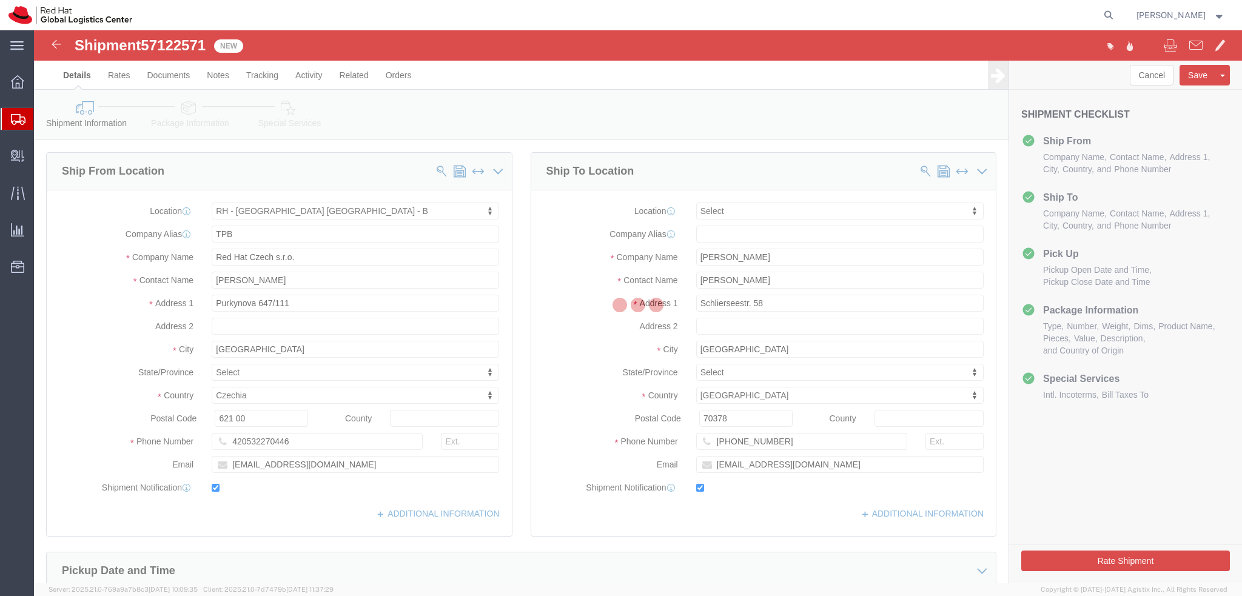
select select "38036"
select select
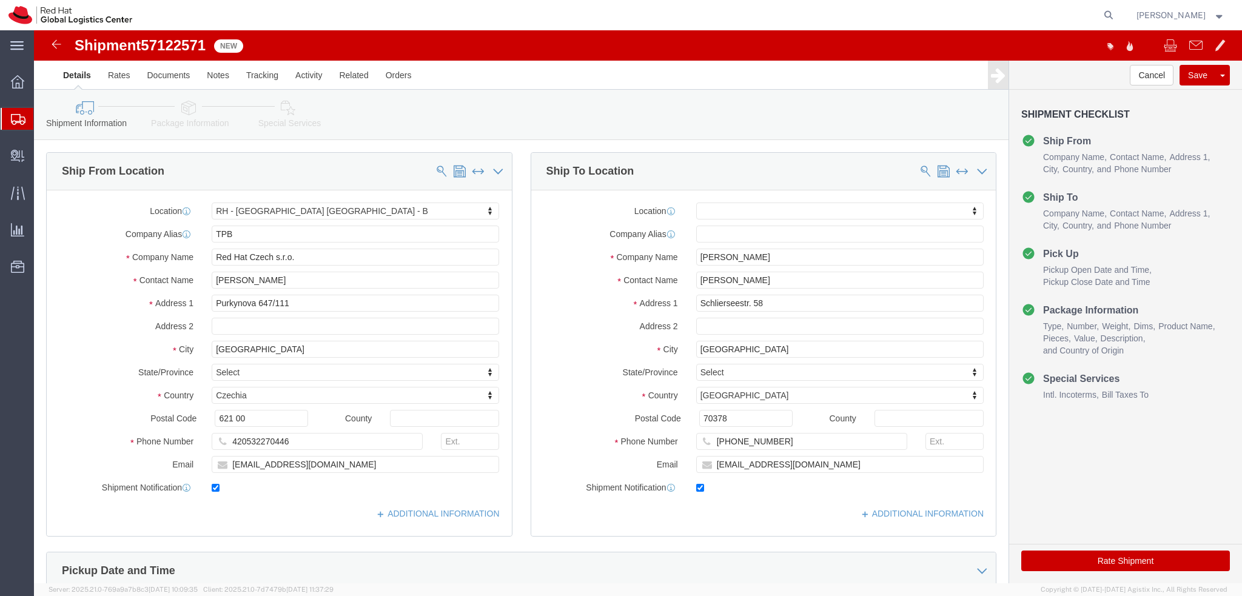
click div "Shipment Information Package Information Special Services"
click icon
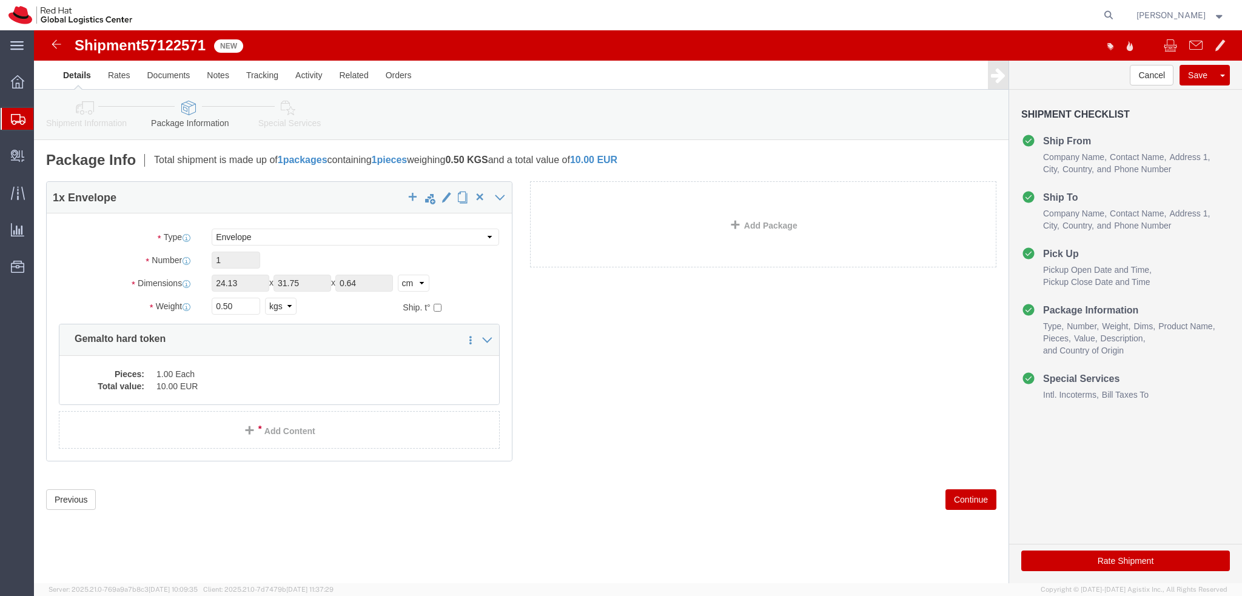
click icon
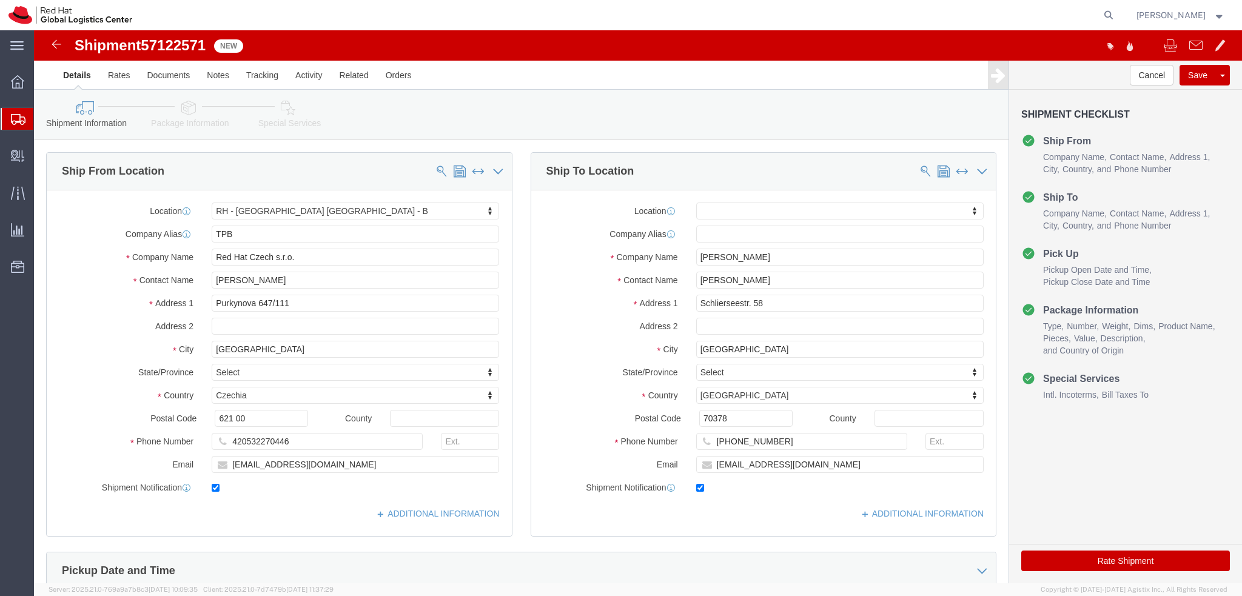
click icon
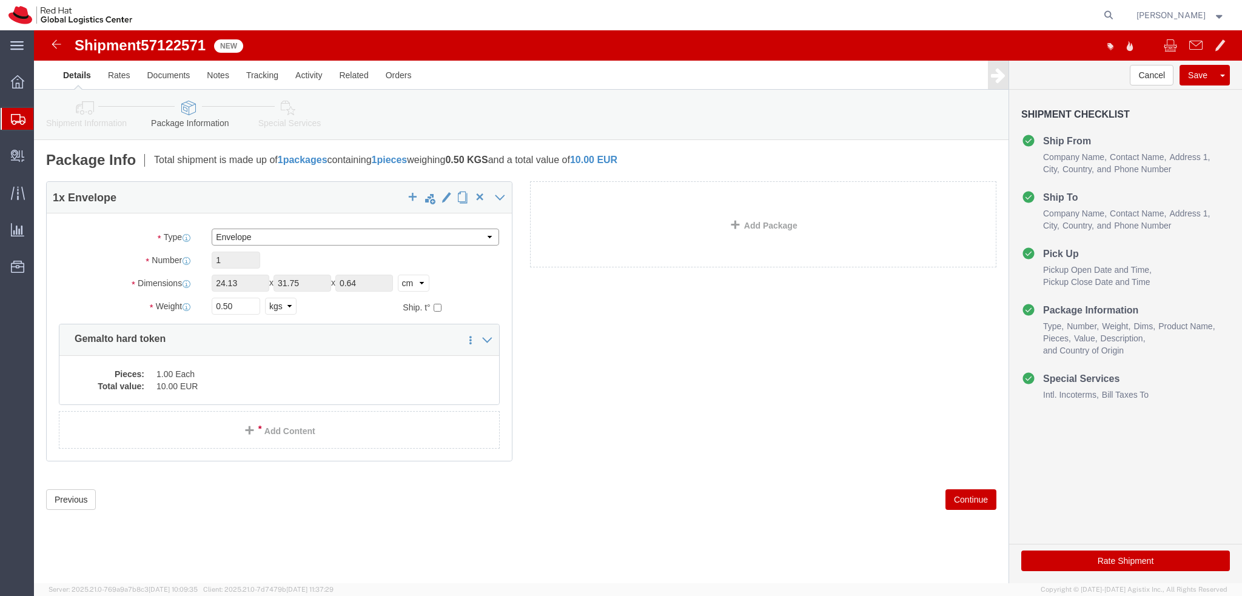
click select "Select Case(s) Crate(s) Envelope Large Box Medium Box PAK Skid(s) Small Box Sma…"
select select "YRPK"
click select "Select Case(s) Crate(s) Envelope Large Box Medium Box PAK Skid(s) Small Box Sma…"
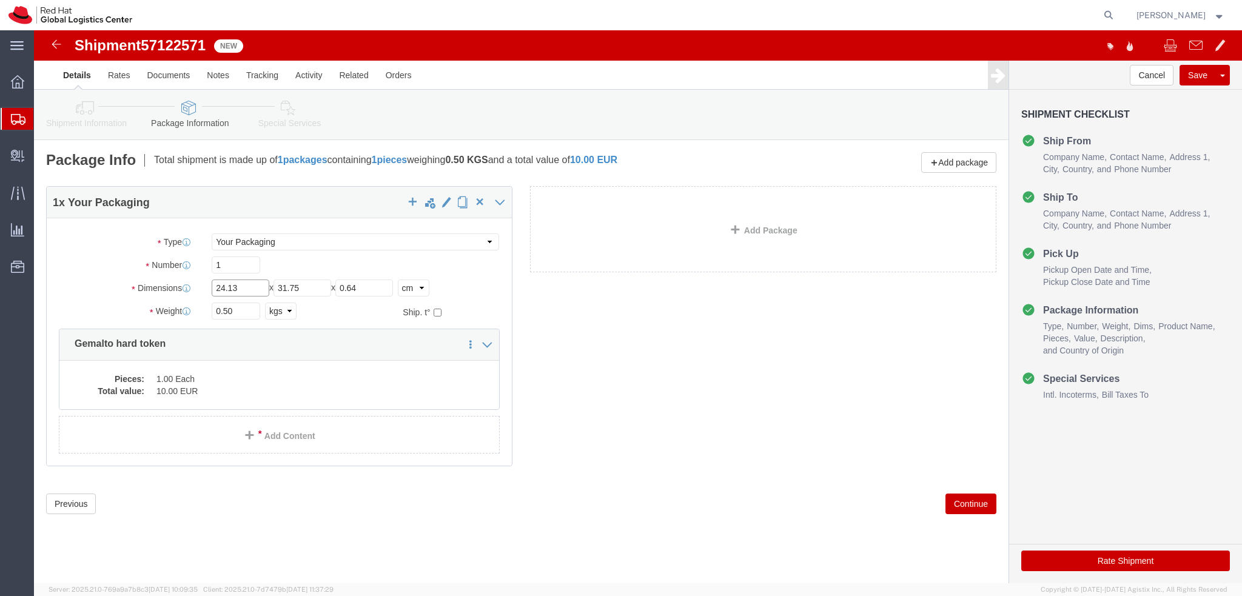
click input "24.13"
type input "16"
click input "31.75"
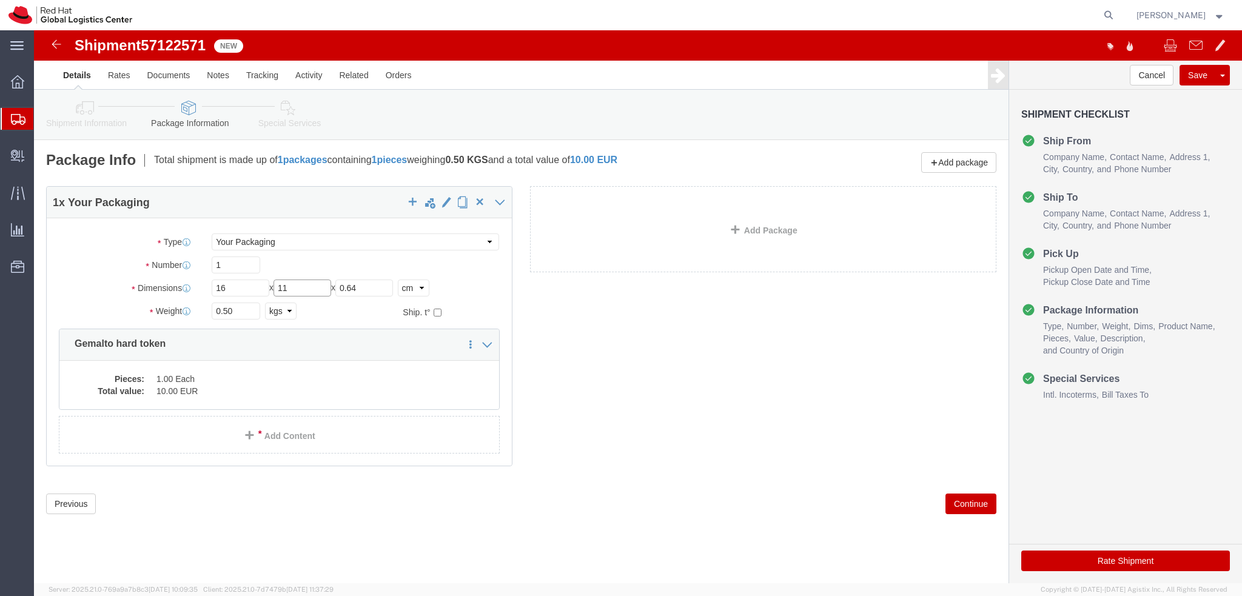
type input "11"
click input "0.64"
type input "6.5"
click input "0.50"
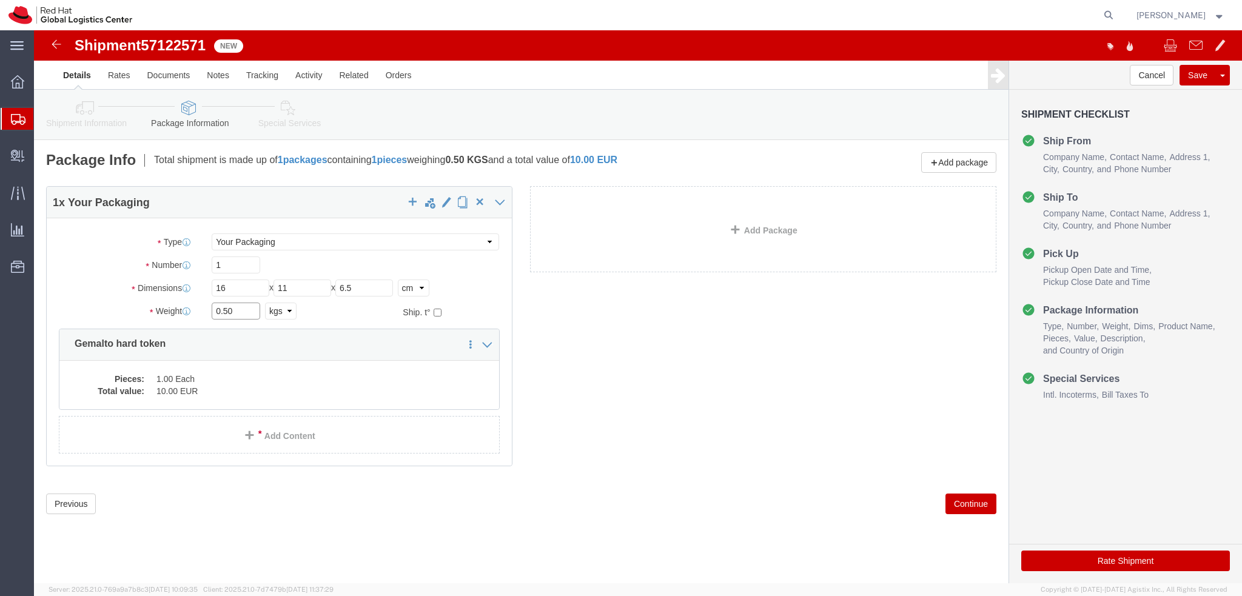
click input "0.50"
type input "0.3"
click div "Package Type Select Case(s) Crate(s) Envelope Large Box Medium Box PAK Skid(s) …"
click icon
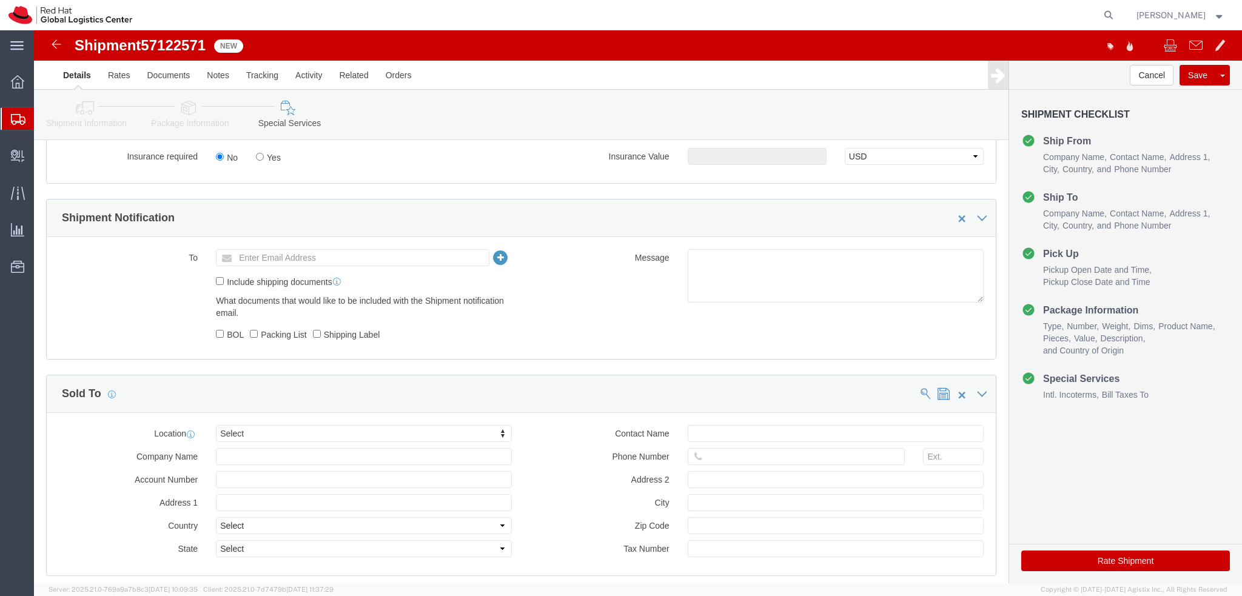
scroll to position [485, 0]
click button "Rate Shipment"
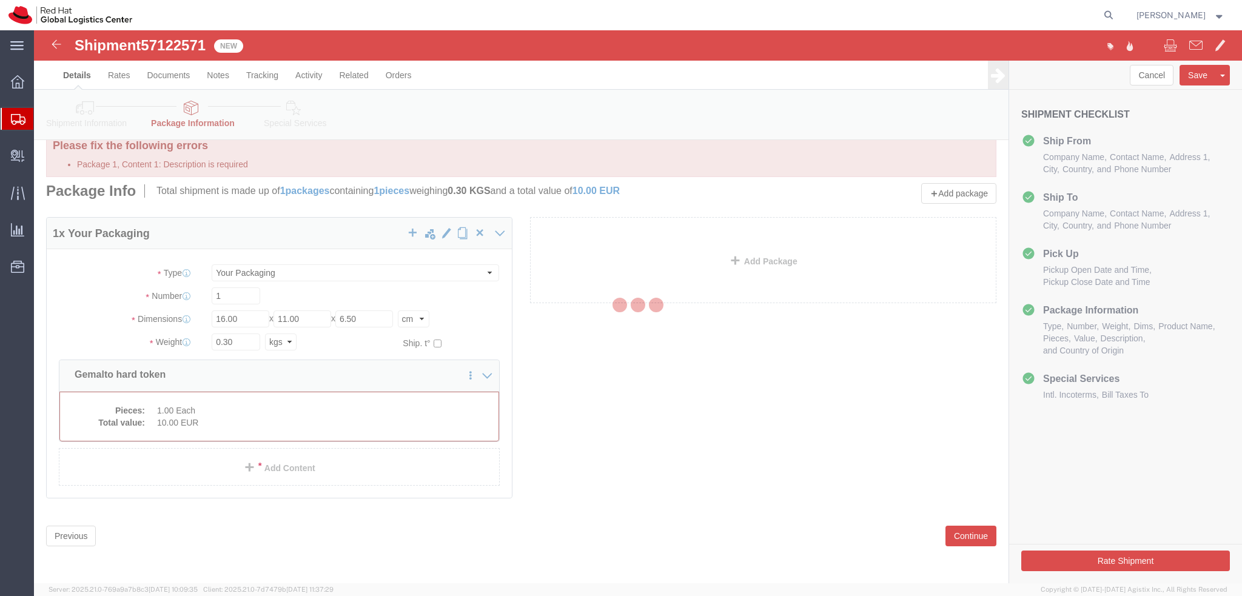
scroll to position [0, 0]
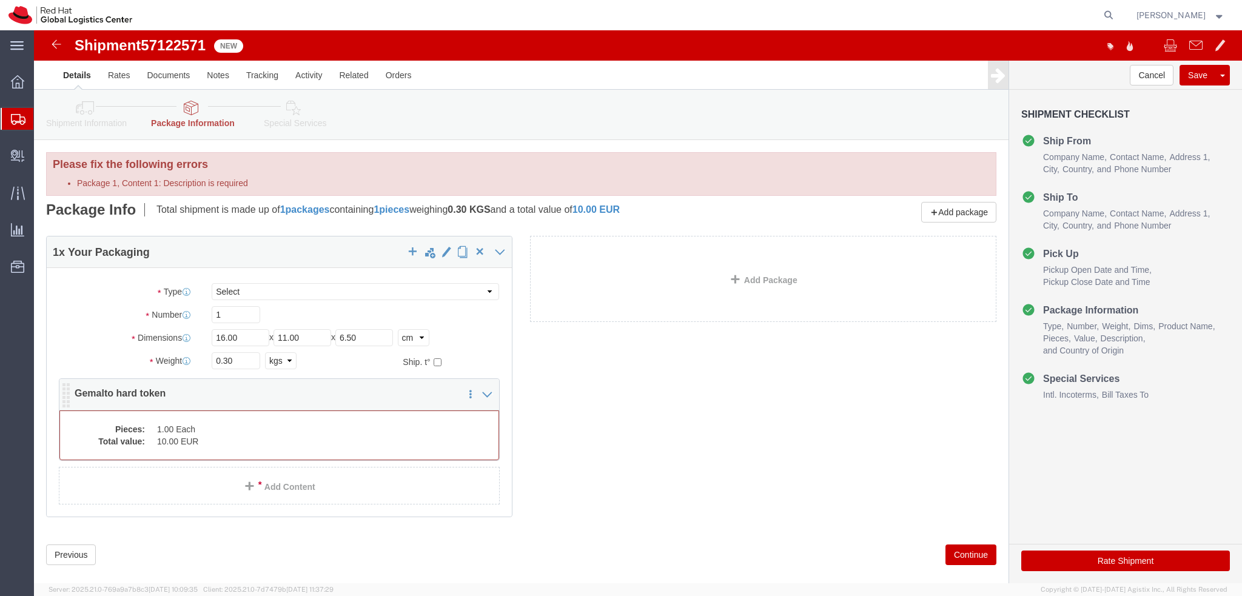
click dd "10.00 EUR"
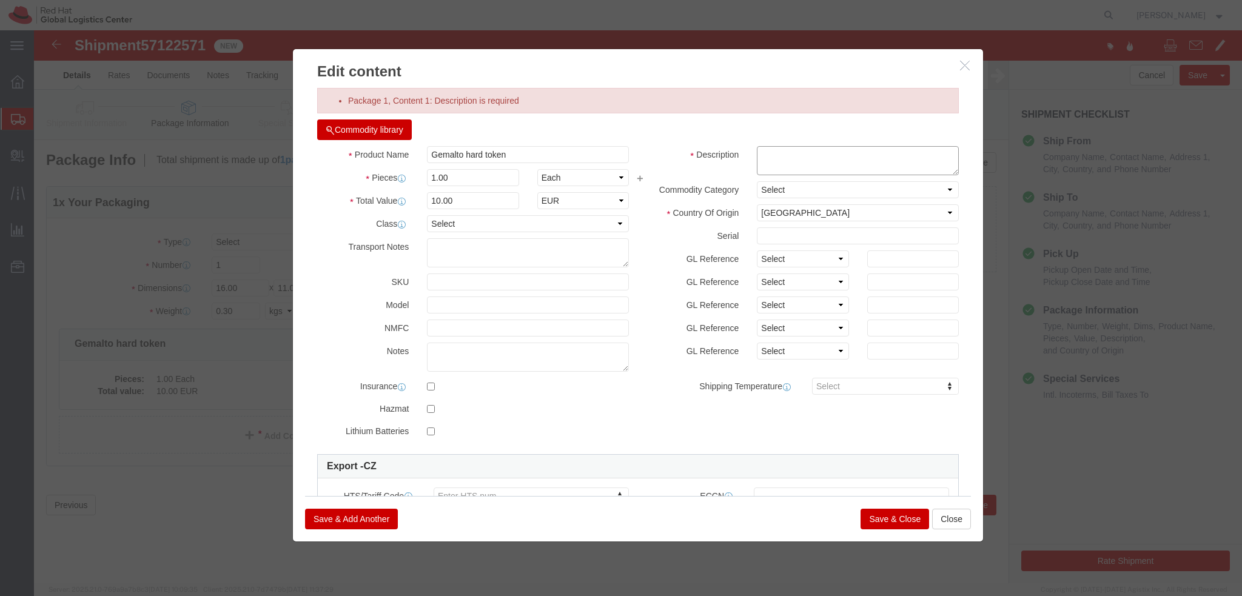
click textarea
drag, startPoint x: 499, startPoint y: 124, endPoint x: 432, endPoint y: 135, distance: 68.2
click div "Product Name Gemalto hard token Pieces 1.00 Select Bag Barrels 100Board Feet Bo…"
click textarea
paste textarea "hard token"
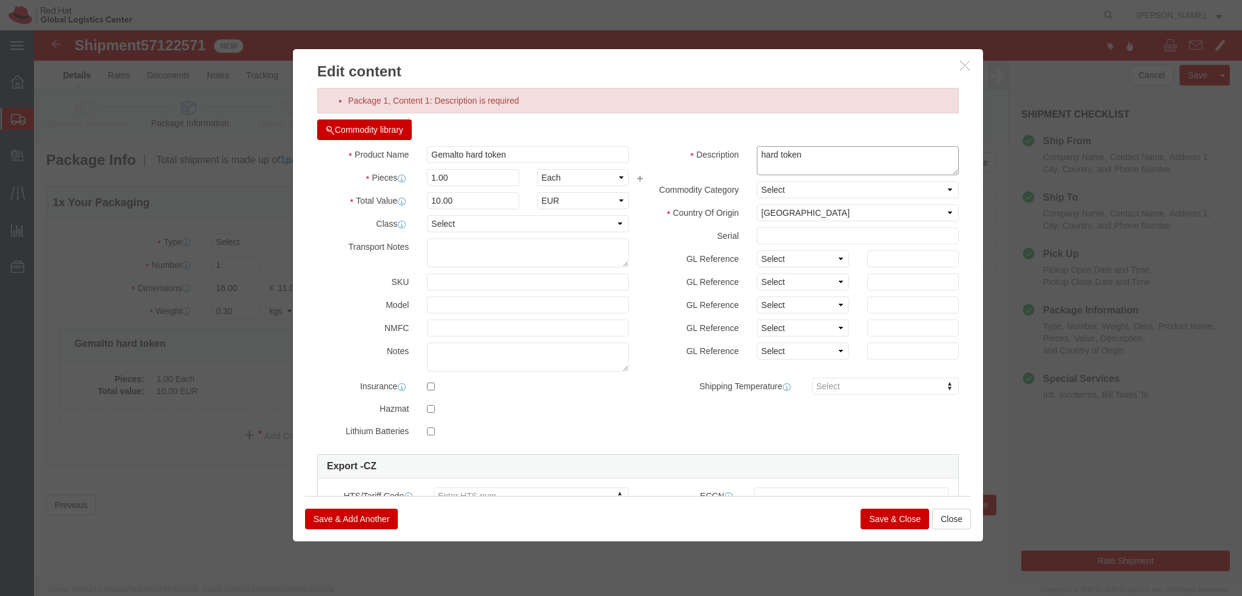
type textarea "hard token"
click button "Save & Close"
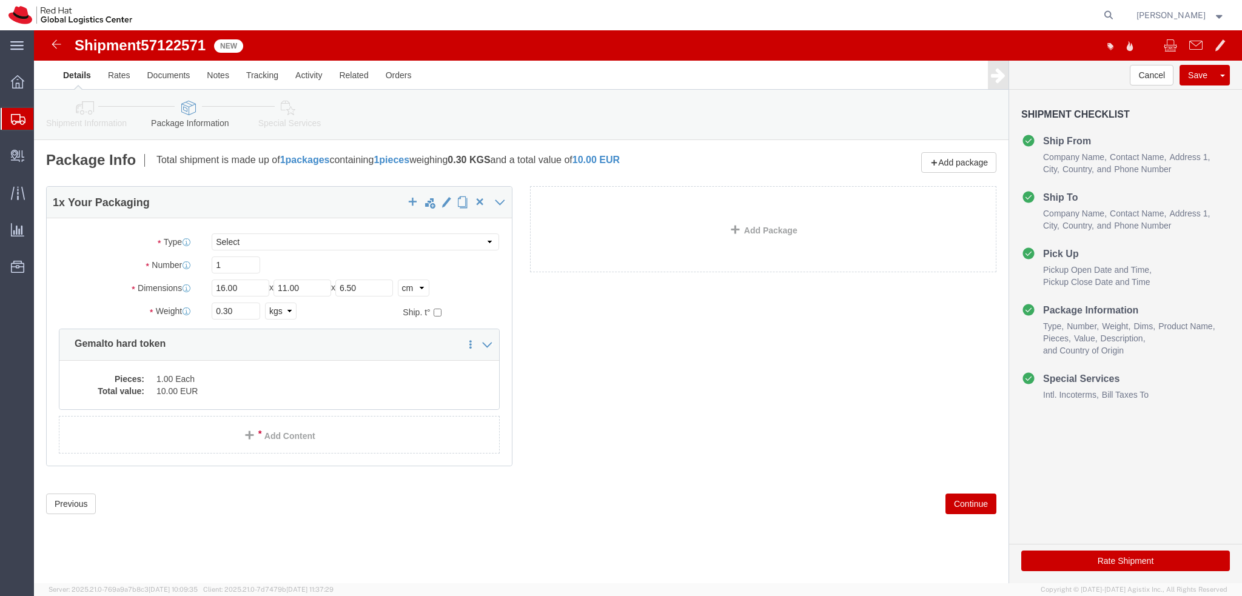
click icon
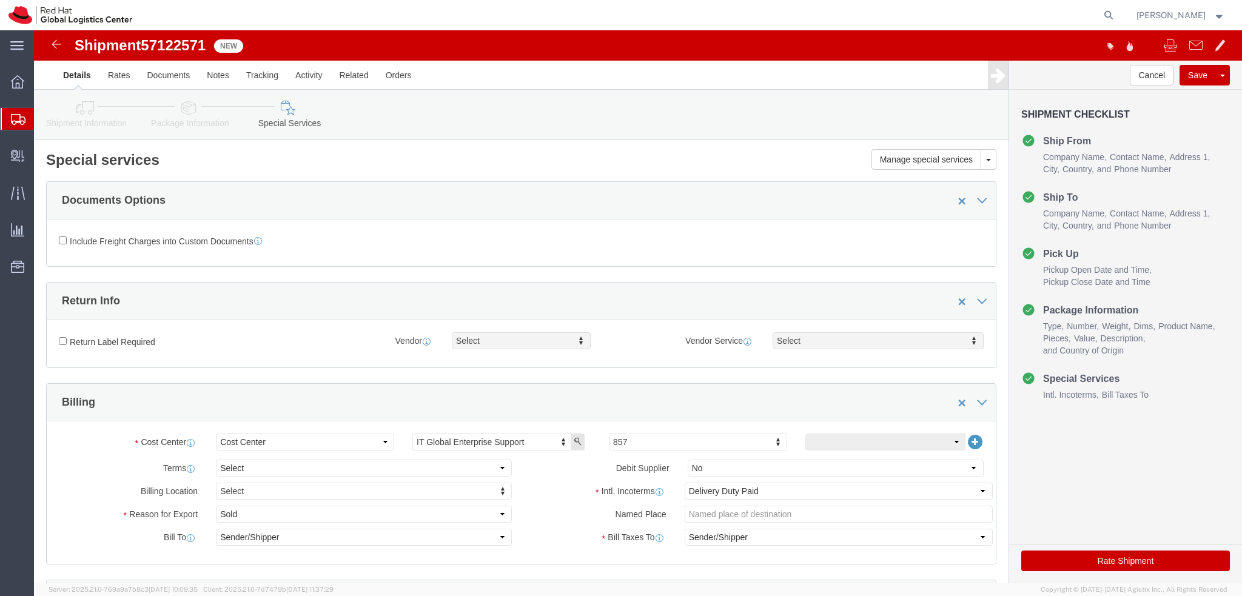
click button "Rate Shipment"
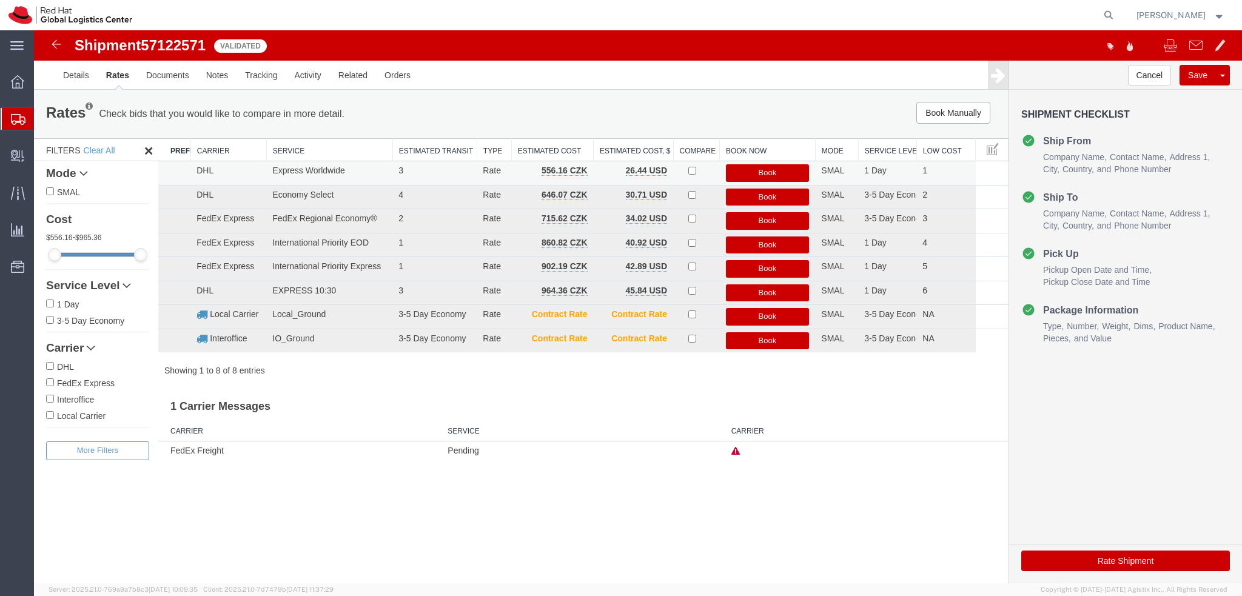
click at [768, 172] on button "Book" at bounding box center [768, 173] width 84 height 18
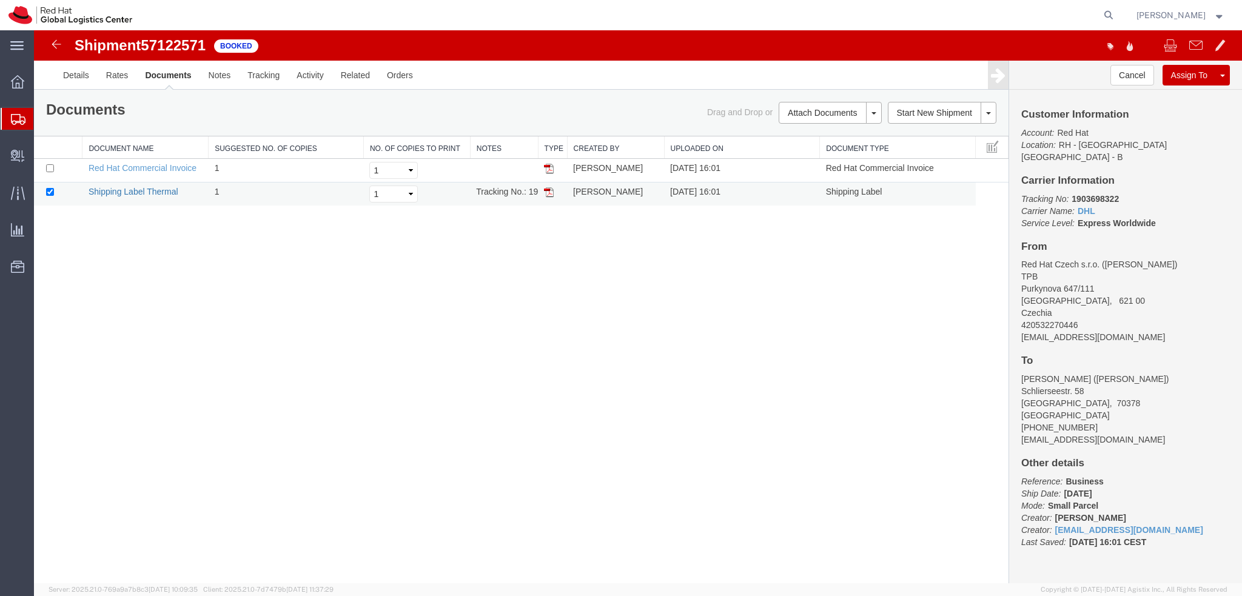
click at [161, 194] on link "Shipping Label Thermal" at bounding box center [134, 192] width 90 height 10
click at [87, 79] on link "Details" at bounding box center [76, 75] width 43 height 29
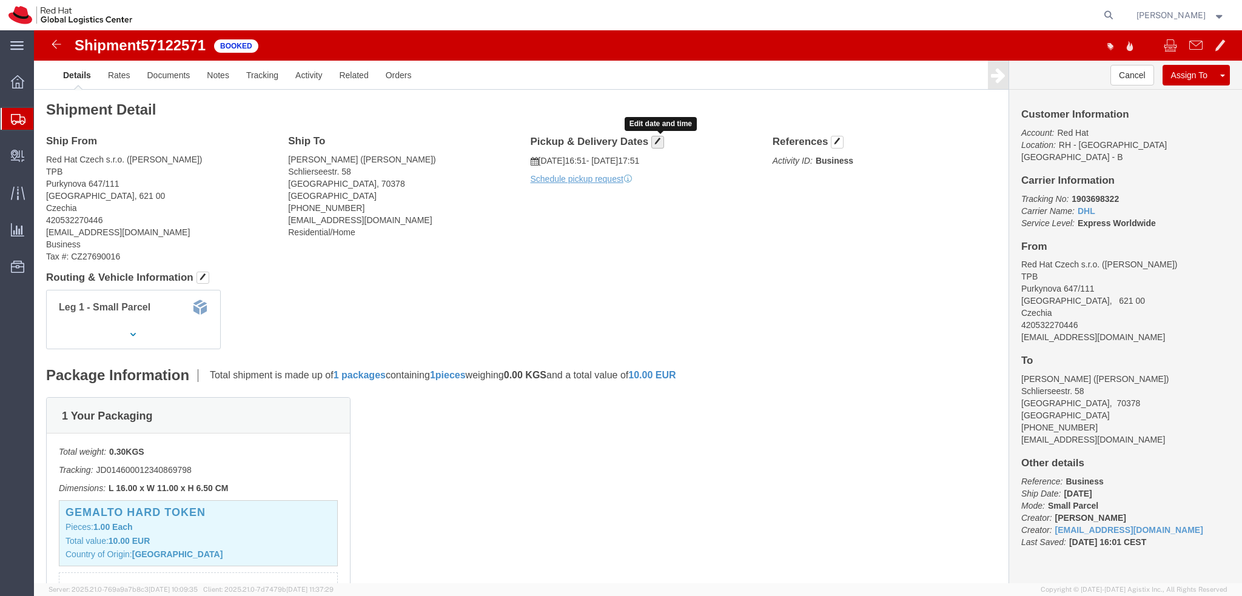
click span "button"
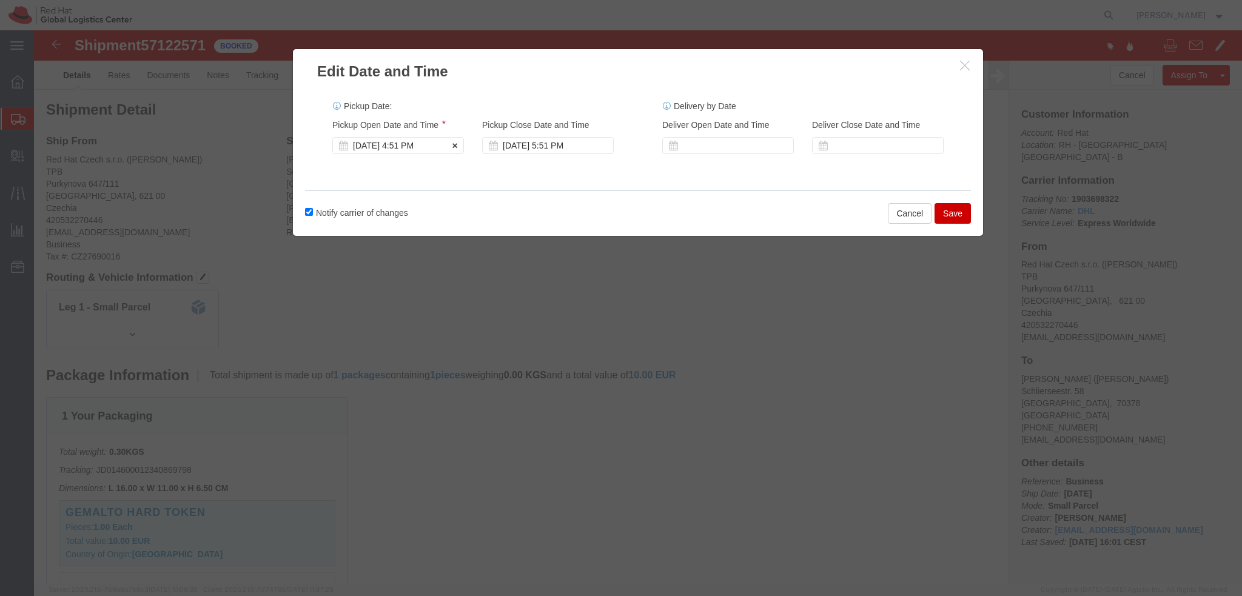
click div "[DATE] 4:51 PM"
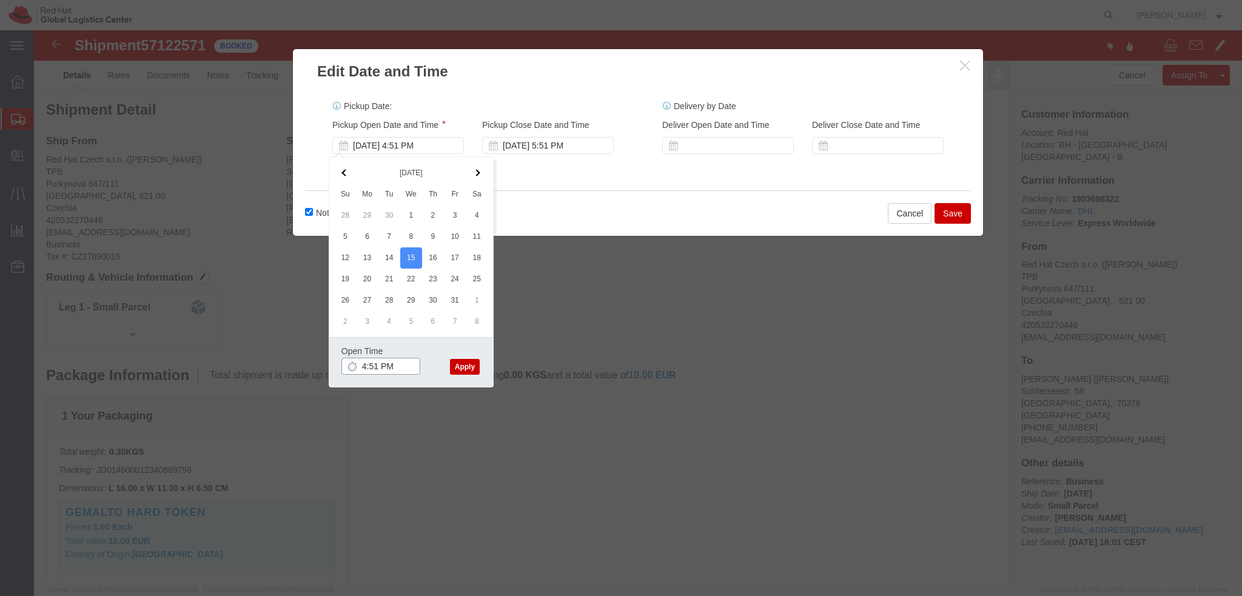
click input "4:51 PM"
type input "12:00 PM"
click button "Apply"
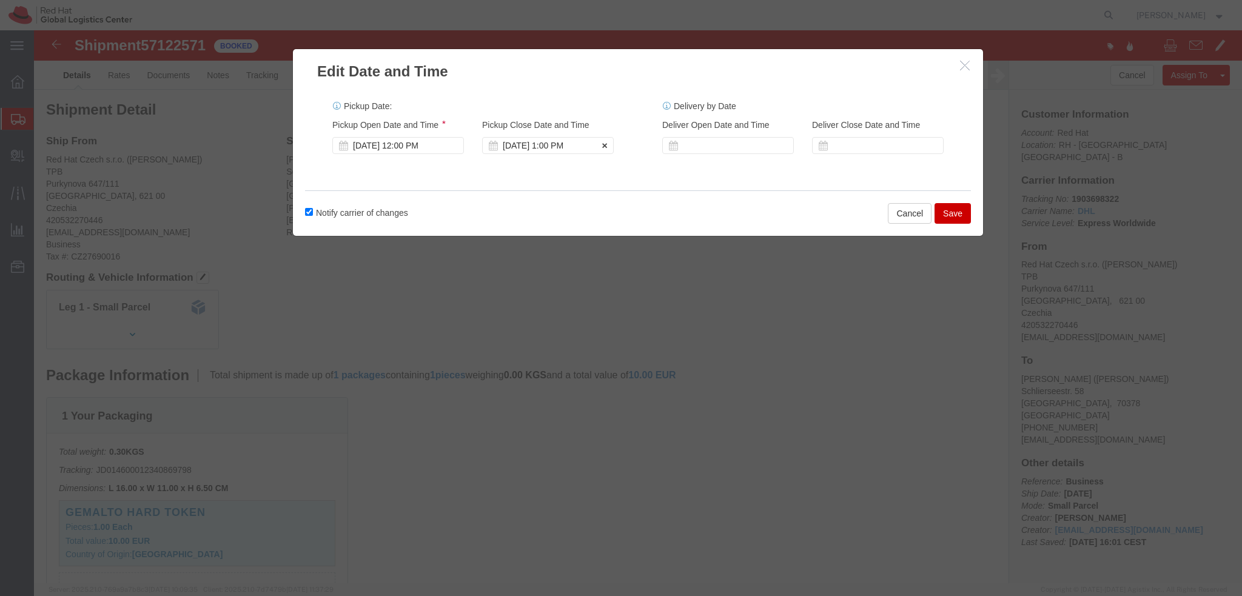
click div "[DATE] 1:00 PM"
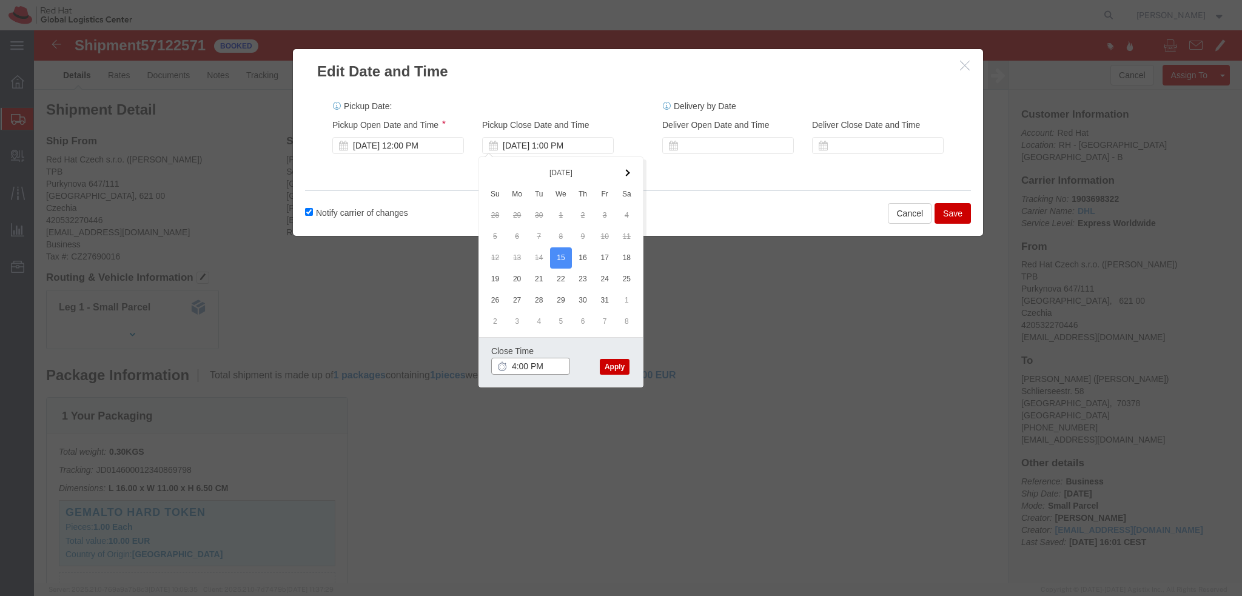
type input "4:00 PM"
click button "Apply"
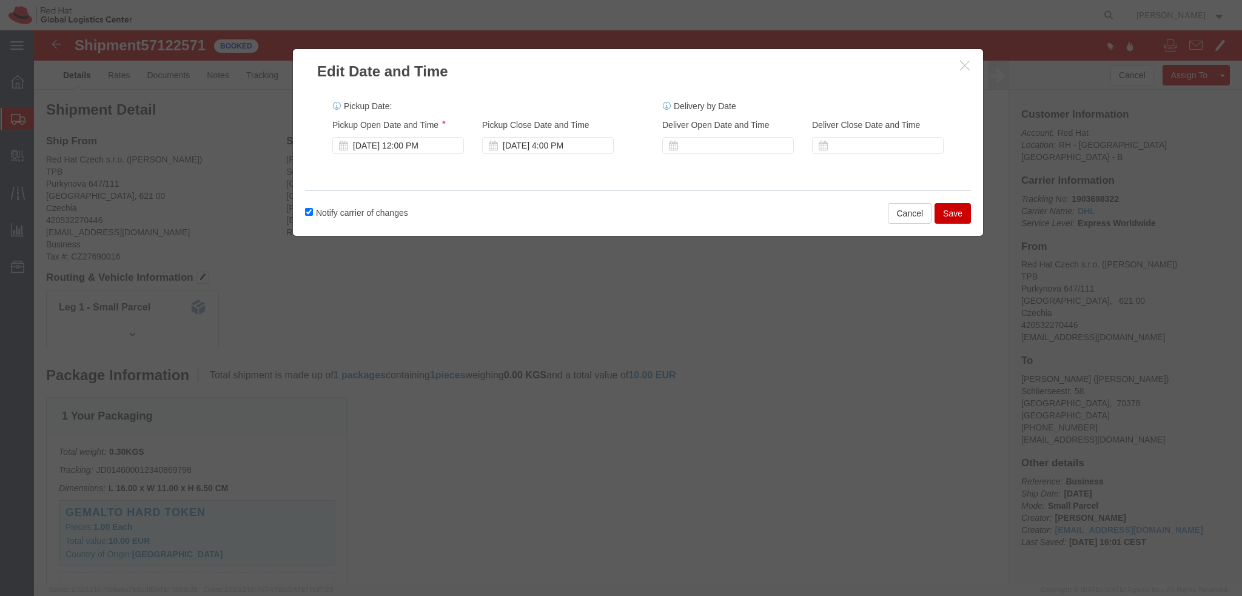
click button "Save"
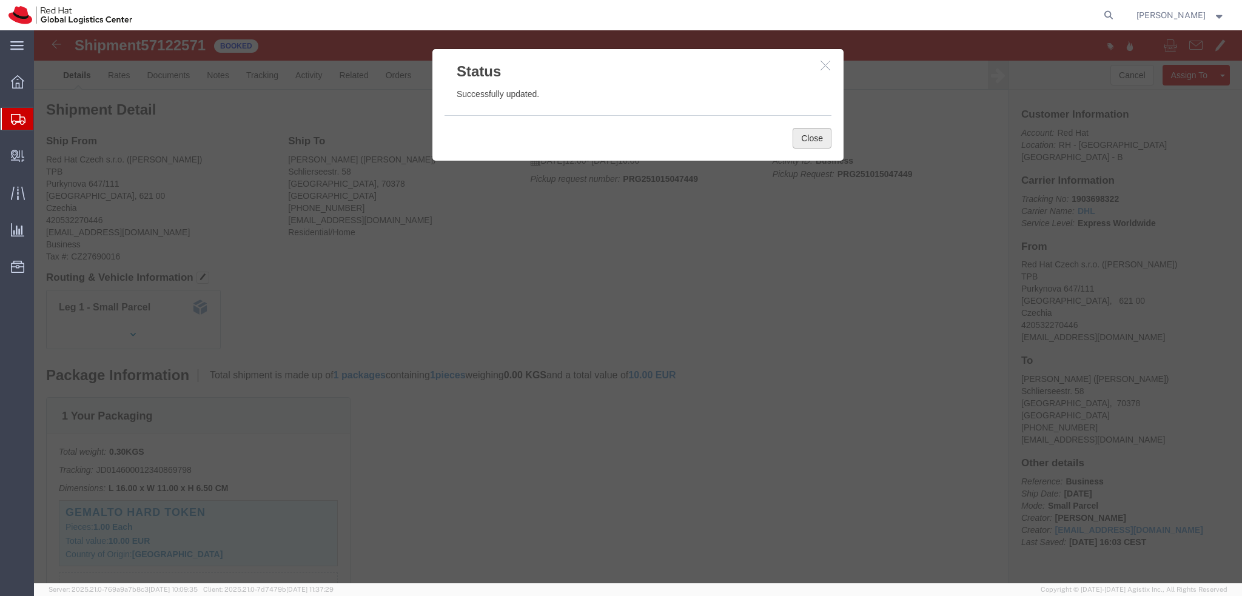
click button "Close"
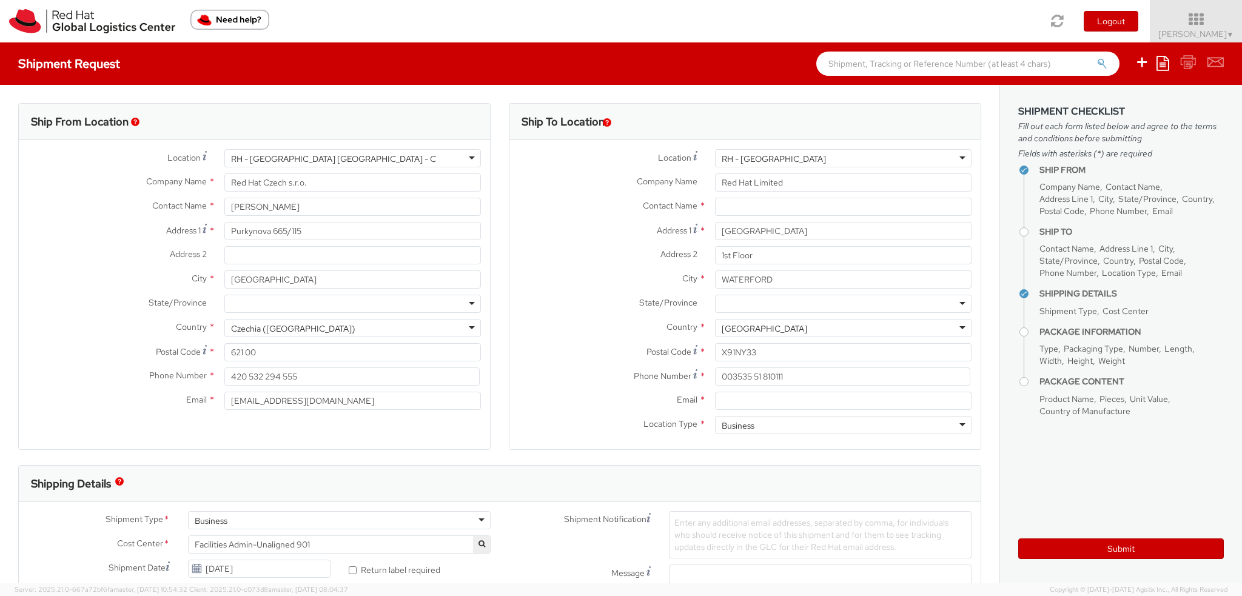
select select
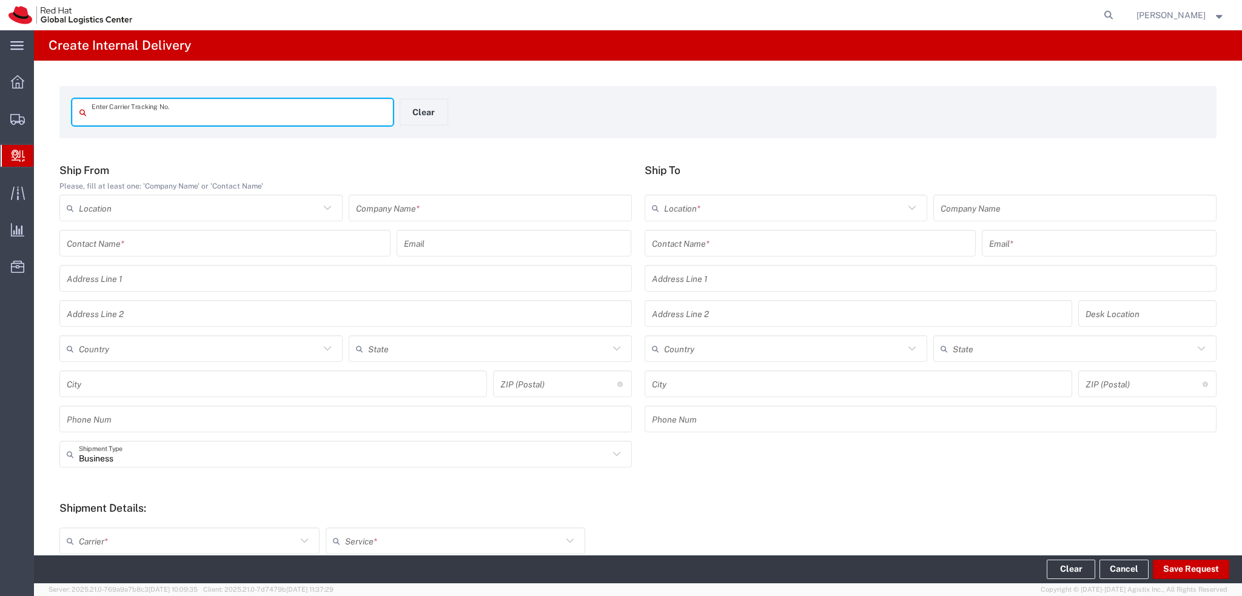
click at [43, 158] on span "Internal Delivery" at bounding box center [38, 156] width 10 height 24
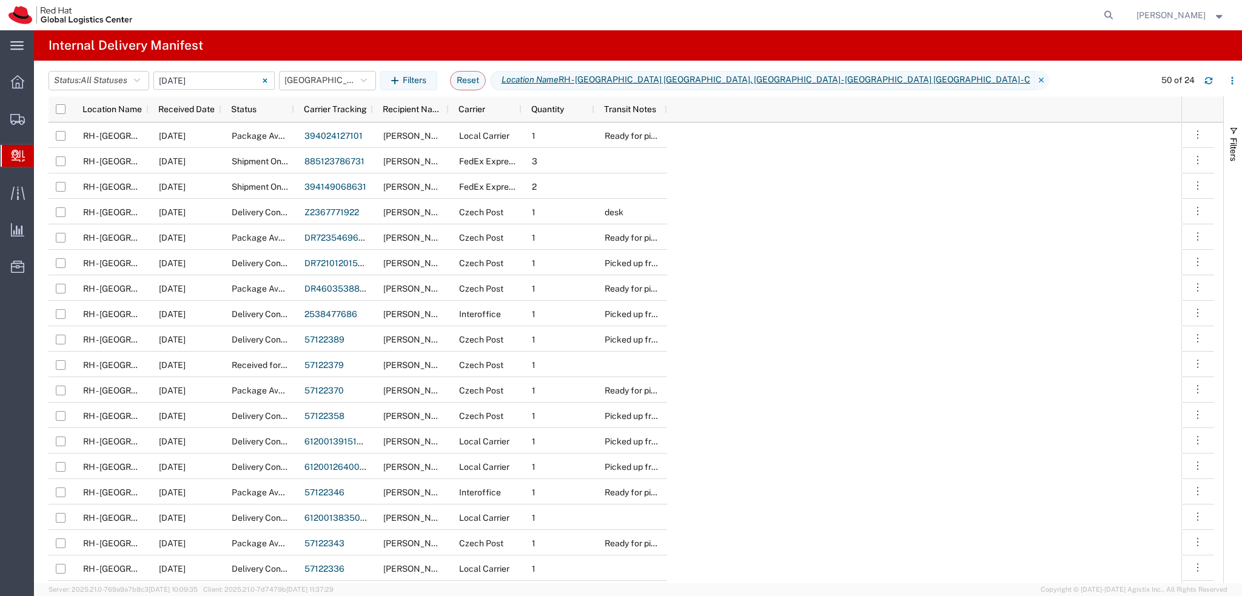
click at [187, 81] on input "[DATE] - [DATE]" at bounding box center [213, 81] width 121 height 18
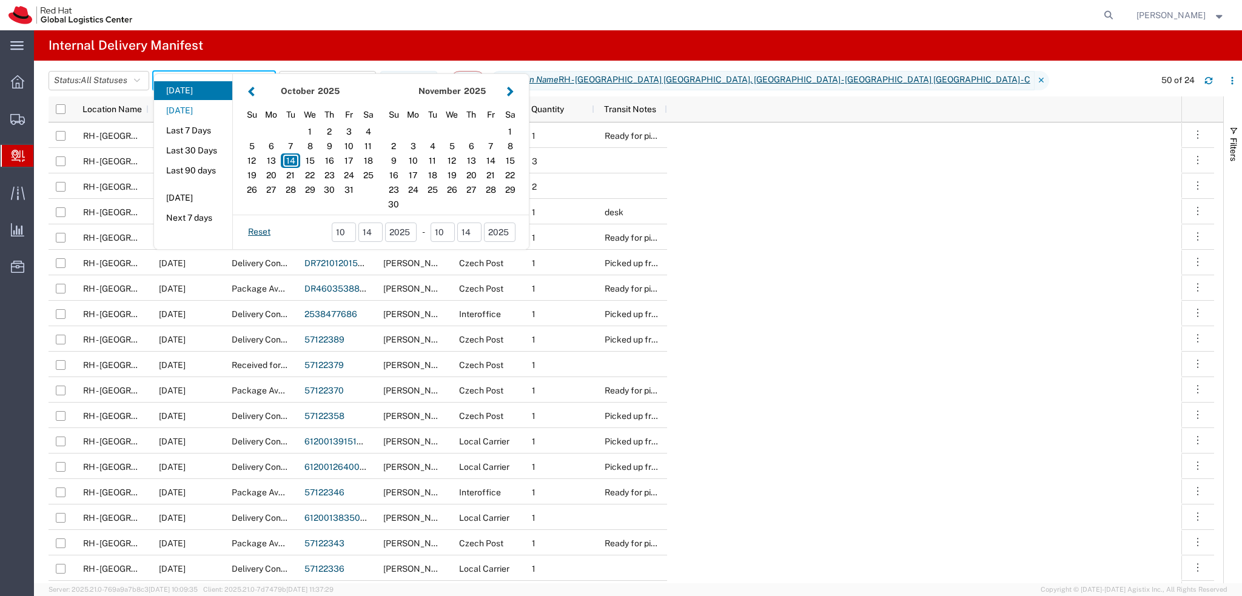
click at [193, 109] on button "[DATE]" at bounding box center [193, 110] width 78 height 19
type input "[DATE]"
type input "[DATE] - [DATE]"
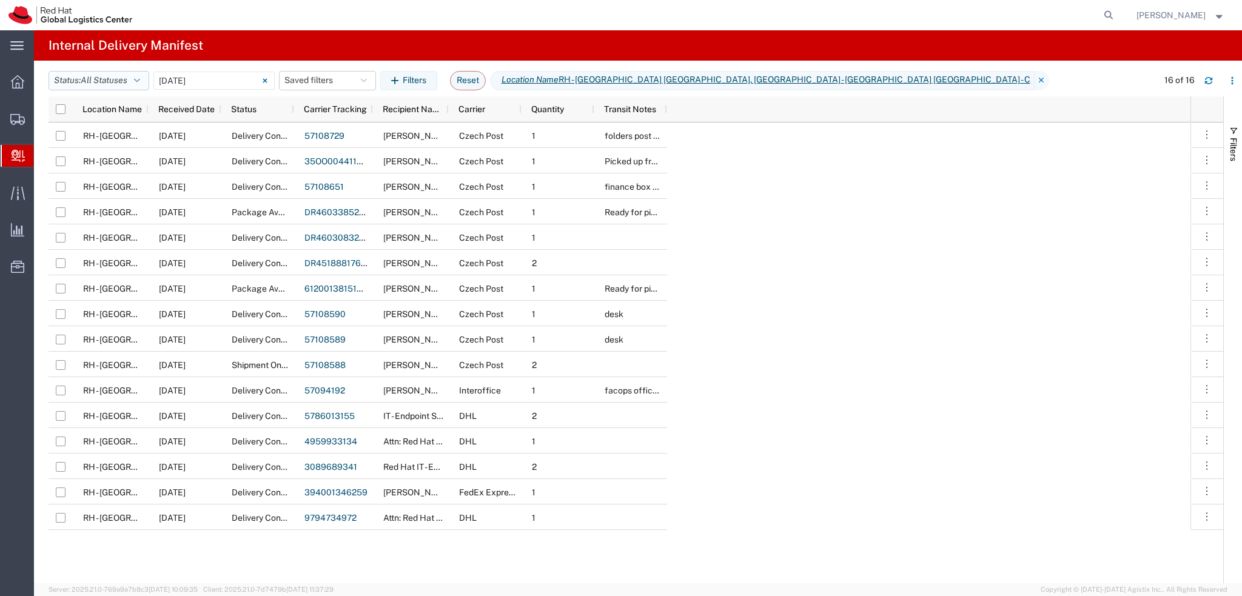
click at [113, 85] on span "All Statuses" at bounding box center [104, 80] width 47 height 10
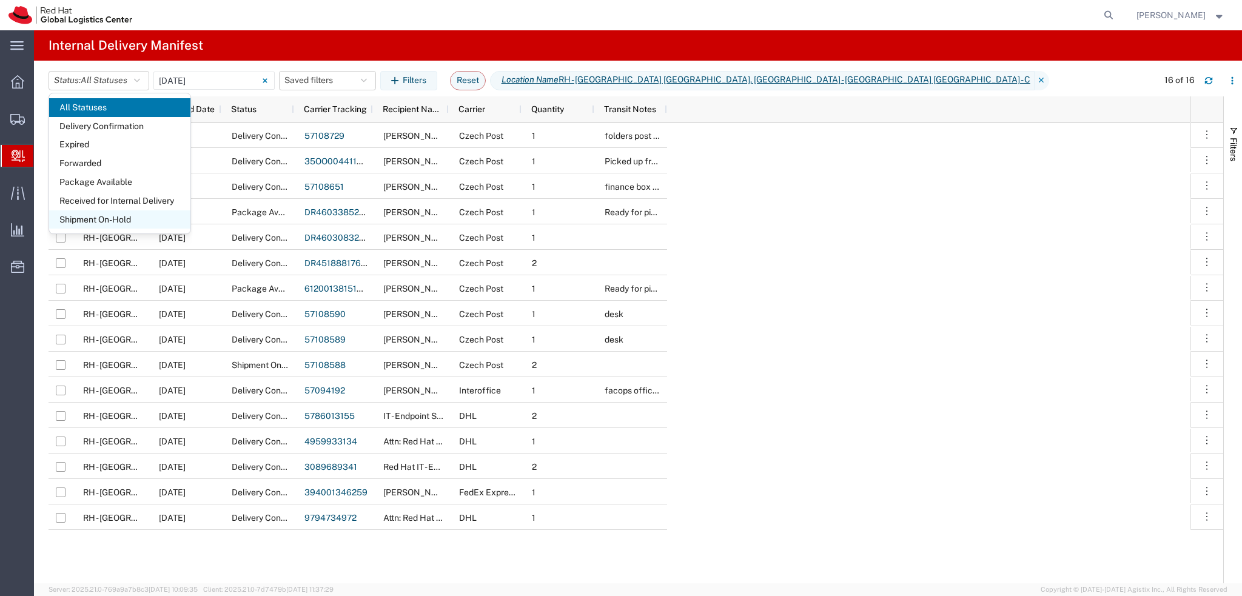
click at [138, 218] on span "Shipment On-Hold" at bounding box center [119, 219] width 141 height 19
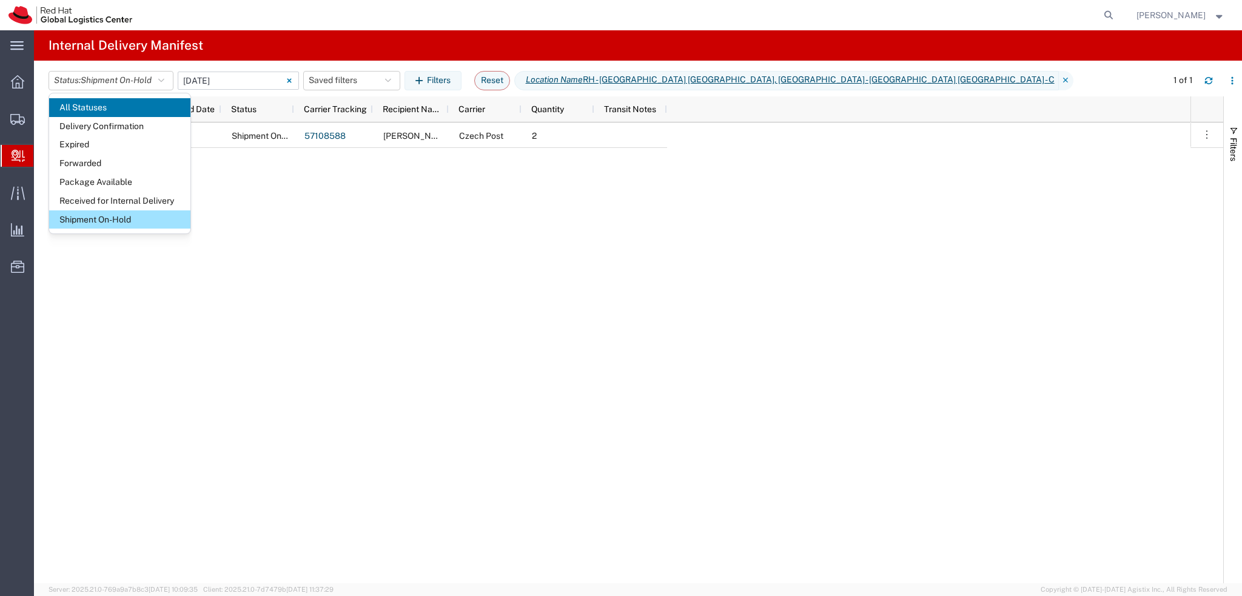
click at [217, 81] on input "[DATE] - [DATE]" at bounding box center [238, 81] width 121 height 18
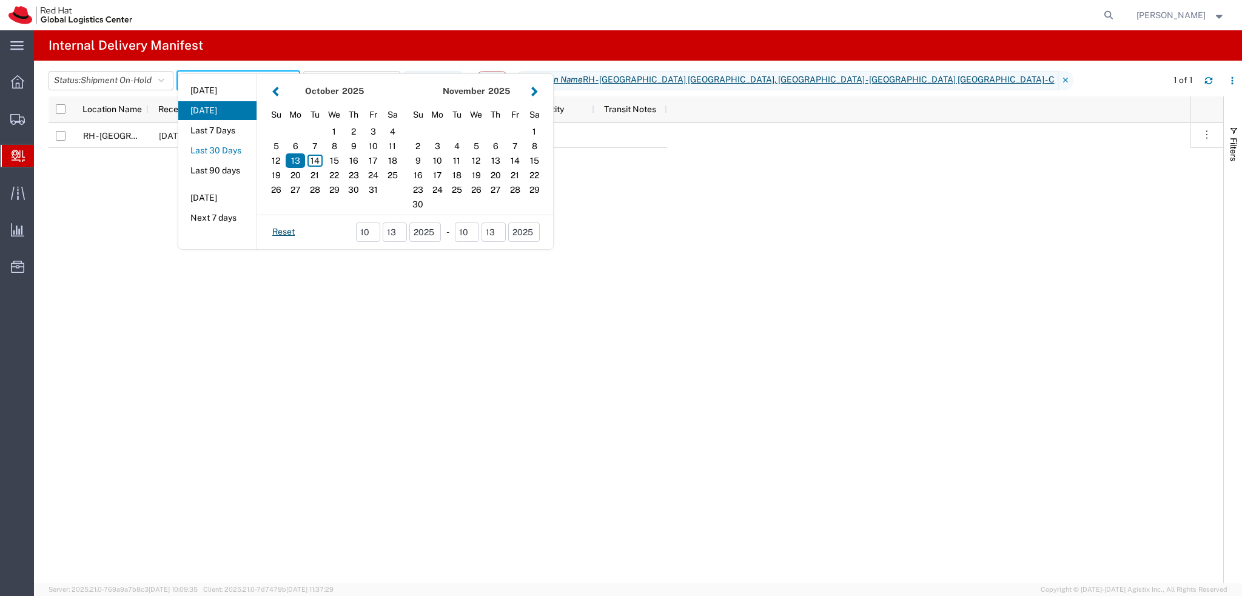
click at [220, 149] on button "Last 30 Days" at bounding box center [217, 150] width 78 height 19
type input "Last 30 Days"
type input "[DATE] - [DATE]"
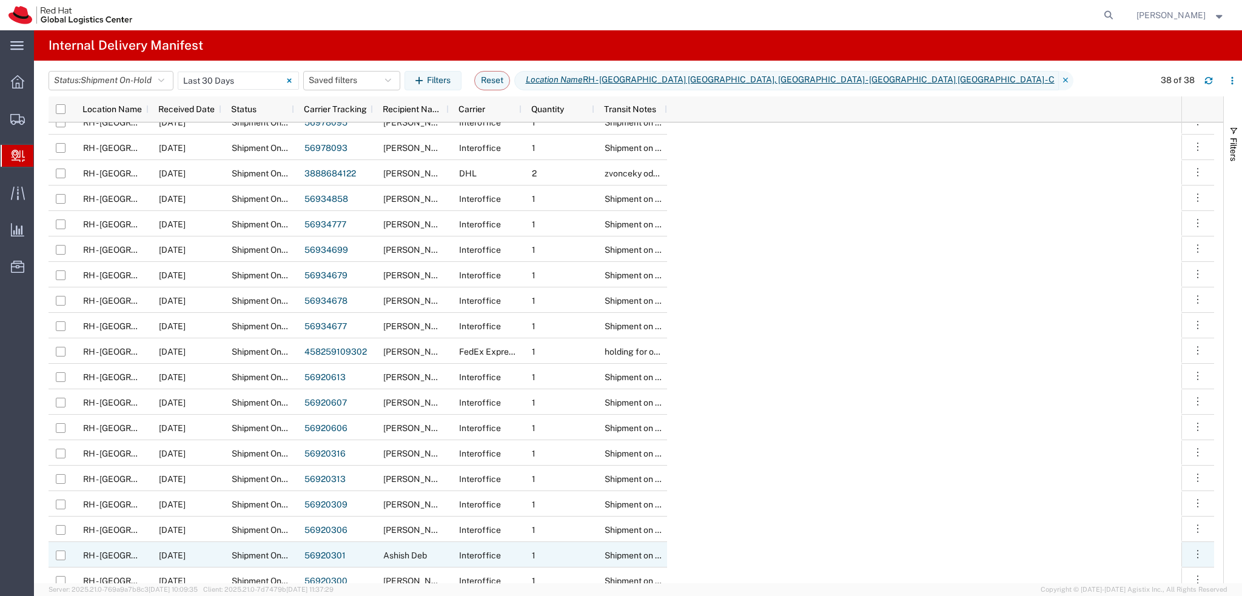
scroll to position [303, 0]
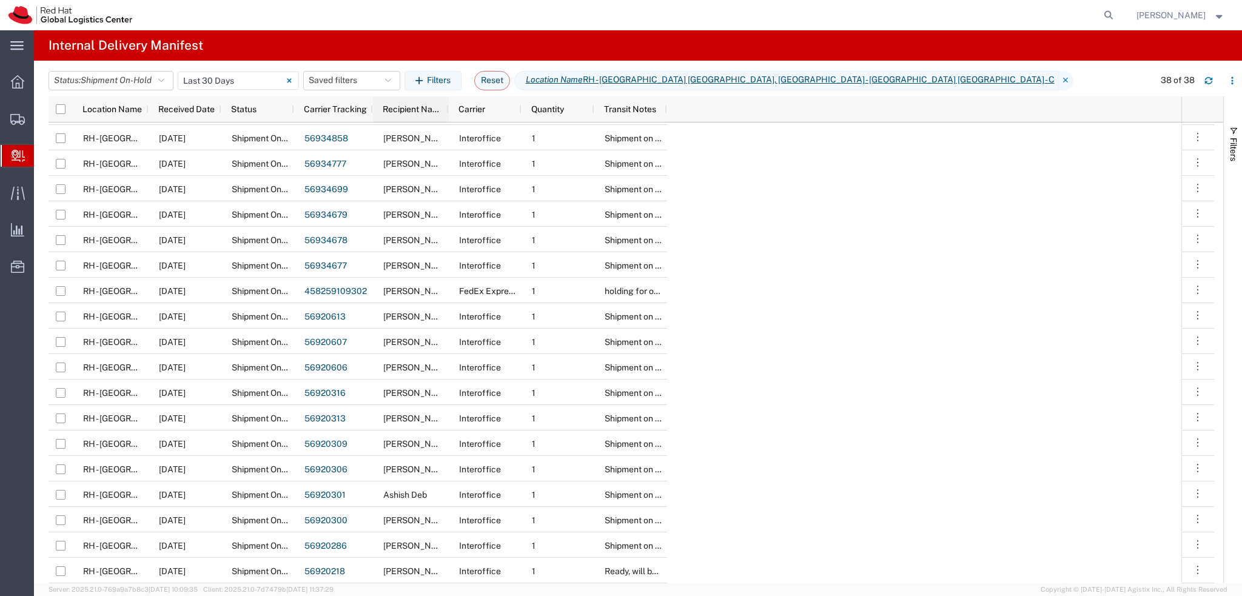
click at [414, 113] on span "Recipient Name" at bounding box center [413, 109] width 61 height 10
